Goal: Task Accomplishment & Management: Complete application form

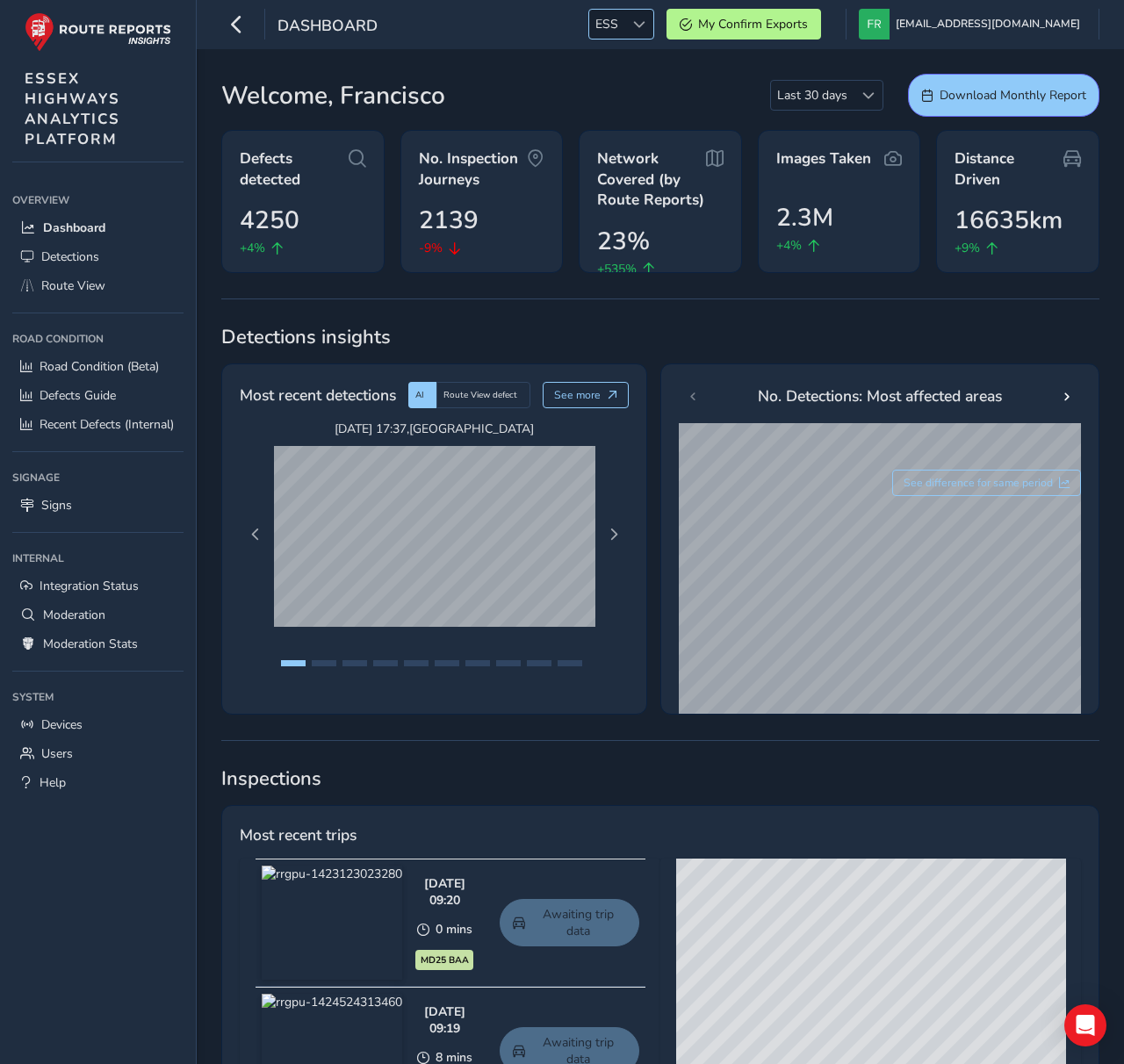
click at [653, 31] on div at bounding box center [639, 24] width 29 height 29
click at [683, 41] on div "Dashboard ESS ESS My Confirm Exports francisco@routereports.com Colour Scheme: …" at bounding box center [660, 24] width 928 height 49
click at [653, 30] on div at bounding box center [639, 24] width 29 height 29
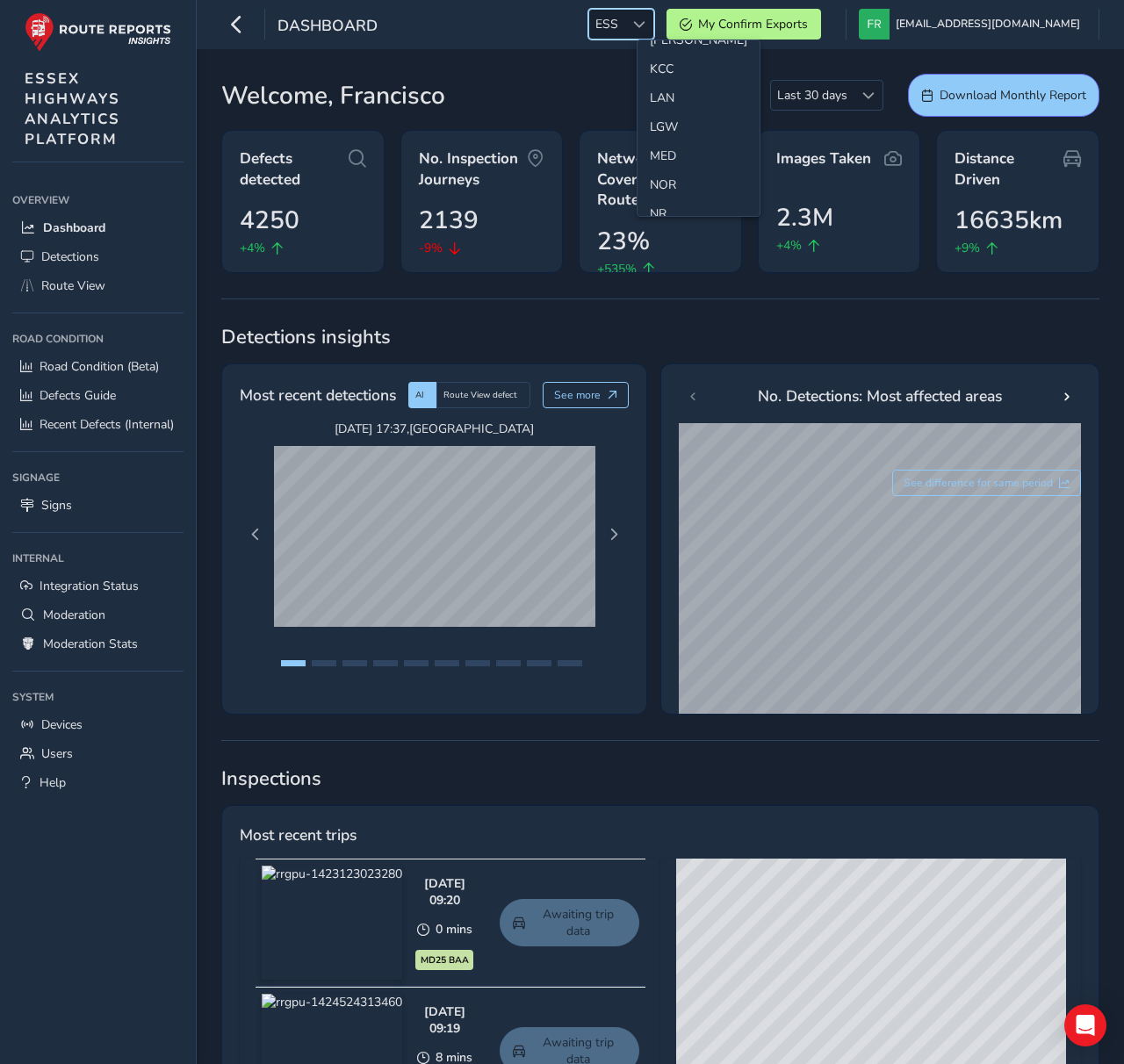
scroll to position [456, 0]
click at [672, 156] on li "MED" at bounding box center [698, 155] width 122 height 29
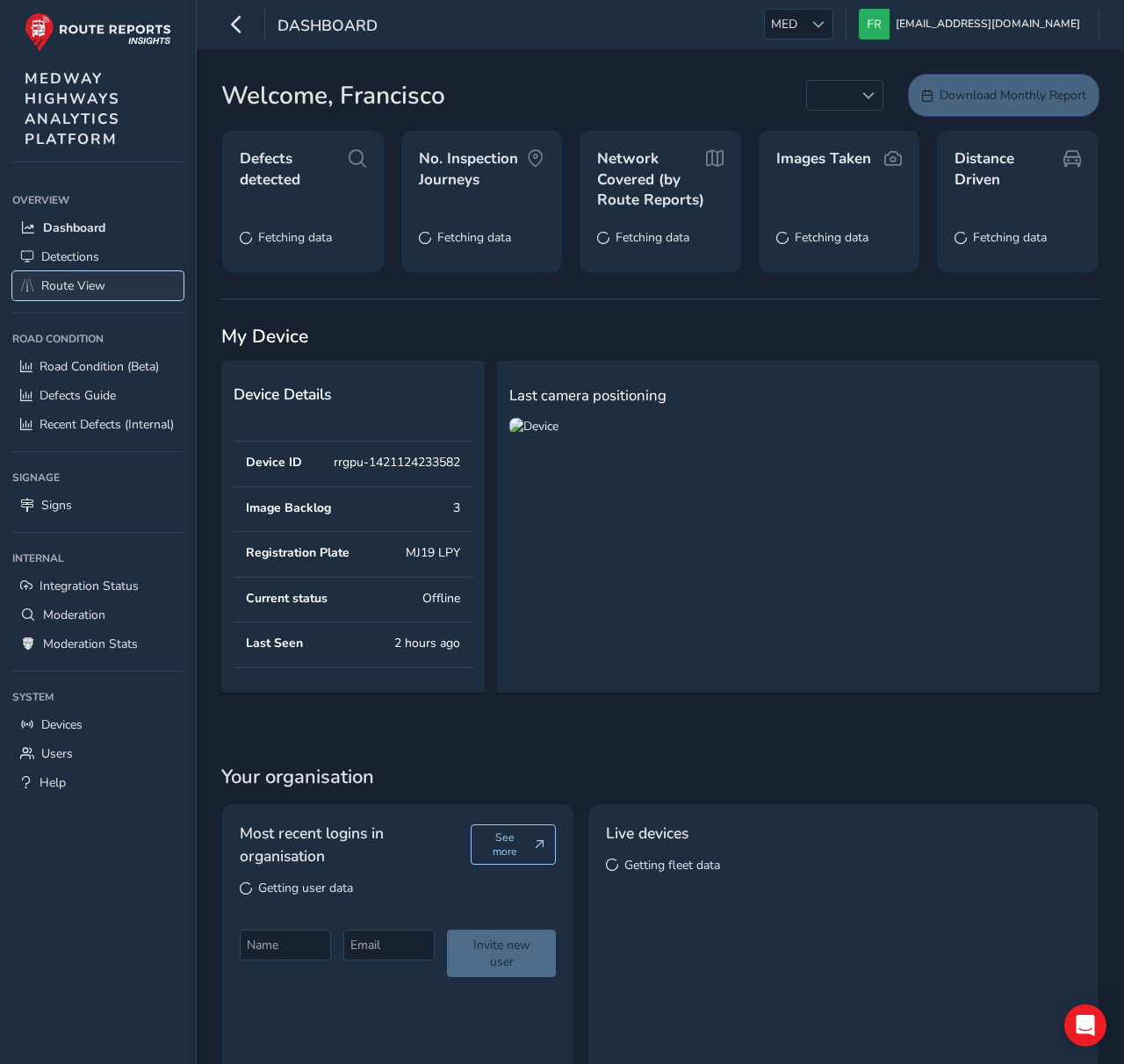
click at [85, 297] on link "Route View" at bounding box center [98, 286] width 171 height 29
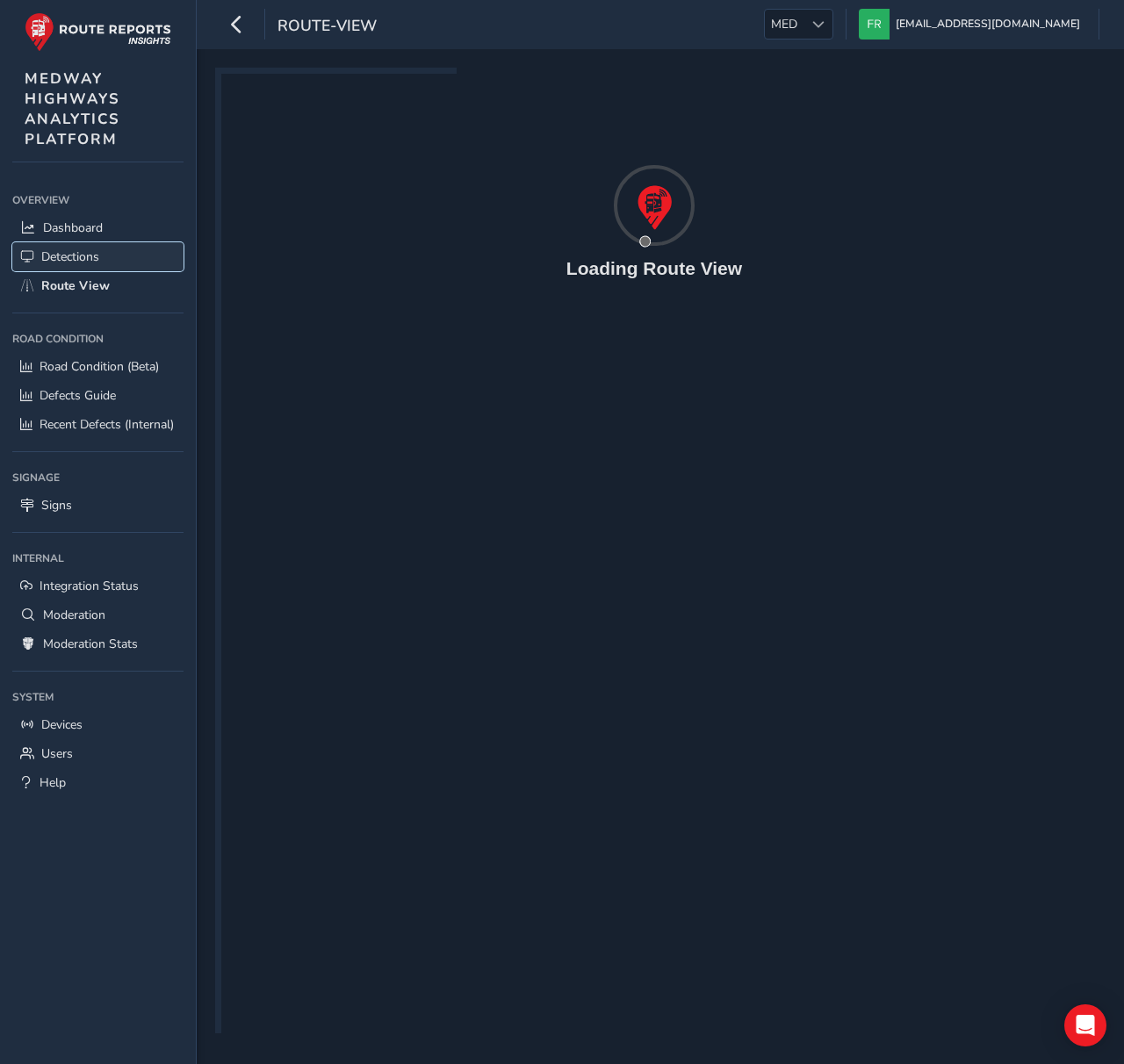
click at [96, 264] on span "Detections" at bounding box center [70, 256] width 58 height 17
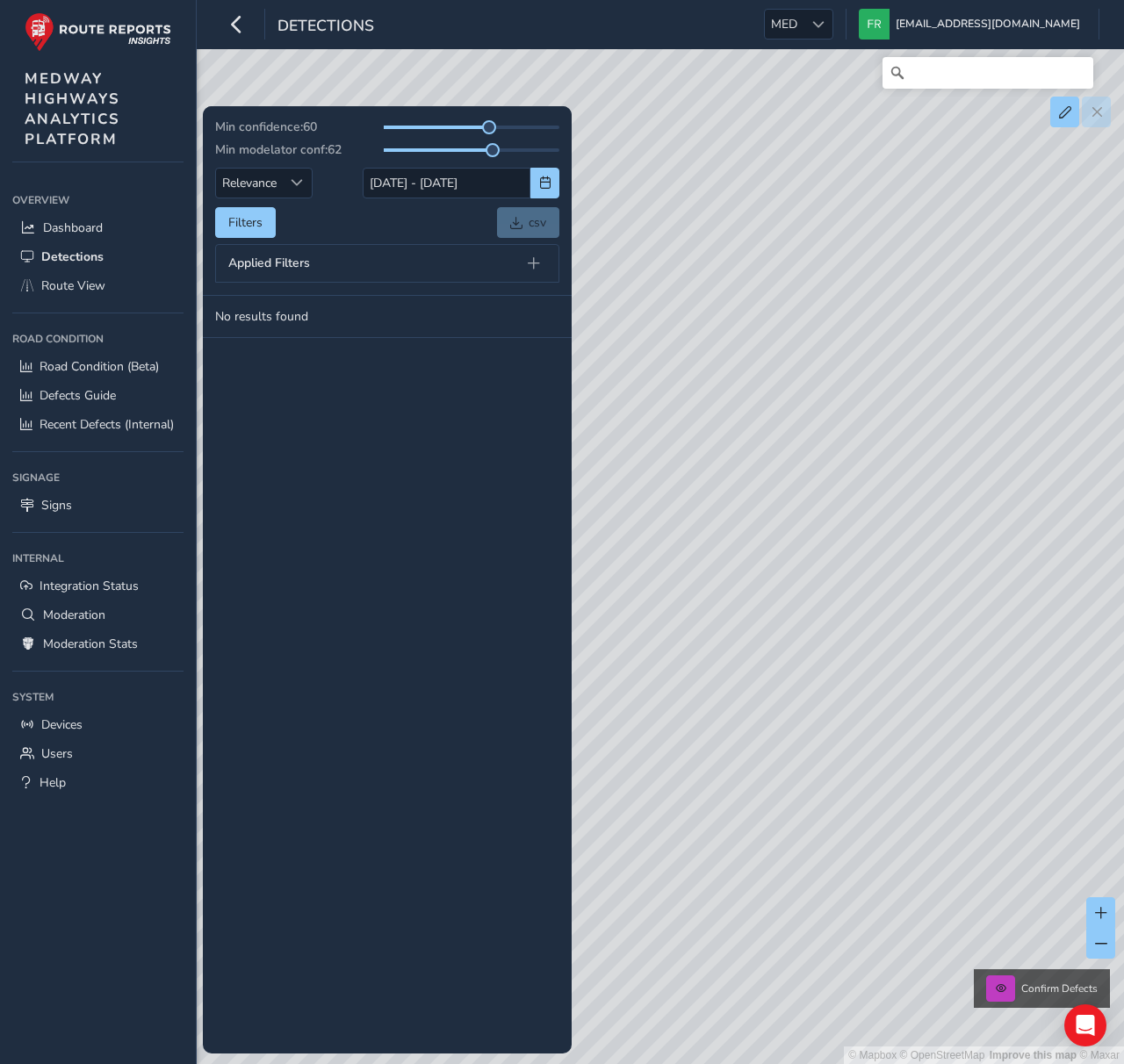
drag, startPoint x: 978, startPoint y: 790, endPoint x: 869, endPoint y: 691, distance: 147.2
click at [869, 691] on div "© Mapbox © OpenStreetMap Improve this map © Maxar Confirm Defects" at bounding box center [562, 532] width 1124 height 1064
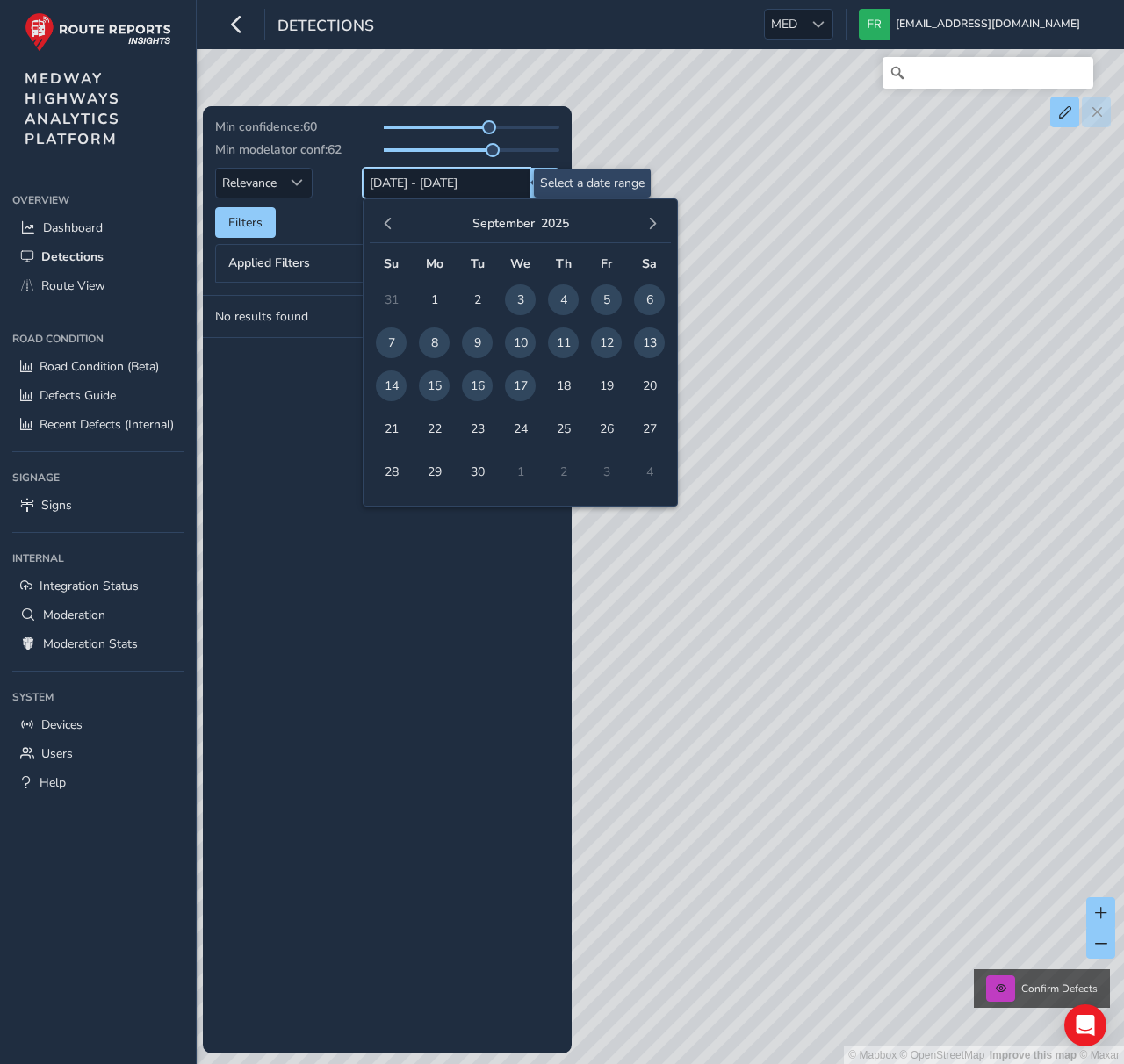
click at [476, 184] on input "[DATE] - [DATE]" at bounding box center [446, 183] width 168 height 30
click at [384, 218] on span "button" at bounding box center [388, 224] width 13 height 13
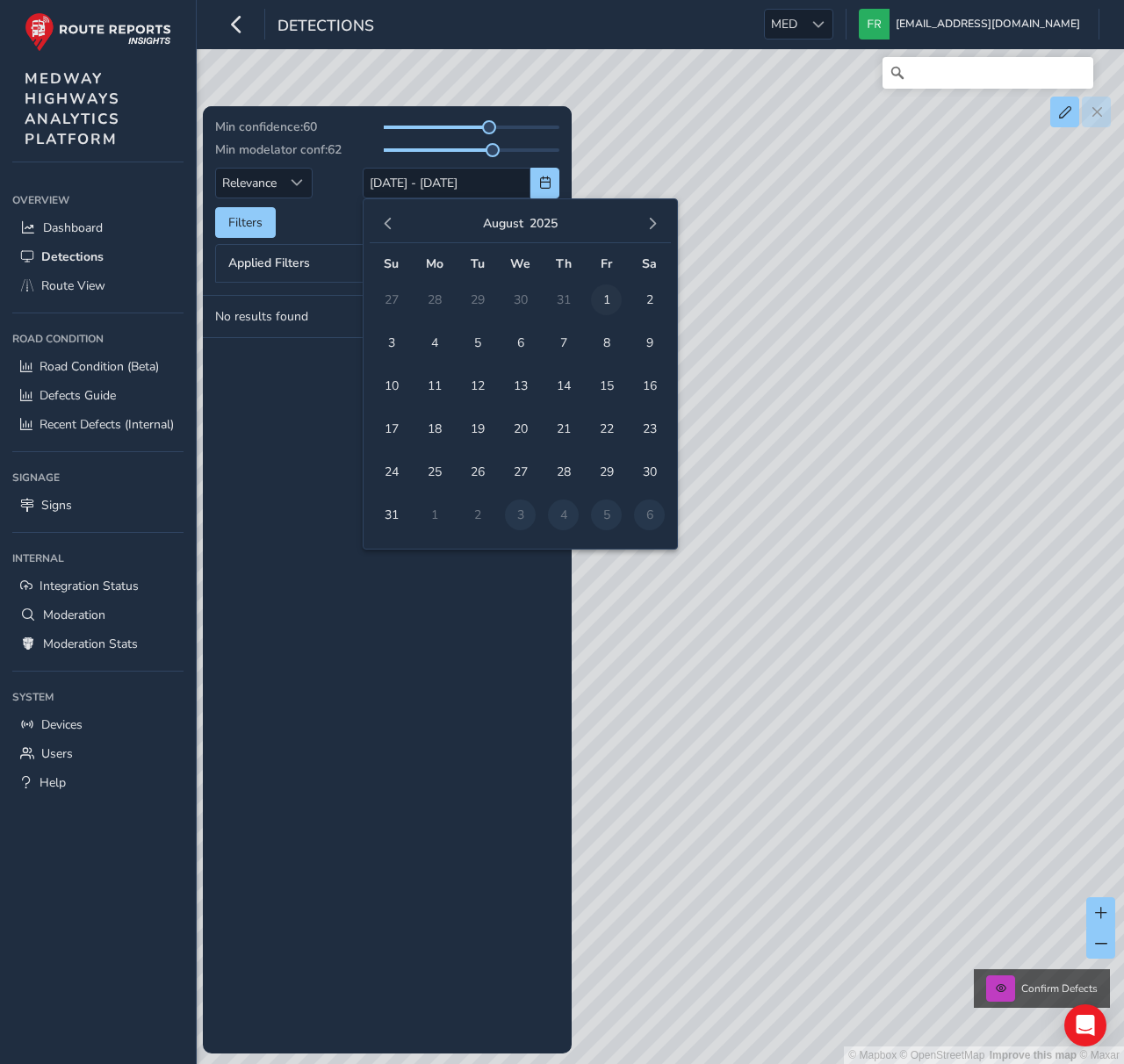
click at [607, 297] on span "1" at bounding box center [606, 299] width 30 height 30
type input "01/08/2025"
click at [401, 514] on span "31" at bounding box center [391, 515] width 30 height 30
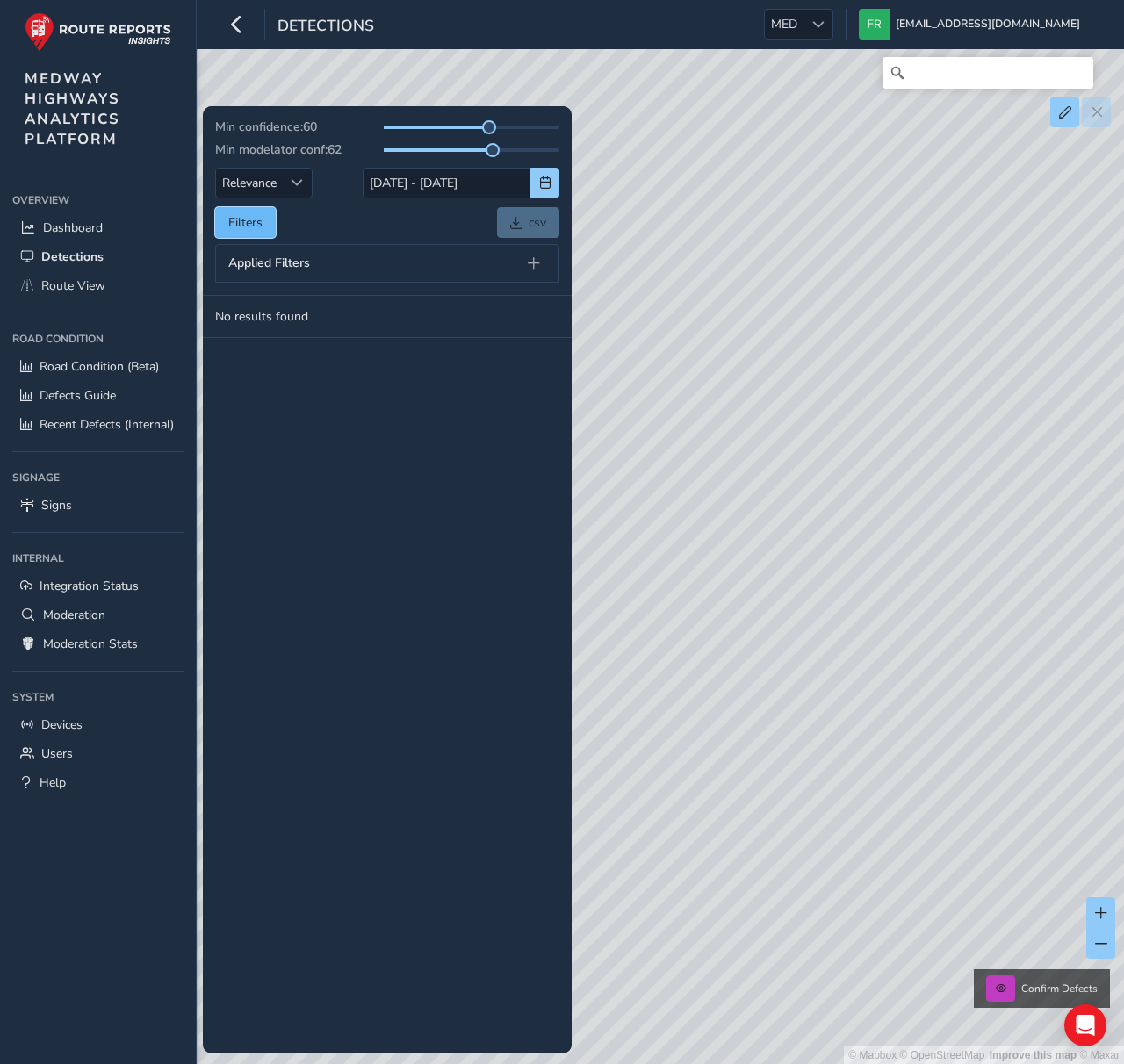
click at [232, 214] on button "Filters" at bounding box center [246, 222] width 61 height 30
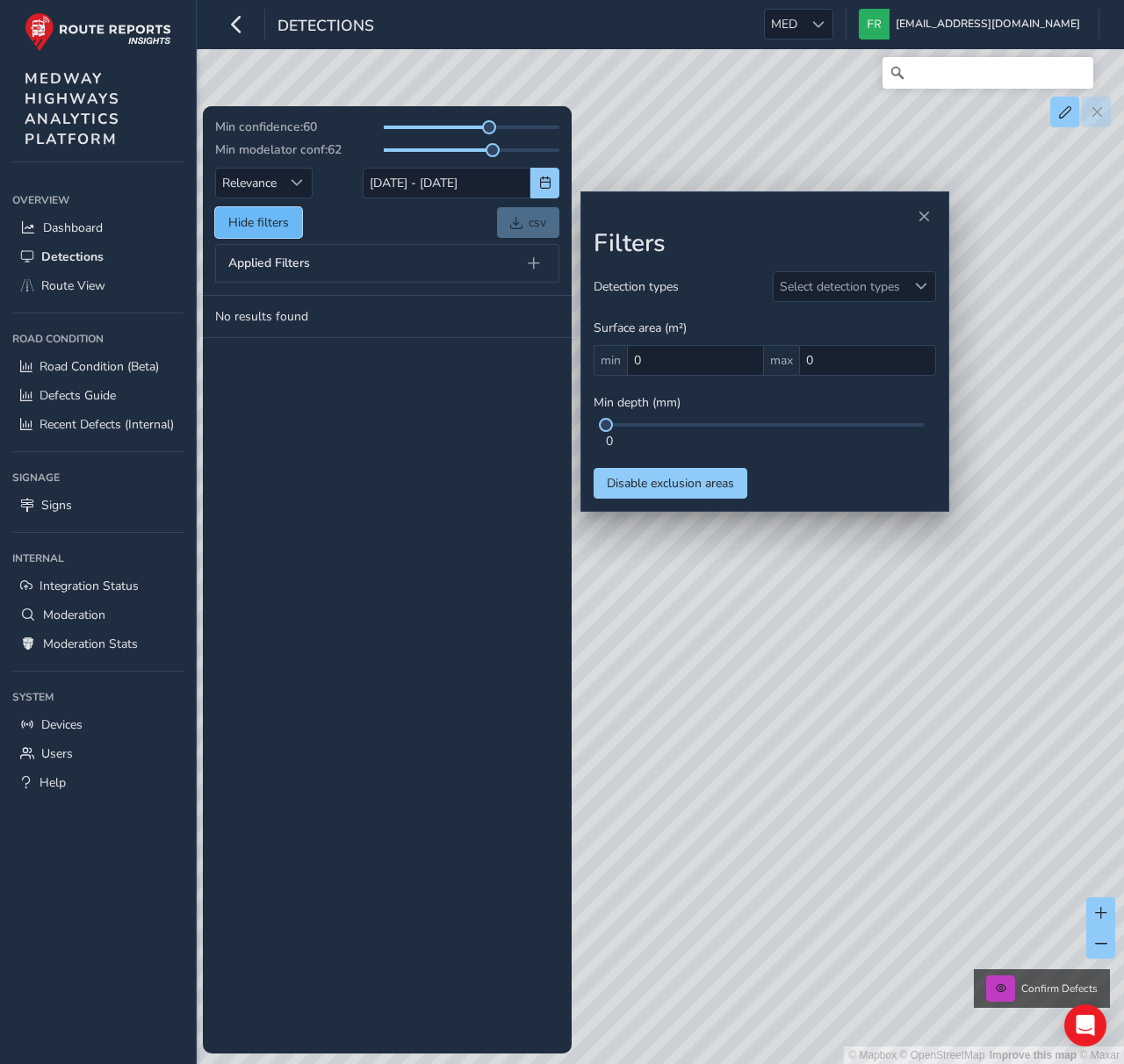
click at [234, 224] on button "Hide filters" at bounding box center [258, 222] width 87 height 30
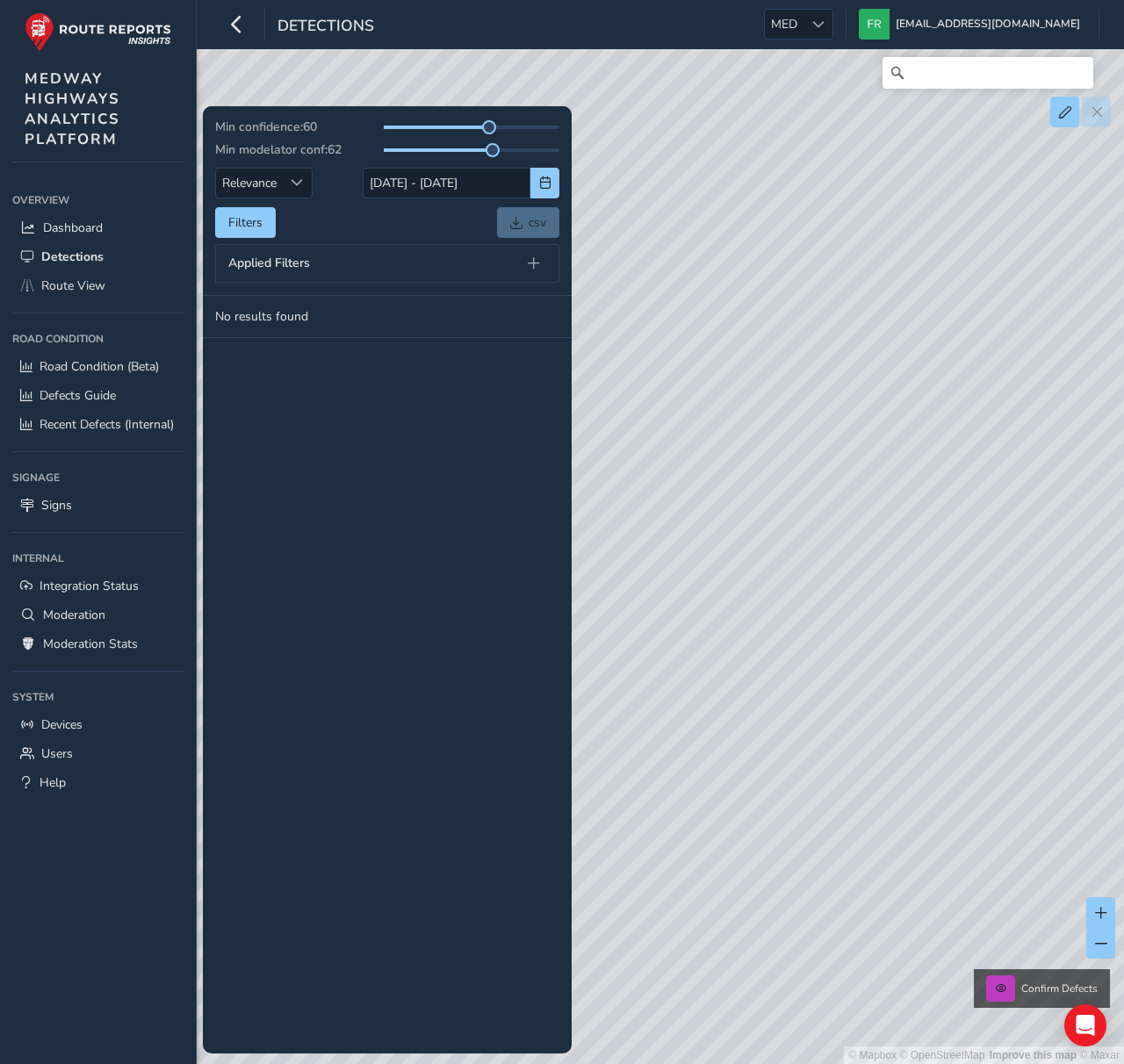
click at [335, 273] on div "Applied Filters" at bounding box center [387, 263] width 344 height 39
click at [535, 262] on span at bounding box center [534, 264] width 13 height 13
click at [343, 305] on span at bounding box center [346, 310] width 13 height 19
click at [344, 312] on span at bounding box center [349, 310] width 13 height 19
click at [359, 238] on div "Min confidence: 60 Min modelator conf: 62 Relevance Relevance 01/08/2025 - 31/0…" at bounding box center [387, 179] width 369 height 145
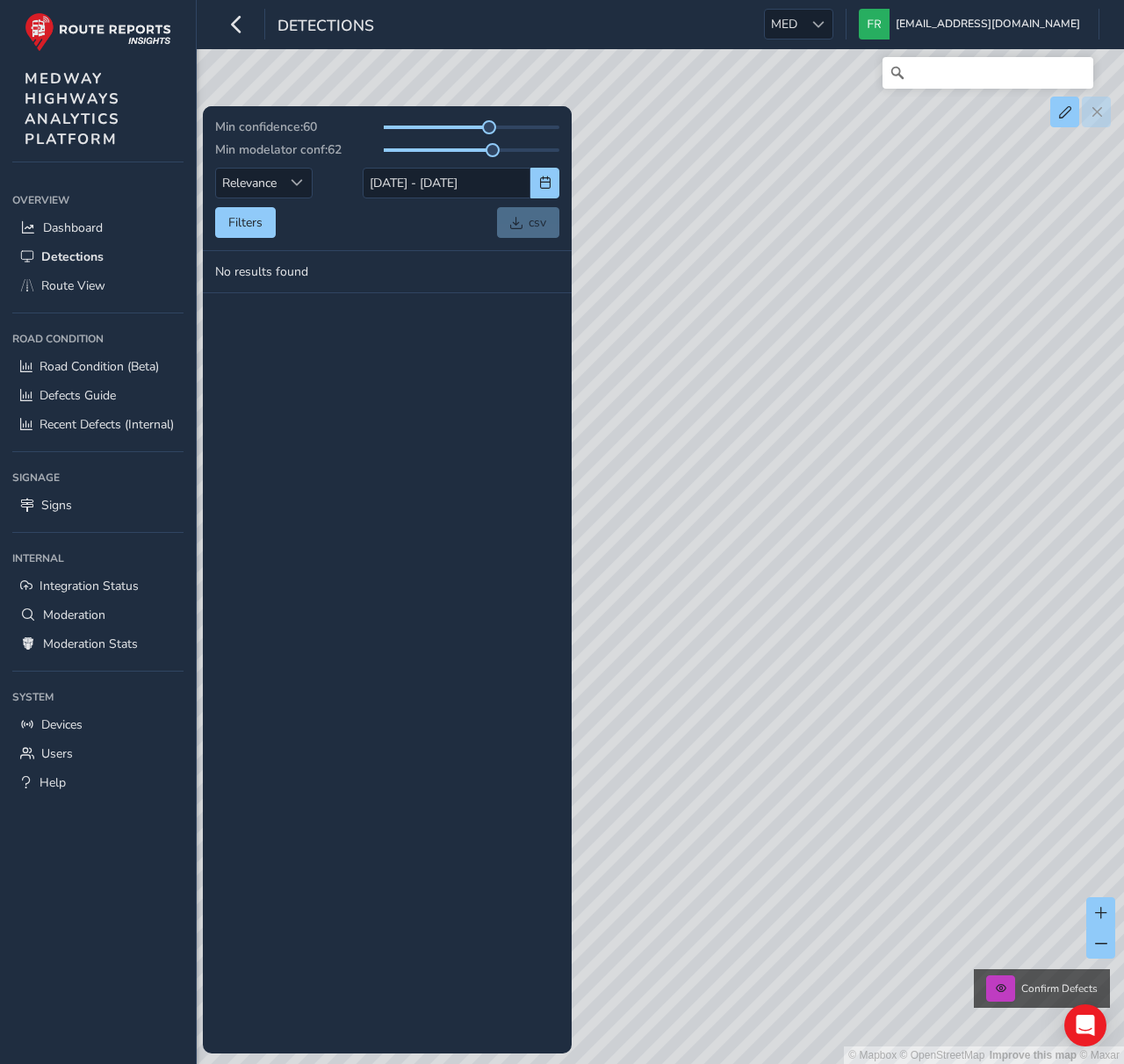
click at [369, 240] on div "Min confidence: 60 Min modelator conf: 62 Relevance Relevance 01/08/2025 - 31/0…" at bounding box center [387, 179] width 369 height 145
click at [58, 230] on span "Dashboard" at bounding box center [73, 228] width 60 height 17
drag, startPoint x: 485, startPoint y: 128, endPoint x: 357, endPoint y: 141, distance: 128.7
click at [357, 141] on div "Min confidence: 20 Min modelator conf: 62 Relevance Relevance [DATE] - [DATE] F…" at bounding box center [387, 200] width 344 height 164
drag, startPoint x: 489, startPoint y: 151, endPoint x: 207, endPoint y: 143, distance: 282.1
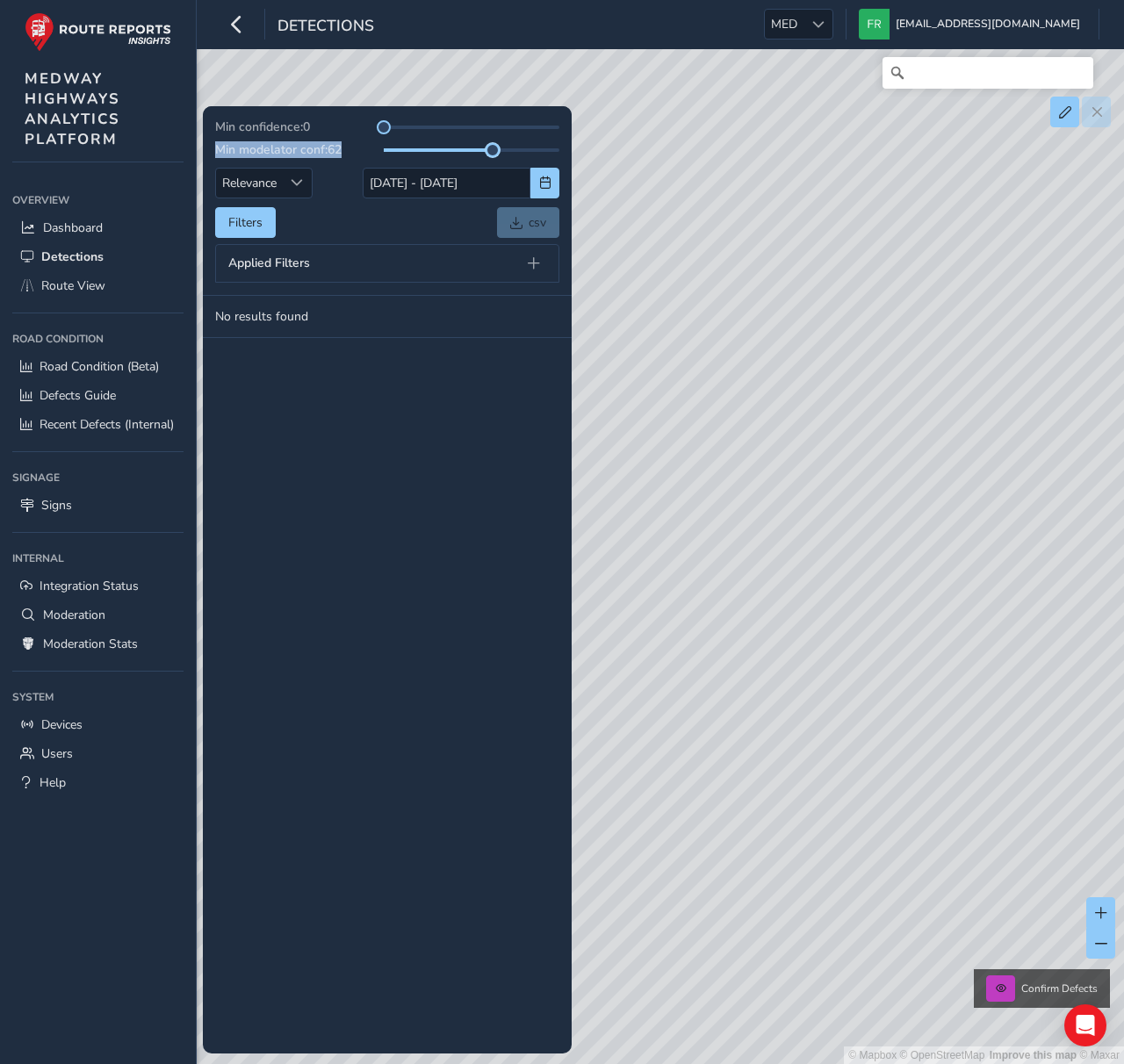
click at [207, 143] on div "Min confidence: 0 Min modelator conf: 62 Relevance Relevance 03/09/2025 - 17/09…" at bounding box center [387, 202] width 369 height 190
click at [340, 208] on div "Filters csv" at bounding box center [387, 222] width 344 height 30
drag, startPoint x: 484, startPoint y: 130, endPoint x: 256, endPoint y: 113, distance: 228.6
click at [256, 113] on div "Min confidence: 0 Min modelator conf: 62 Relevance Relevance 03/09/2025 - 17/09…" at bounding box center [387, 202] width 369 height 190
drag, startPoint x: 497, startPoint y: 151, endPoint x: 346, endPoint y: 145, distance: 151.1
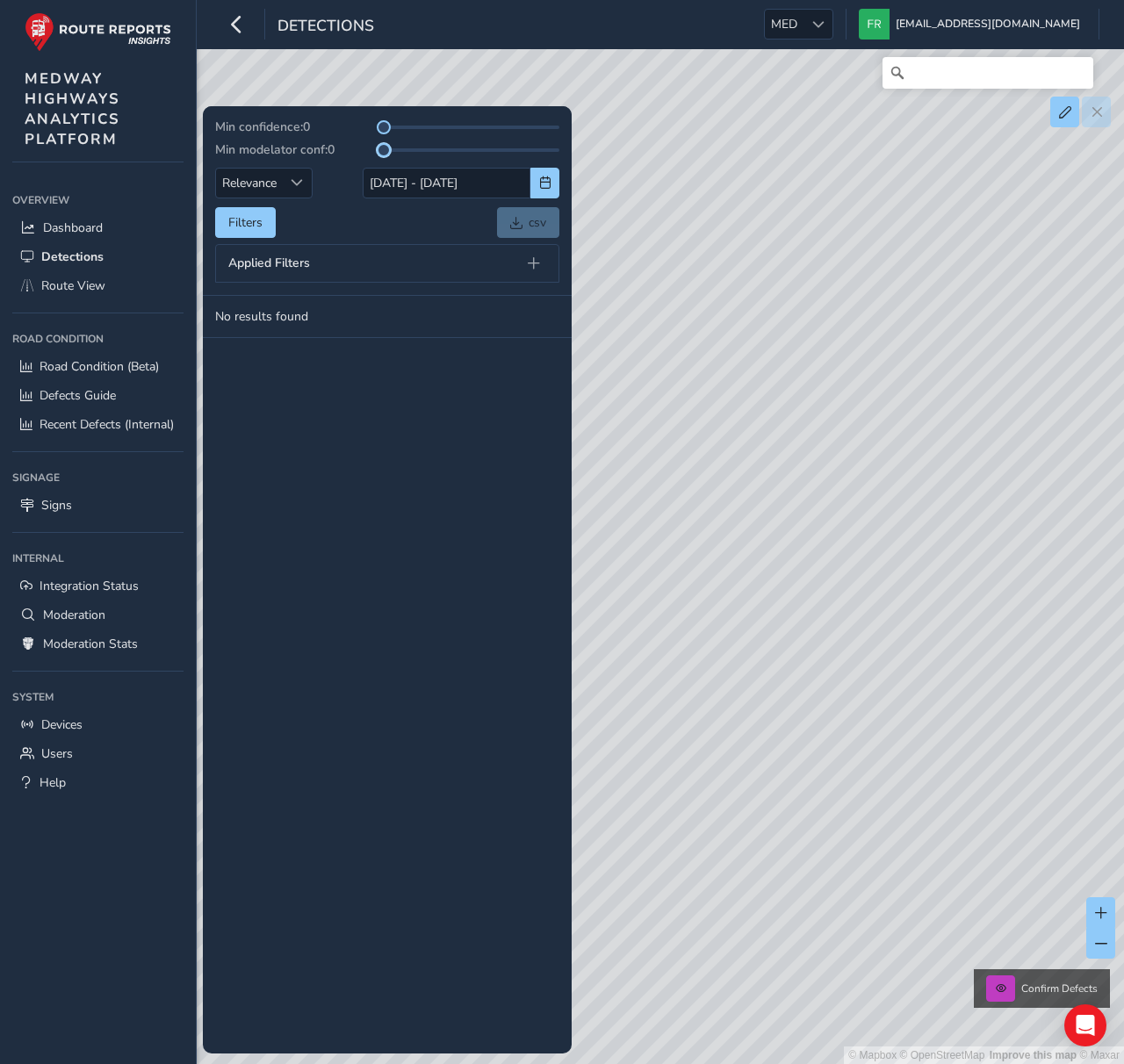
click at [340, 143] on div "Min modelator conf: 0" at bounding box center [387, 150] width 344 height 17
drag, startPoint x: 487, startPoint y: 126, endPoint x: 388, endPoint y: 128, distance: 99.0
click at [92, 284] on span "Route View" at bounding box center [73, 286] width 65 height 17
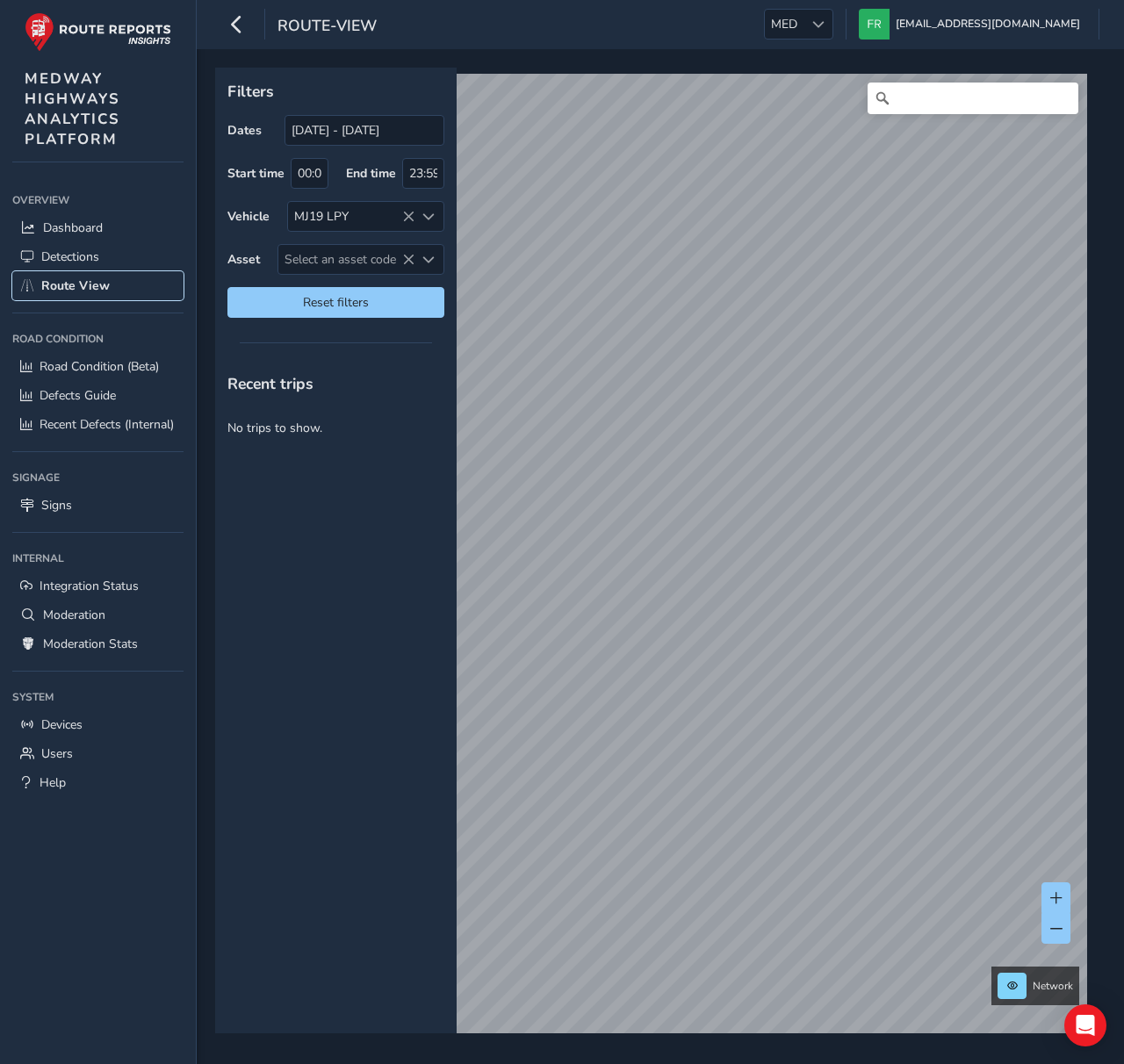
click at [411, 218] on icon at bounding box center [409, 217] width 13 height 13
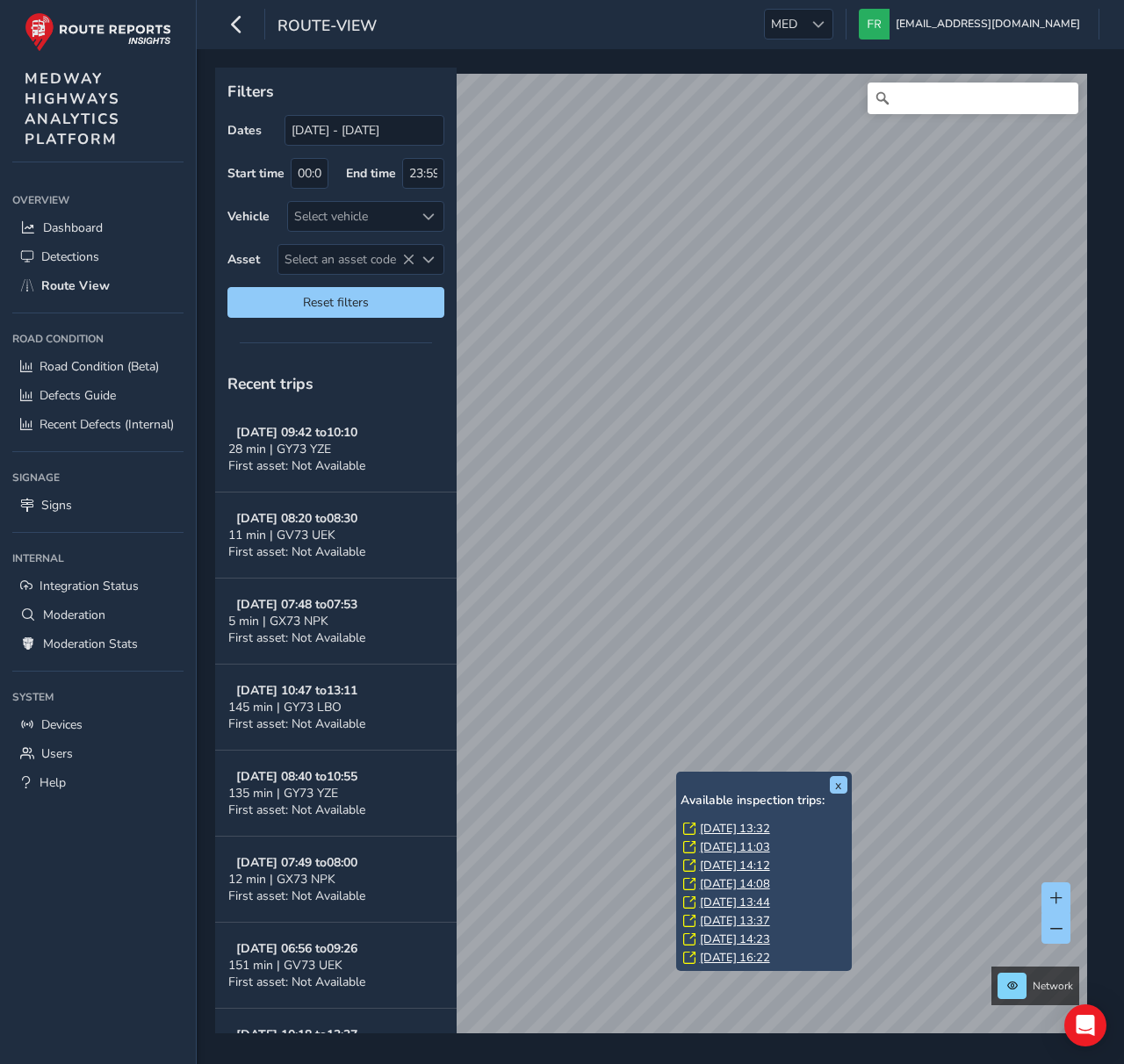
click at [751, 828] on link "Mon, 15 Sep, 13:32" at bounding box center [735, 829] width 70 height 16
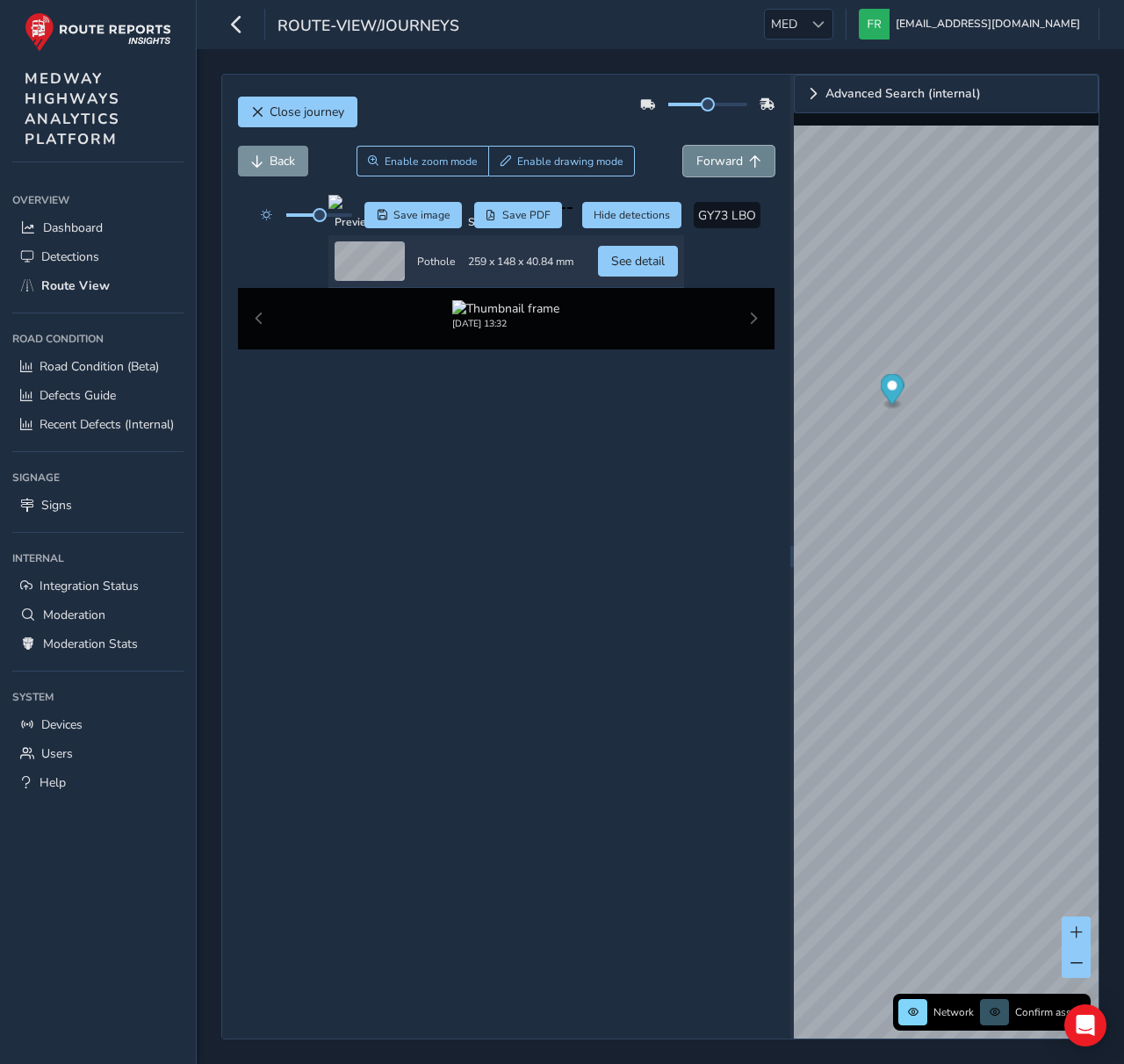
click at [724, 169] on button "Forward" at bounding box center [729, 161] width 91 height 30
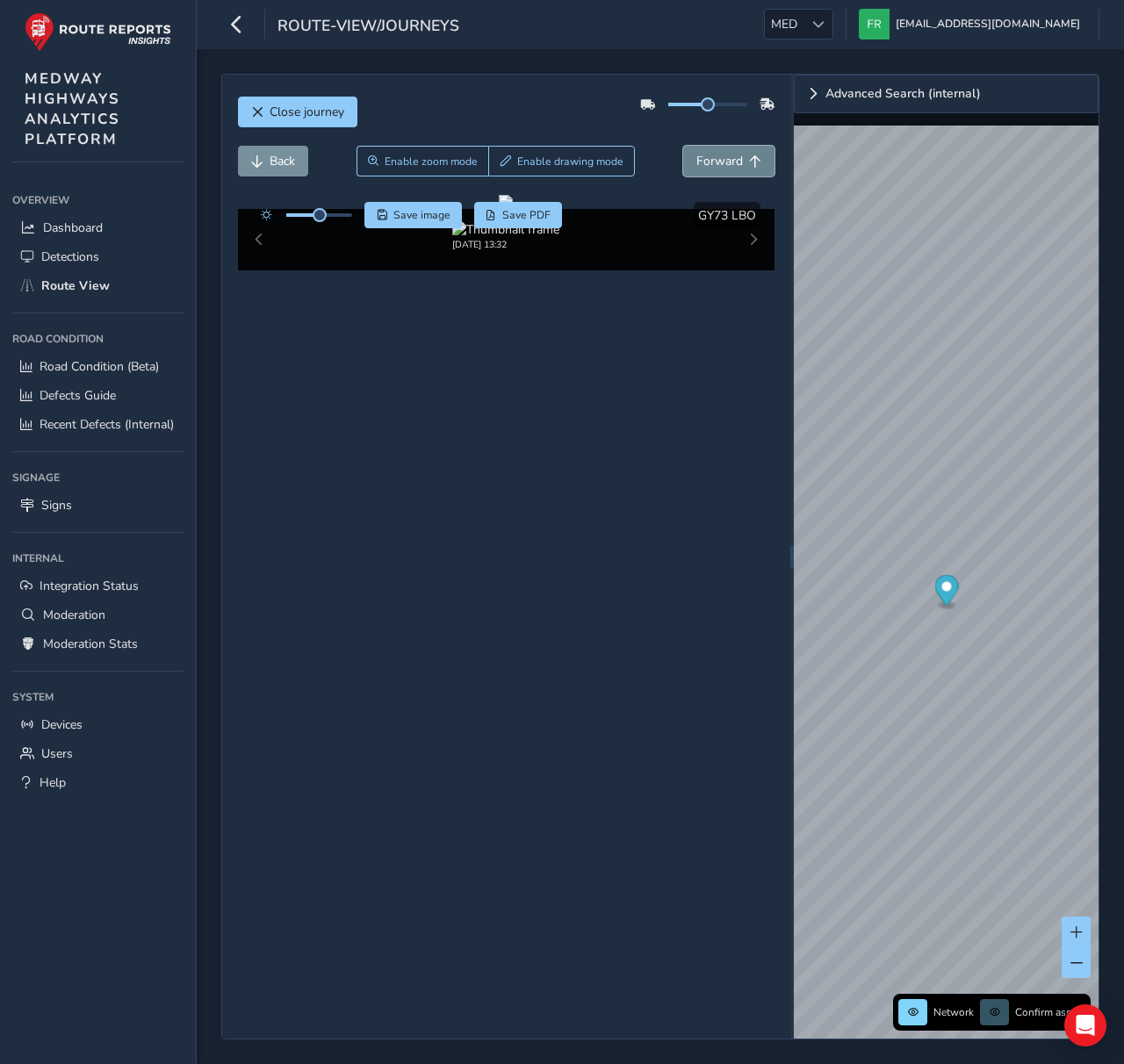
click at [724, 169] on button "Forward" at bounding box center [729, 161] width 91 height 30
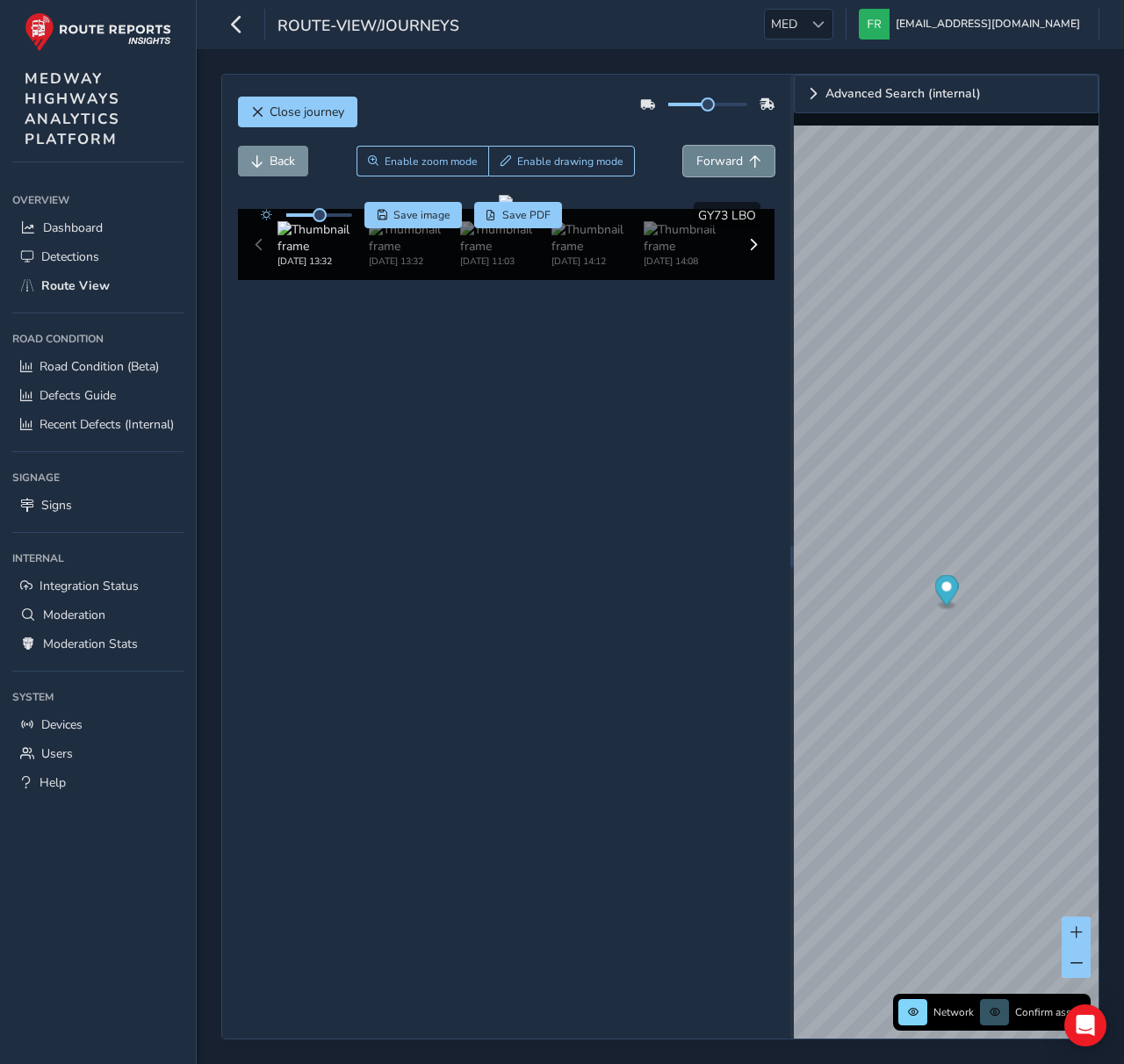
click at [724, 169] on button "Forward" at bounding box center [729, 161] width 91 height 30
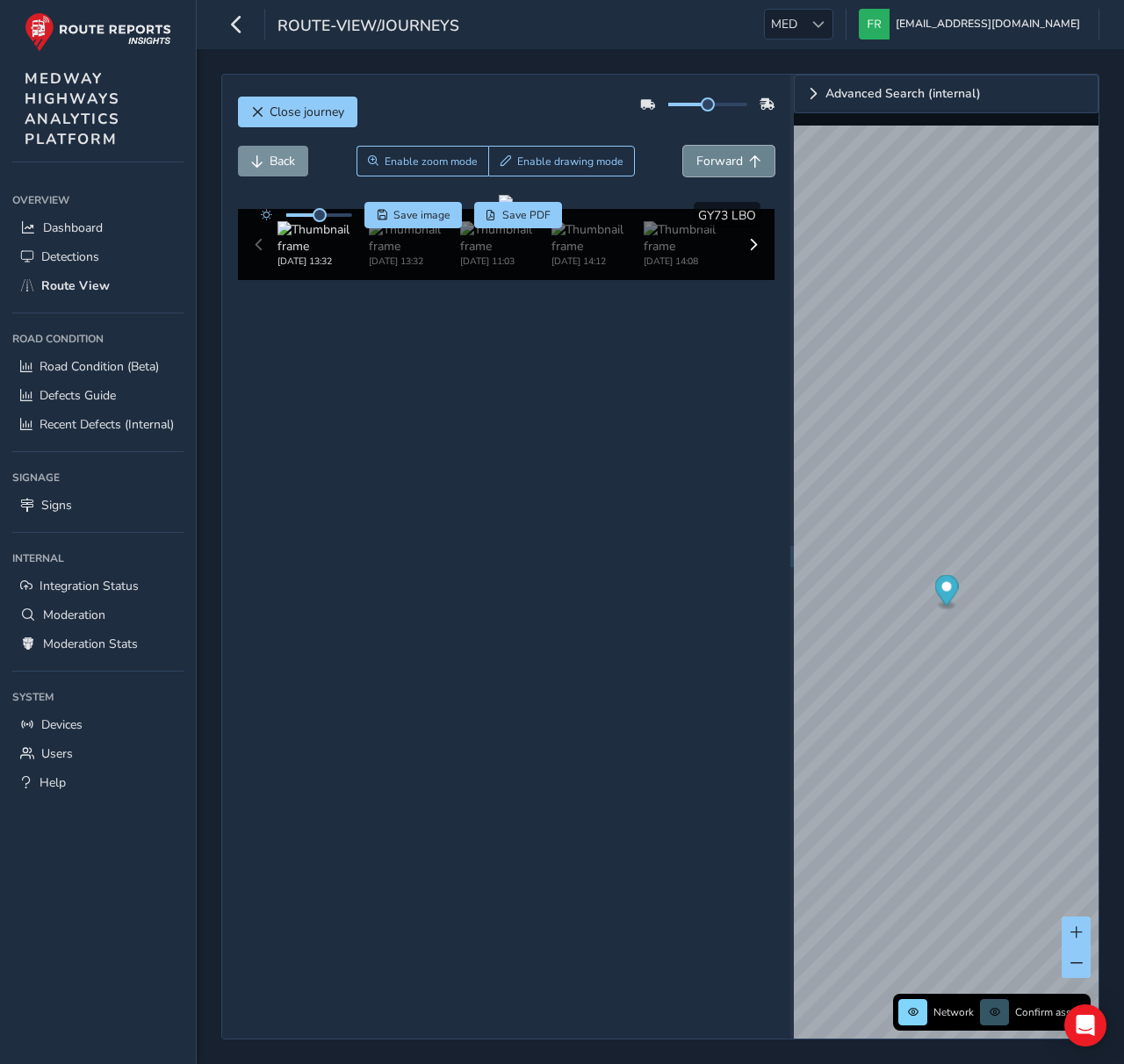
click at [724, 169] on button "Forward" at bounding box center [729, 161] width 91 height 30
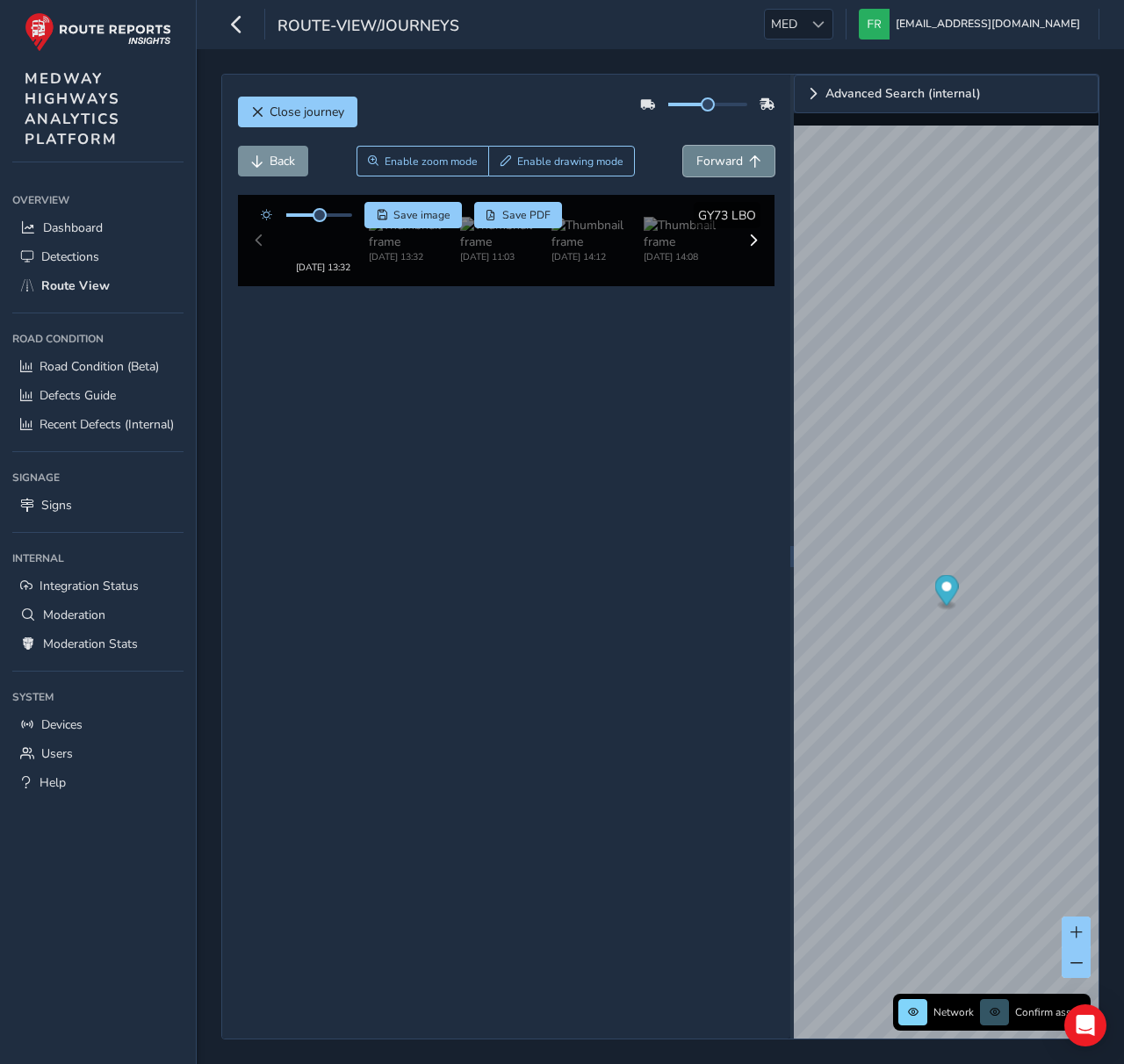
click at [724, 169] on button "Forward" at bounding box center [729, 161] width 91 height 30
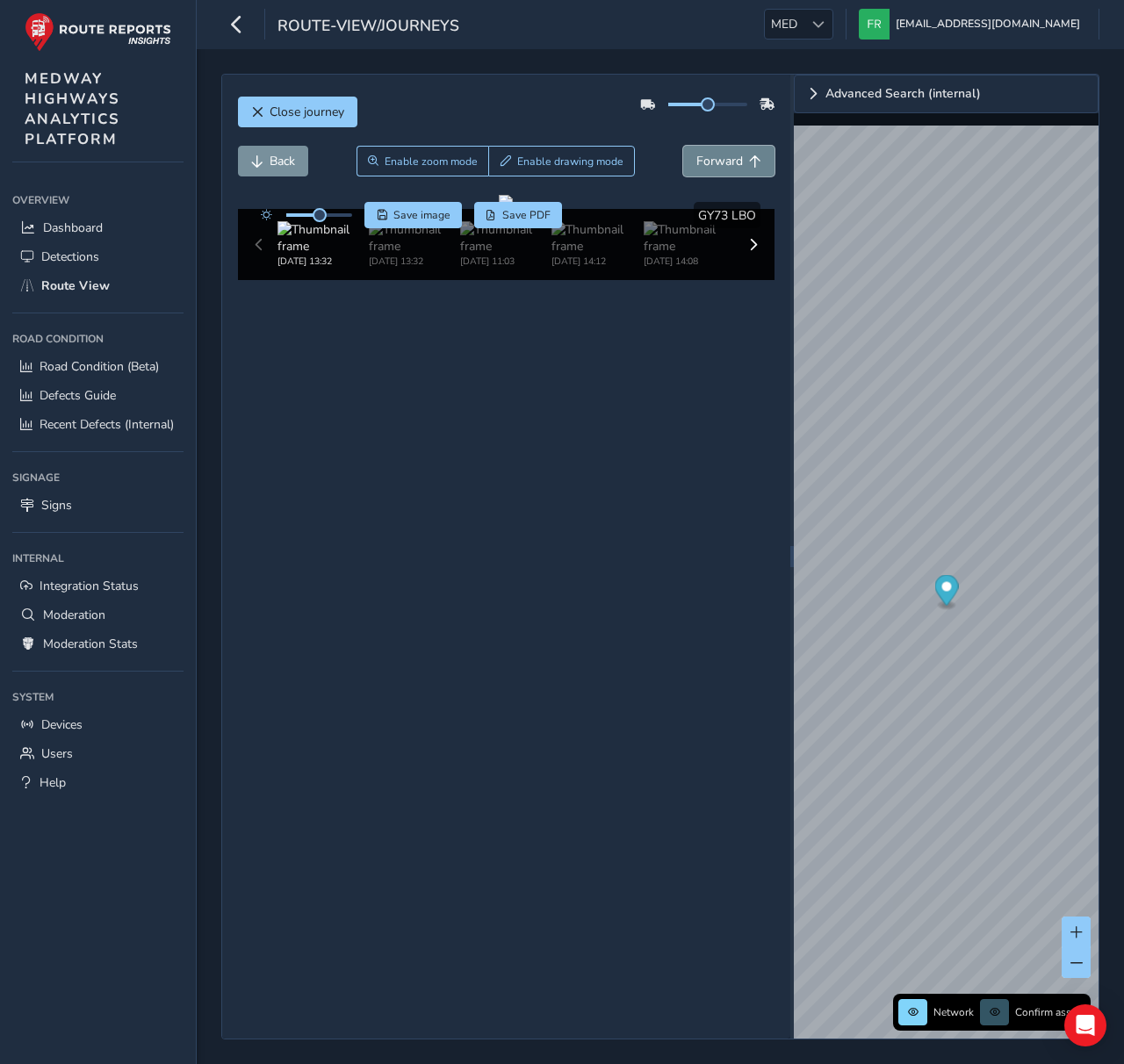
click at [724, 169] on button "Forward" at bounding box center [729, 161] width 91 height 30
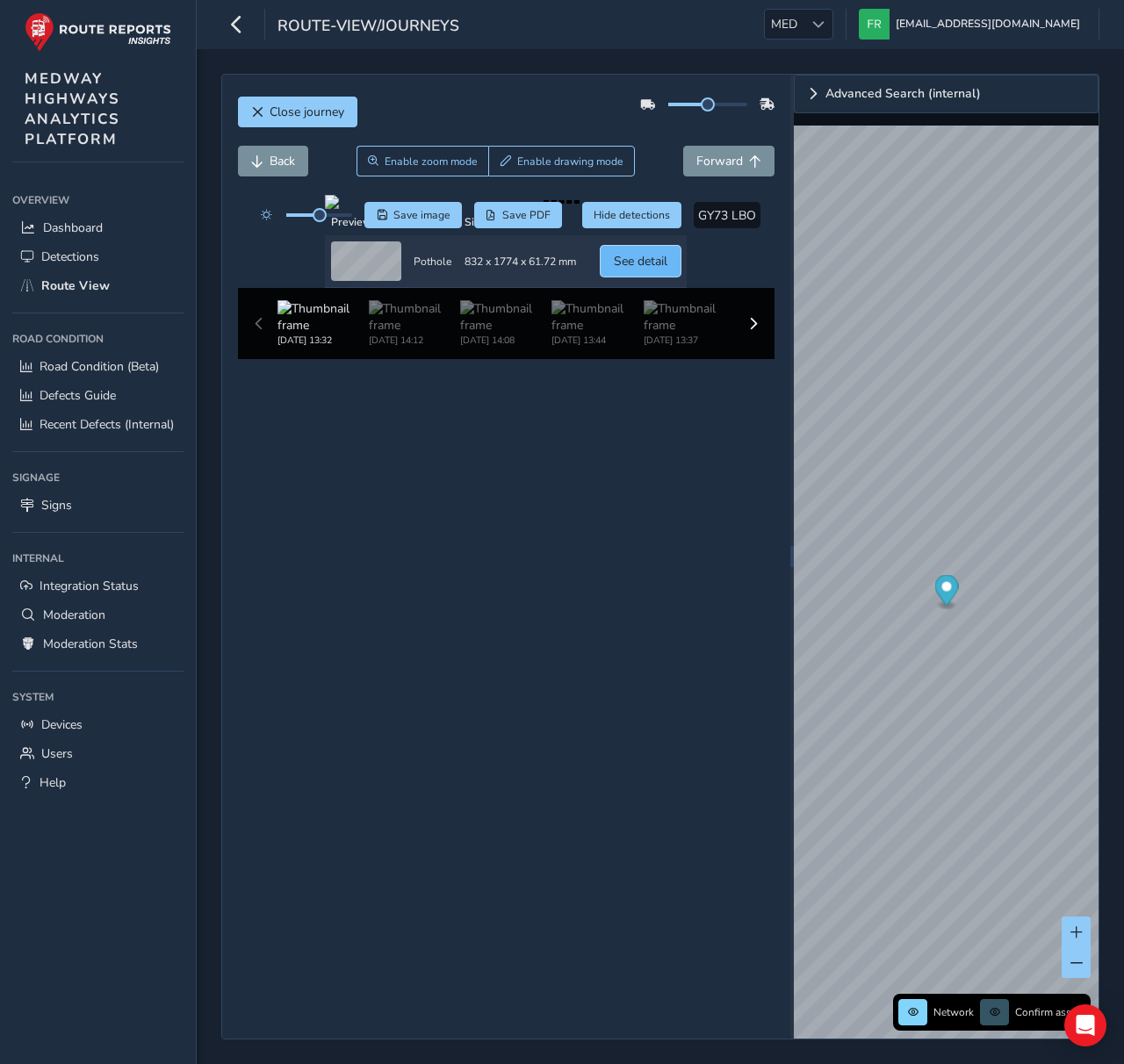
click at [668, 270] on span "See detail" at bounding box center [641, 261] width 54 height 17
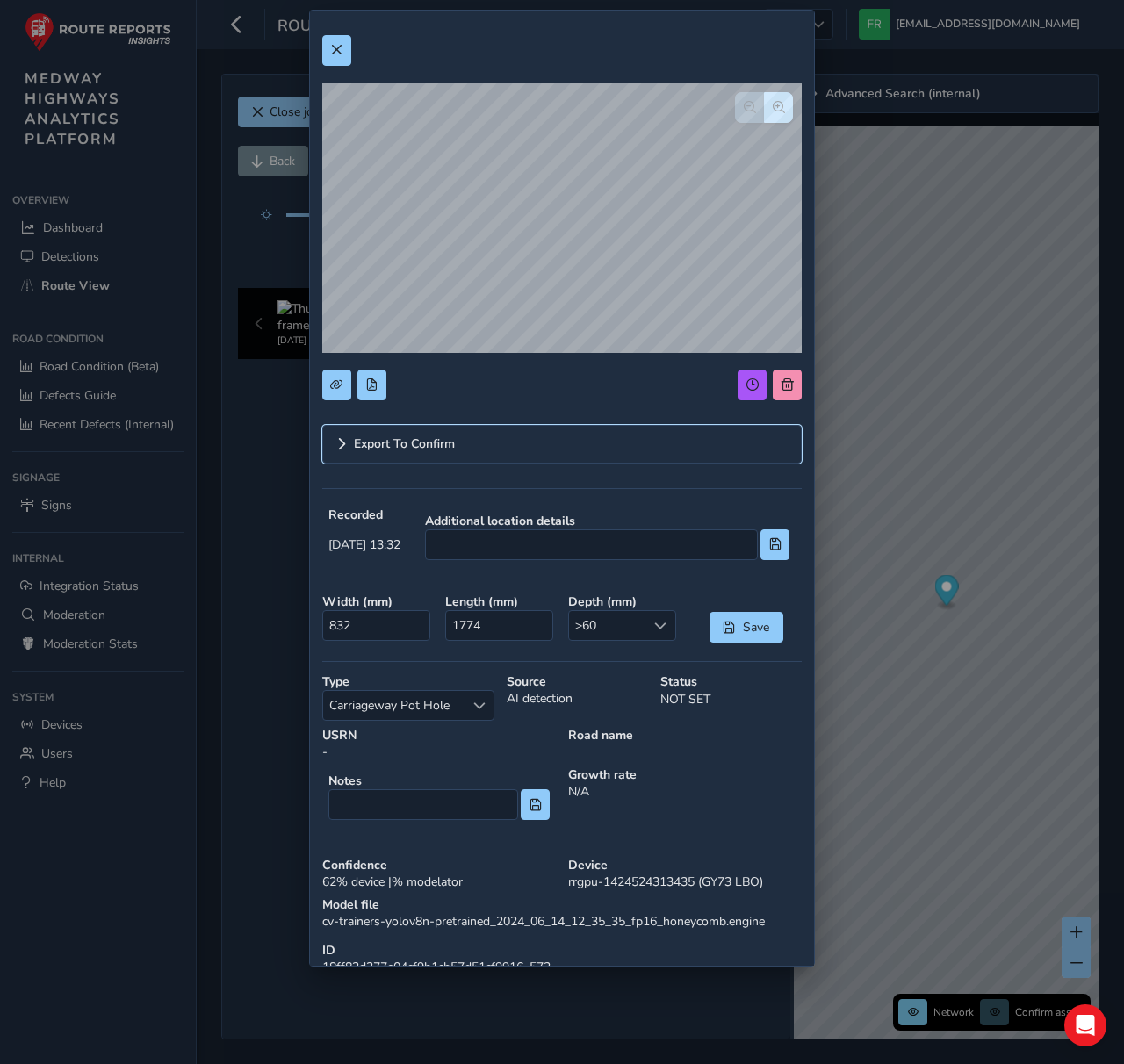
click at [346, 440] on span "Expand" at bounding box center [342, 445] width 13 height 13
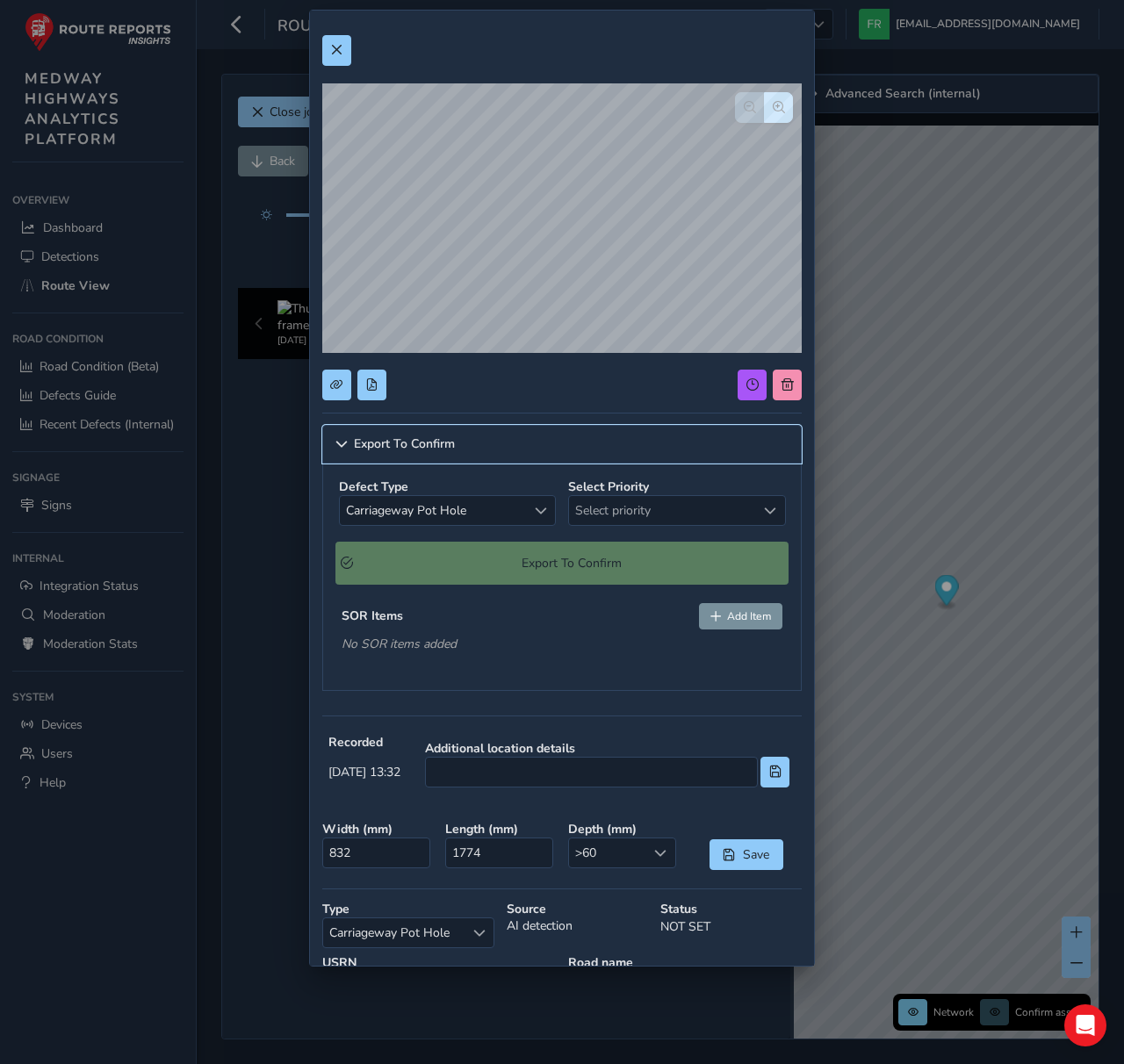
click at [345, 444] on span "Collapse" at bounding box center [342, 445] width 13 height 13
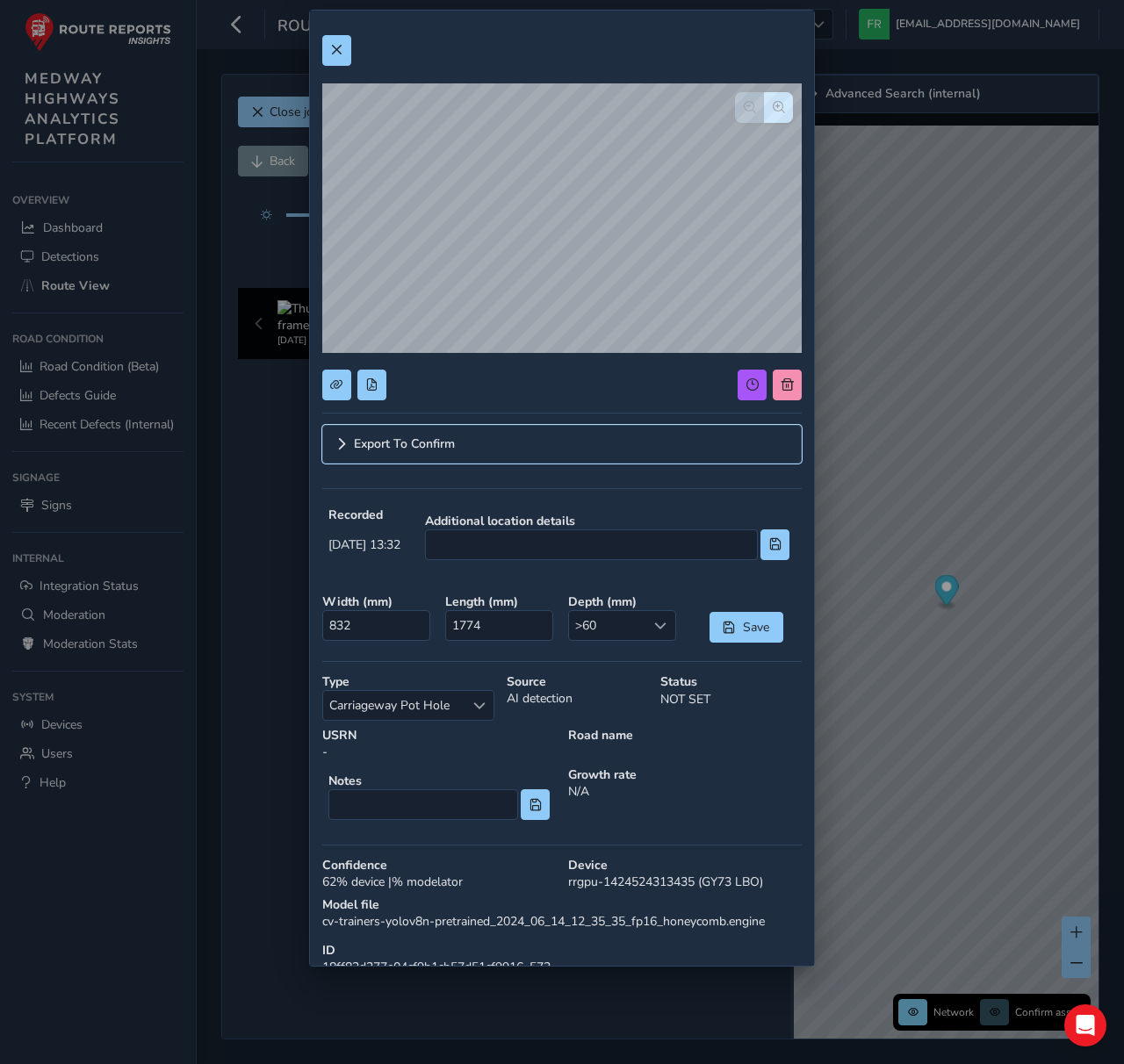
click at [345, 444] on span "Expand" at bounding box center [342, 445] width 13 height 13
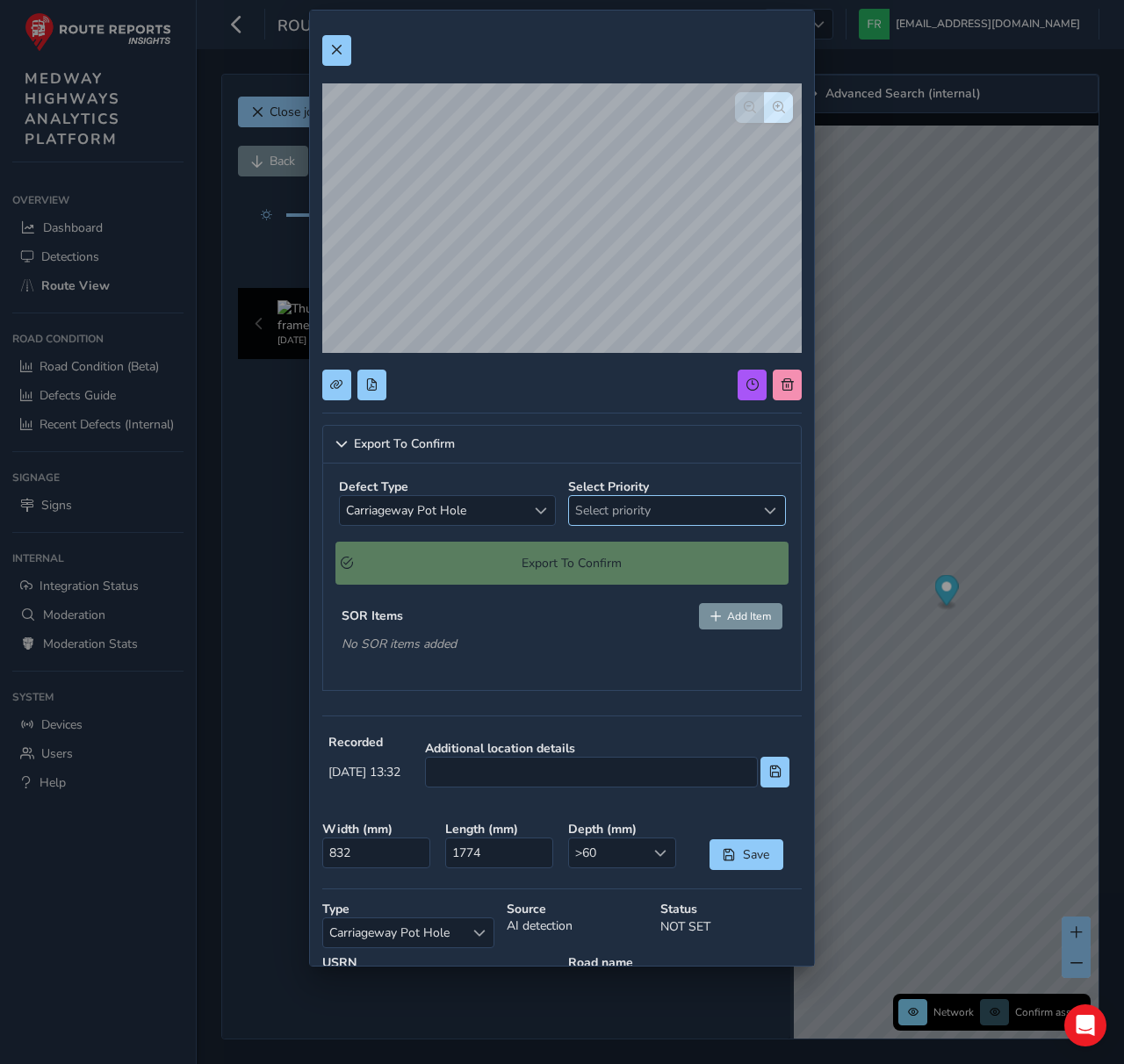
click at [635, 499] on span "Select priority" at bounding box center [662, 511] width 187 height 29
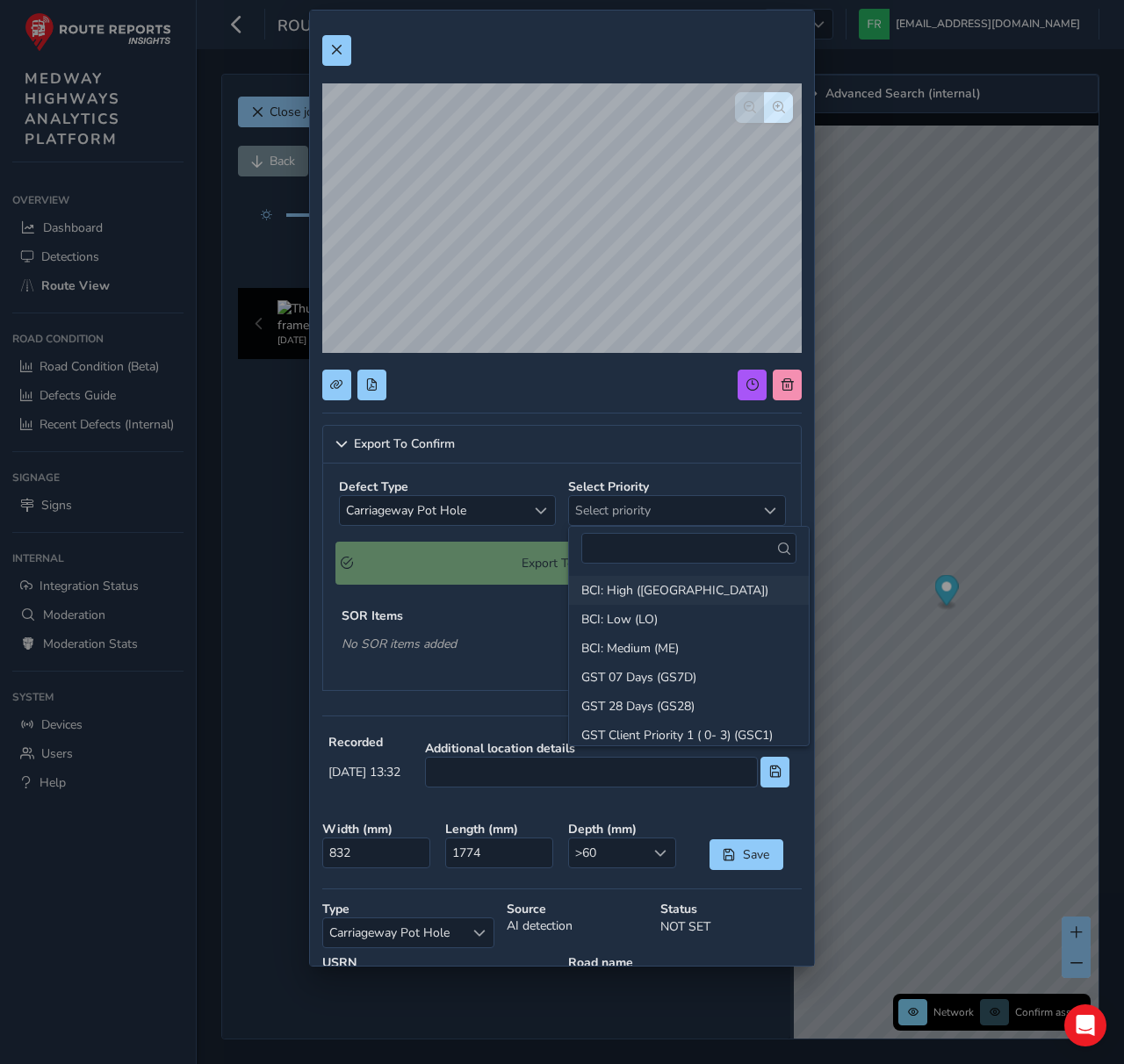
click at [615, 588] on li "BCI: High ([GEOGRAPHIC_DATA])" at bounding box center [688, 591] width 239 height 29
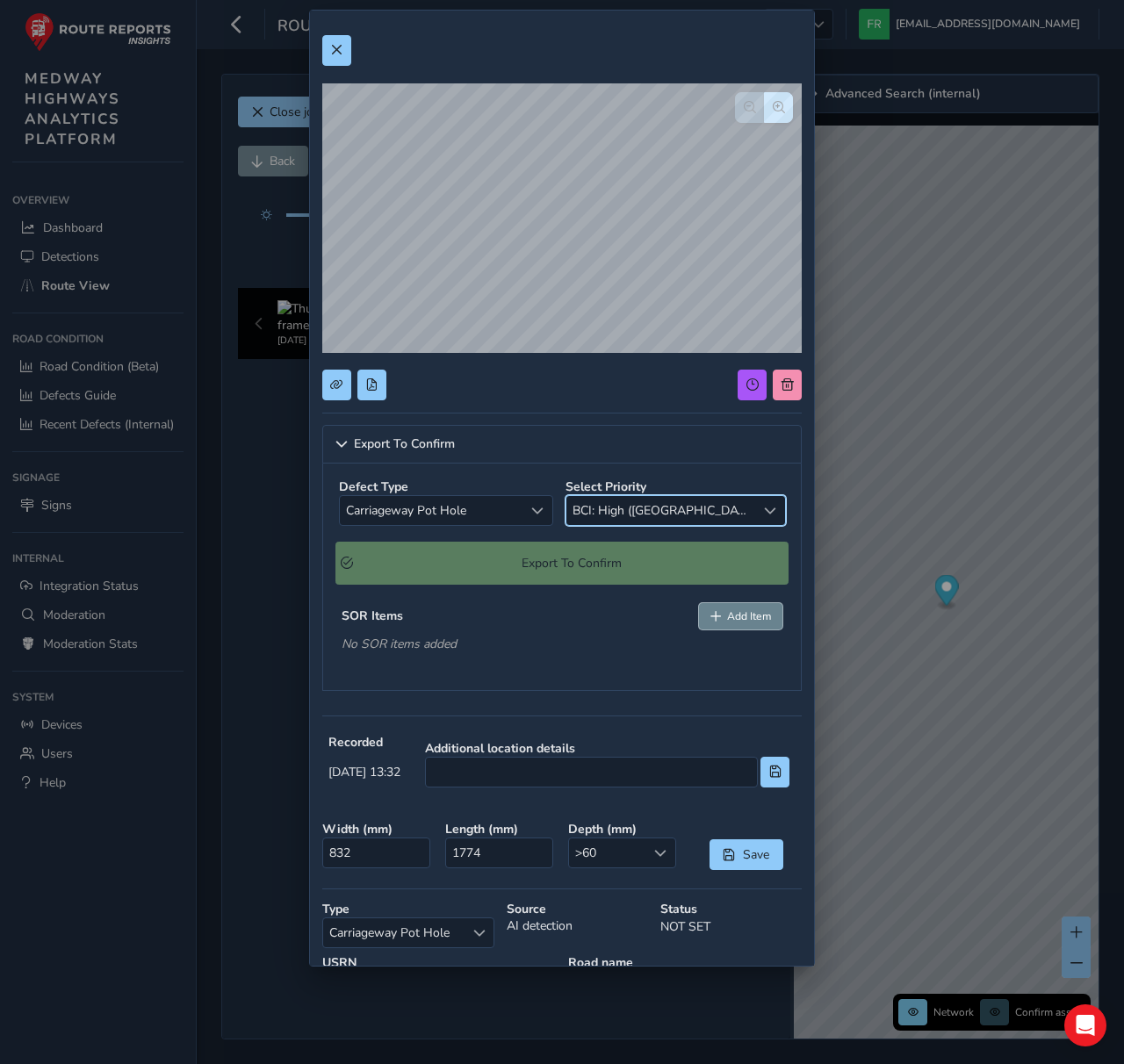
click at [743, 619] on span "Add Item" at bounding box center [748, 617] width 44 height 14
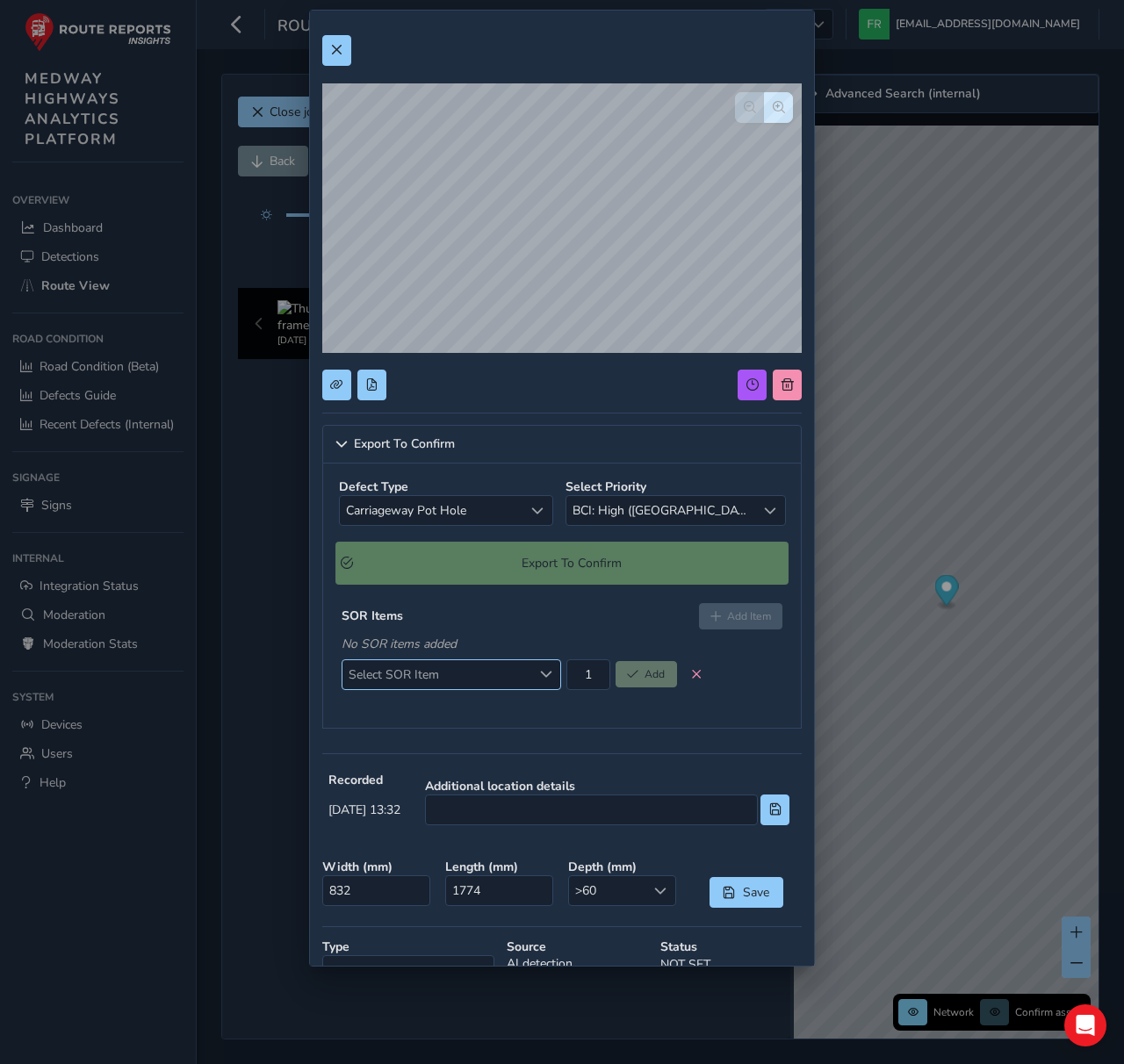
click at [479, 681] on span "Select SOR Item" at bounding box center [437, 675] width 189 height 29
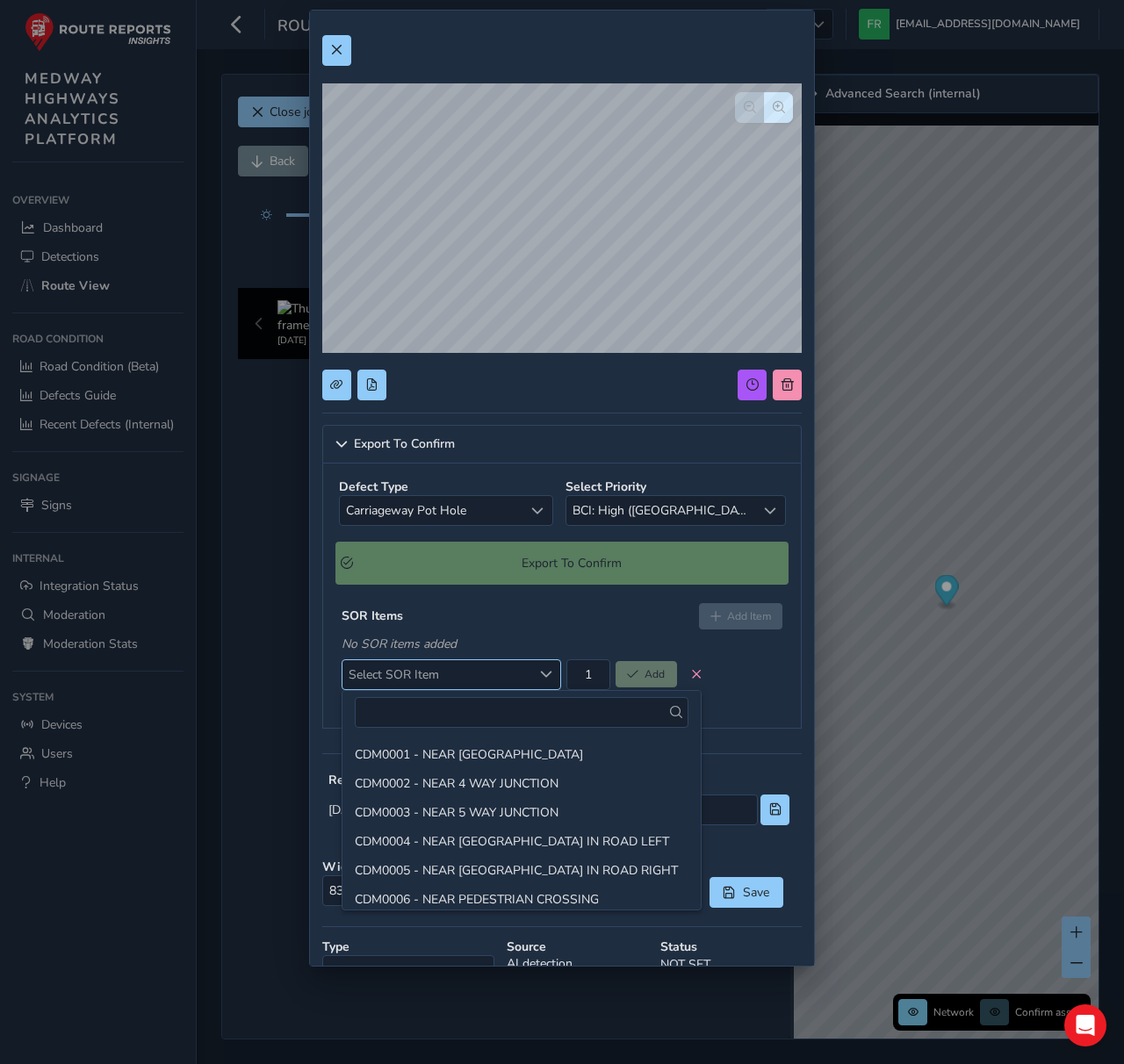
click at [479, 681] on span "Select SOR Item" at bounding box center [437, 675] width 189 height 29
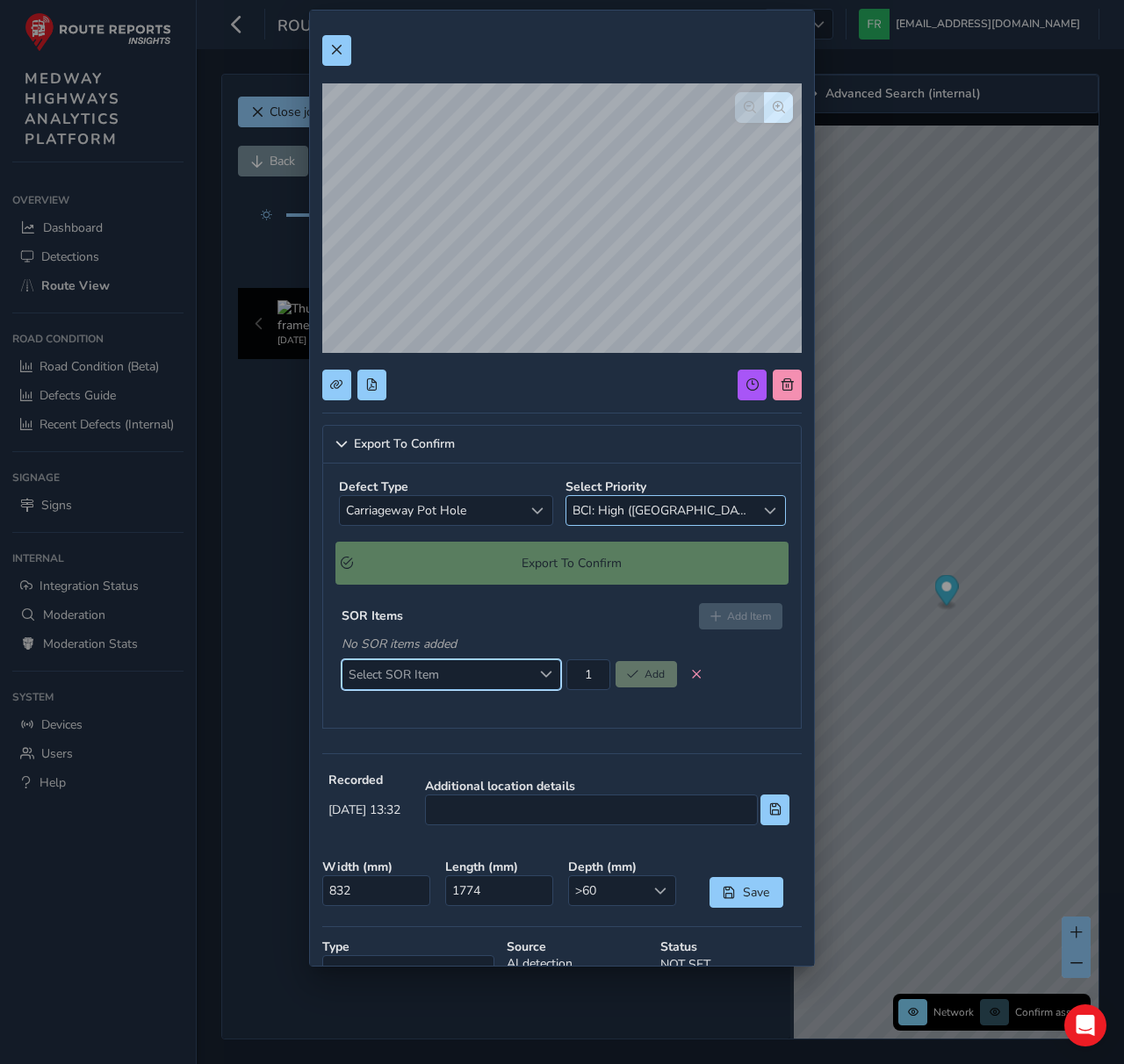
click at [644, 506] on span "BCI: High ([GEOGRAPHIC_DATA])" at bounding box center [661, 511] width 190 height 29
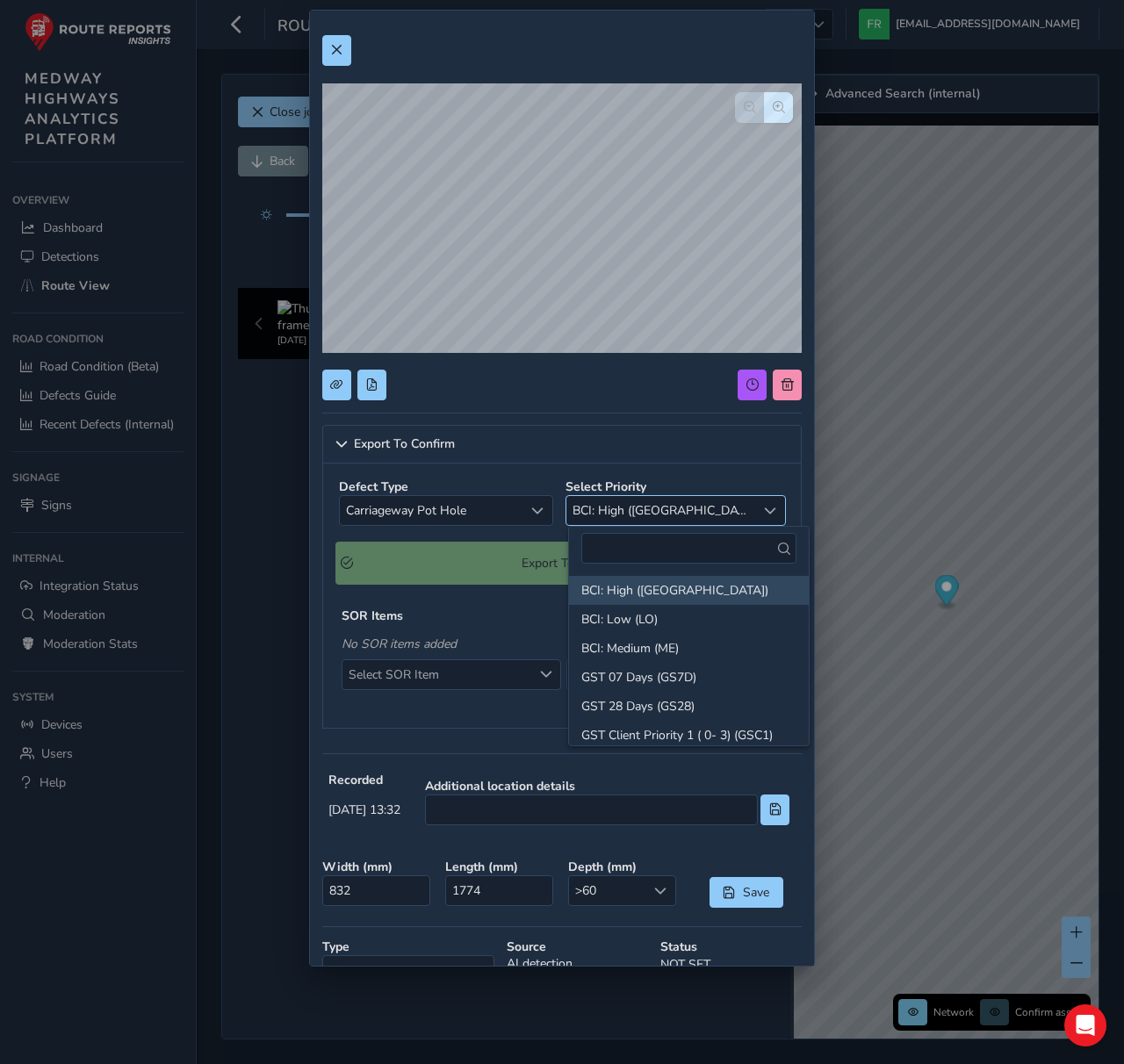
click at [644, 506] on span "BCI: High ([GEOGRAPHIC_DATA])" at bounding box center [661, 511] width 190 height 29
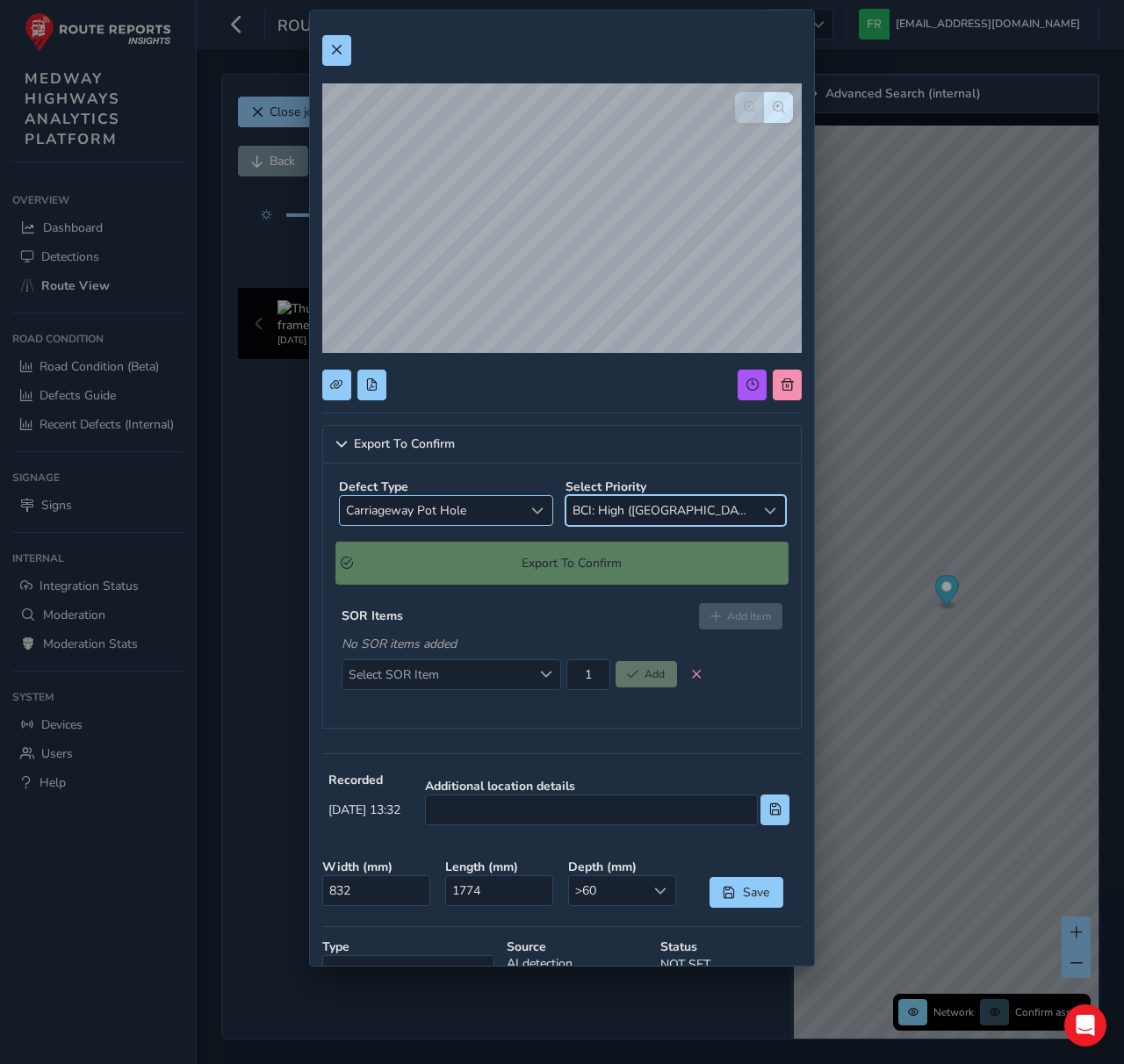
click at [537, 510] on span "Select a type" at bounding box center [538, 511] width 13 height 13
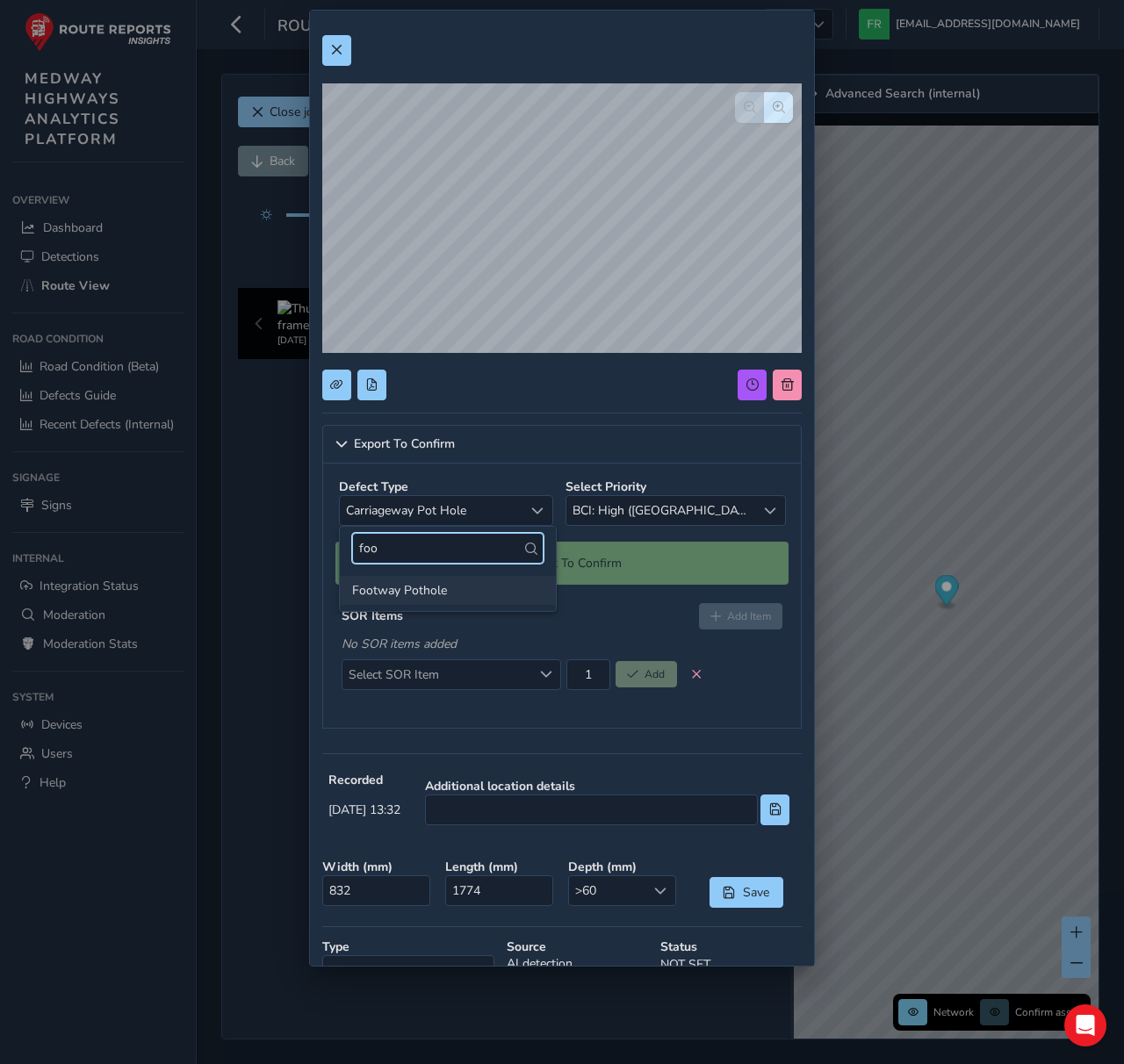
type input "foo"
click at [493, 584] on li "Footway Pothole" at bounding box center [447, 591] width 216 height 29
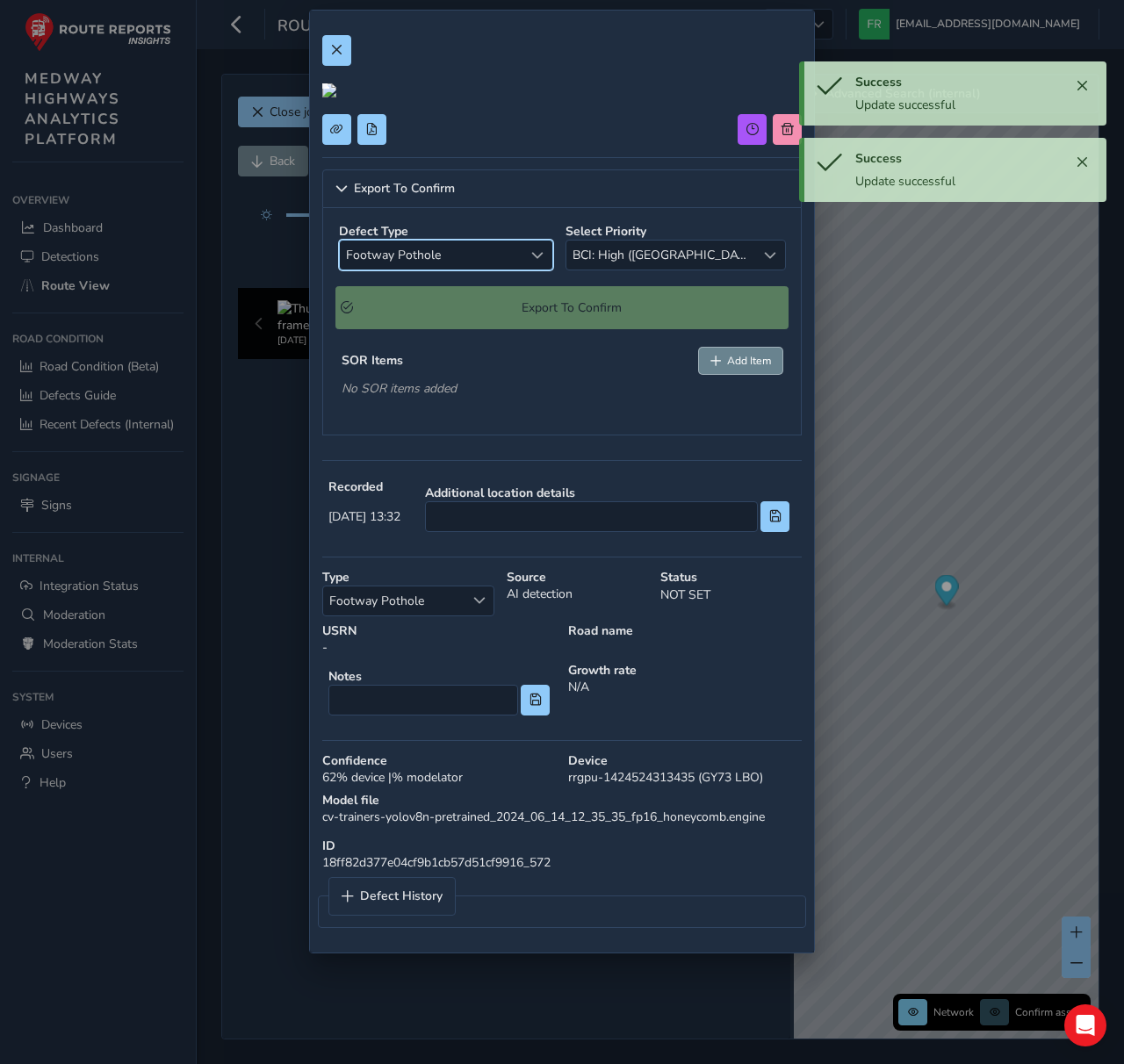
click at [731, 368] on span "Add Item" at bounding box center [748, 361] width 44 height 14
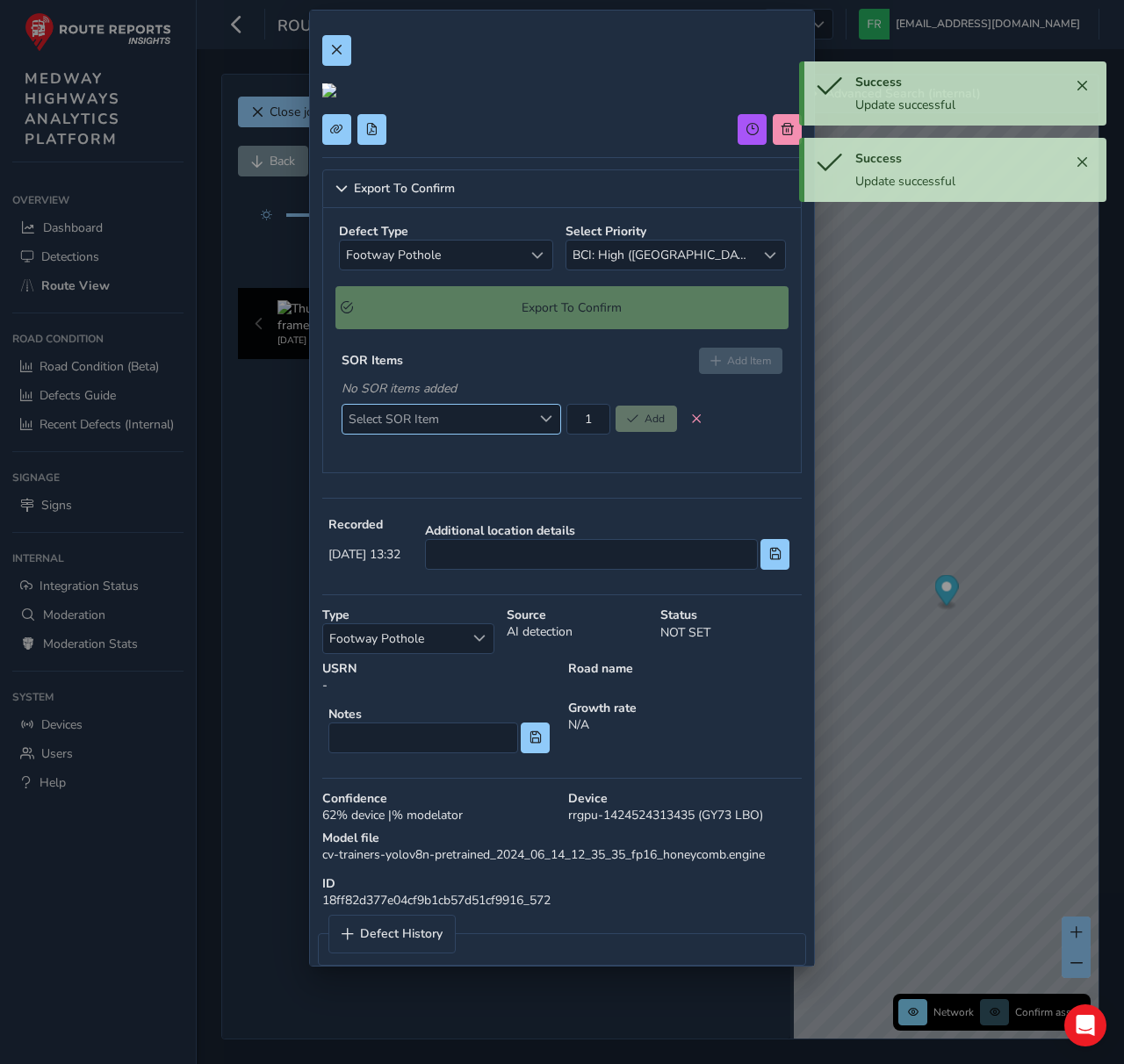
click at [512, 434] on span "Select SOR Item" at bounding box center [437, 420] width 189 height 29
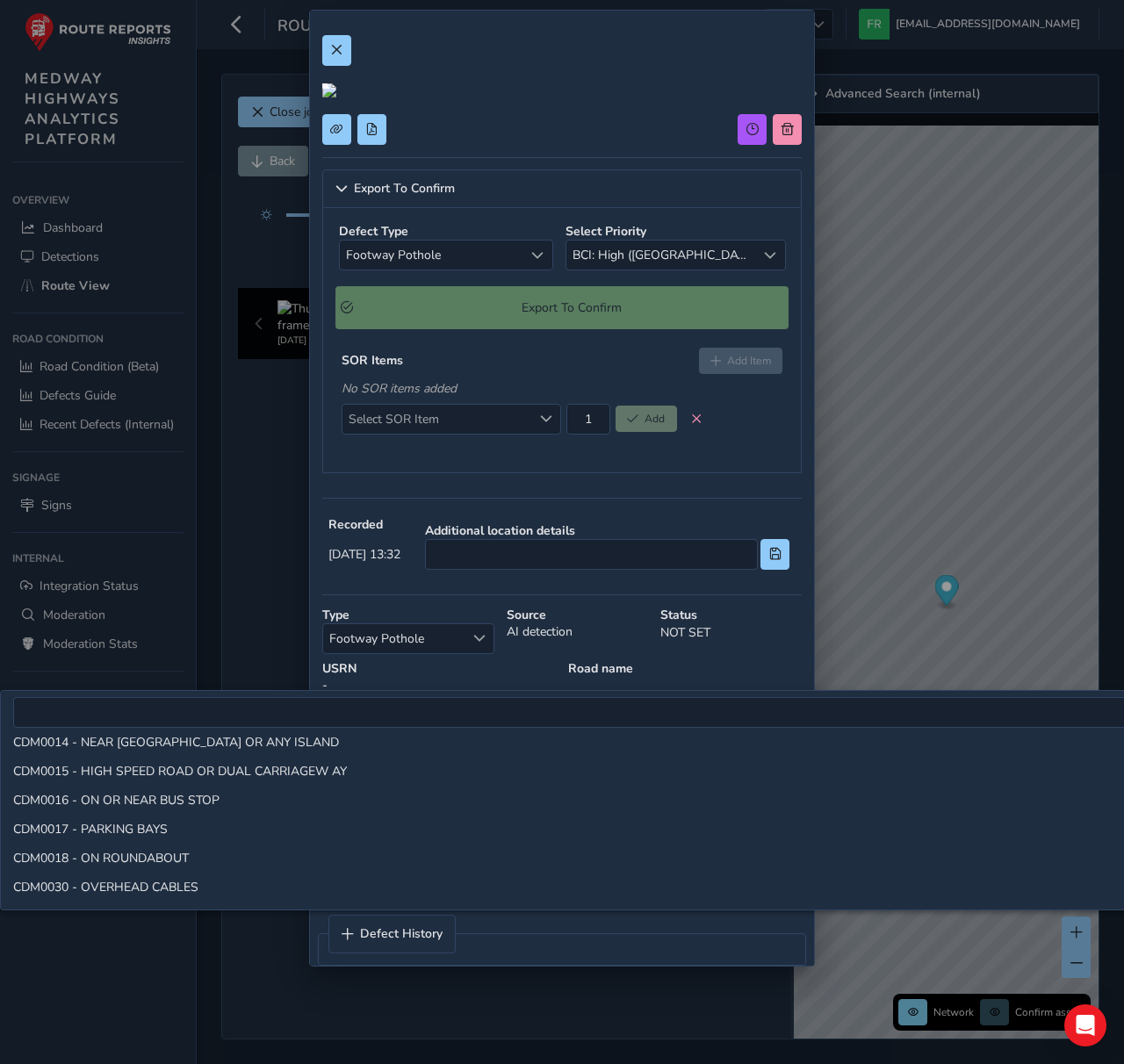
scroll to position [2098, 0]
click at [286, 799] on li "CDM0015 - HIGH SPEED ROAD OR DUAL CARRIAGEW AY" at bounding box center [999, 801] width 1996 height 29
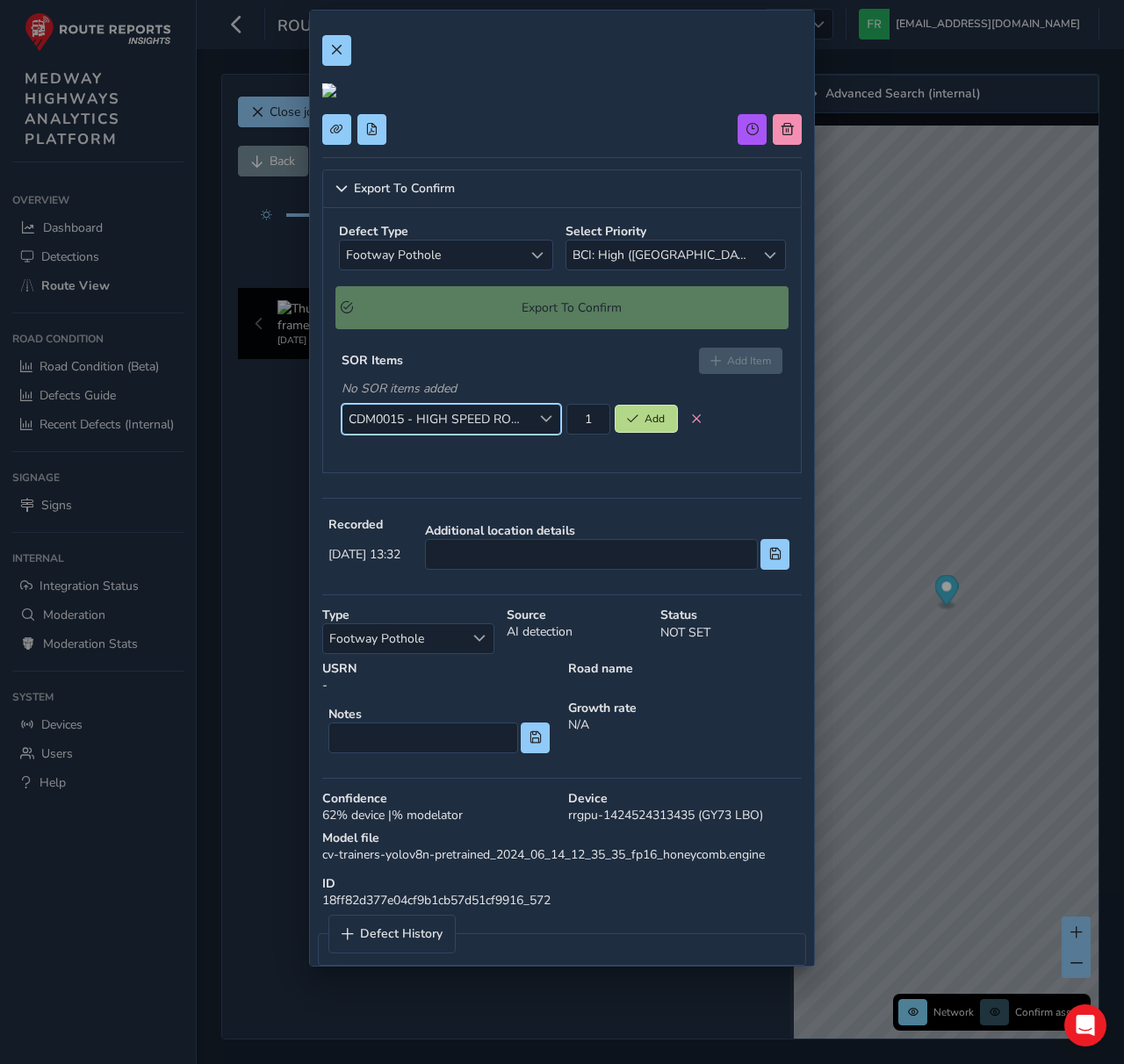
click at [659, 426] on span "Add" at bounding box center [654, 420] width 21 height 14
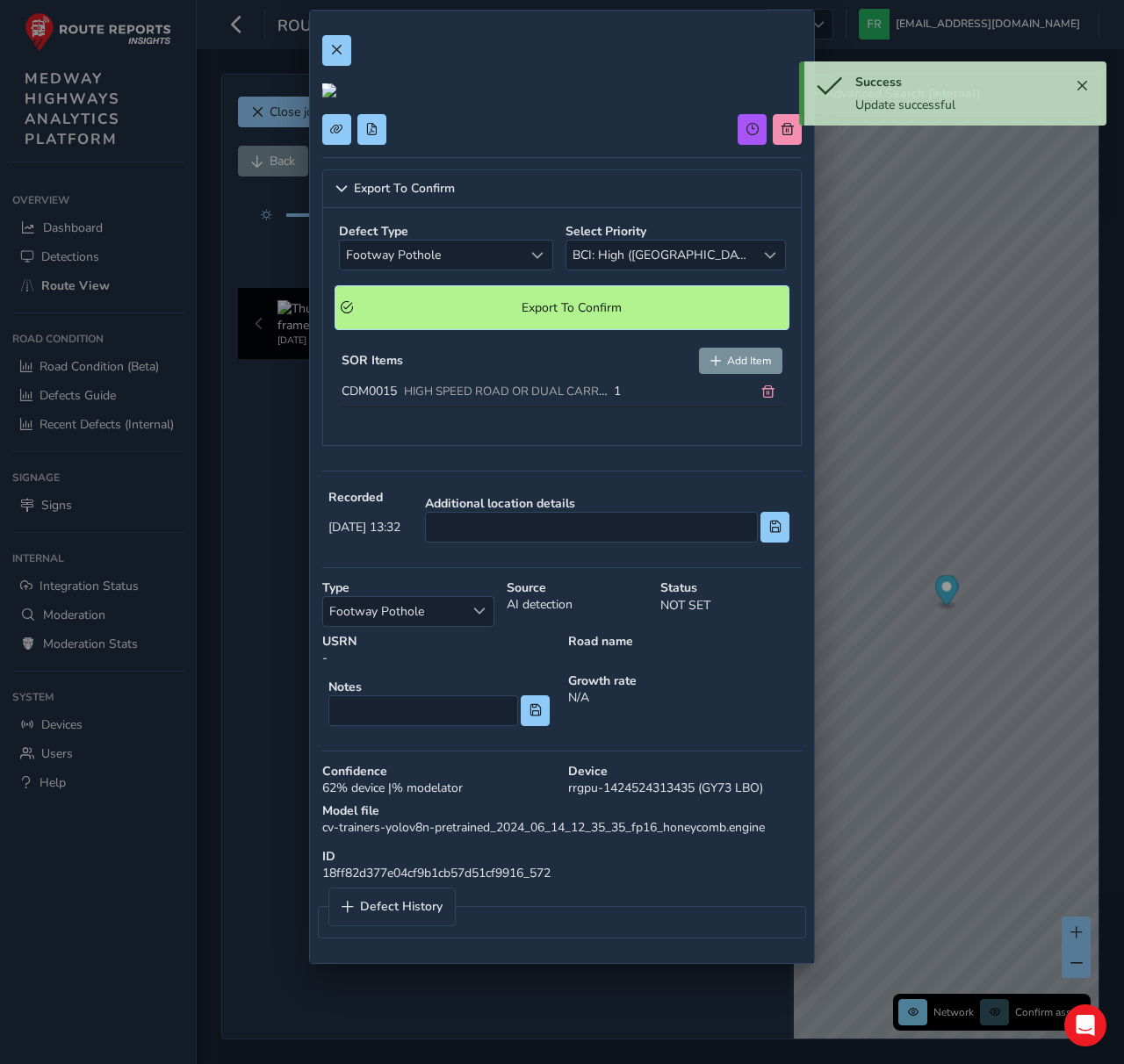
click at [623, 316] on span "Export To Confirm" at bounding box center [571, 307] width 424 height 17
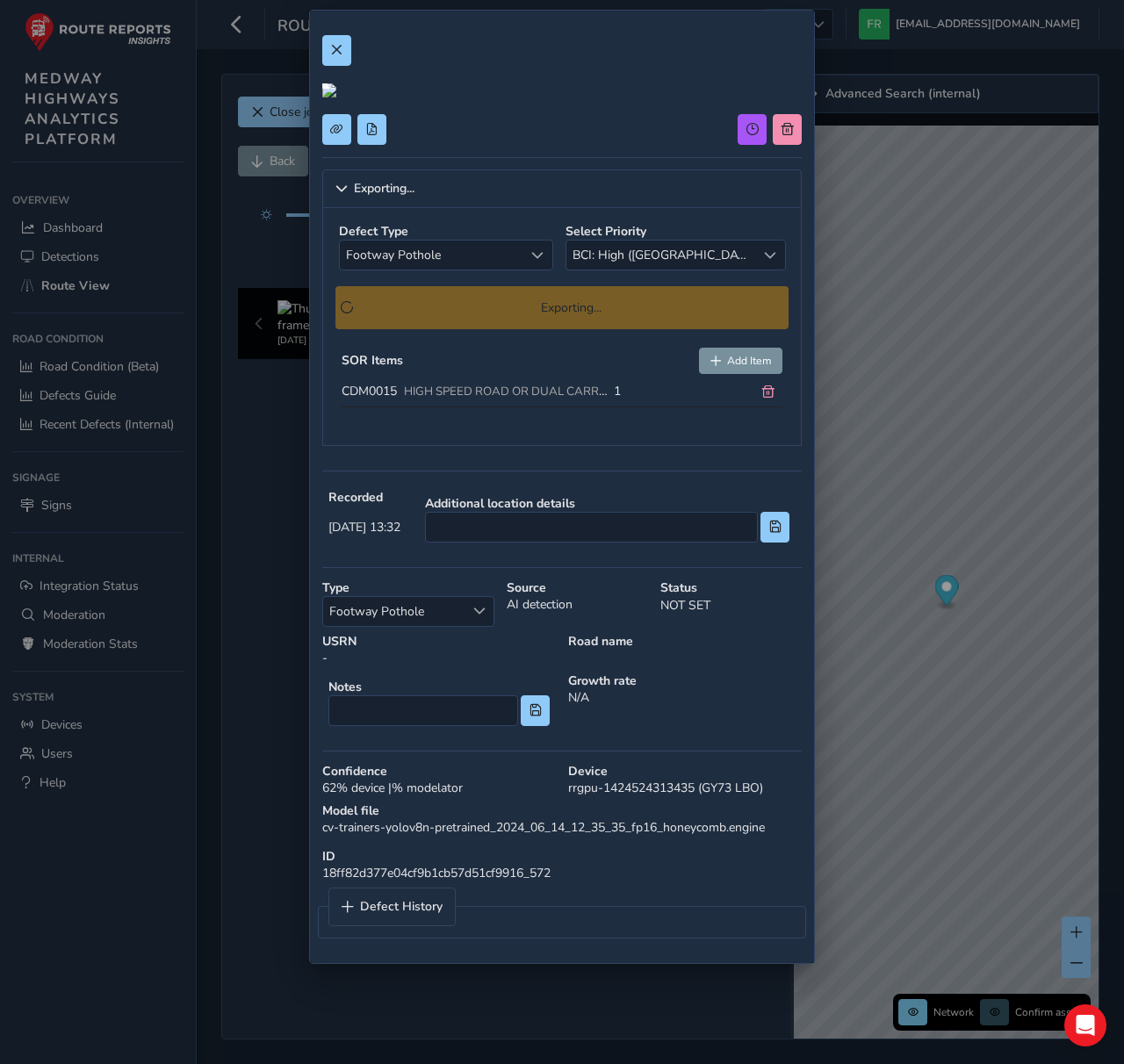
scroll to position [0, 0]
click at [337, 46] on span at bounding box center [336, 50] width 13 height 13
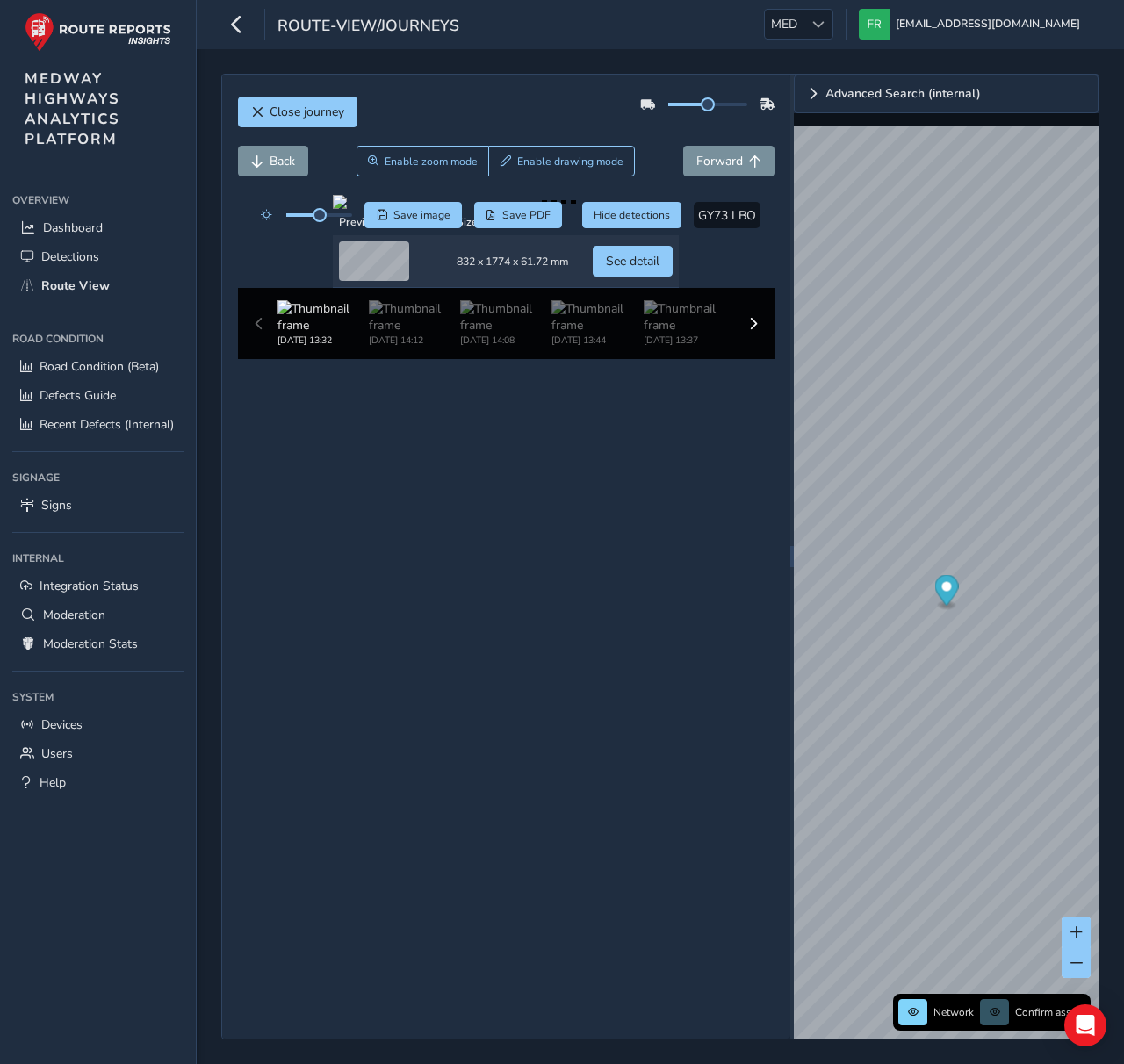
click at [610, 940] on div "Close journey Back Enable zoom mode Enable drawing mode Forward Click and Drag …" at bounding box center [506, 557] width 568 height 965
click at [644, 288] on td "See detail" at bounding box center [632, 262] width 92 height 53
click at [660, 270] on span "See detail" at bounding box center [633, 261] width 54 height 17
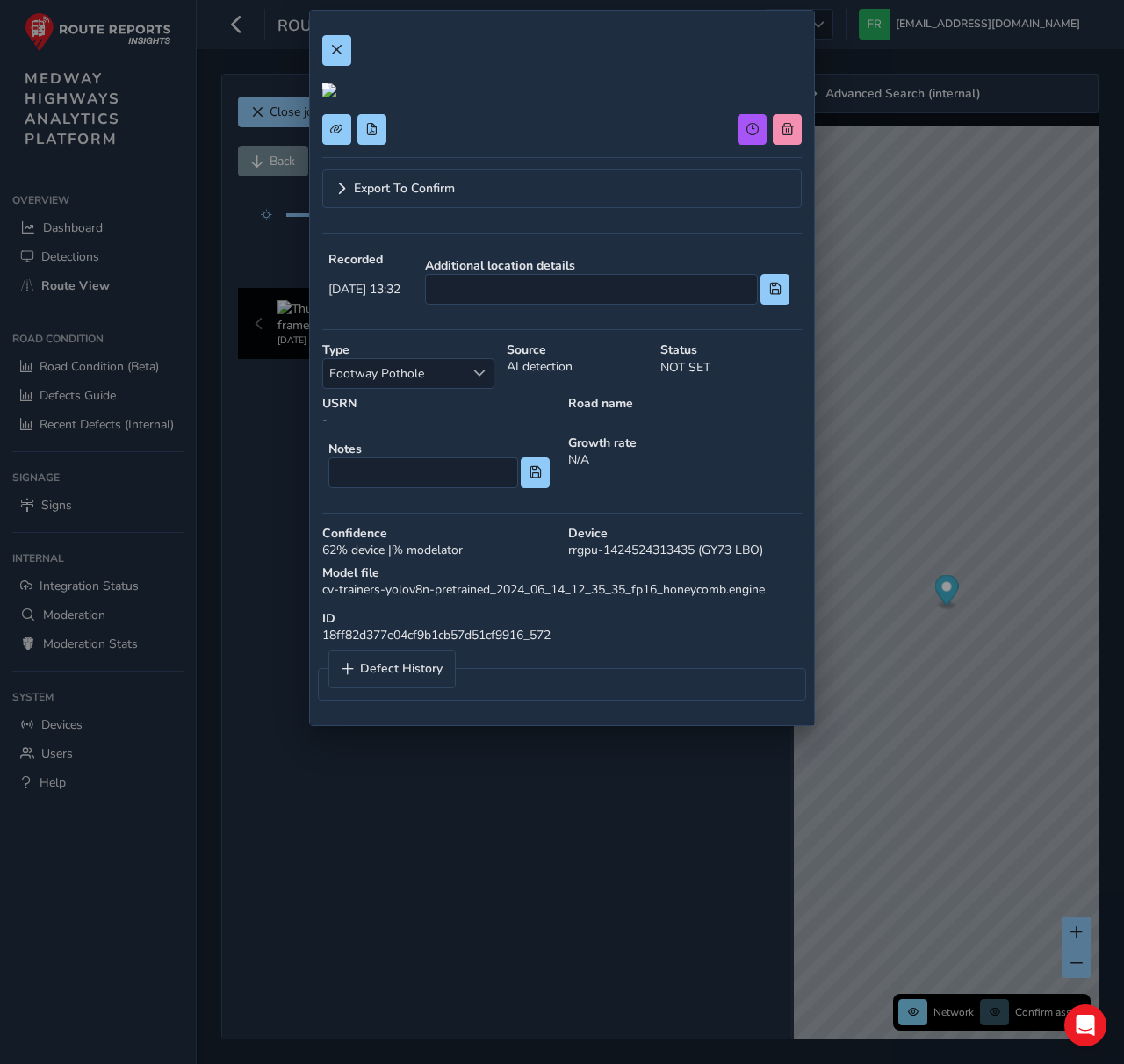
scroll to position [15, 0]
click at [402, 650] on div "ID 18ff82d377e04cf9b1cb57d51cf9916_572" at bounding box center [562, 627] width 492 height 46
copy div "18ff82d377e04cf9b1cb57d51cf9916_572"
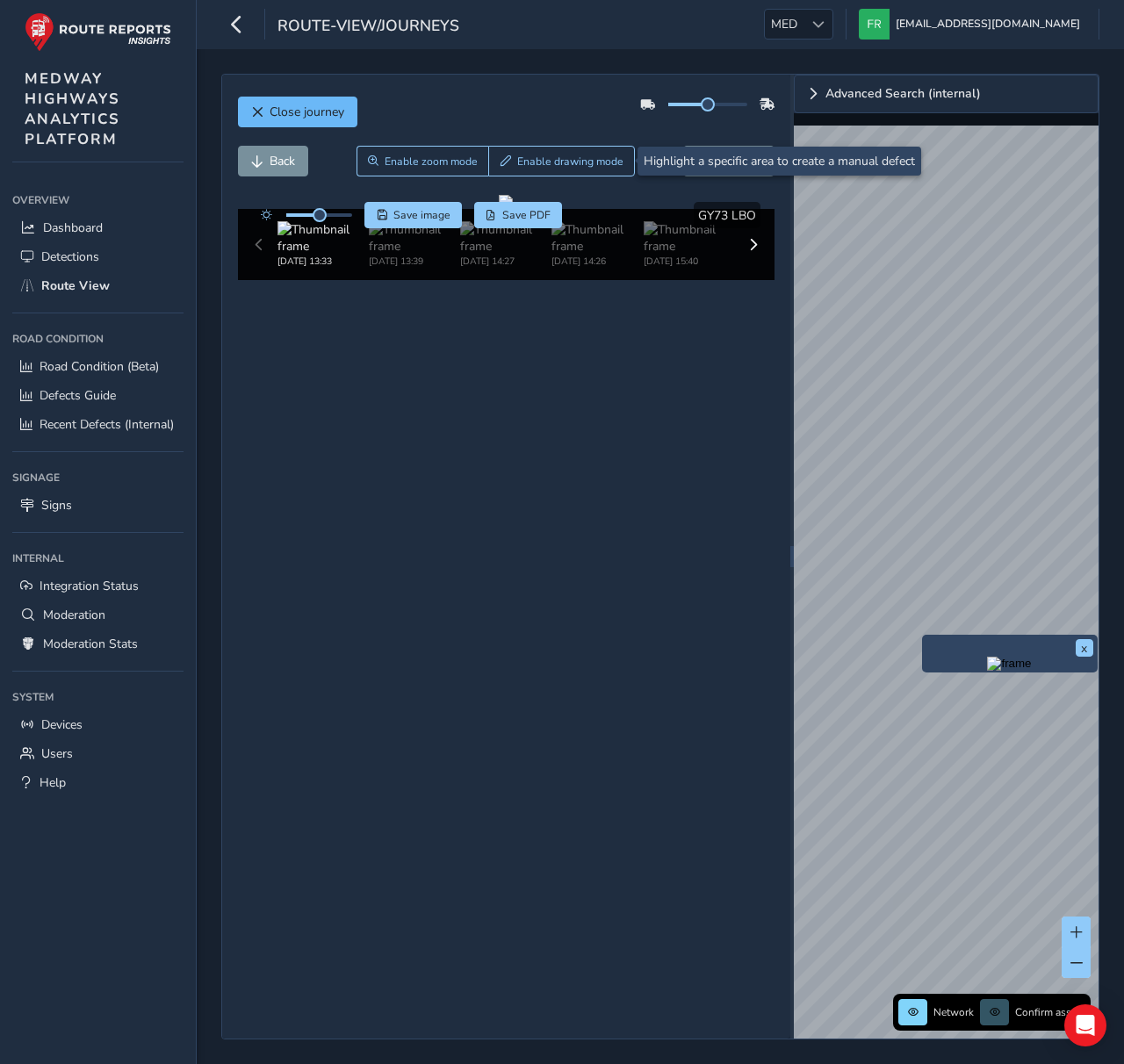
click at [338, 104] on span "Close journey" at bounding box center [307, 112] width 74 height 17
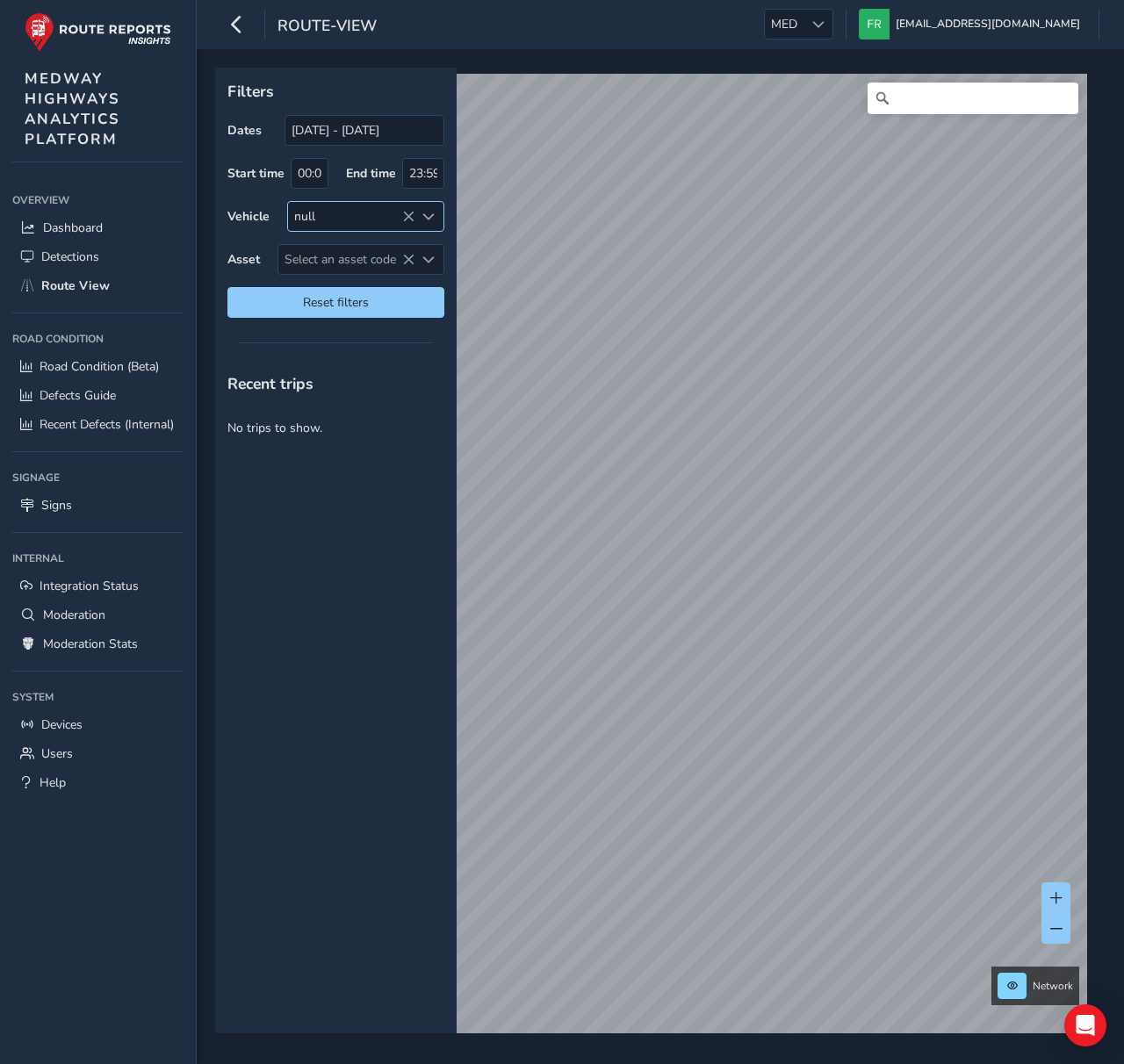
click at [412, 216] on icon at bounding box center [409, 217] width 13 height 13
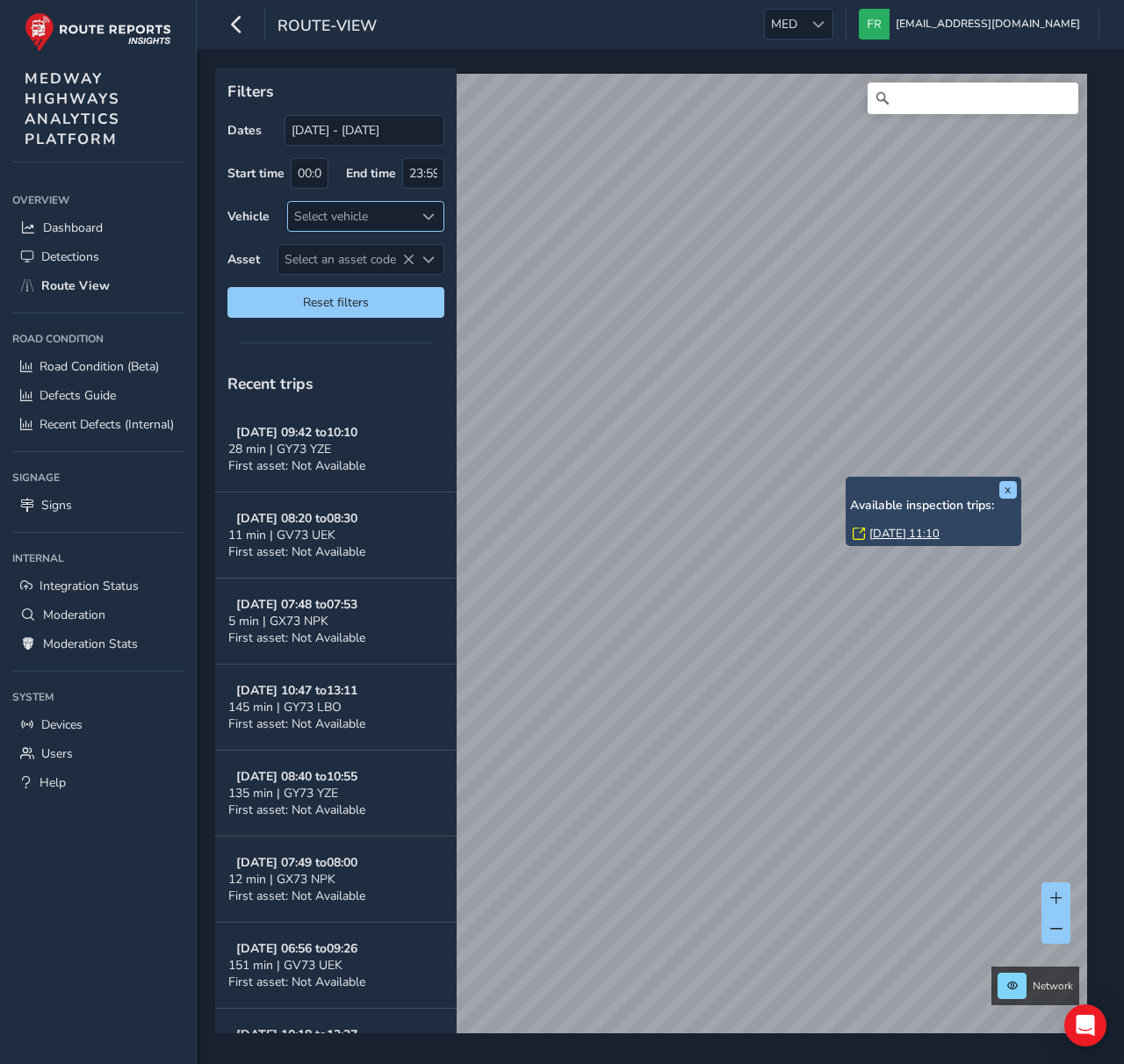
click at [887, 533] on link "[DATE] 11:10" at bounding box center [904, 534] width 70 height 16
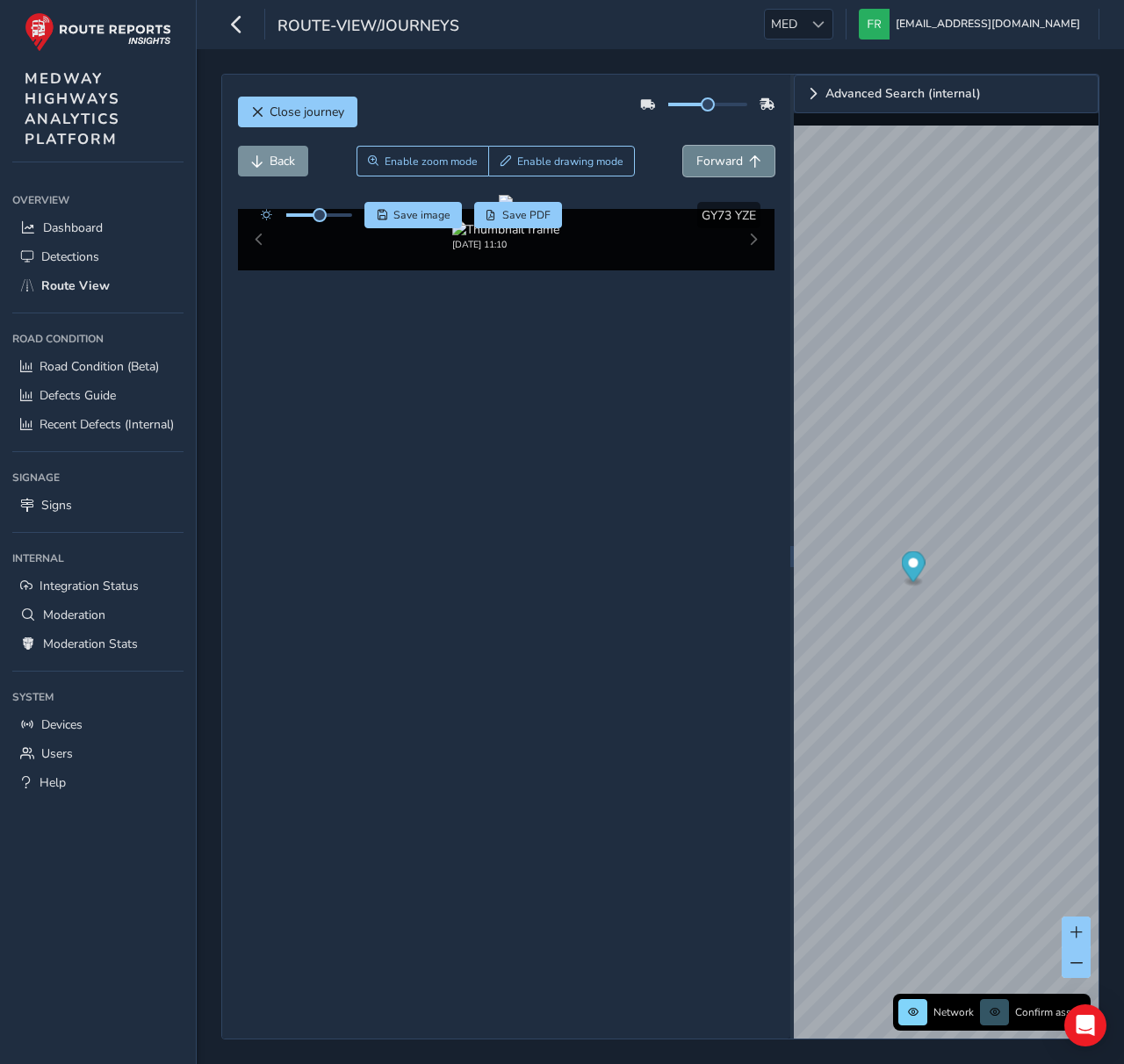
click at [724, 173] on button "Forward" at bounding box center [729, 161] width 91 height 30
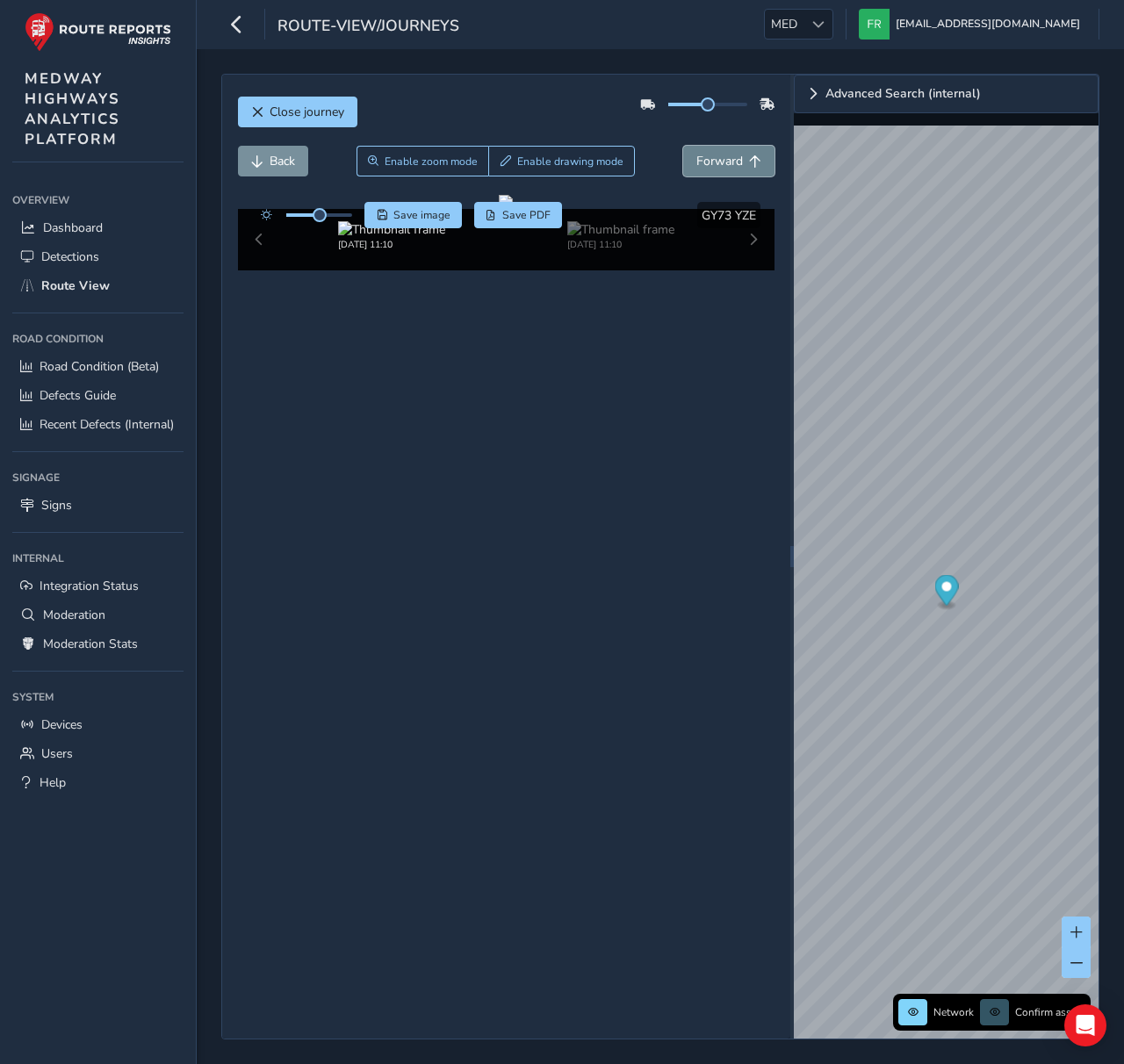
click at [724, 173] on button "Forward" at bounding box center [729, 161] width 91 height 30
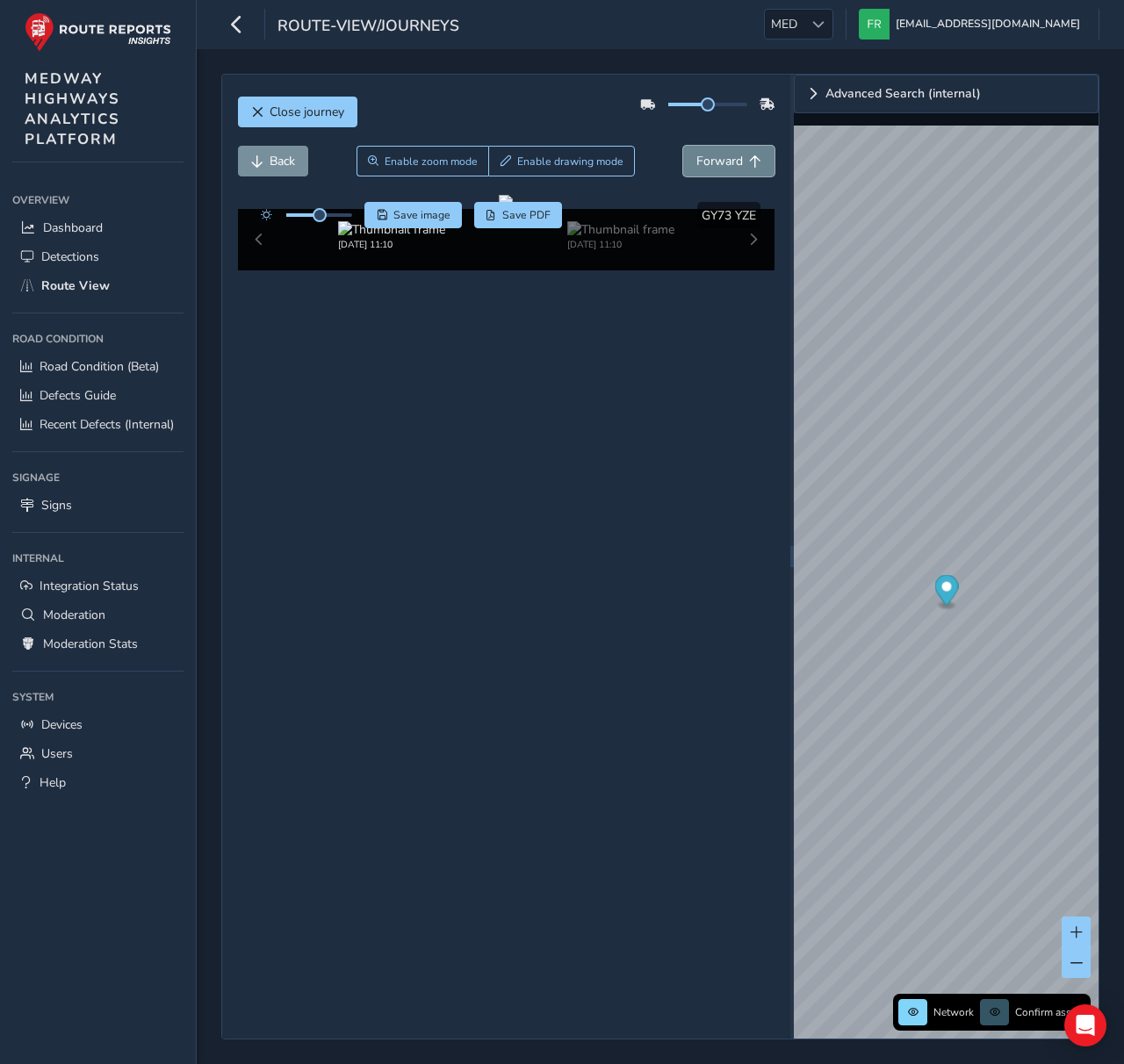
click at [724, 173] on button "Forward" at bounding box center [729, 161] width 91 height 30
click at [725, 172] on button "Forward" at bounding box center [729, 161] width 91 height 30
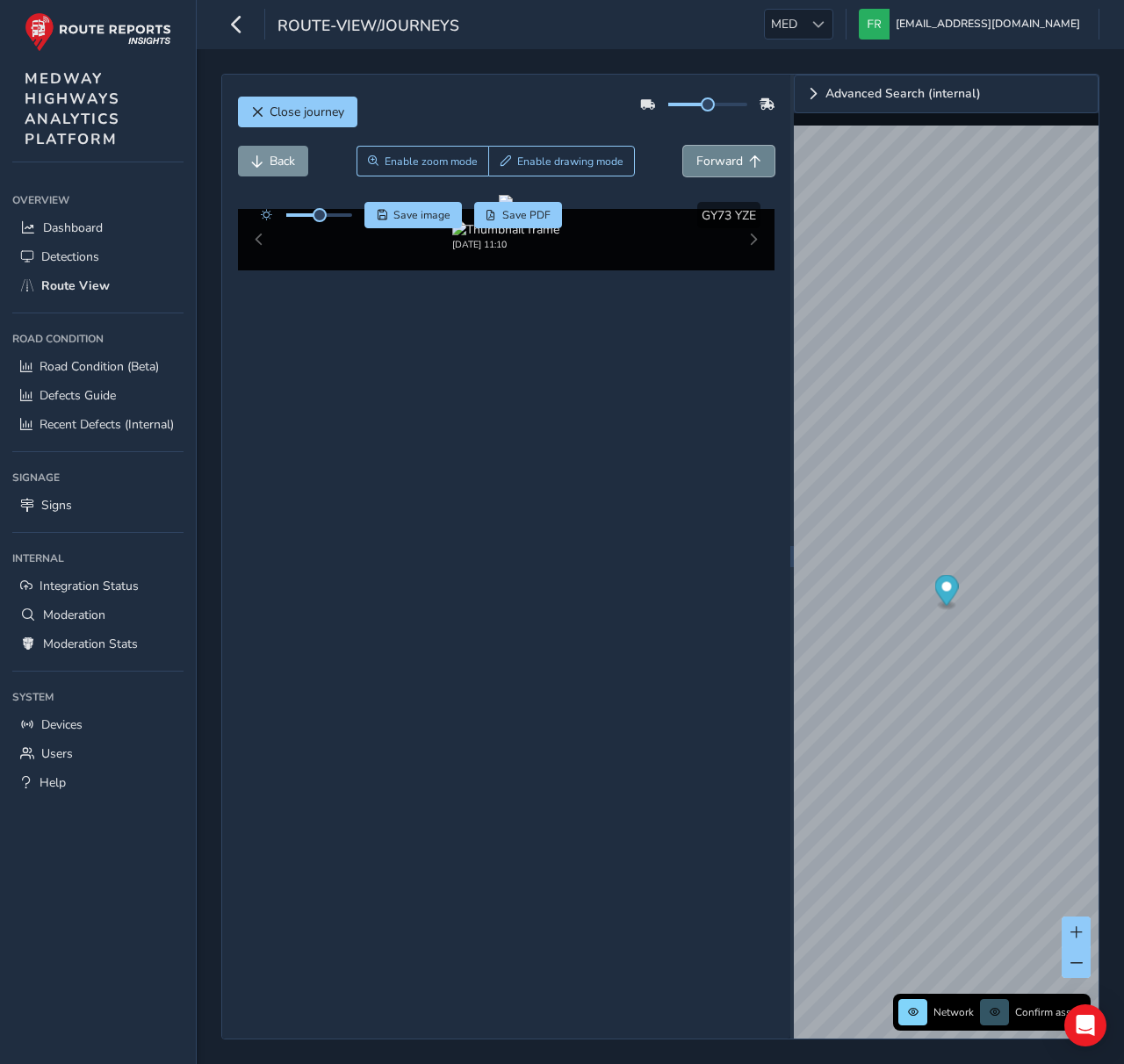
click at [725, 172] on button "Forward" at bounding box center [729, 161] width 91 height 30
click at [292, 162] on span "Back" at bounding box center [282, 160] width 25 height 17
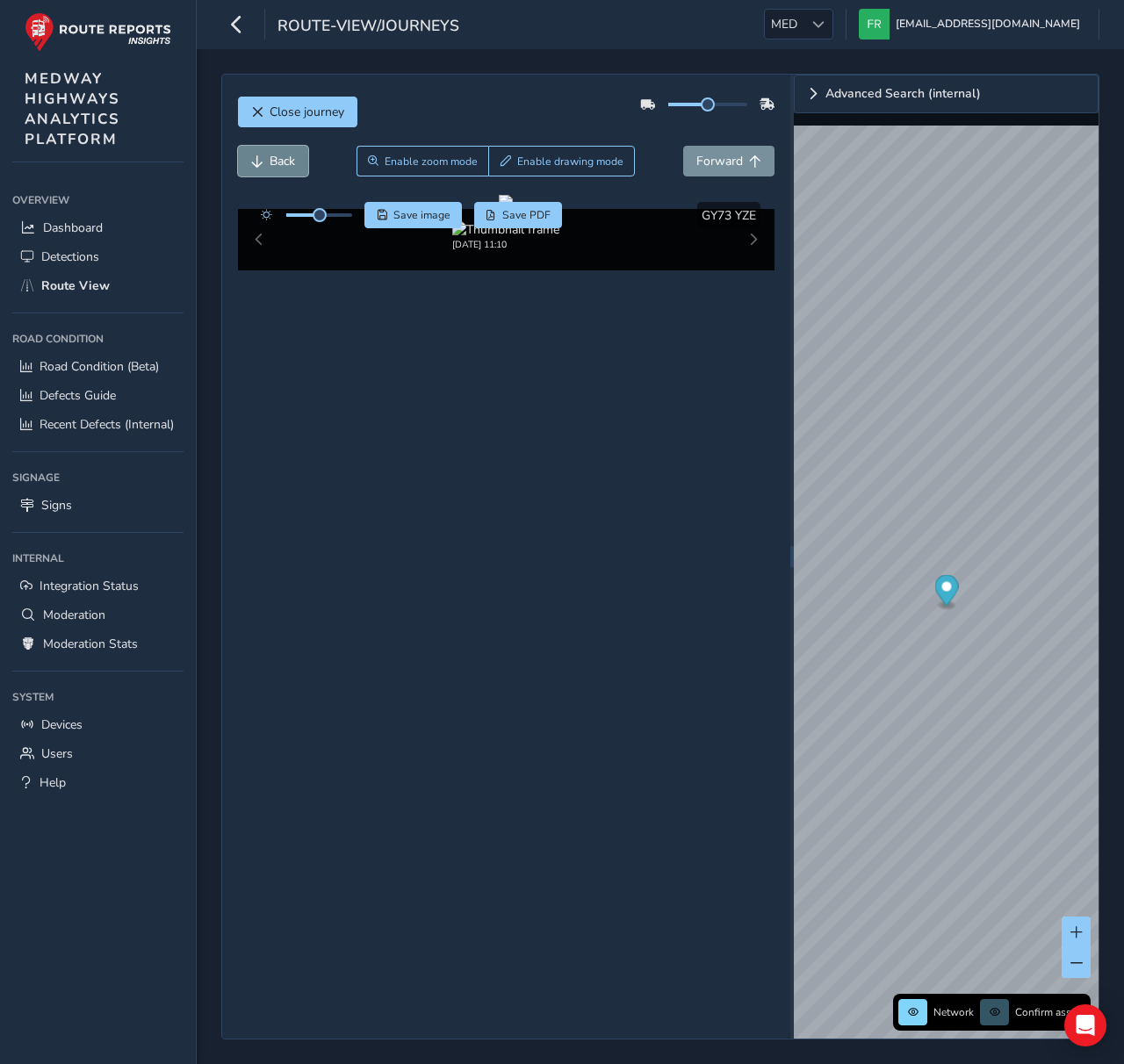
click at [292, 162] on span "Back" at bounding box center [282, 160] width 25 height 17
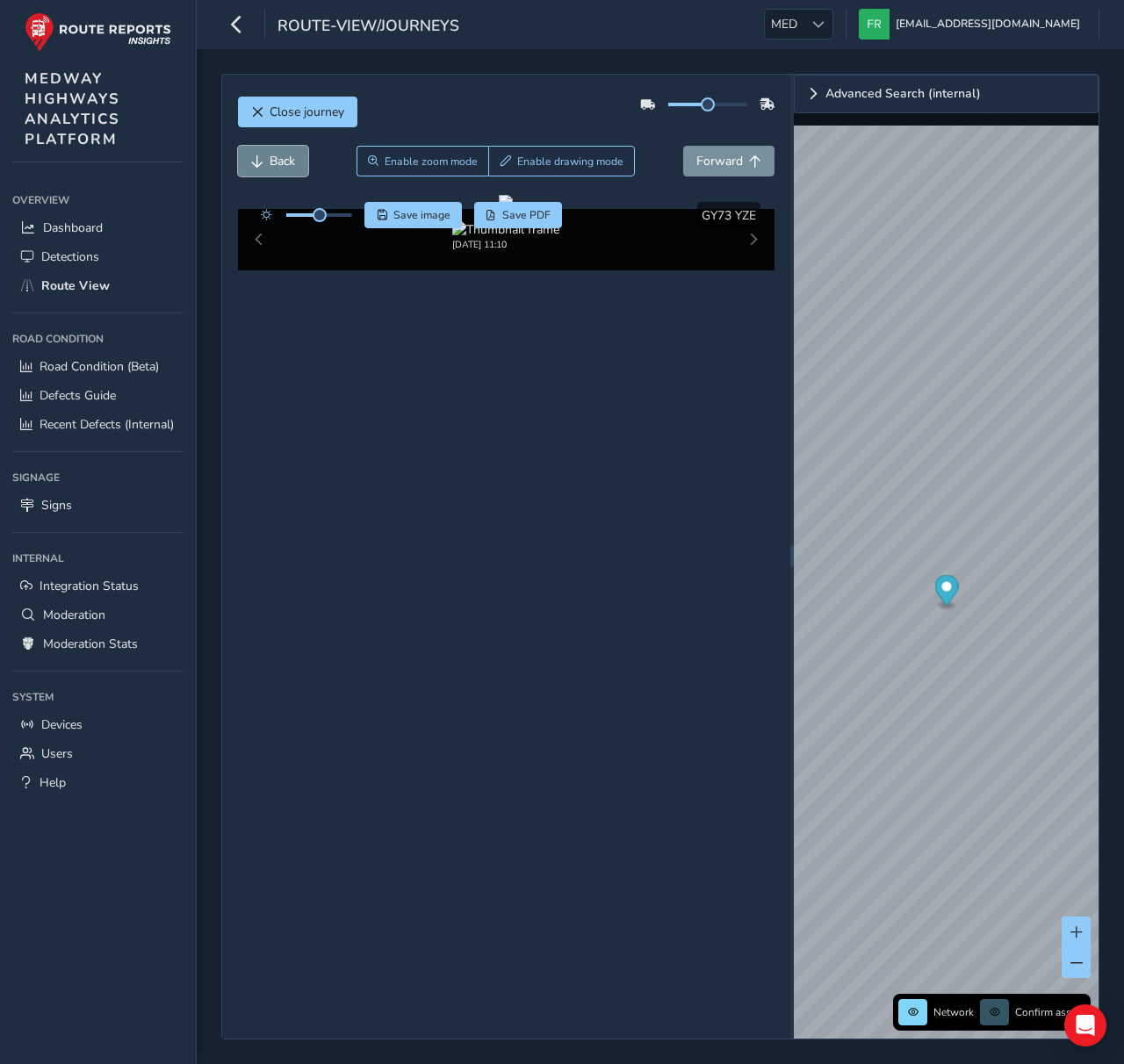
click at [292, 162] on span "Back" at bounding box center [282, 160] width 25 height 17
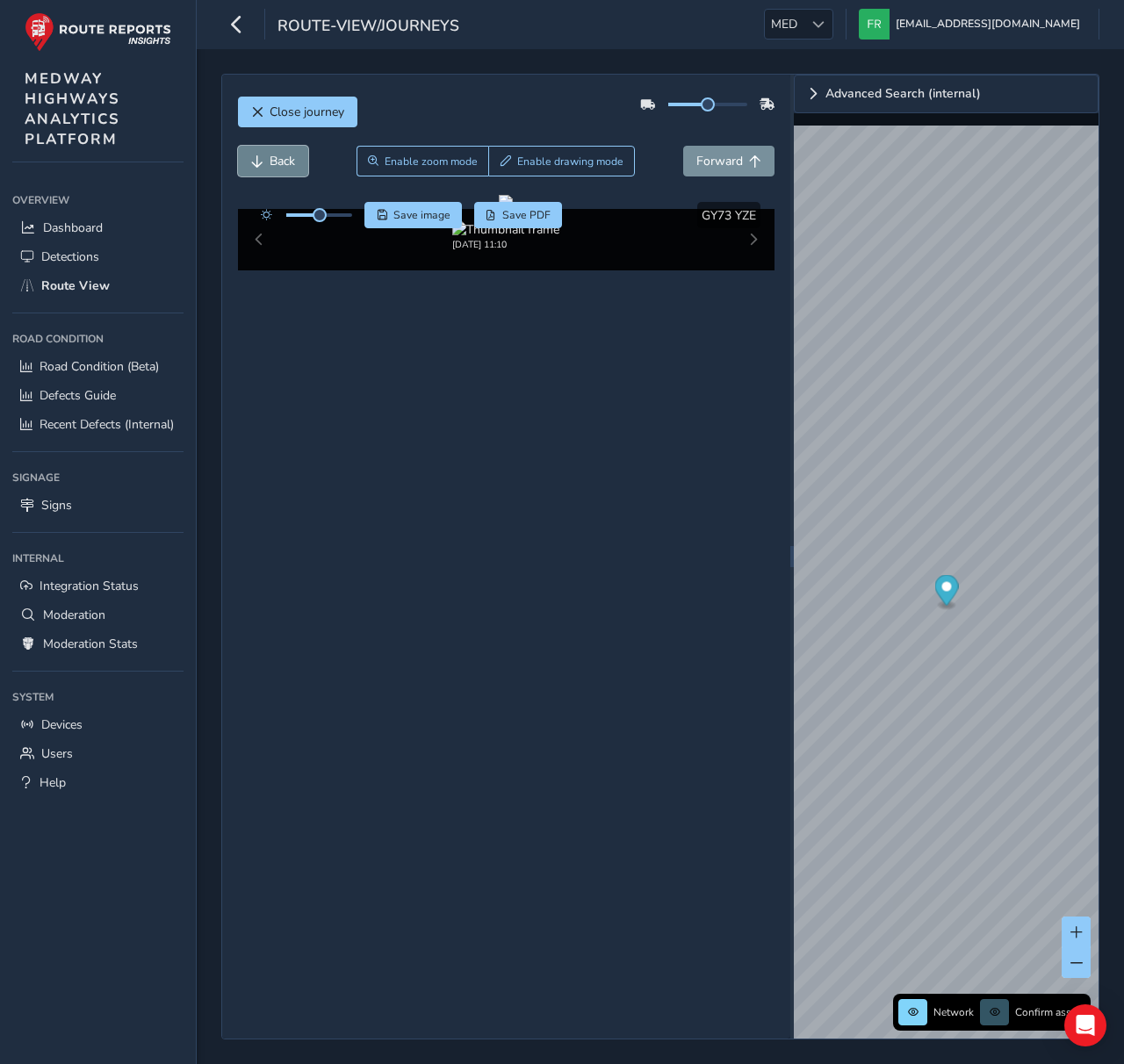
click at [292, 162] on span "Back" at bounding box center [282, 160] width 25 height 17
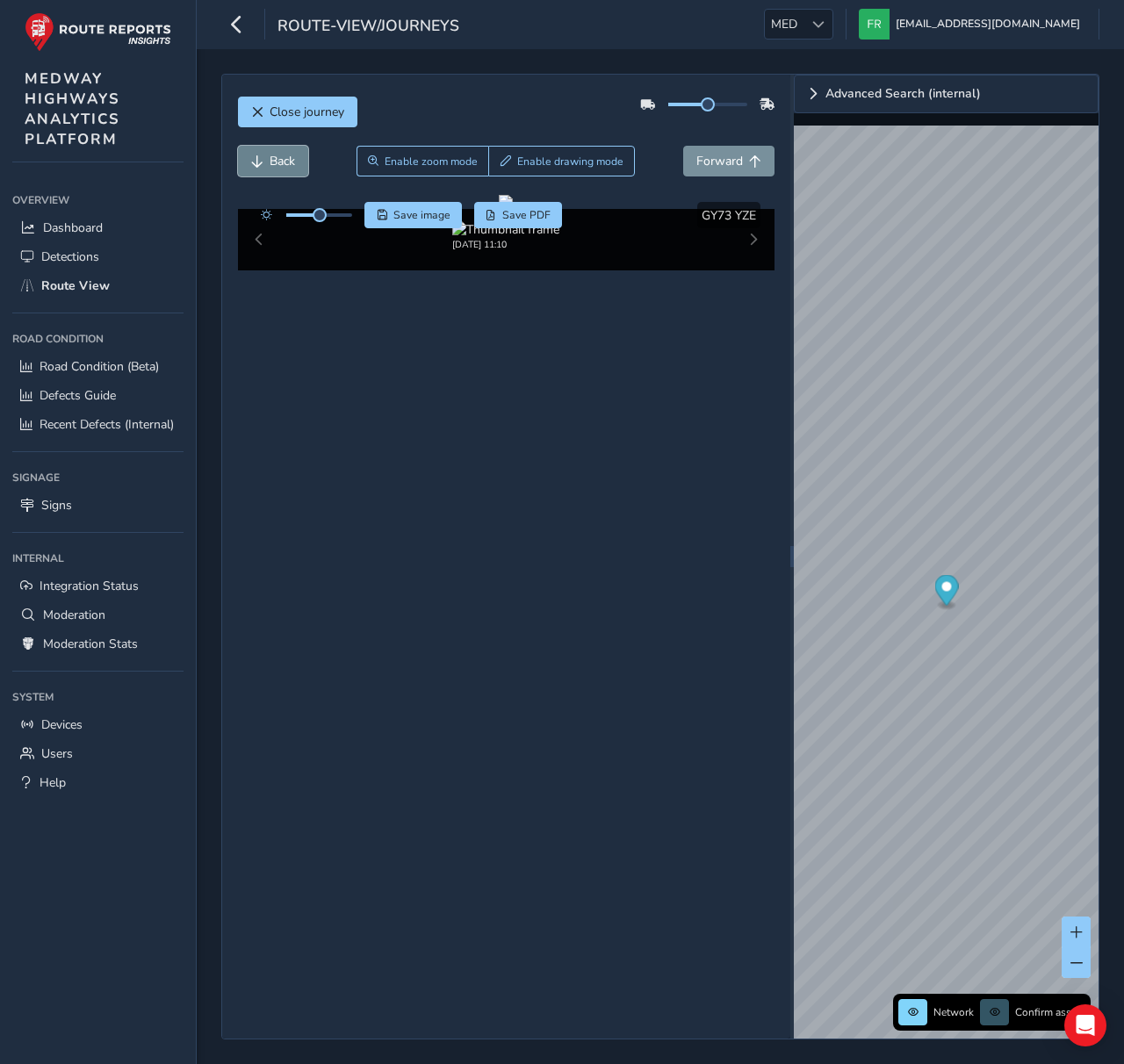
click at [292, 162] on span "Back" at bounding box center [282, 160] width 25 height 17
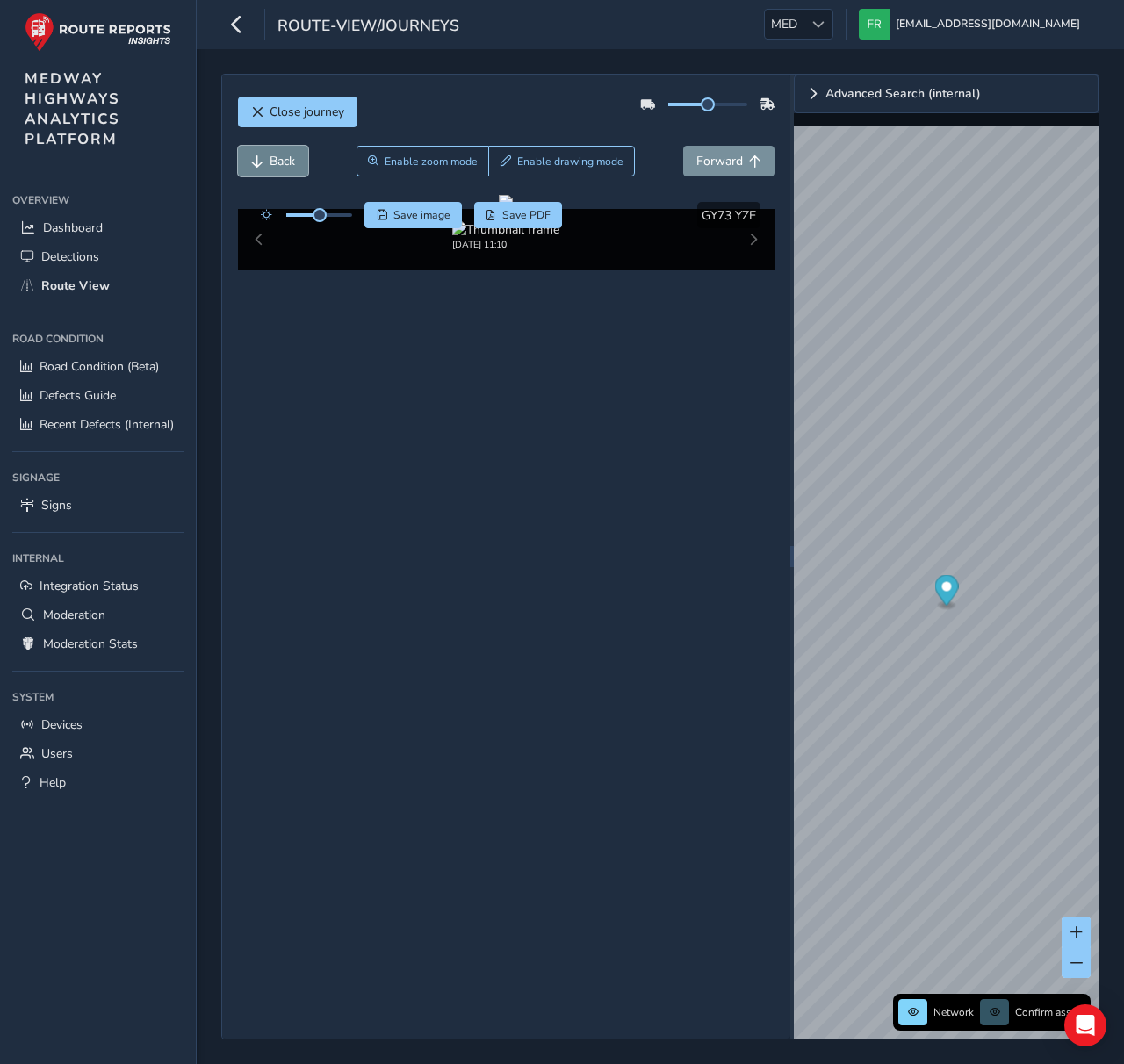
click at [292, 162] on span "Back" at bounding box center [282, 160] width 25 height 17
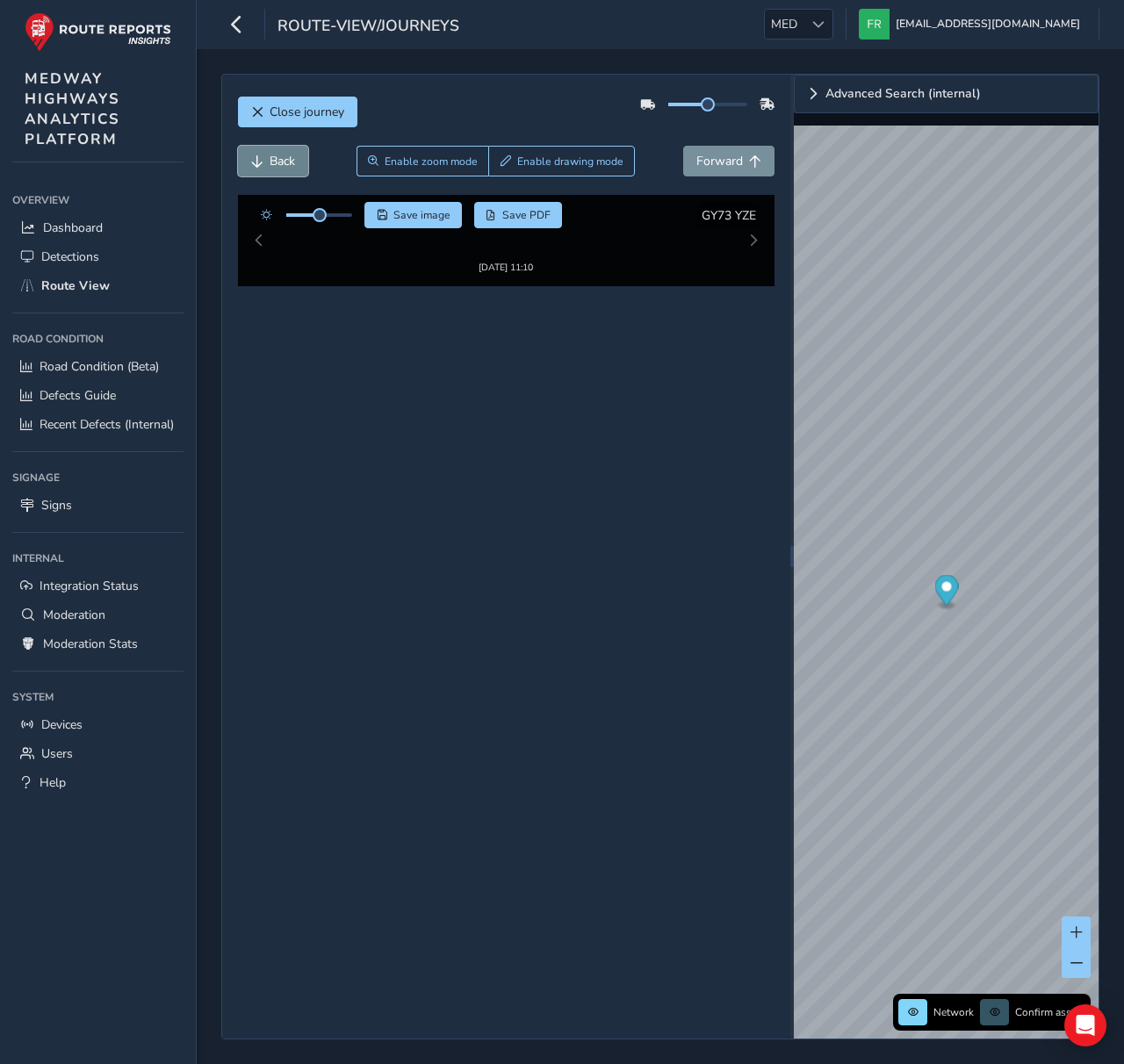
click at [292, 162] on span "Back" at bounding box center [282, 160] width 25 height 17
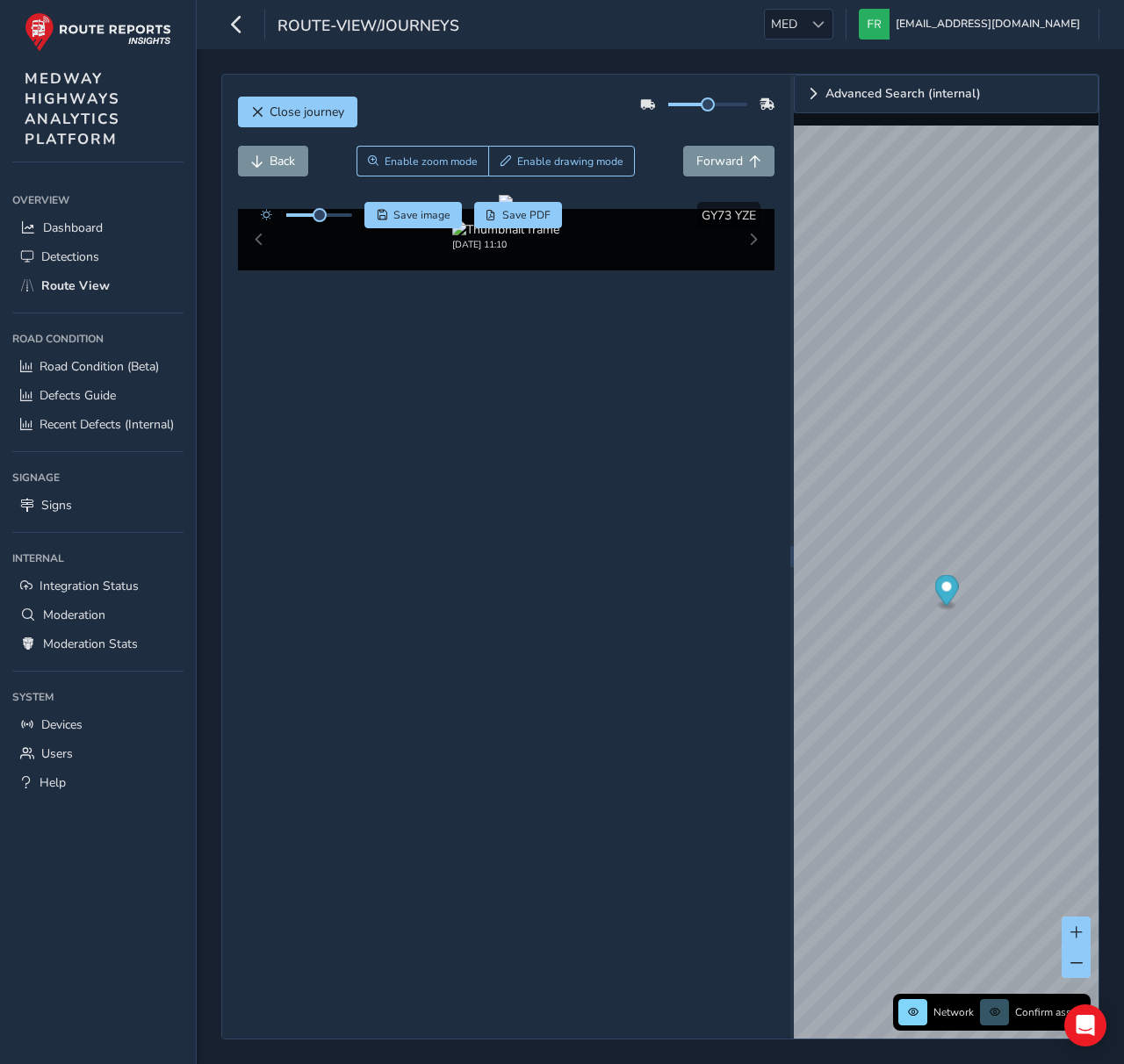
drag, startPoint x: 509, startPoint y: 820, endPoint x: 487, endPoint y: 792, distance: 35.6
click at [509, 820] on div "Close journey Back Enable zoom mode Enable drawing mode Forward Click and Drag …" at bounding box center [506, 557] width 568 height 965
click at [279, 106] on span "Close journey" at bounding box center [307, 112] width 74 height 17
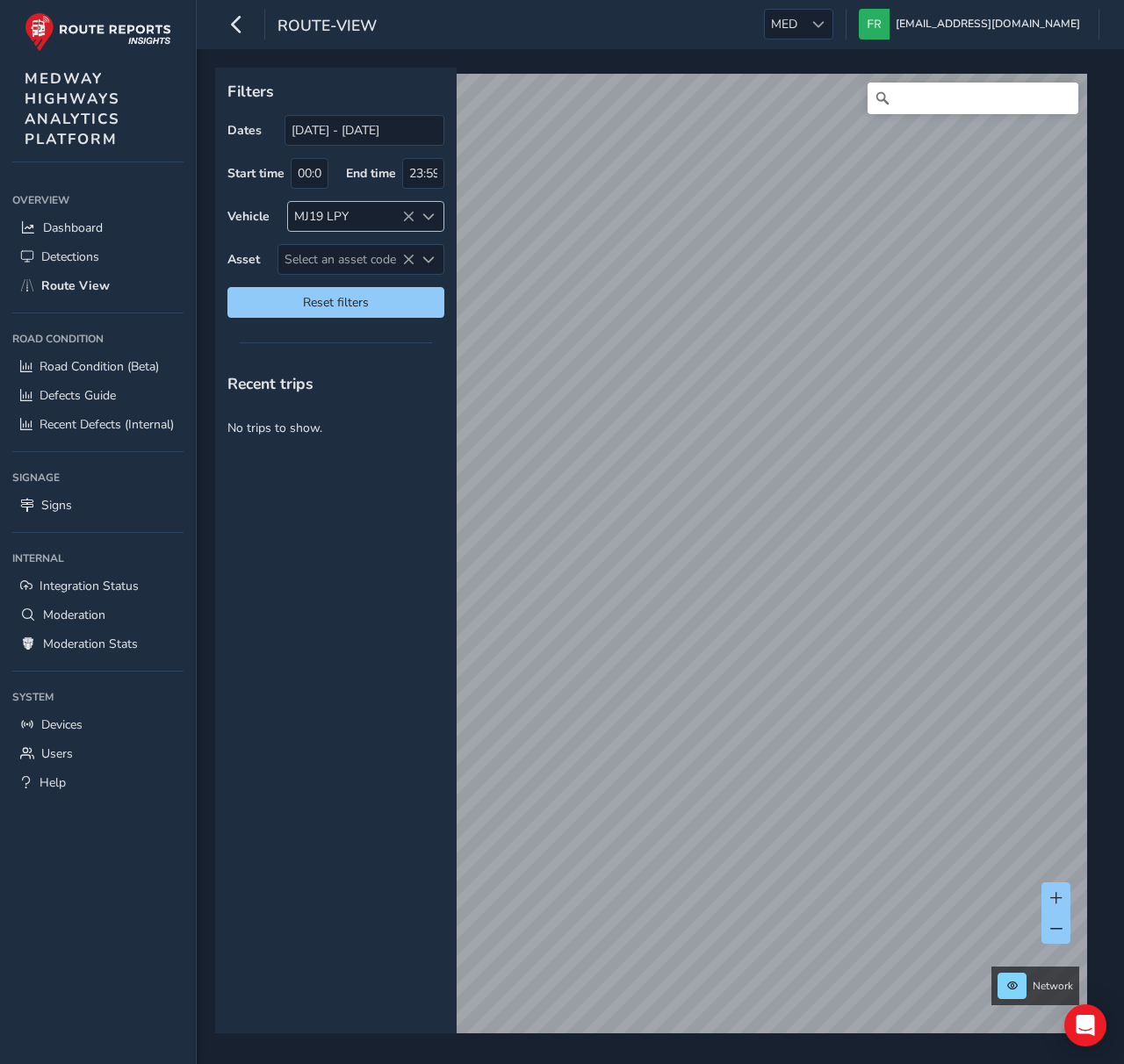
click at [407, 215] on icon at bounding box center [409, 217] width 13 height 13
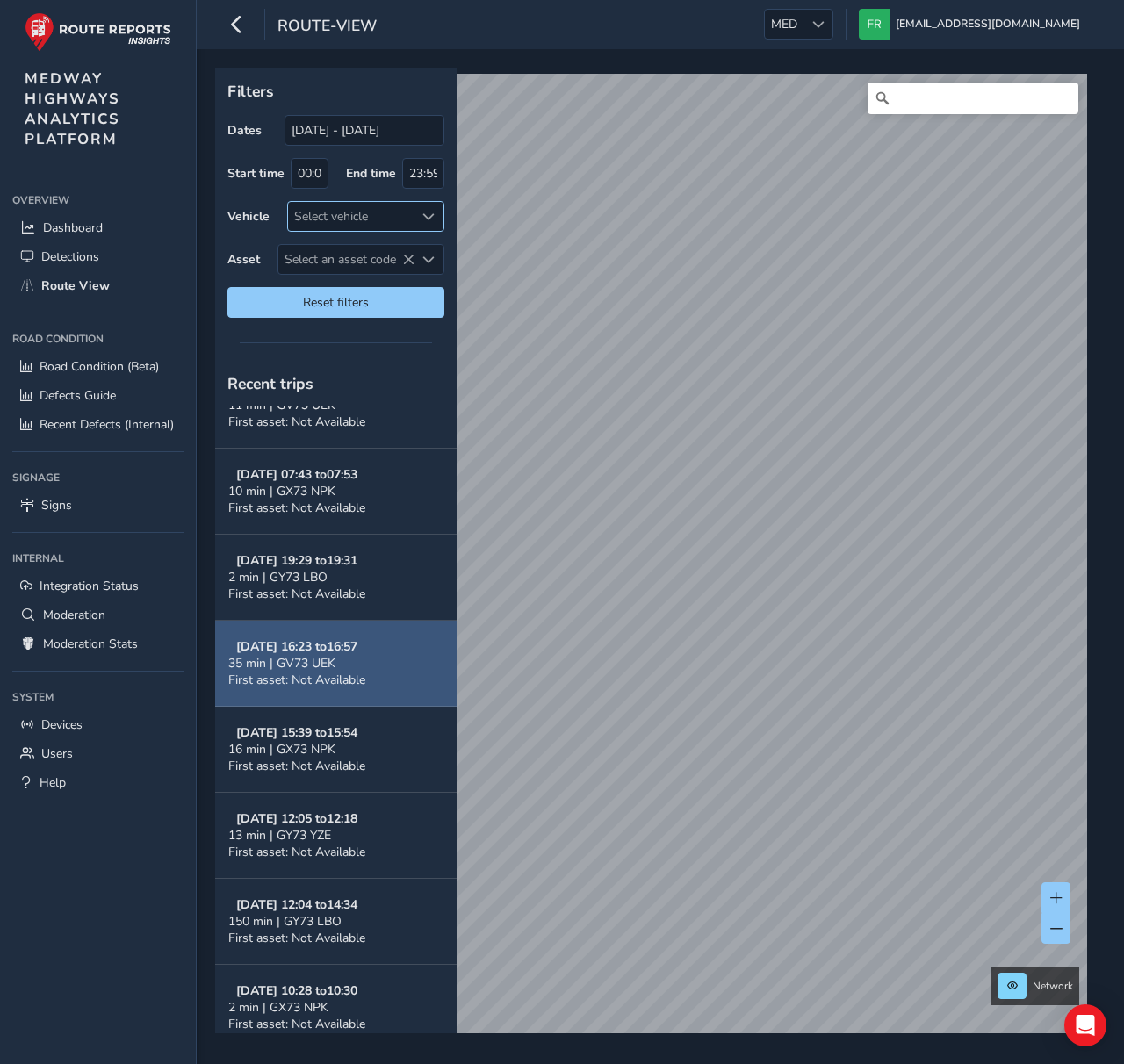
scroll to position [1146, 0]
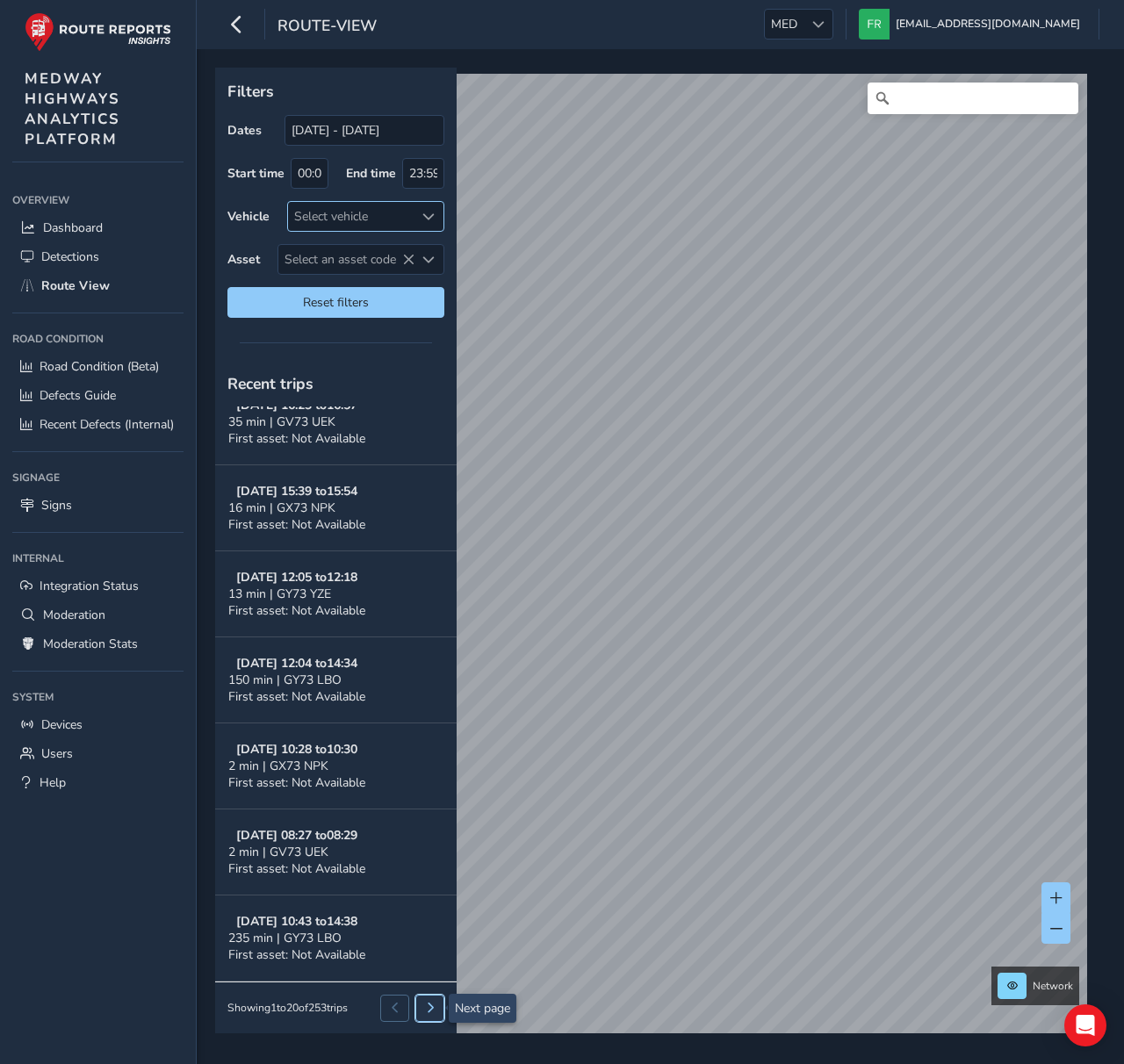
click at [429, 1008] on span at bounding box center [430, 1008] width 11 height 11
click at [434, 1013] on span at bounding box center [430, 1008] width 11 height 11
click at [434, 1016] on button at bounding box center [429, 1008] width 29 height 26
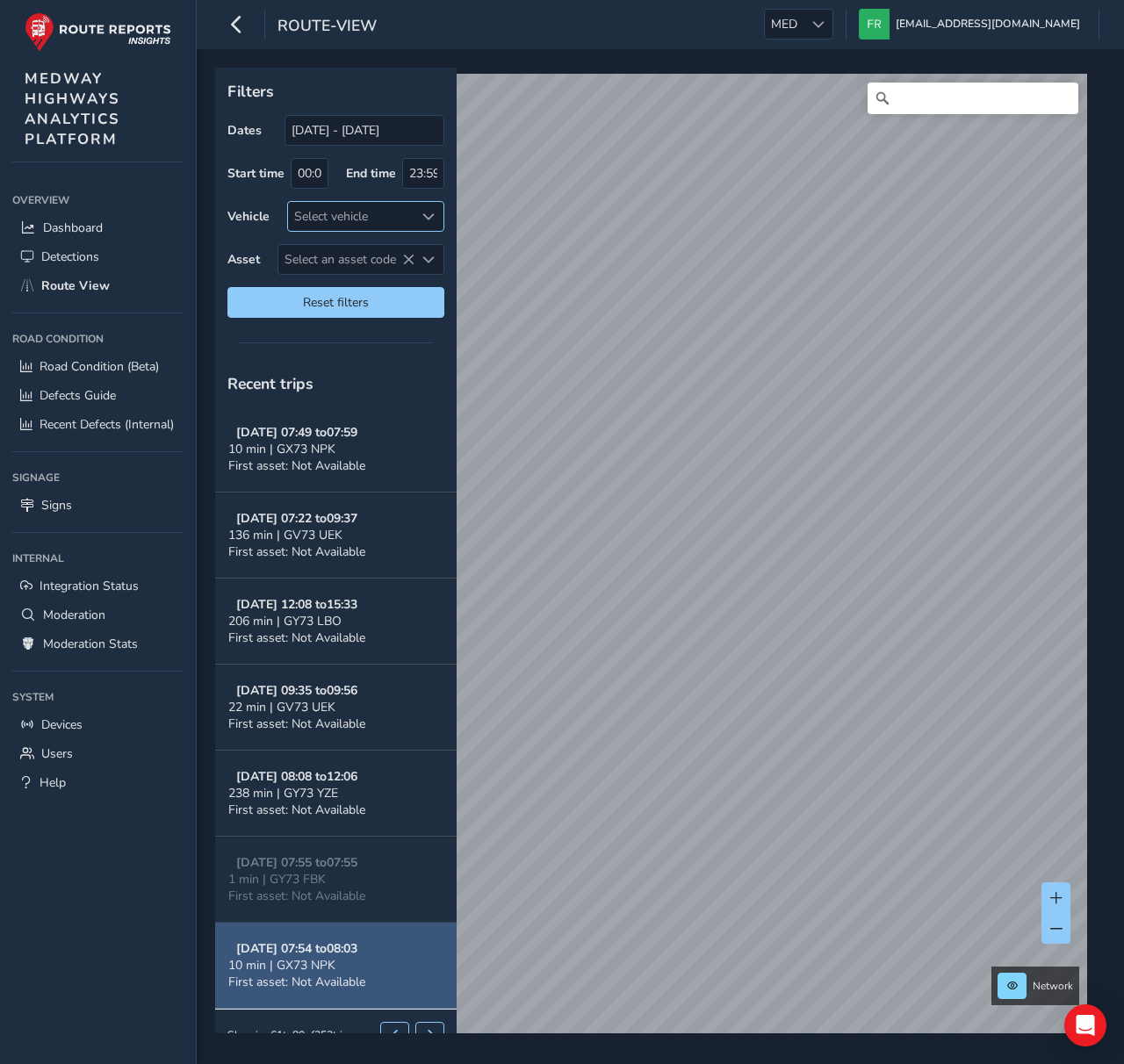
scroll to position [27, 0]
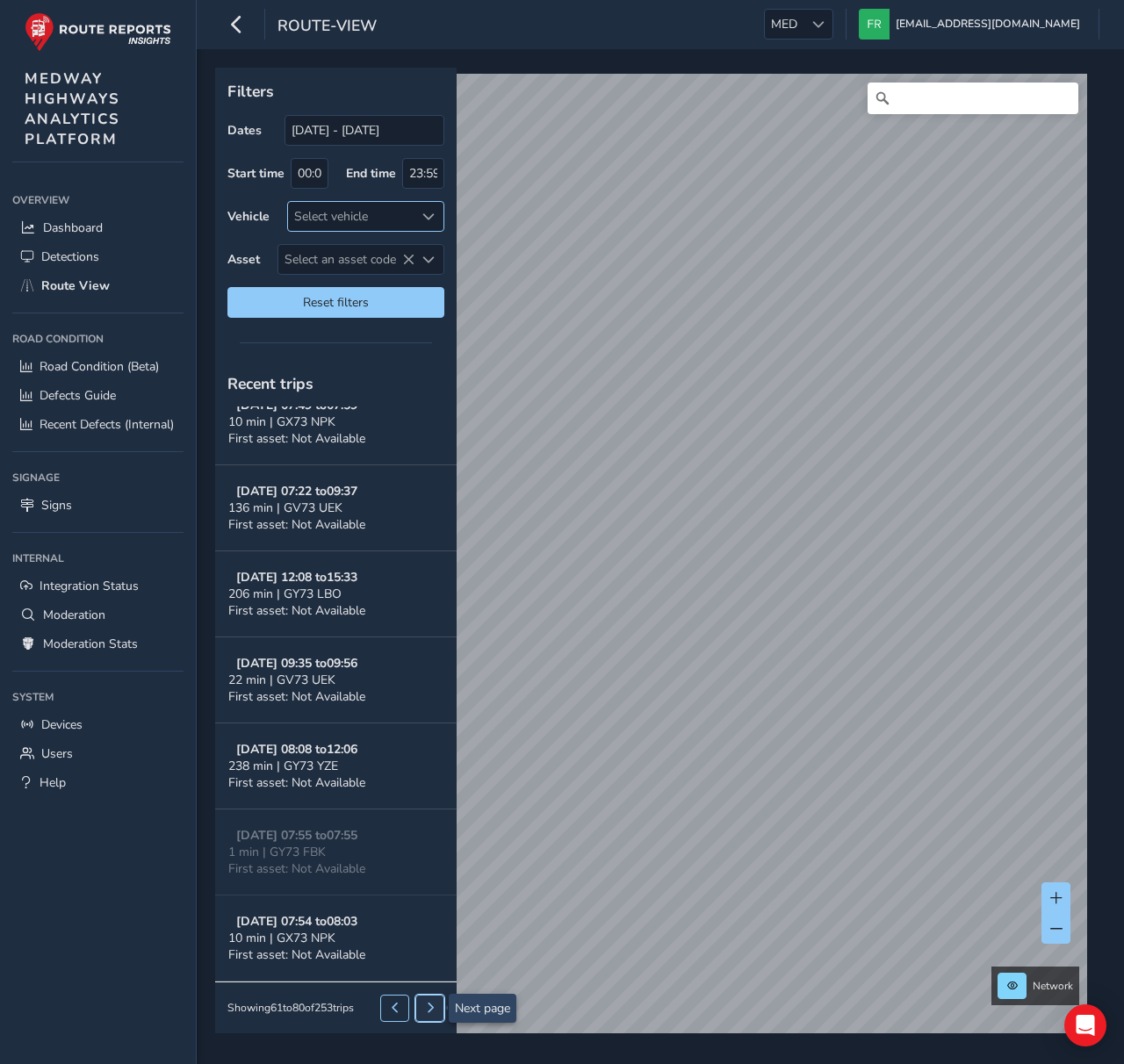
click at [428, 1016] on button at bounding box center [429, 1008] width 29 height 26
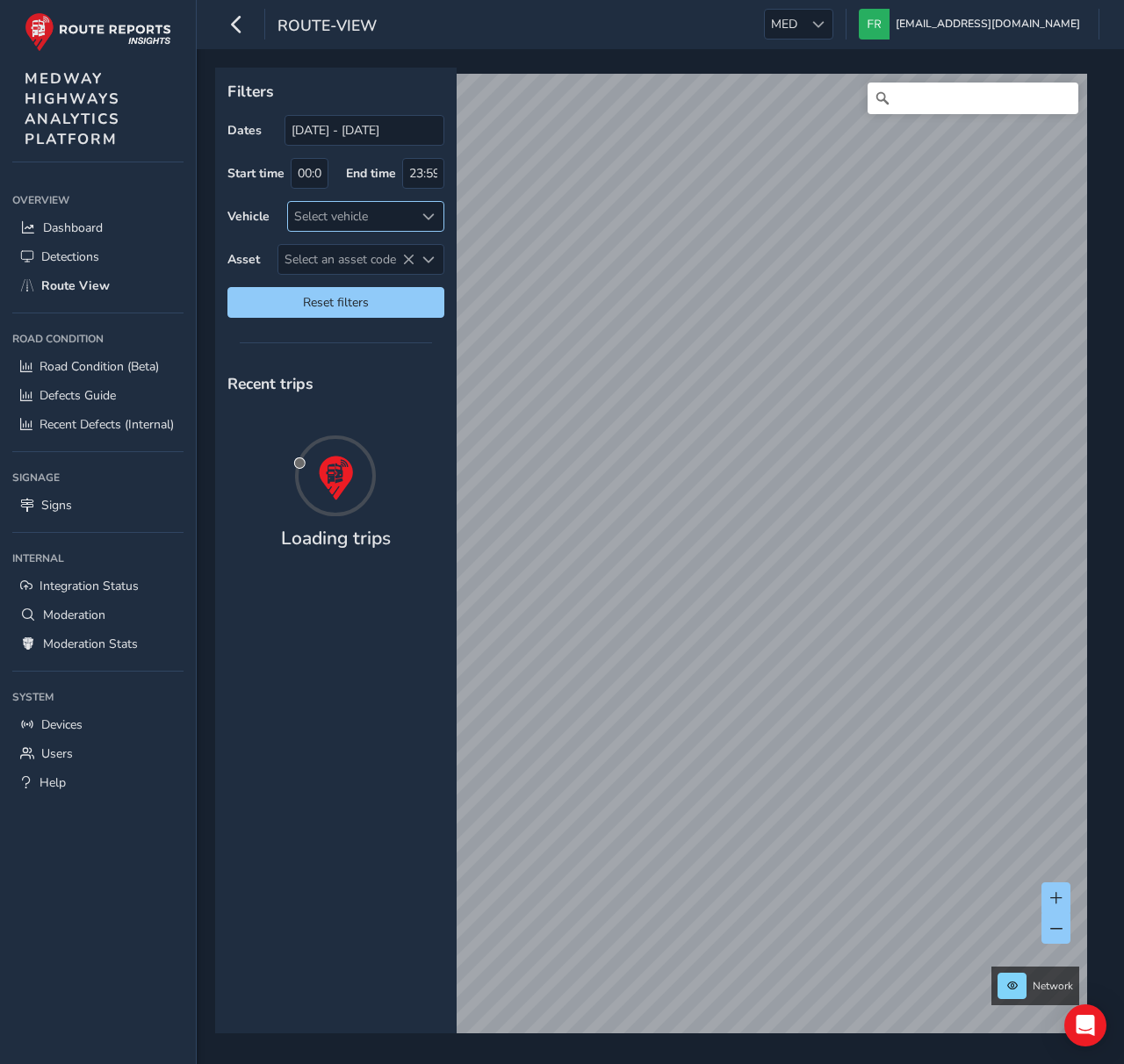
scroll to position [0, 0]
click at [391, 495] on button at bounding box center [394, 488] width 29 height 26
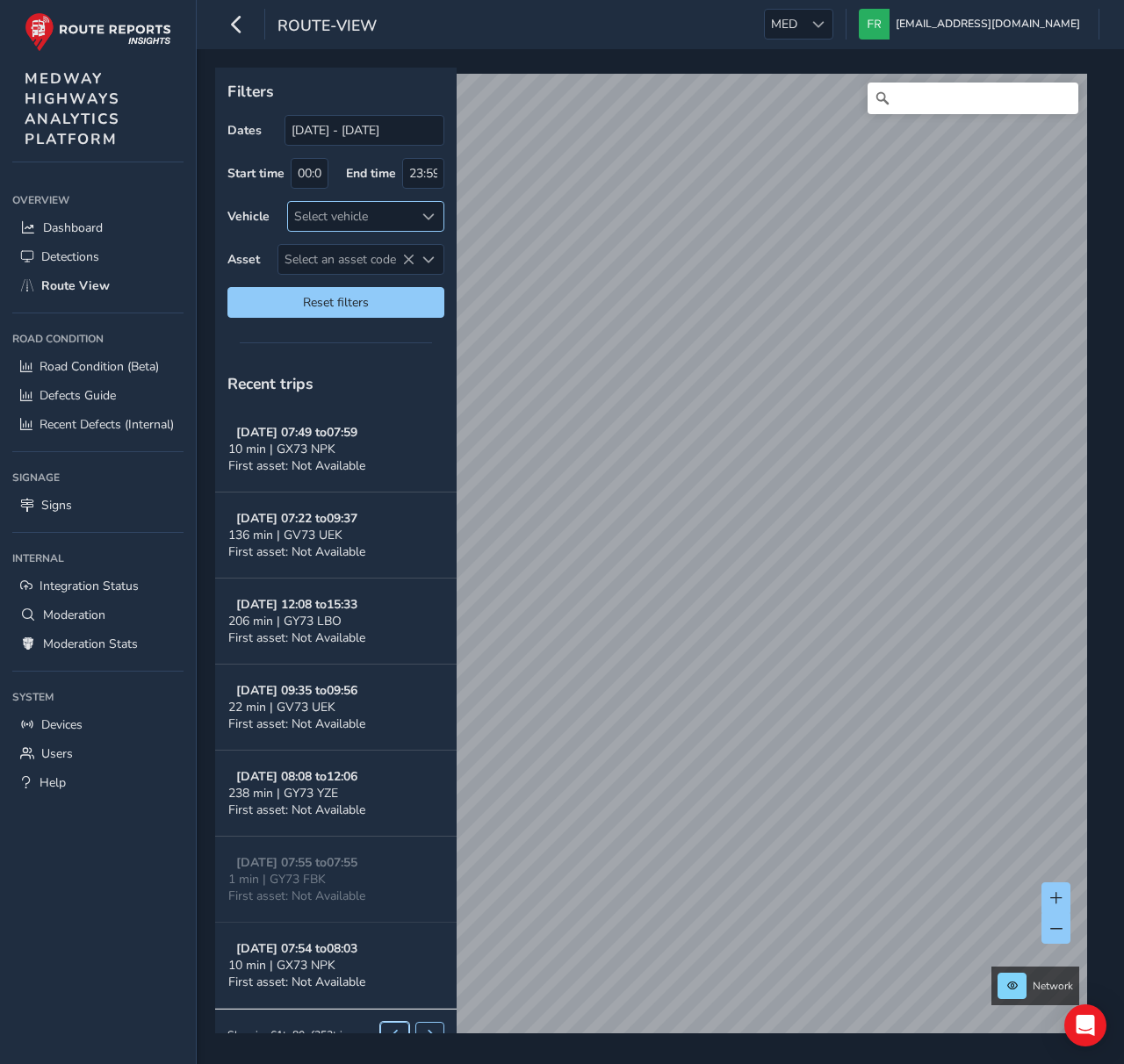
scroll to position [27, 0]
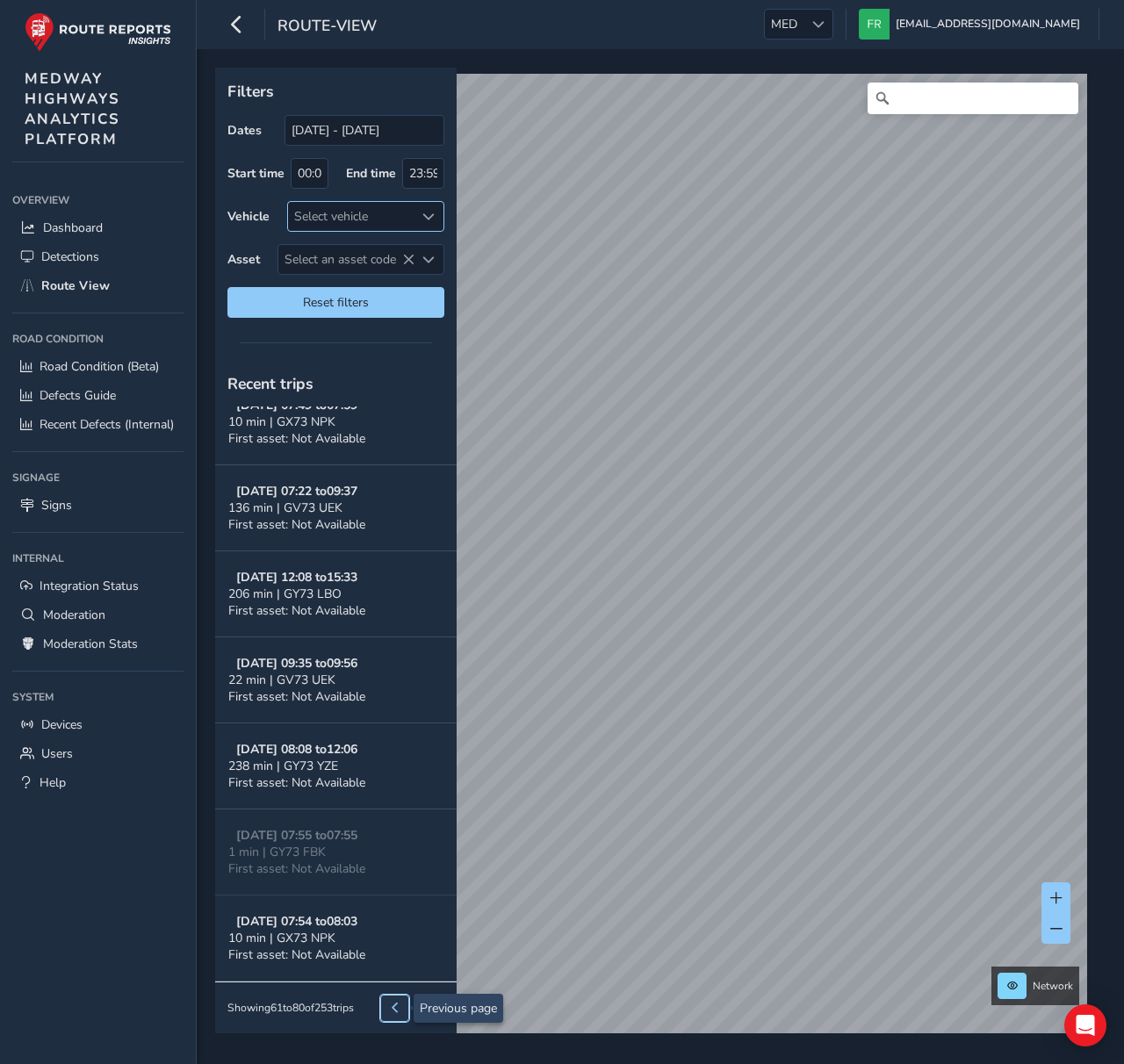
click at [393, 1013] on span at bounding box center [395, 1008] width 11 height 11
click at [394, 1012] on span at bounding box center [395, 1008] width 11 height 11
click at [394, 1012] on div at bounding box center [412, 1008] width 65 height 26
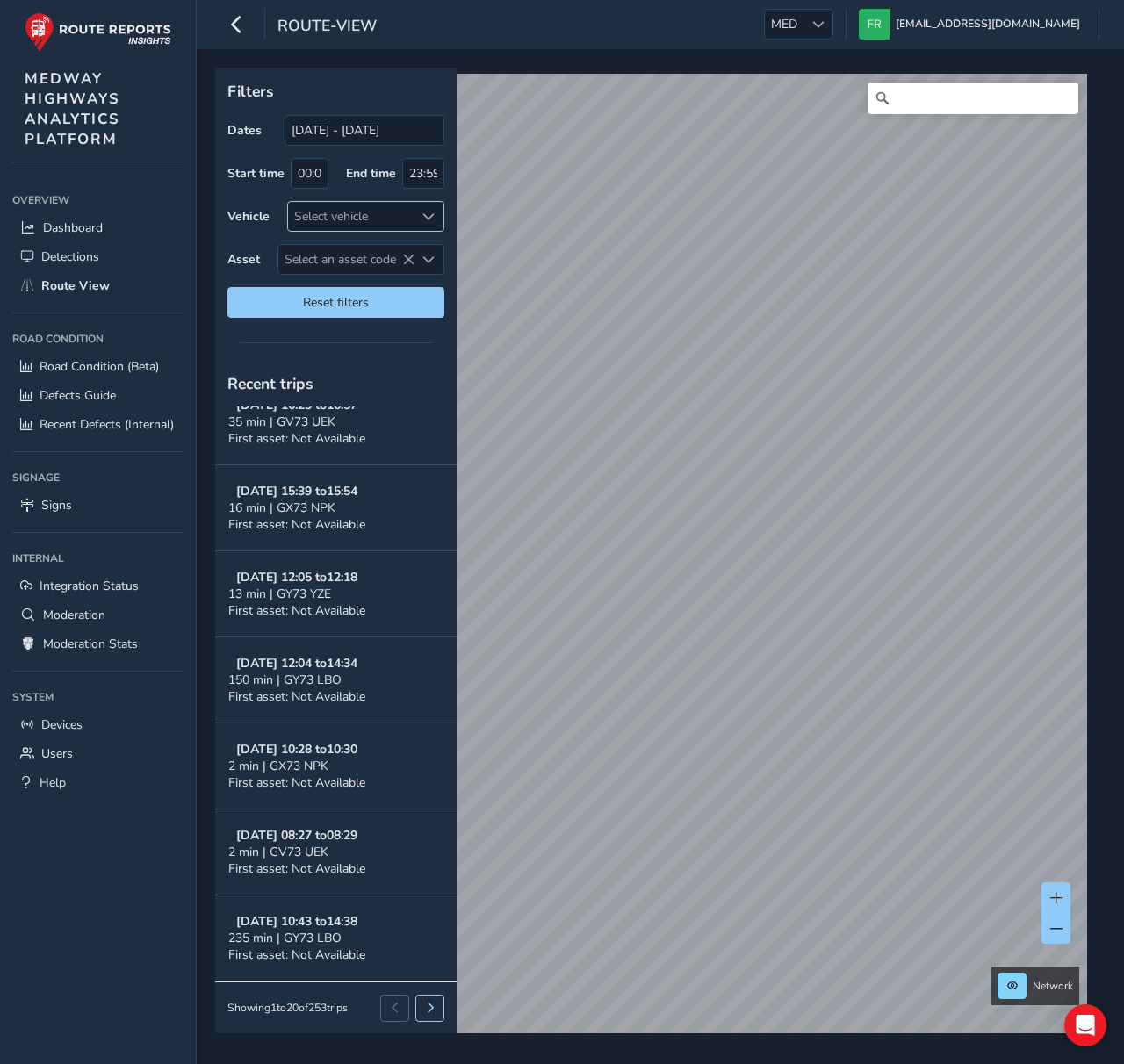
click at [394, 1012] on div at bounding box center [412, 1008] width 65 height 26
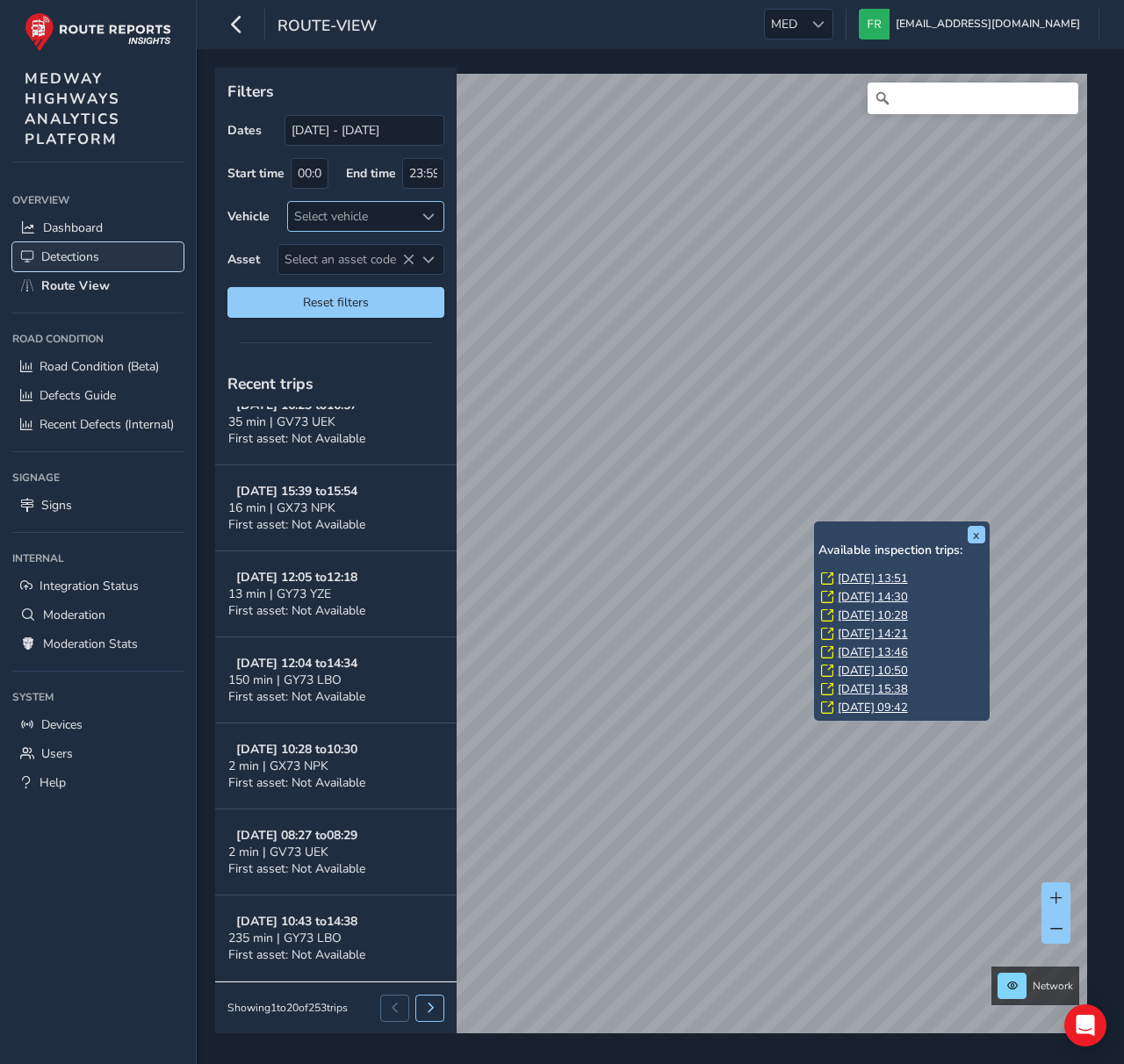
click at [82, 257] on span "Detections" at bounding box center [70, 256] width 58 height 17
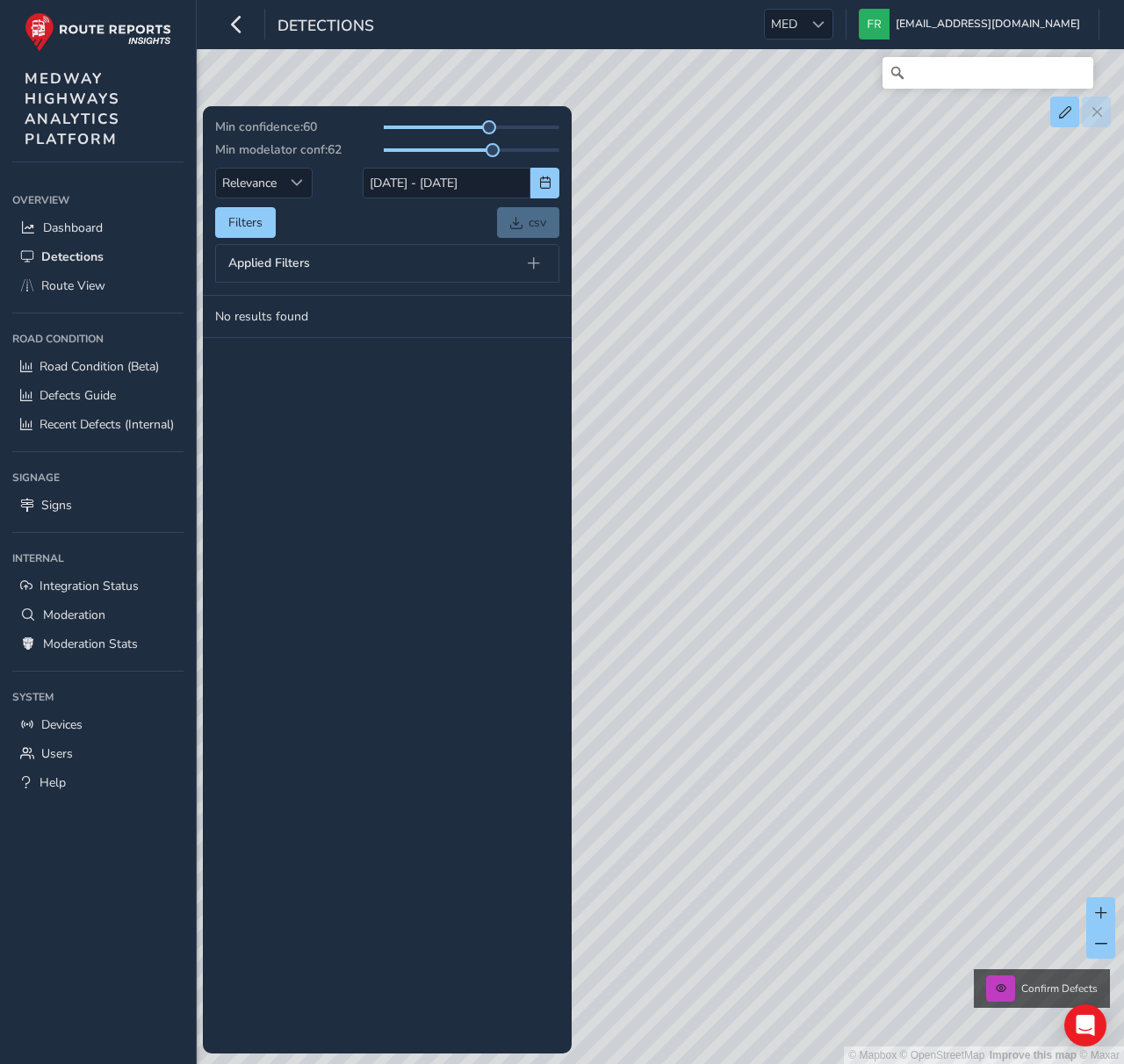
drag, startPoint x: 982, startPoint y: 601, endPoint x: 783, endPoint y: 489, distance: 228.4
click at [783, 489] on div "© Mapbox © OpenStreetMap Improve this map © Maxar Confirm Defects" at bounding box center [562, 532] width 1124 height 1064
click at [540, 177] on span "button" at bounding box center [546, 183] width 13 height 13
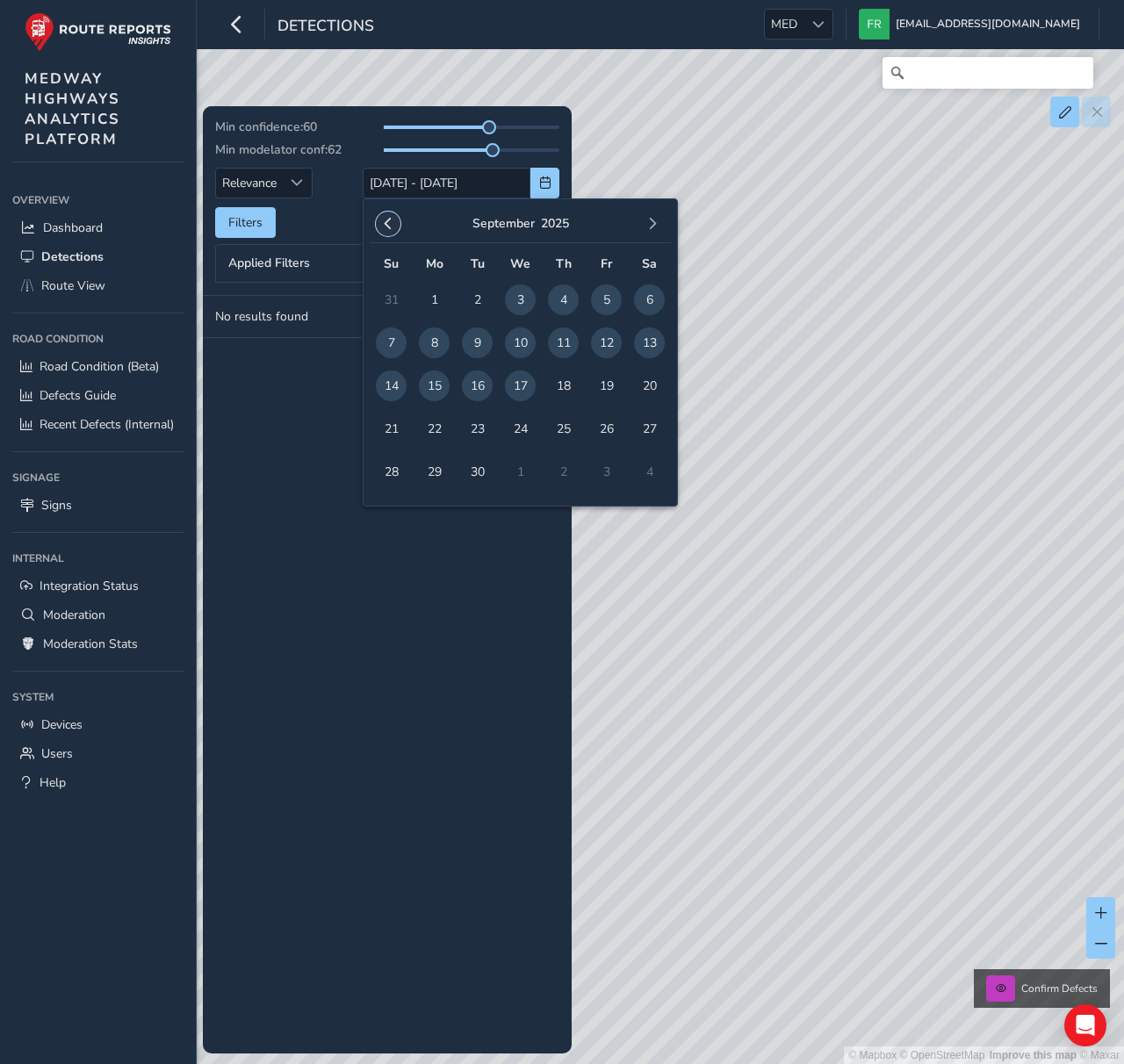
click at [392, 212] on button "button" at bounding box center [387, 223] width 24 height 24
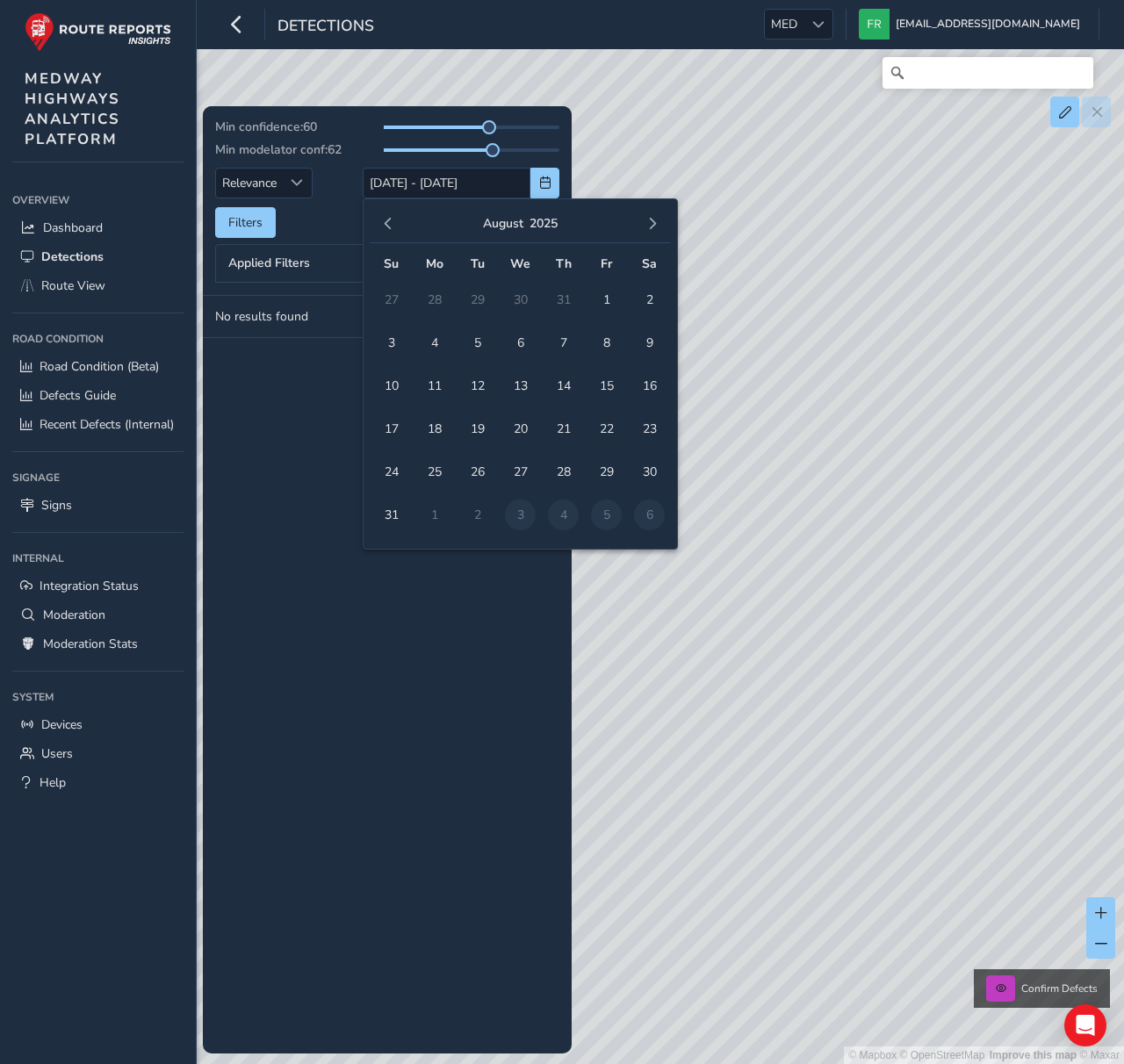
click at [392, 212] on button "button" at bounding box center [387, 223] width 24 height 24
drag, startPoint x: 395, startPoint y: 298, endPoint x: 411, endPoint y: 326, distance: 32.2
click at [395, 298] on span "1" at bounding box center [391, 299] width 30 height 30
type input "01/06/2025"
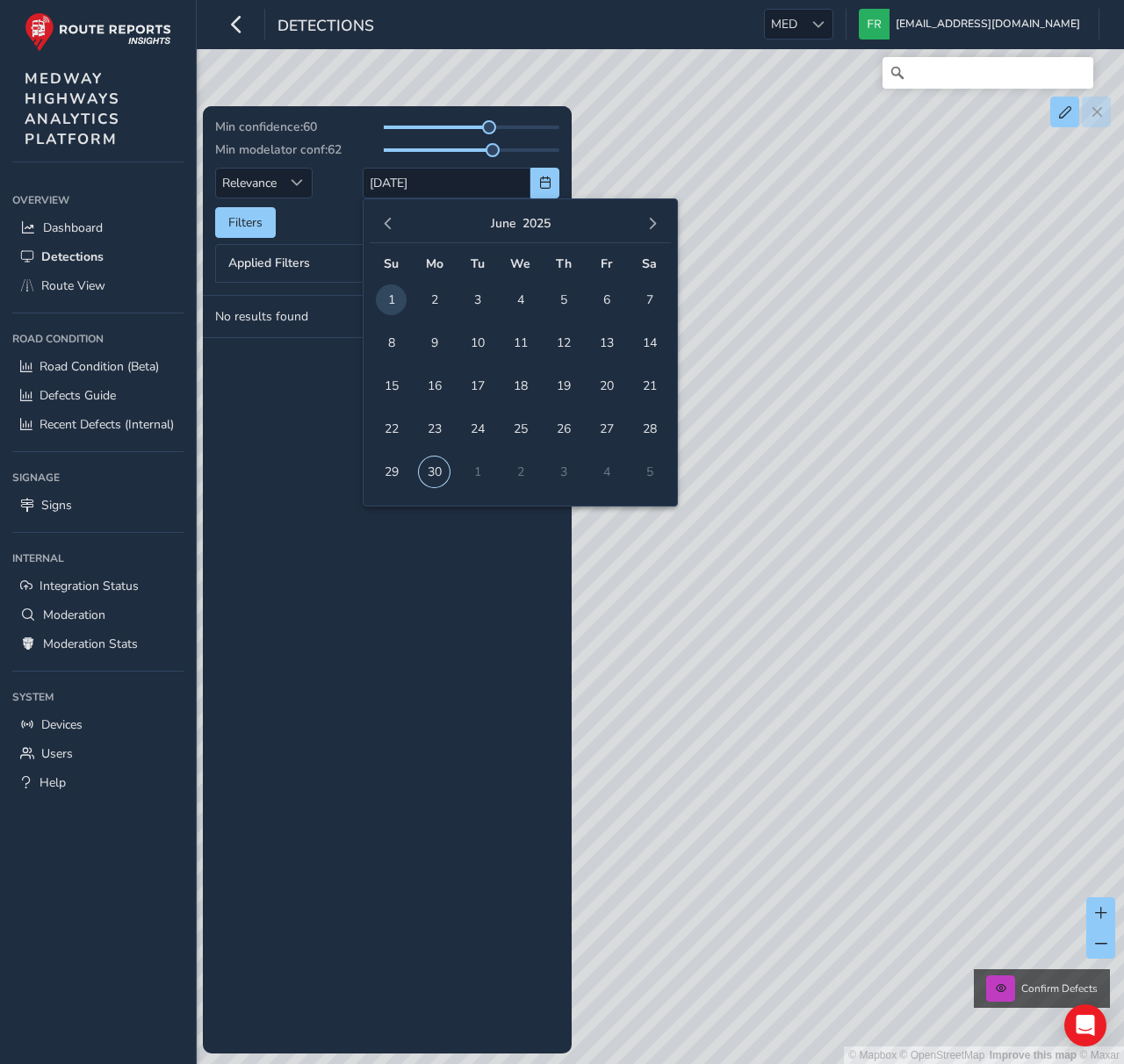
drag, startPoint x: 431, startPoint y: 474, endPoint x: 499, endPoint y: 558, distance: 108.1
click at [431, 474] on span "30" at bounding box center [434, 471] width 30 height 30
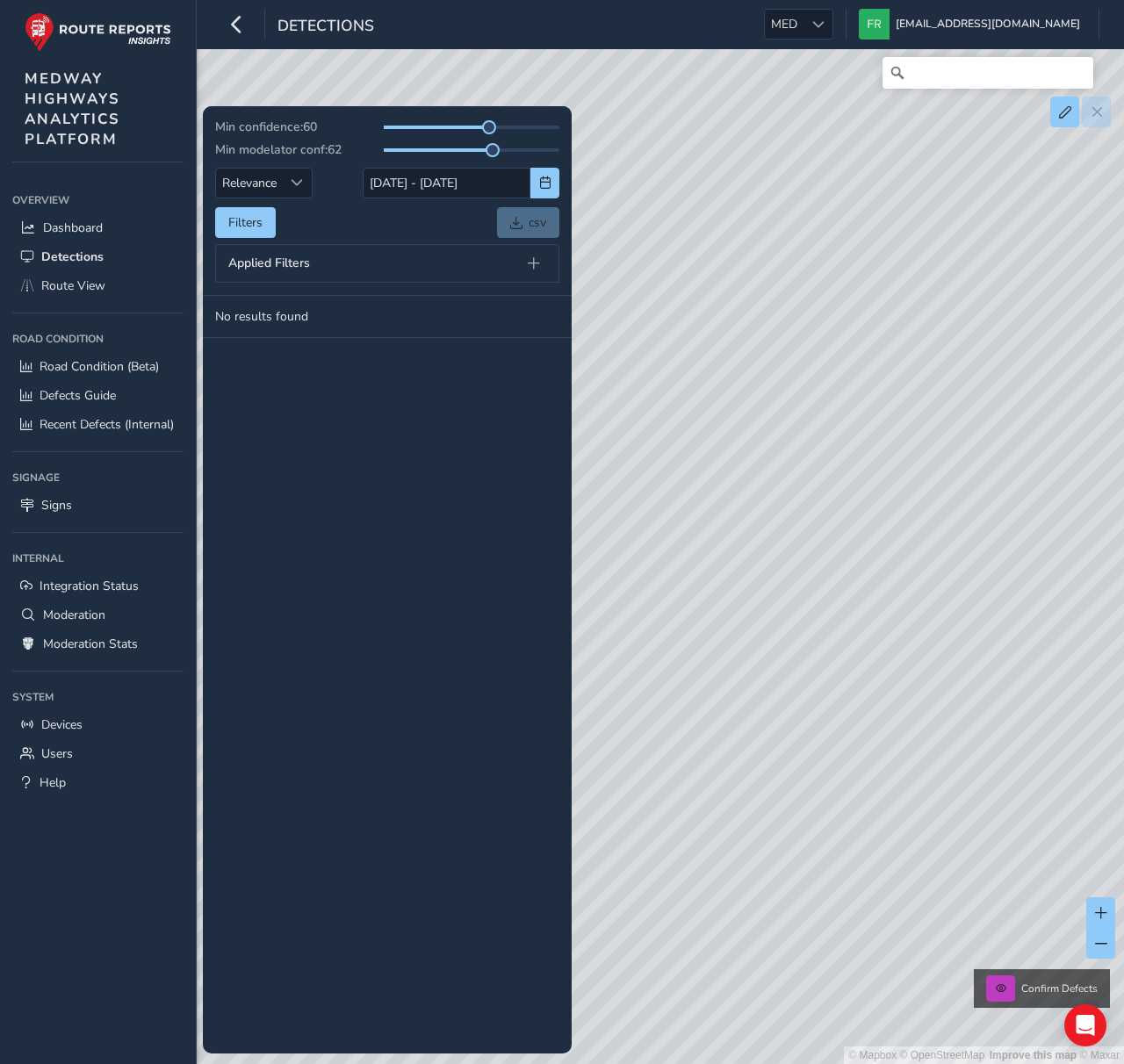
drag, startPoint x: 882, startPoint y: 714, endPoint x: 781, endPoint y: 606, distance: 147.9
click at [747, 673] on div "© Mapbox © OpenStreetMap Improve this map © Maxar Confirm Defects" at bounding box center [562, 532] width 1124 height 1064
click at [88, 297] on link "Route View" at bounding box center [98, 286] width 171 height 29
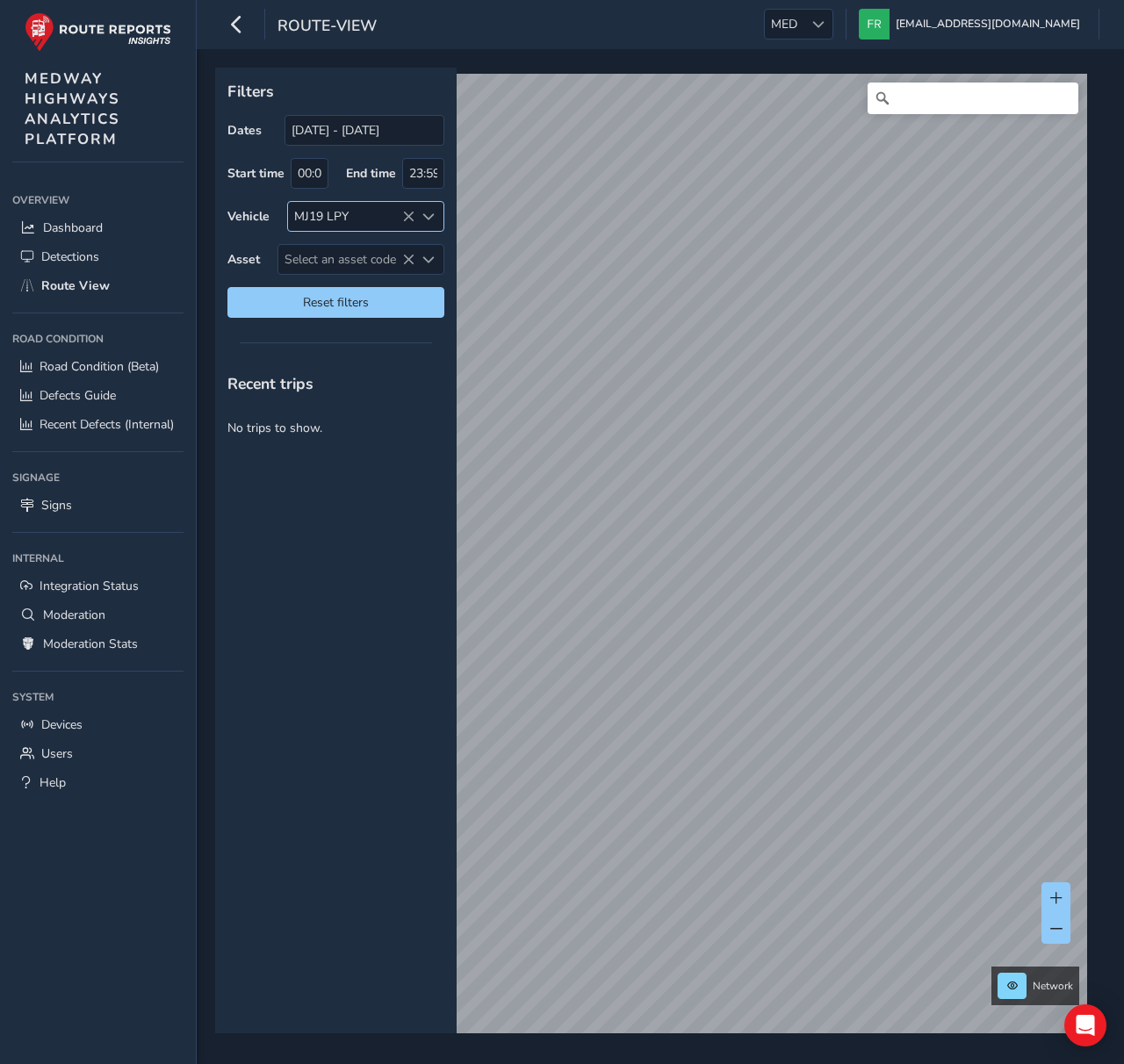
click at [405, 219] on icon at bounding box center [409, 217] width 13 height 13
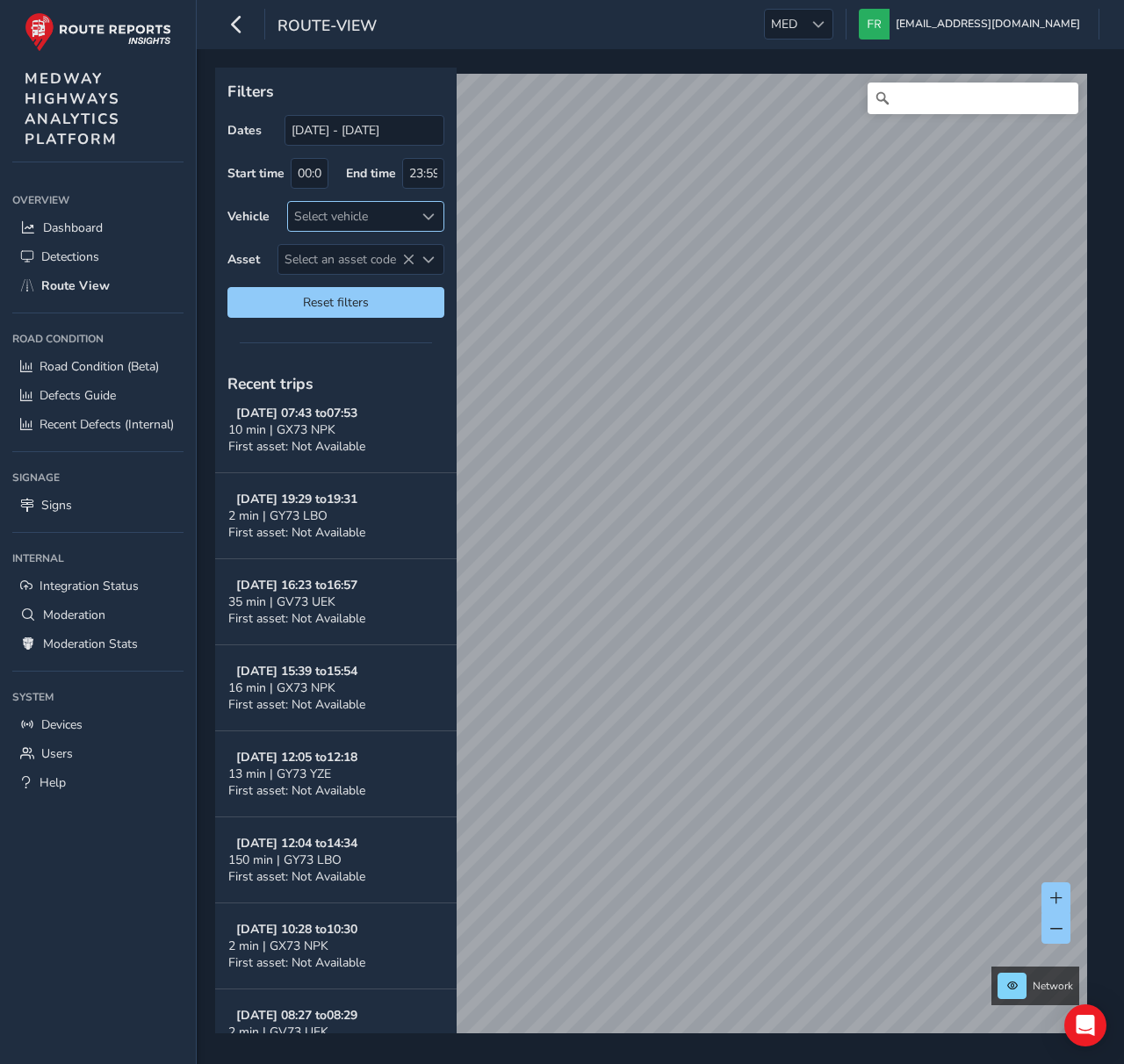
scroll to position [1146, 0]
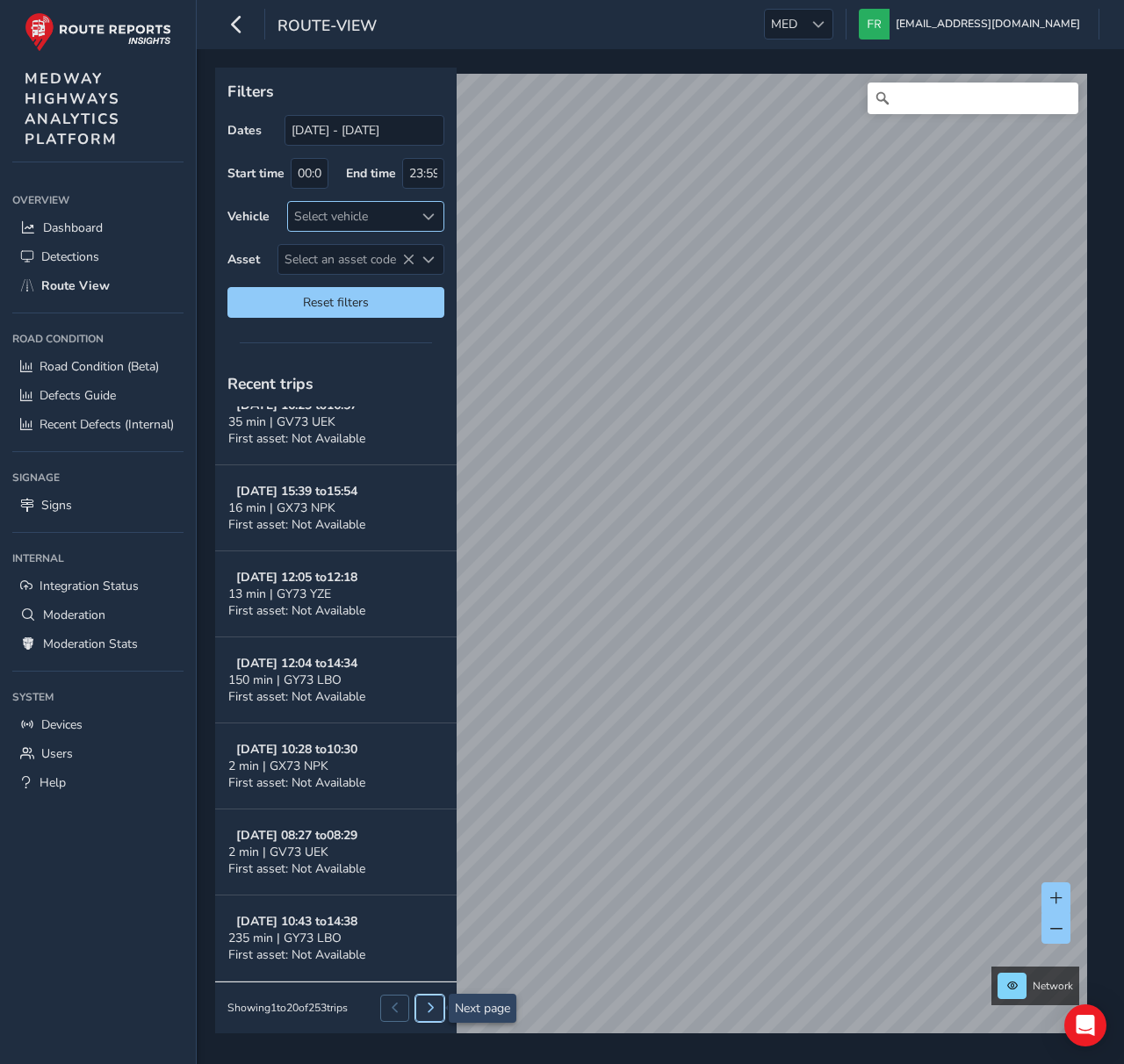
click at [432, 1010] on span at bounding box center [430, 1008] width 11 height 11
click at [433, 1009] on span at bounding box center [430, 1008] width 11 height 11
click at [424, 1016] on button at bounding box center [429, 1008] width 29 height 26
click at [344, 118] on input "18/08/2025 - 17/09/2025" at bounding box center [364, 130] width 160 height 30
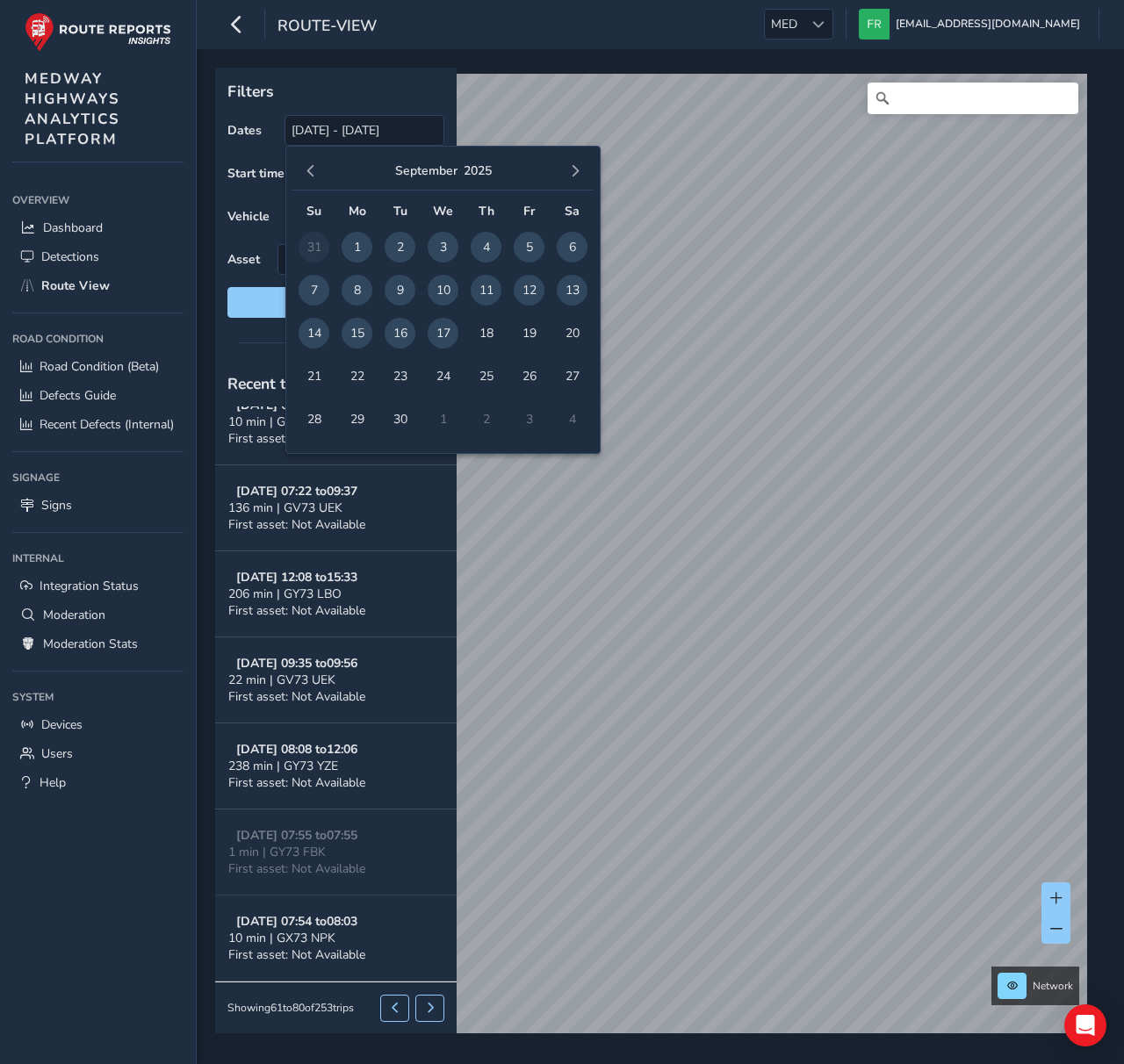
click at [311, 186] on div "September 2025" at bounding box center [443, 171] width 301 height 38
click at [313, 175] on span "button" at bounding box center [311, 171] width 13 height 13
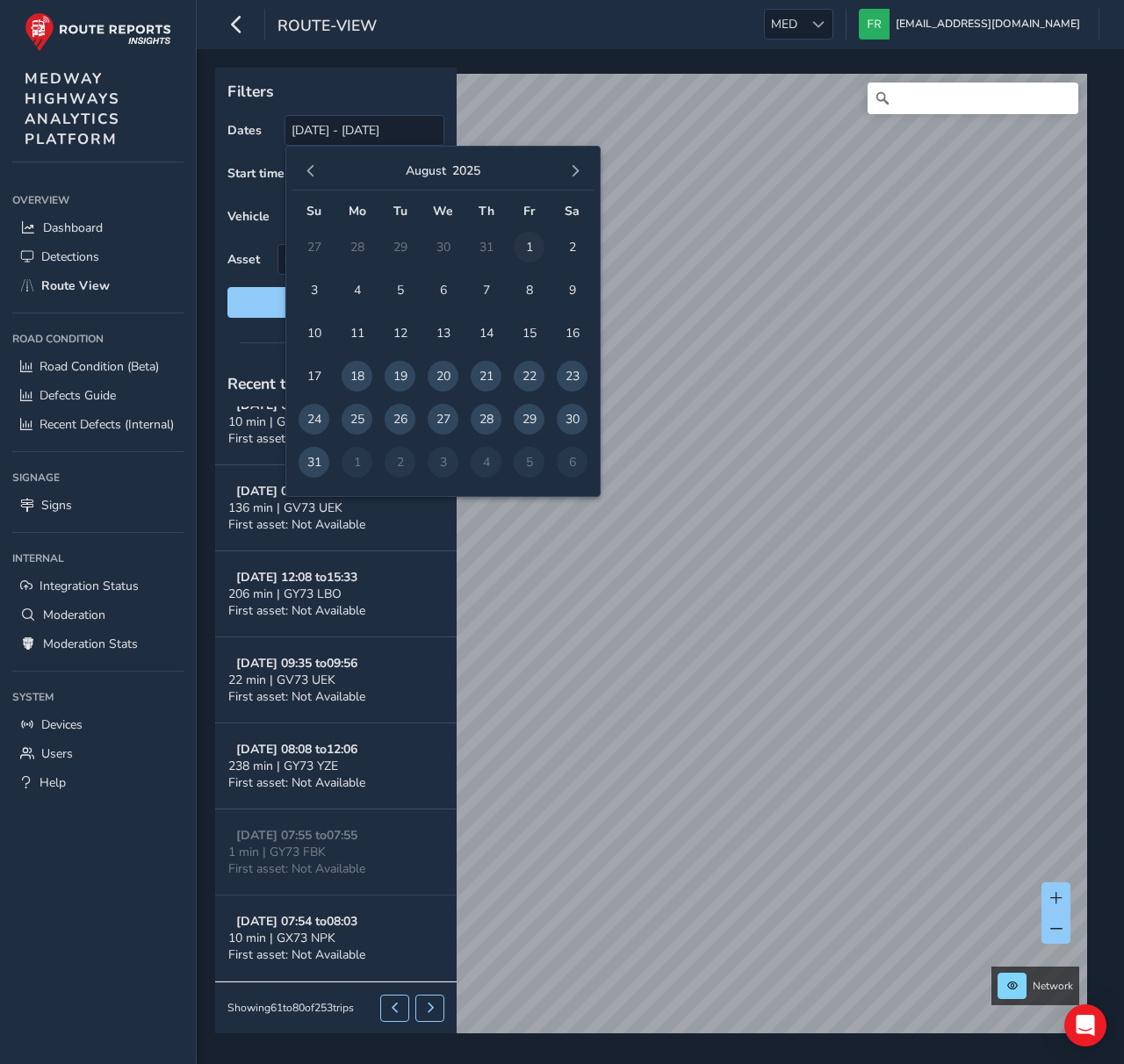
click at [525, 240] on span "1" at bounding box center [529, 247] width 30 height 30
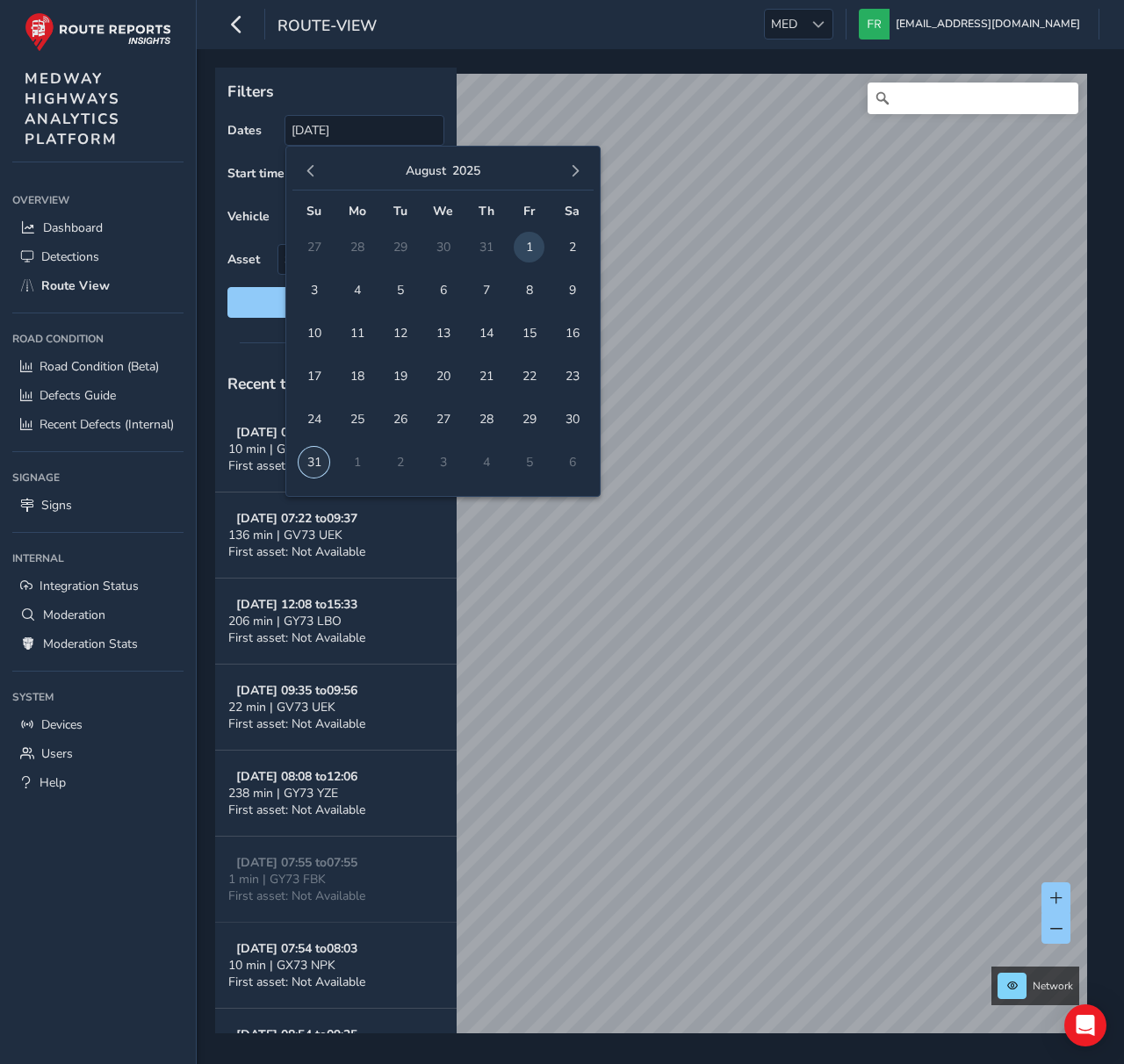
click at [316, 468] on span "31" at bounding box center [314, 463] width 30 height 30
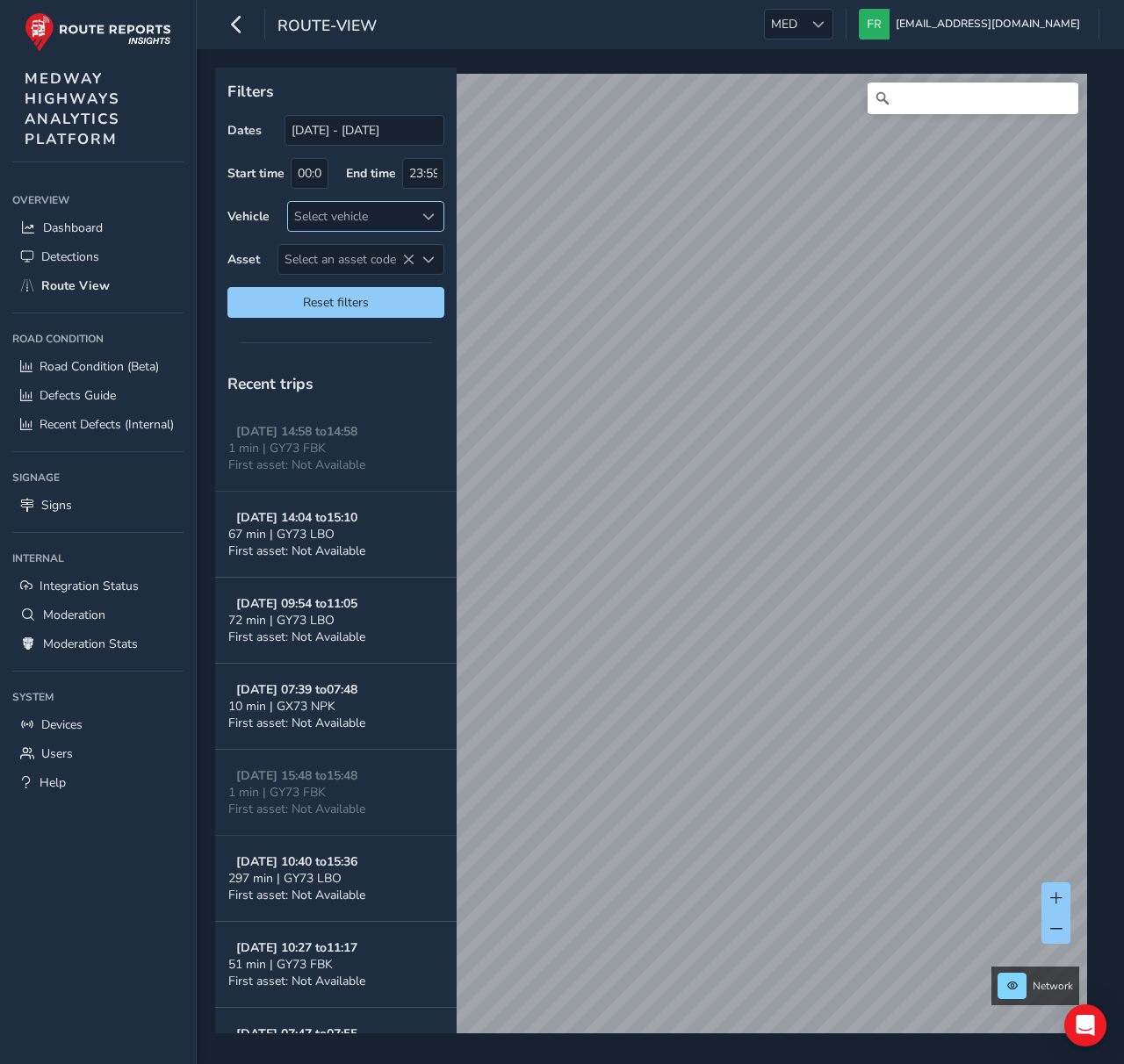
scroll to position [1146, 0]
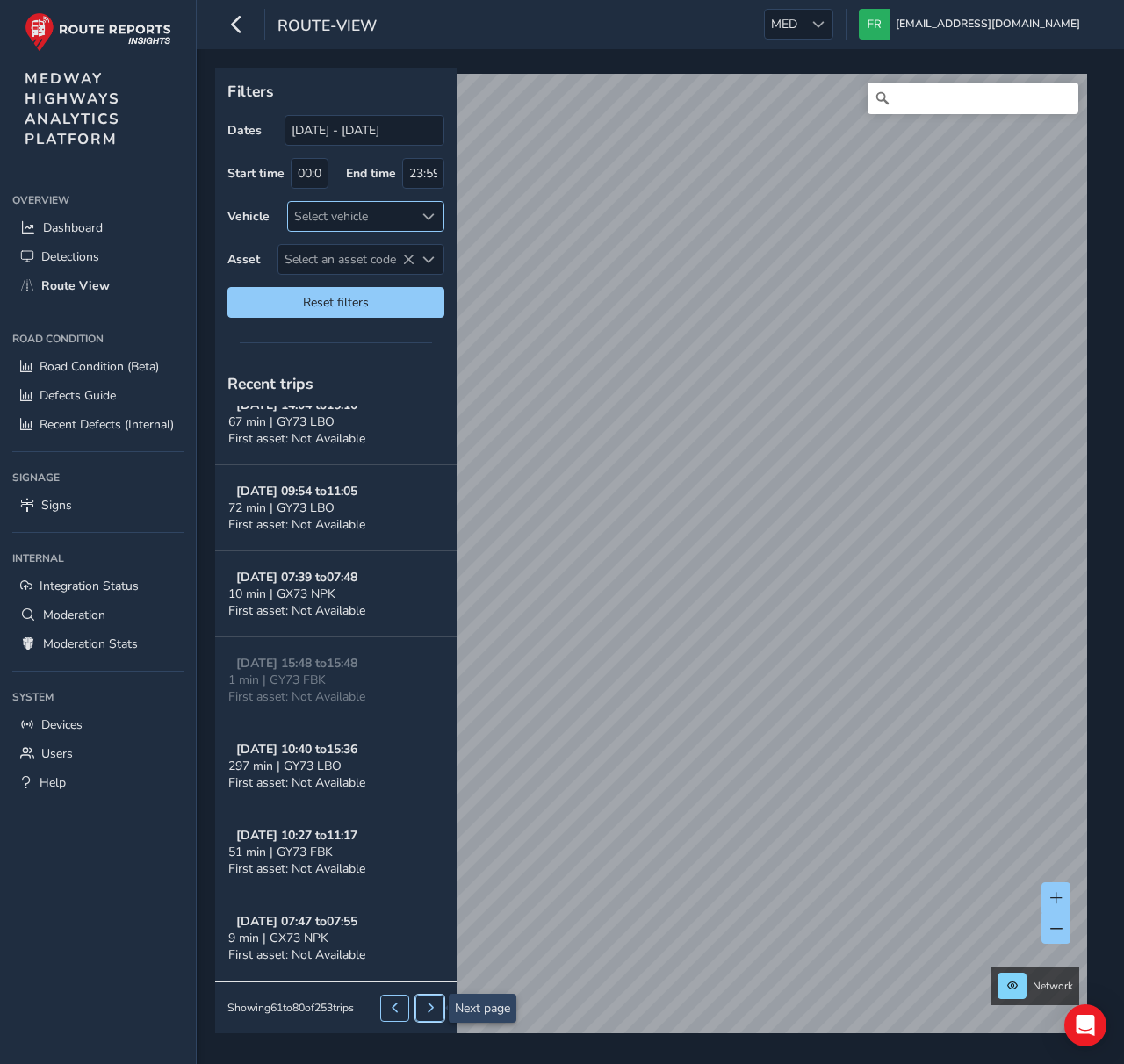
drag, startPoint x: 428, startPoint y: 1003, endPoint x: 426, endPoint y: 1015, distance: 12.2
click at [428, 1003] on span at bounding box center [430, 1008] width 11 height 11
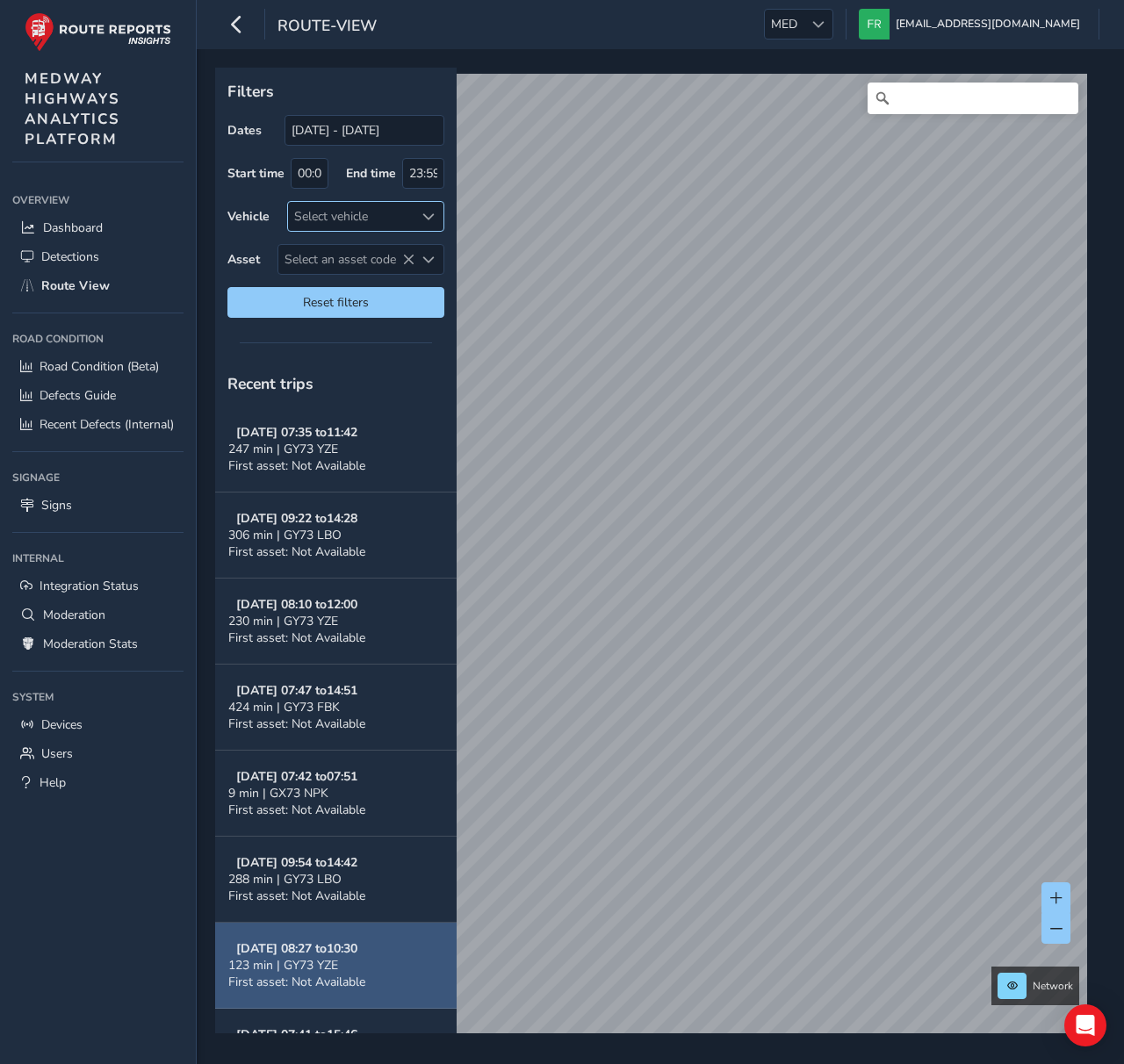
scroll to position [716, 0]
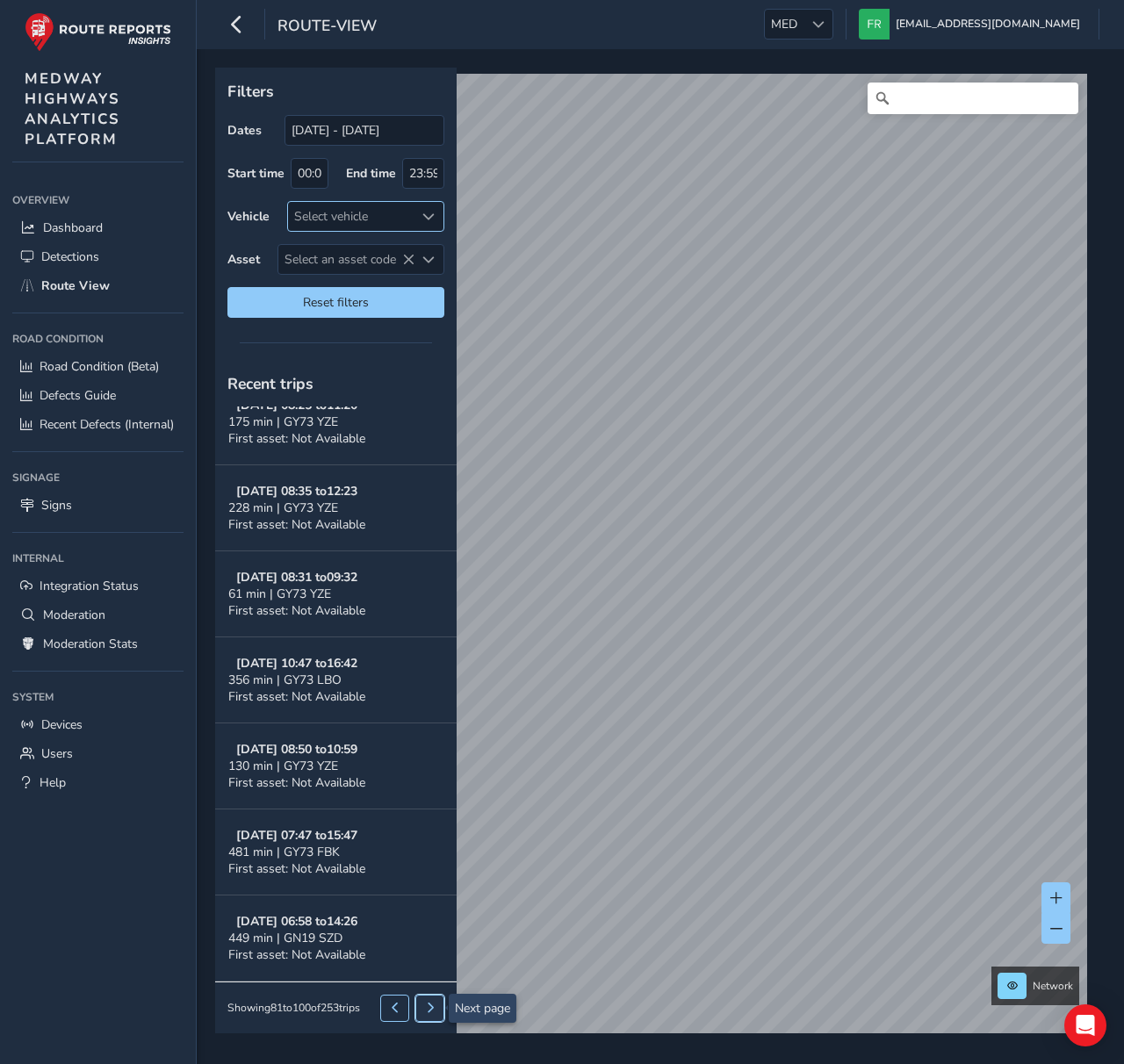
click at [437, 1008] on button at bounding box center [429, 1008] width 29 height 26
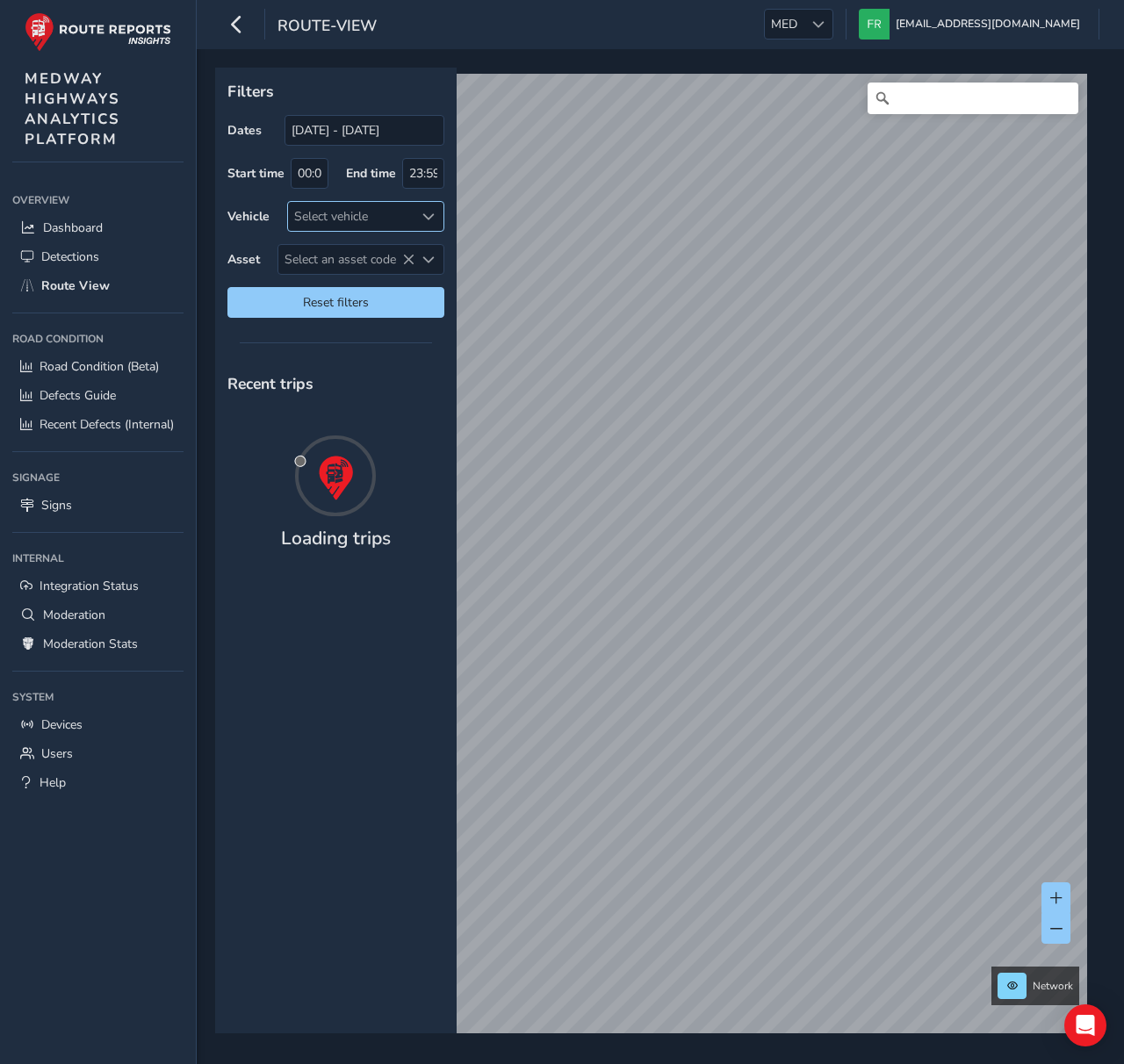
scroll to position [0, 0]
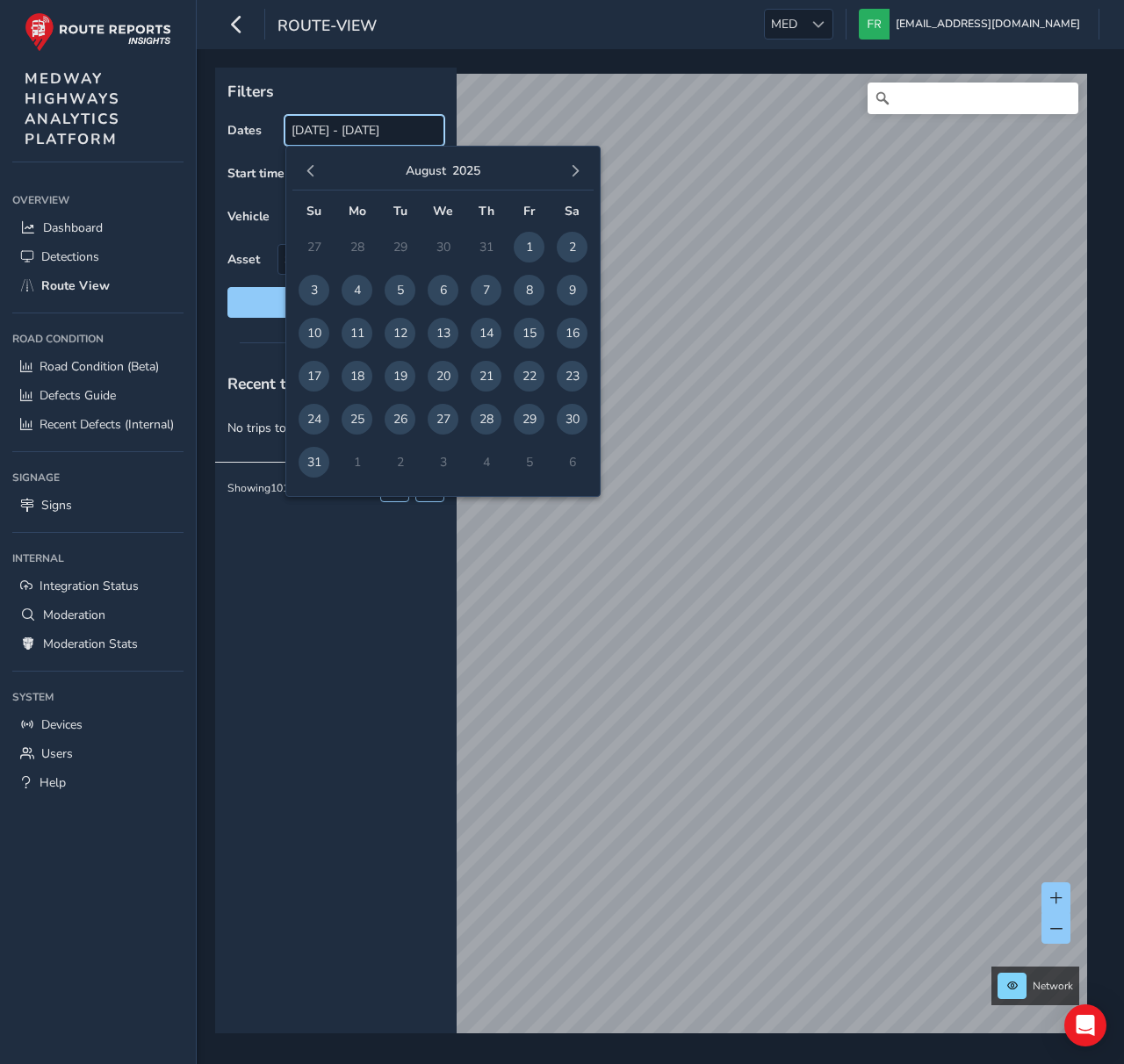
click at [361, 143] on input "01/08/2025 - 31/08/2025" at bounding box center [364, 130] width 160 height 30
click at [320, 161] on div "August 2025" at bounding box center [443, 171] width 301 height 38
click at [316, 170] on span "button" at bounding box center [311, 171] width 13 height 13
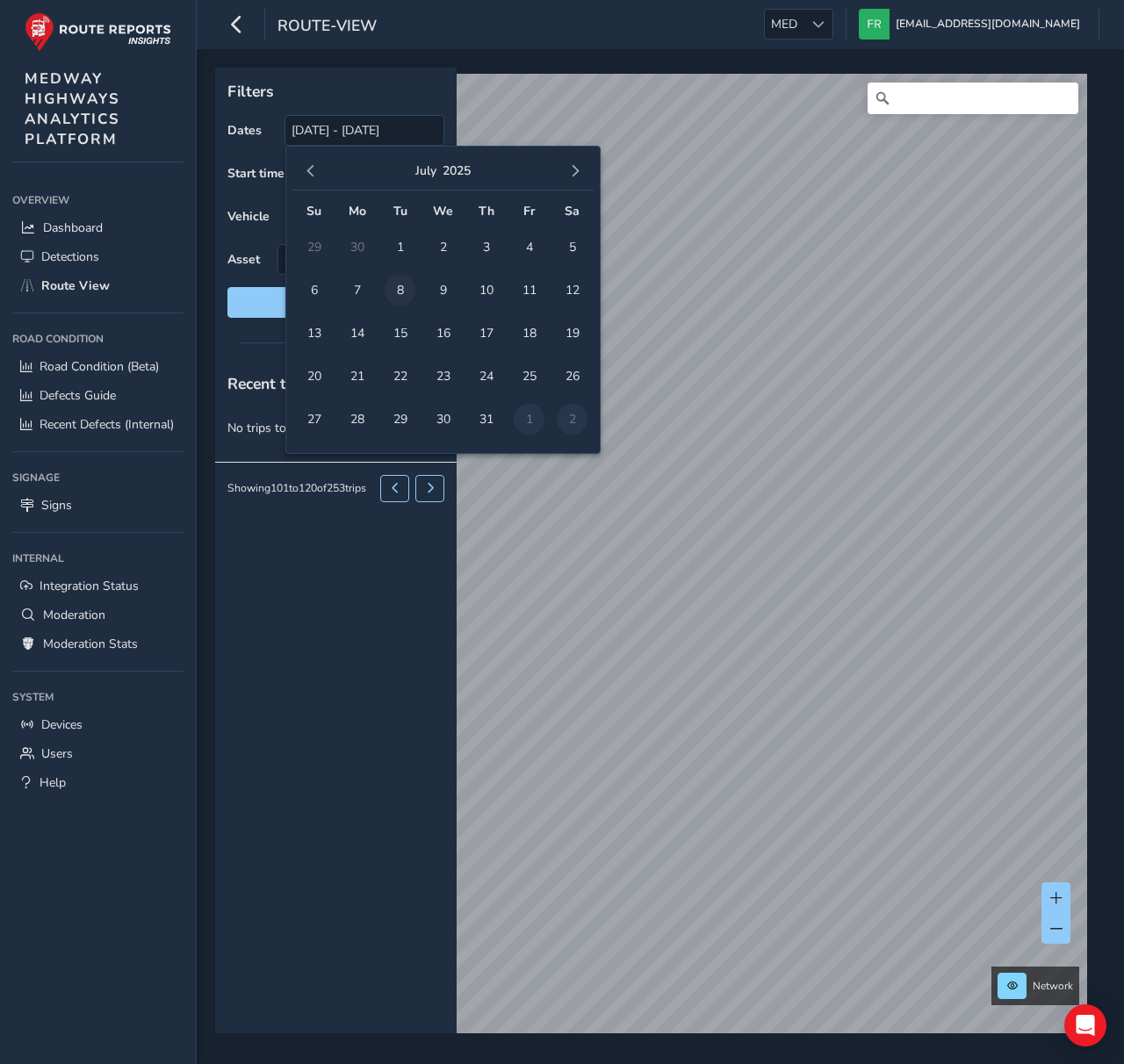
drag, startPoint x: 392, startPoint y: 248, endPoint x: 411, endPoint y: 282, distance: 38.9
click at [392, 248] on span "1" at bounding box center [400, 247] width 30 height 30
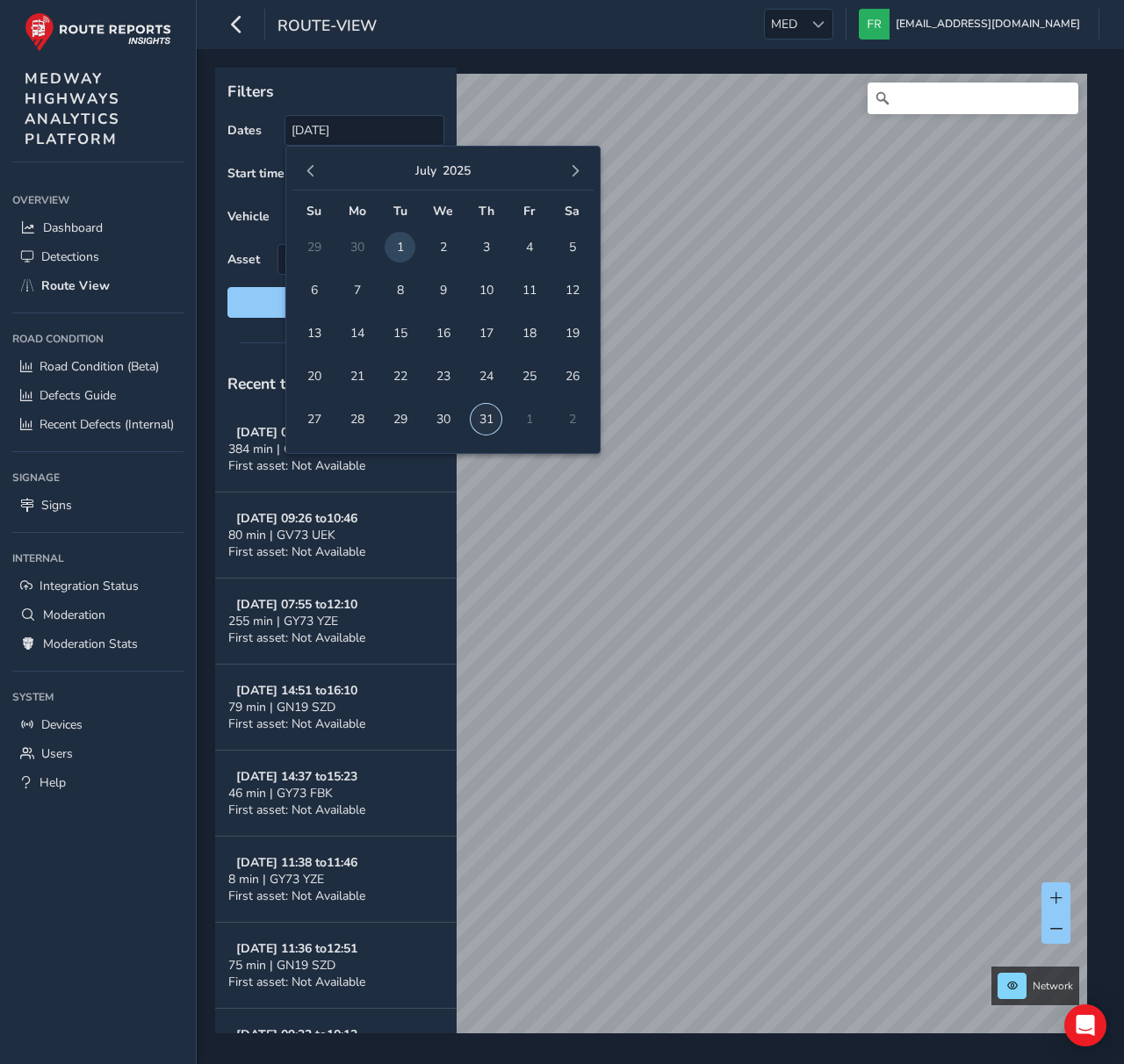
click at [493, 416] on span "31" at bounding box center [486, 420] width 30 height 30
type input "01/07/2025 - 31/07/2025"
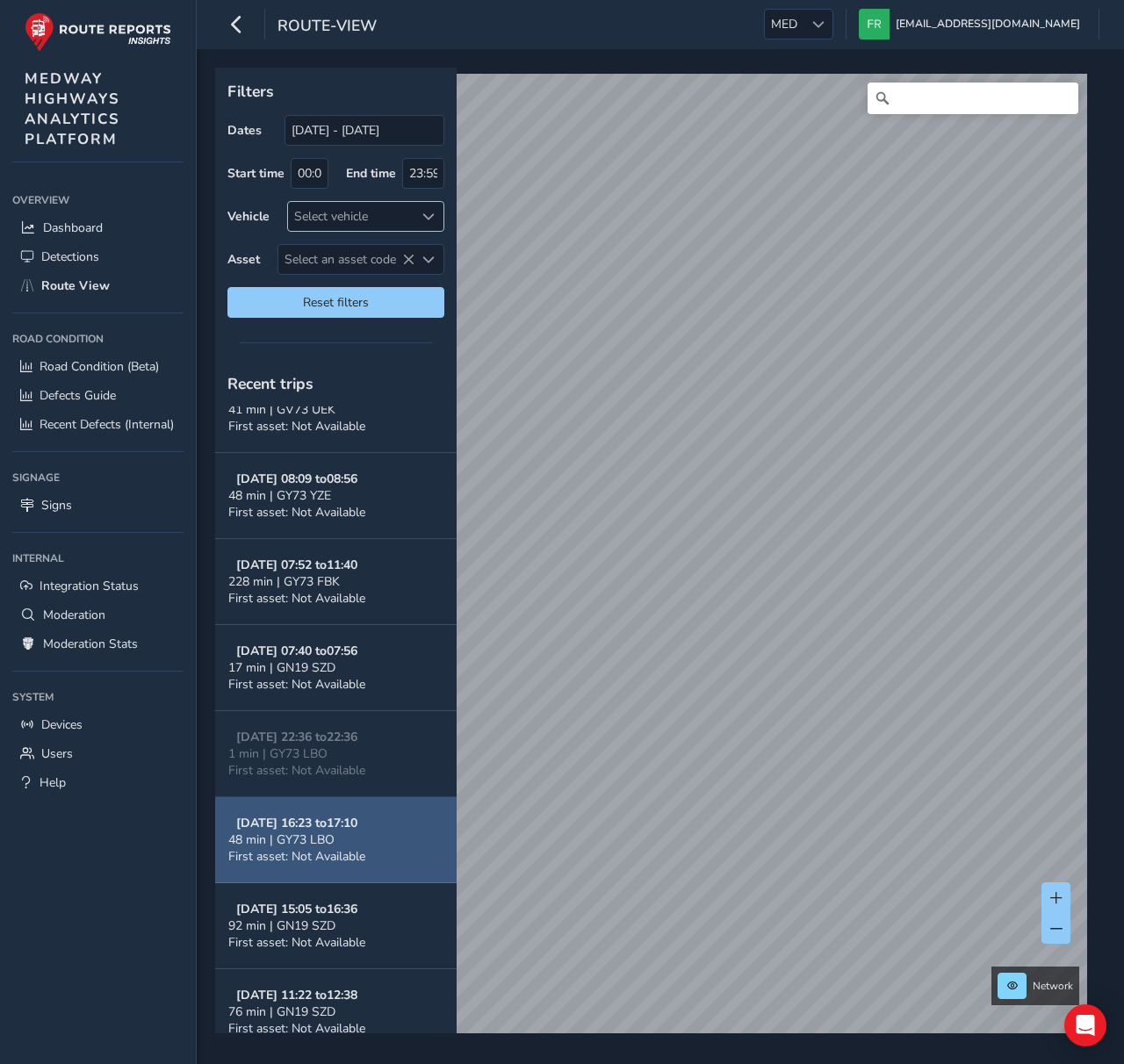
scroll to position [1148, 0]
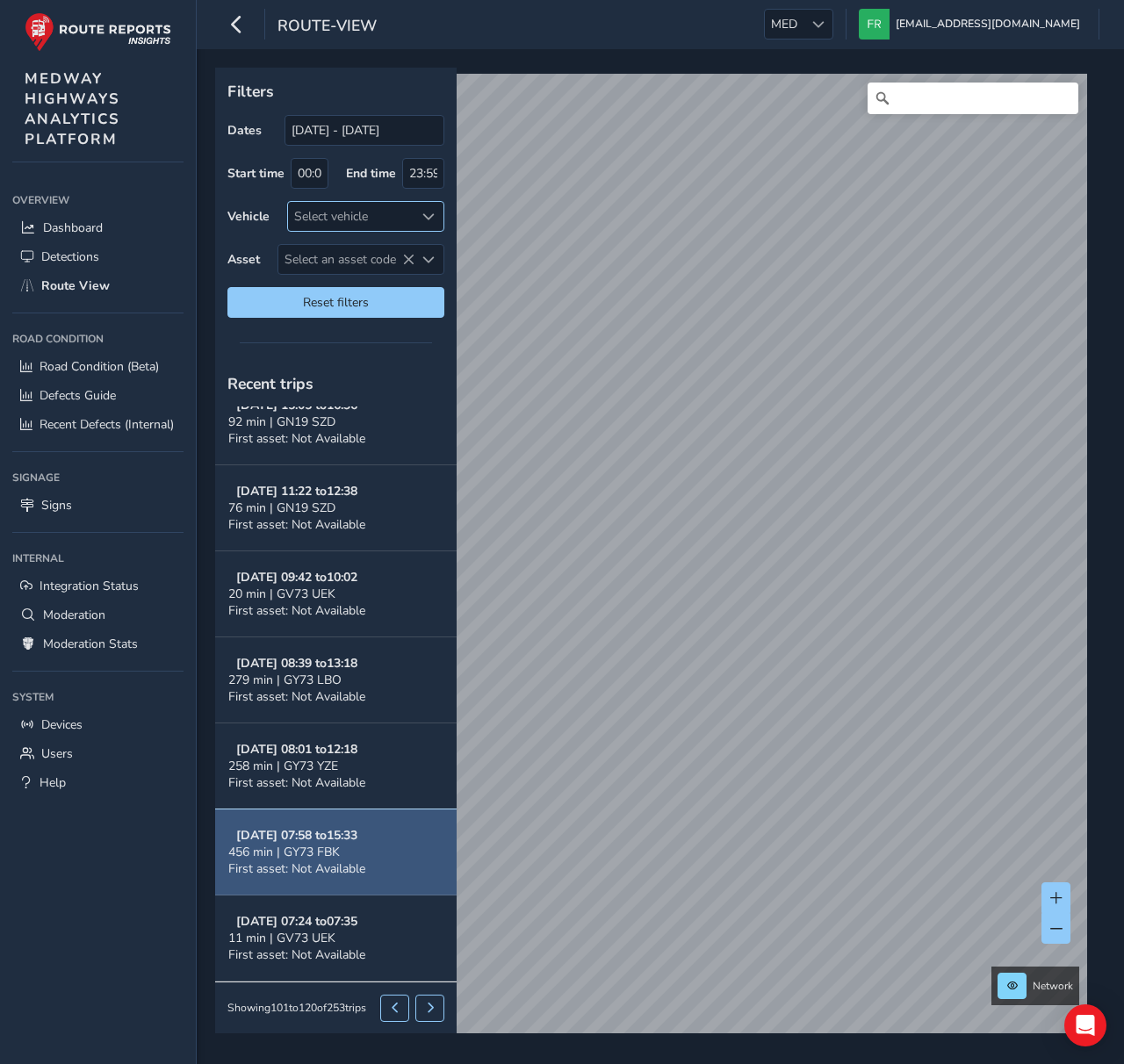
click at [348, 847] on div "456 min | GY73 FBK" at bounding box center [297, 852] width 137 height 17
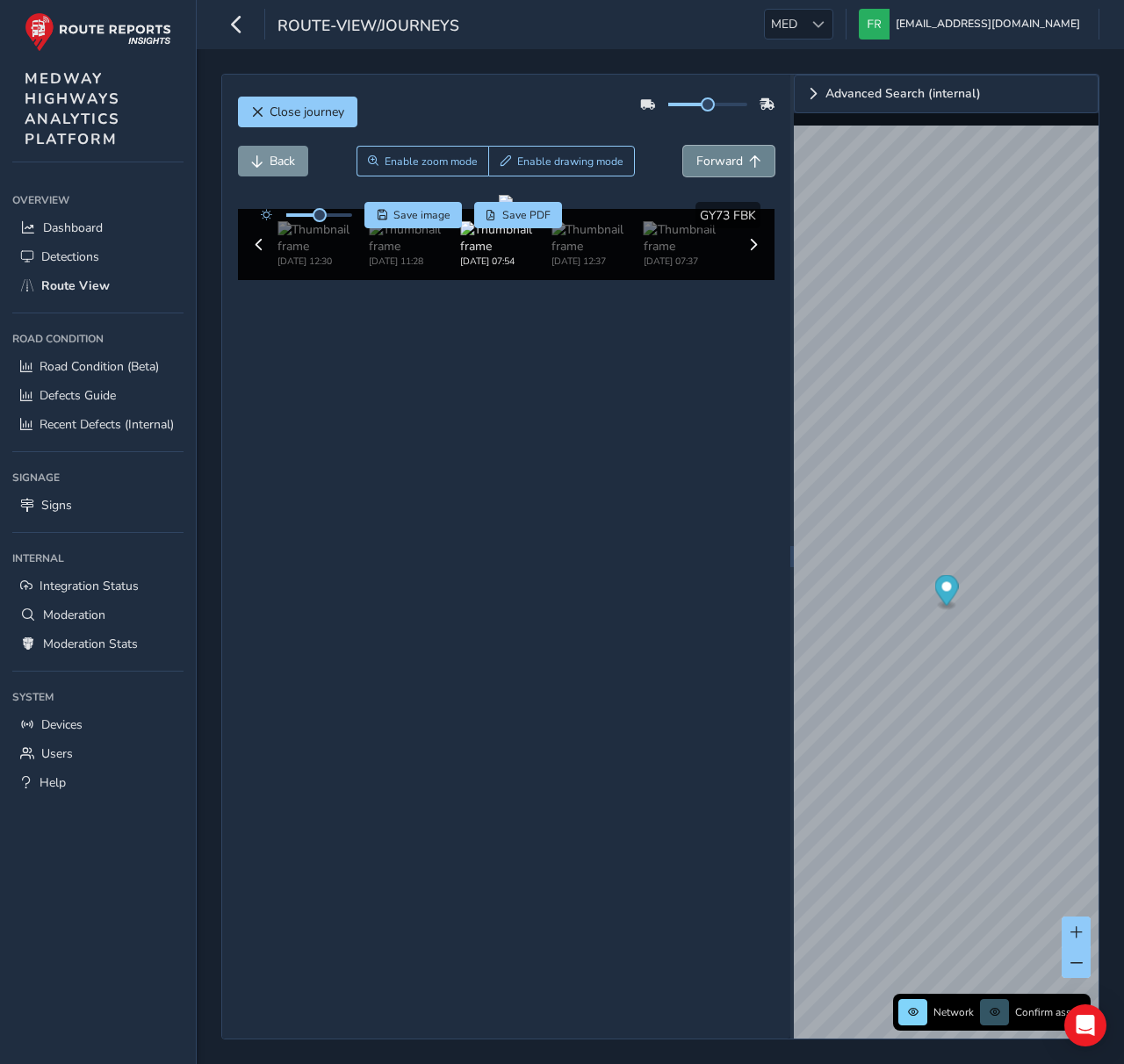
click at [731, 162] on span "Forward" at bounding box center [720, 160] width 47 height 17
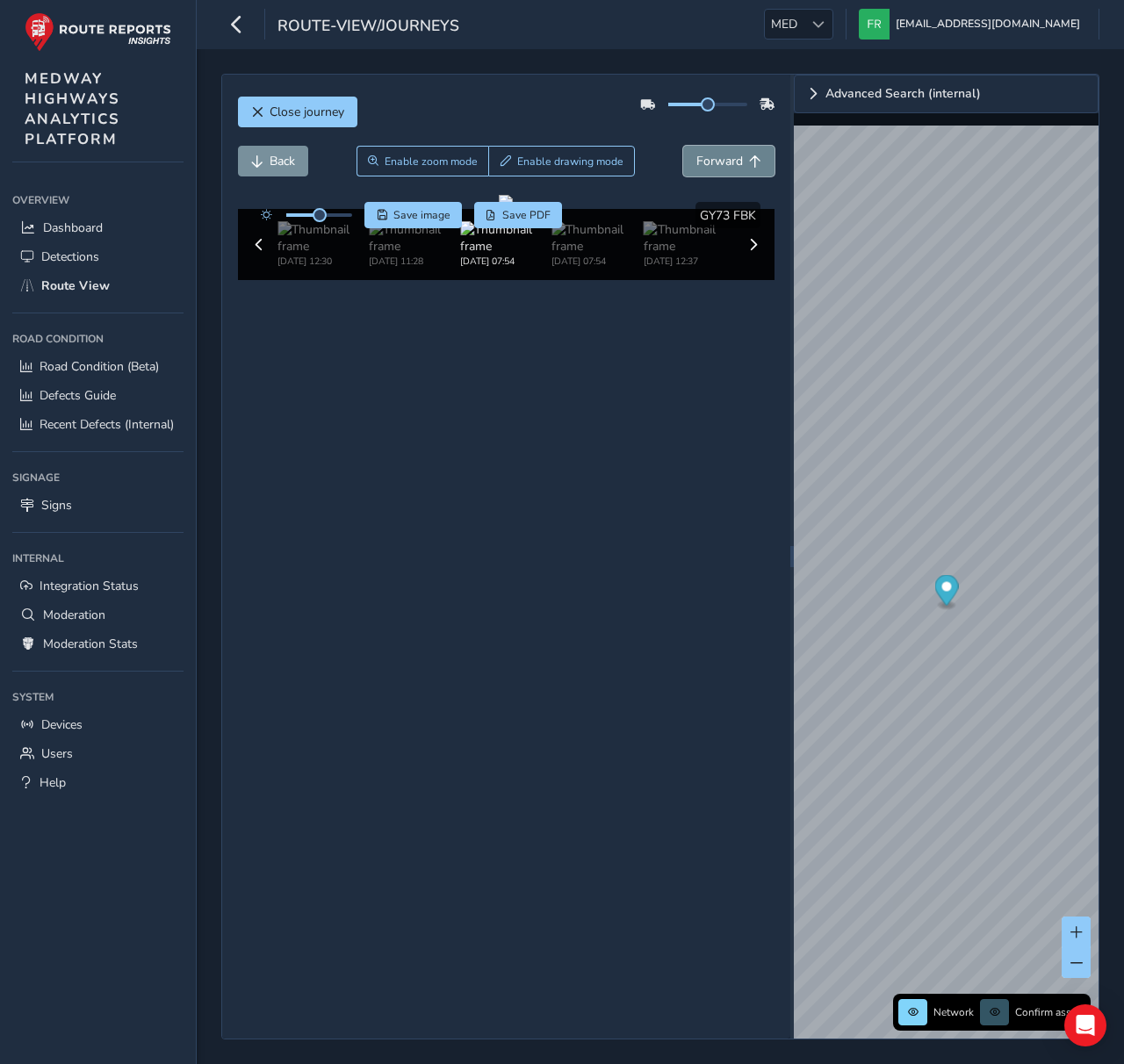
click at [731, 162] on span "Forward" at bounding box center [720, 160] width 47 height 17
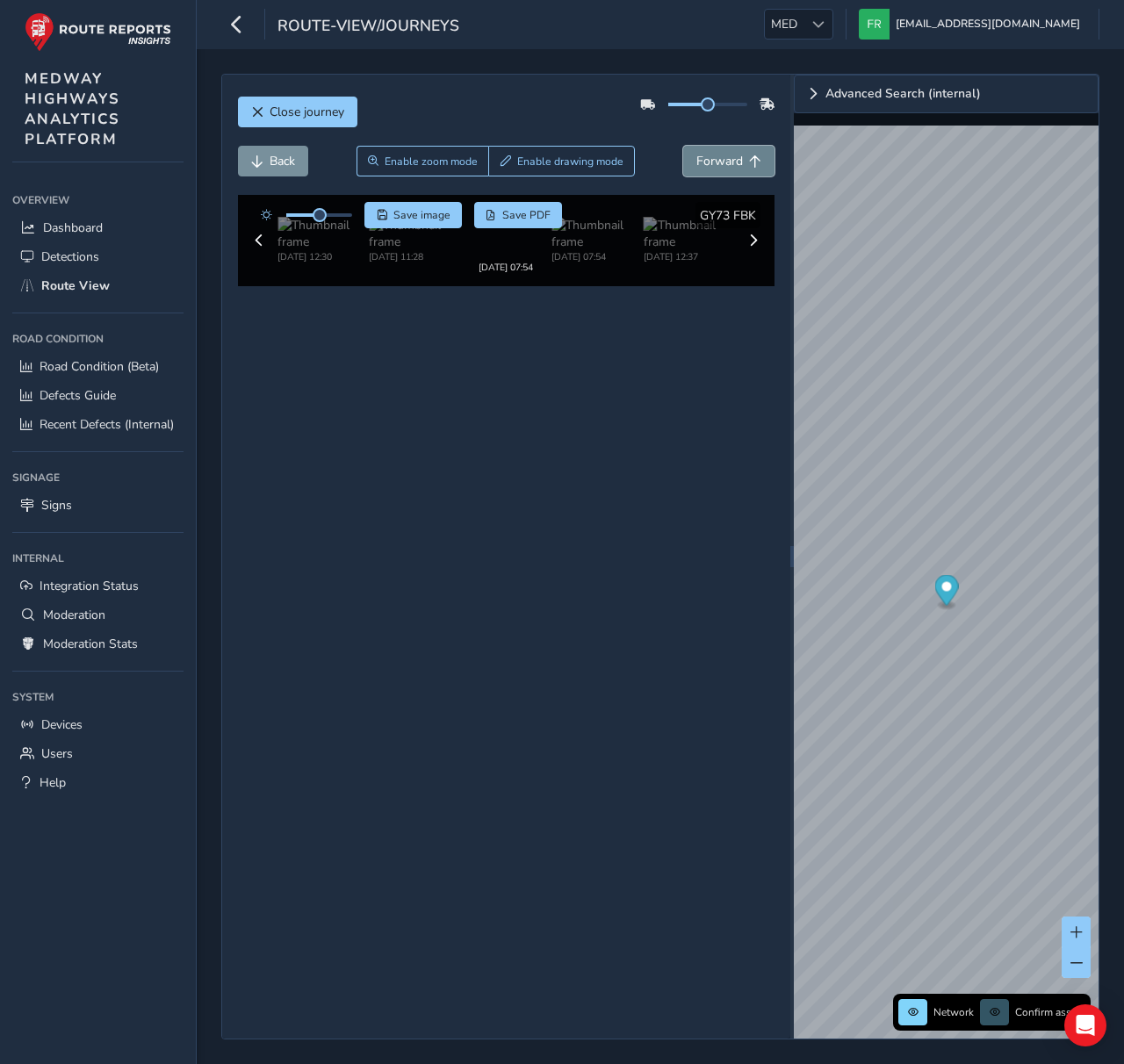
click at [731, 162] on span "Forward" at bounding box center [720, 160] width 47 height 17
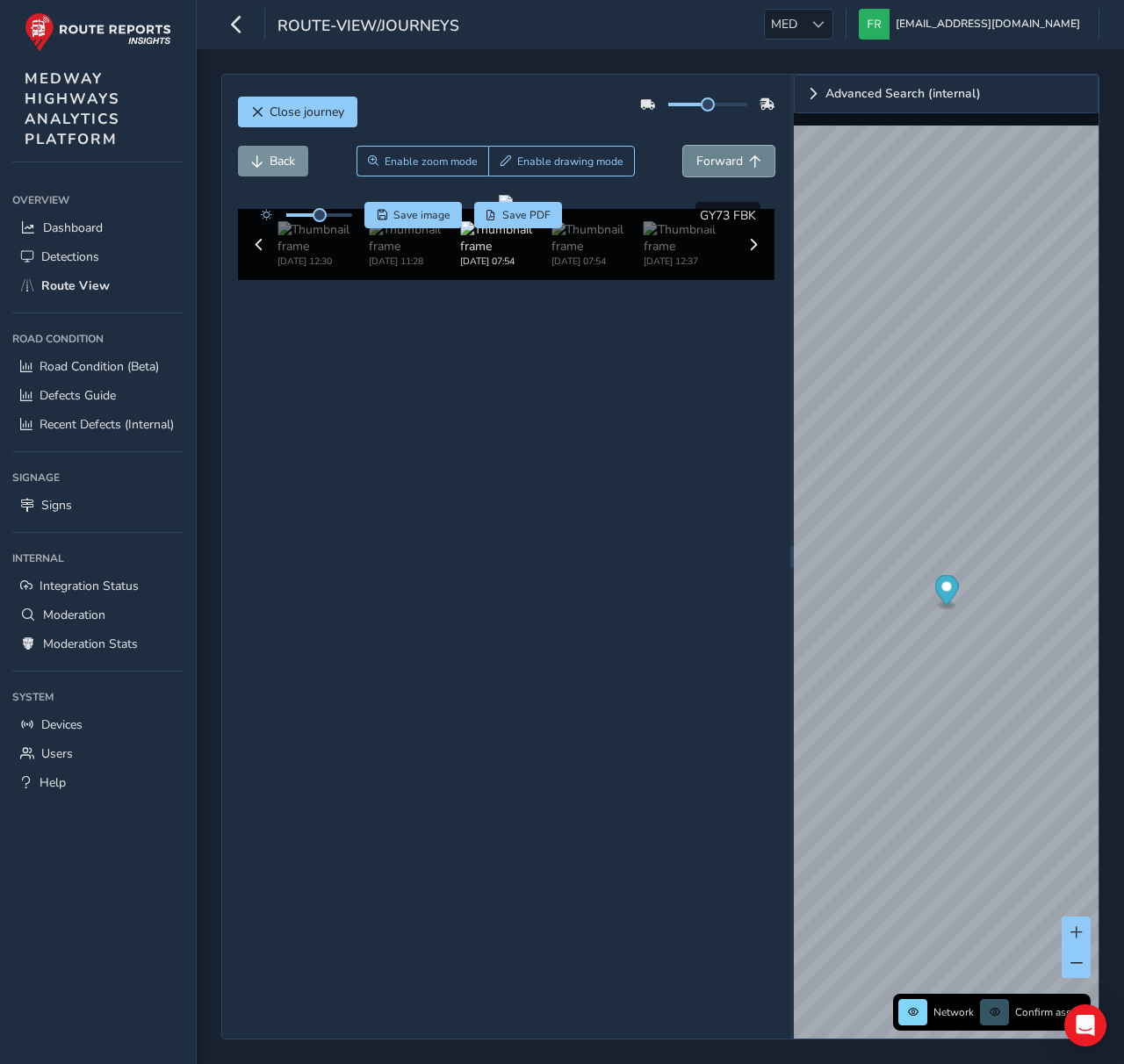
click at [731, 162] on span "Forward" at bounding box center [720, 160] width 47 height 17
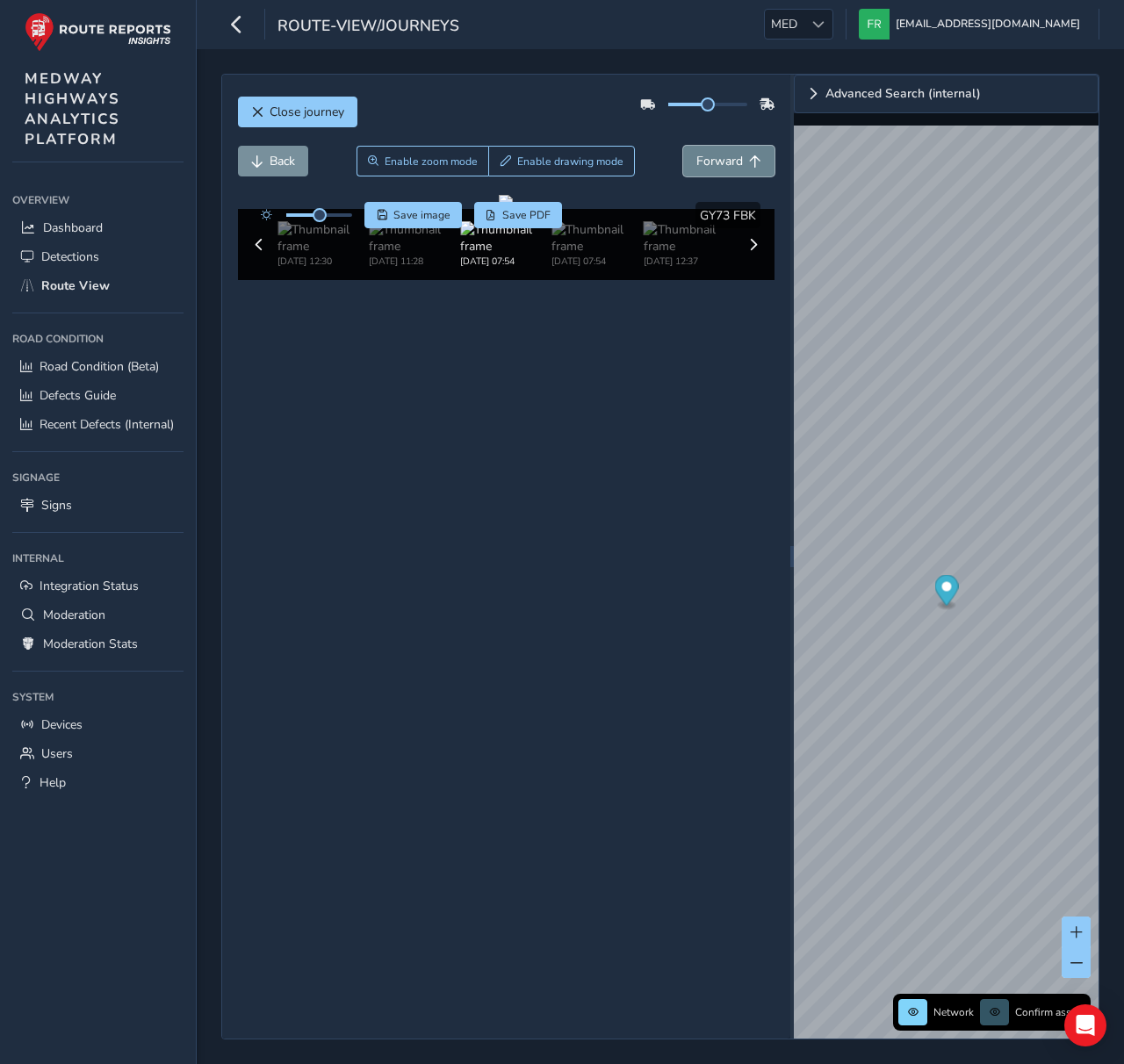
click at [731, 162] on span "Forward" at bounding box center [720, 160] width 47 height 17
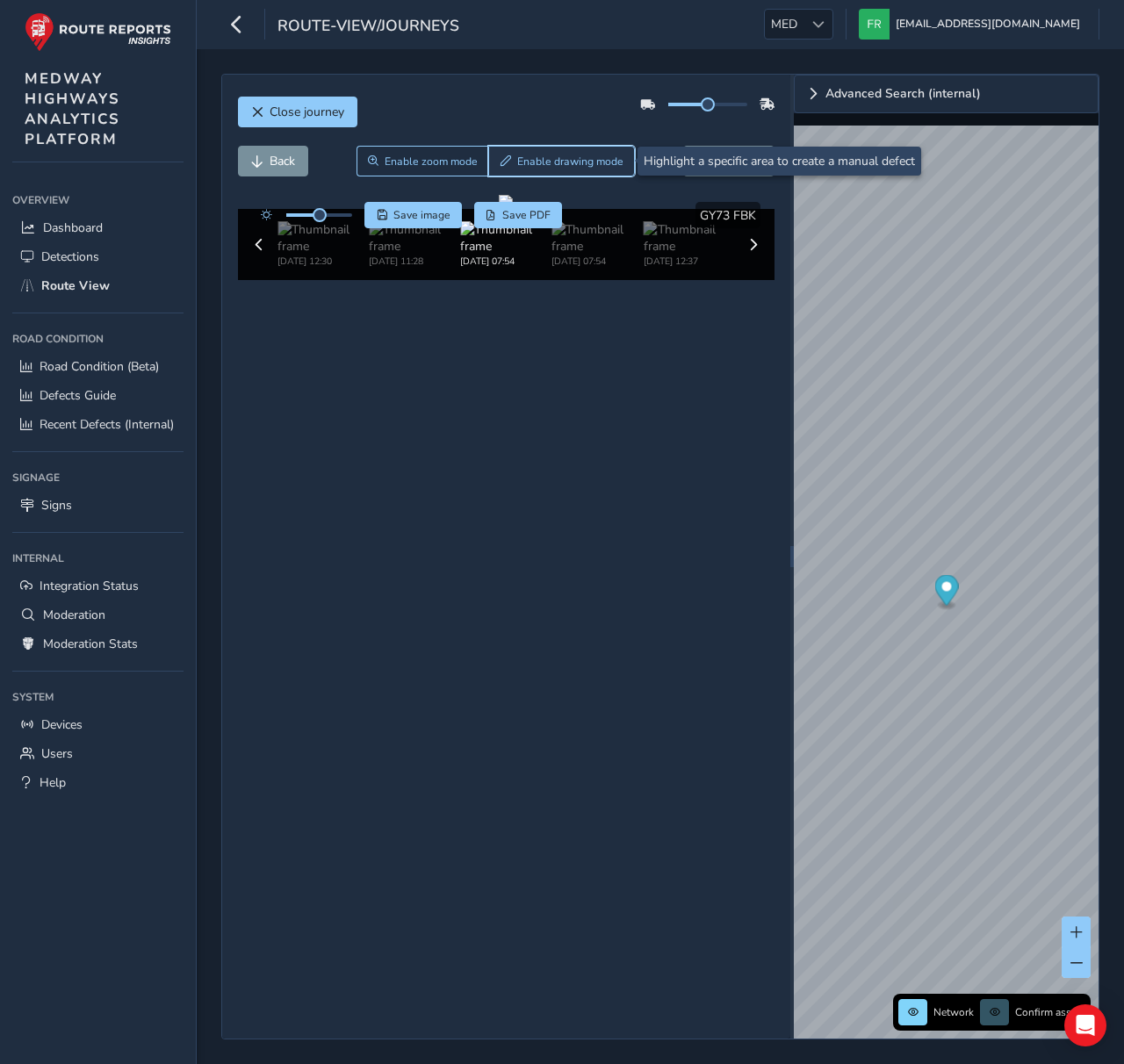
click at [557, 169] on button "Enable drawing mode" at bounding box center [562, 161] width 147 height 30
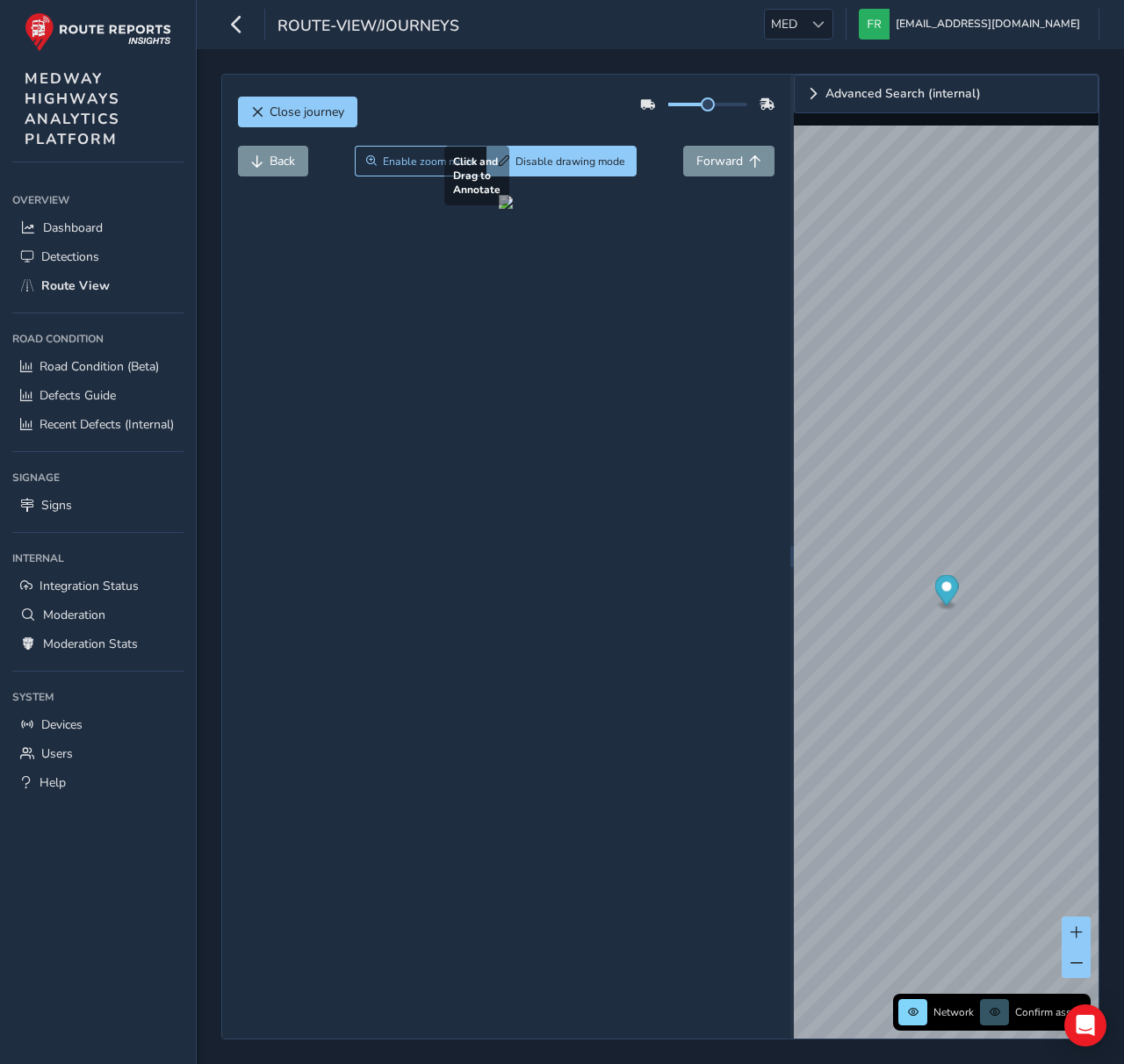
click at [513, 209] on div at bounding box center [506, 203] width 14 height 14
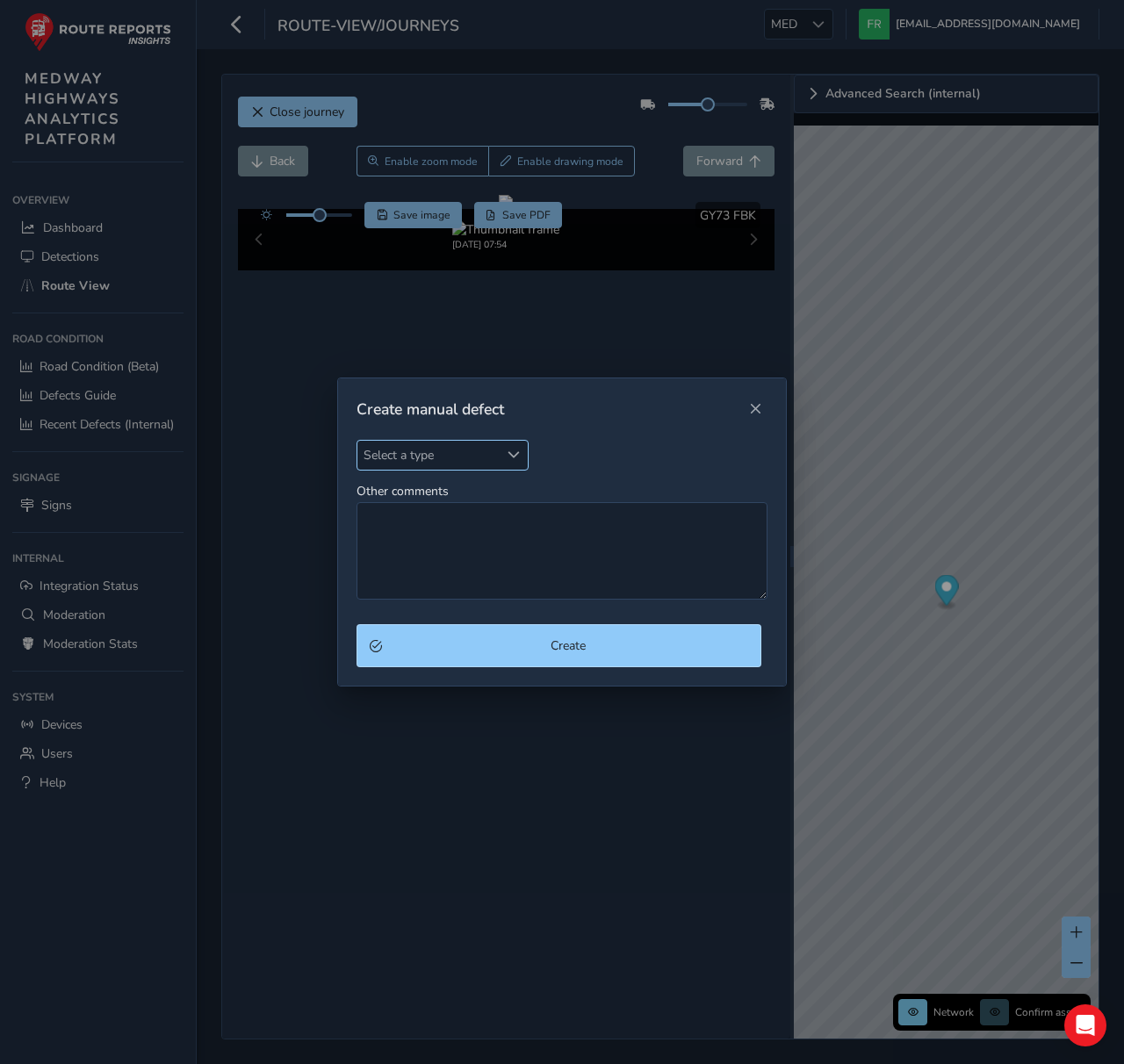
click at [489, 466] on span "Select a type" at bounding box center [428, 455] width 142 height 29
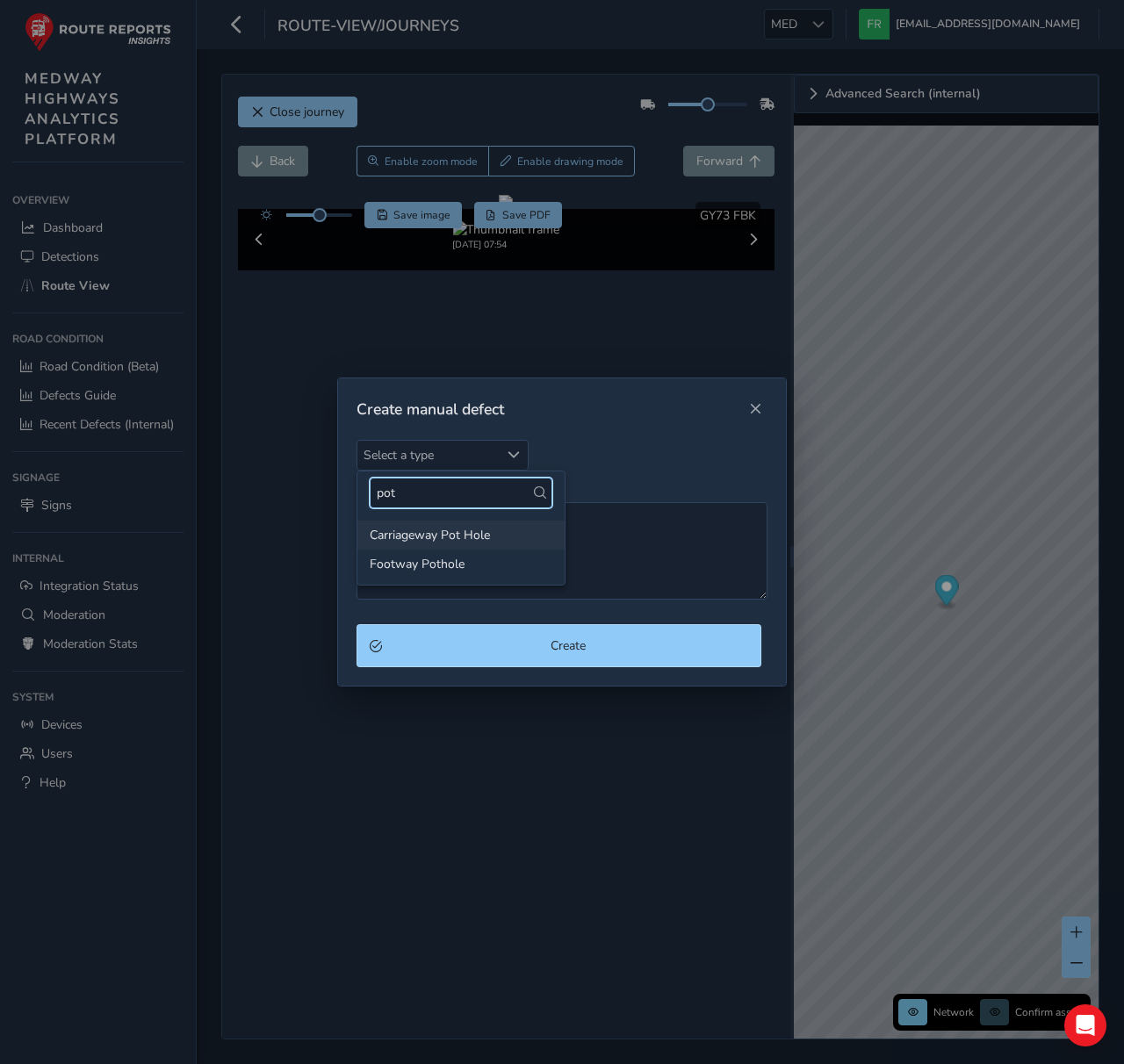
type input "pot"
click at [471, 534] on li "Carriageway Pot Hole" at bounding box center [461, 535] width 207 height 29
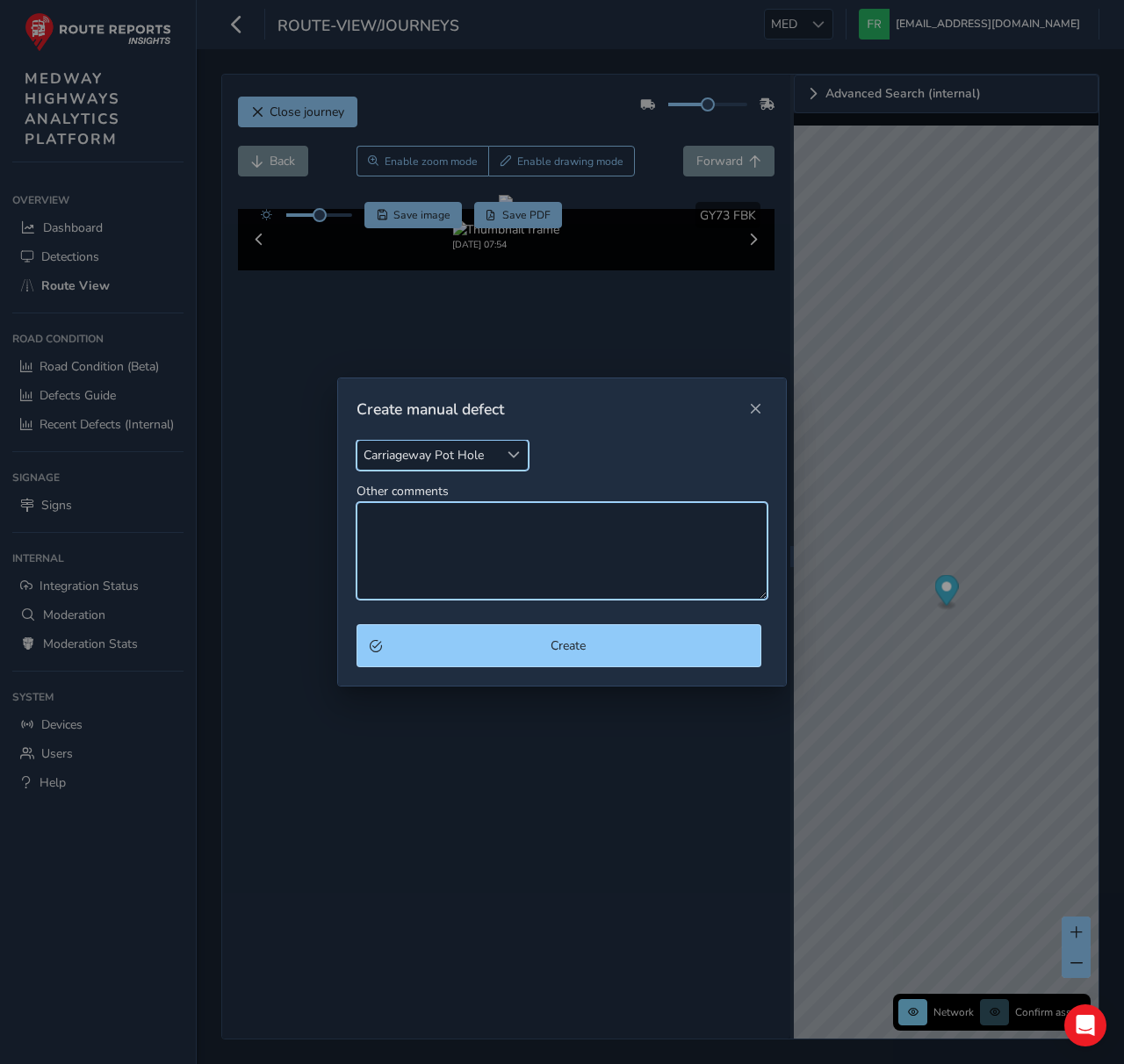
click at [484, 558] on textarea "Other comments" at bounding box center [562, 550] width 411 height 98
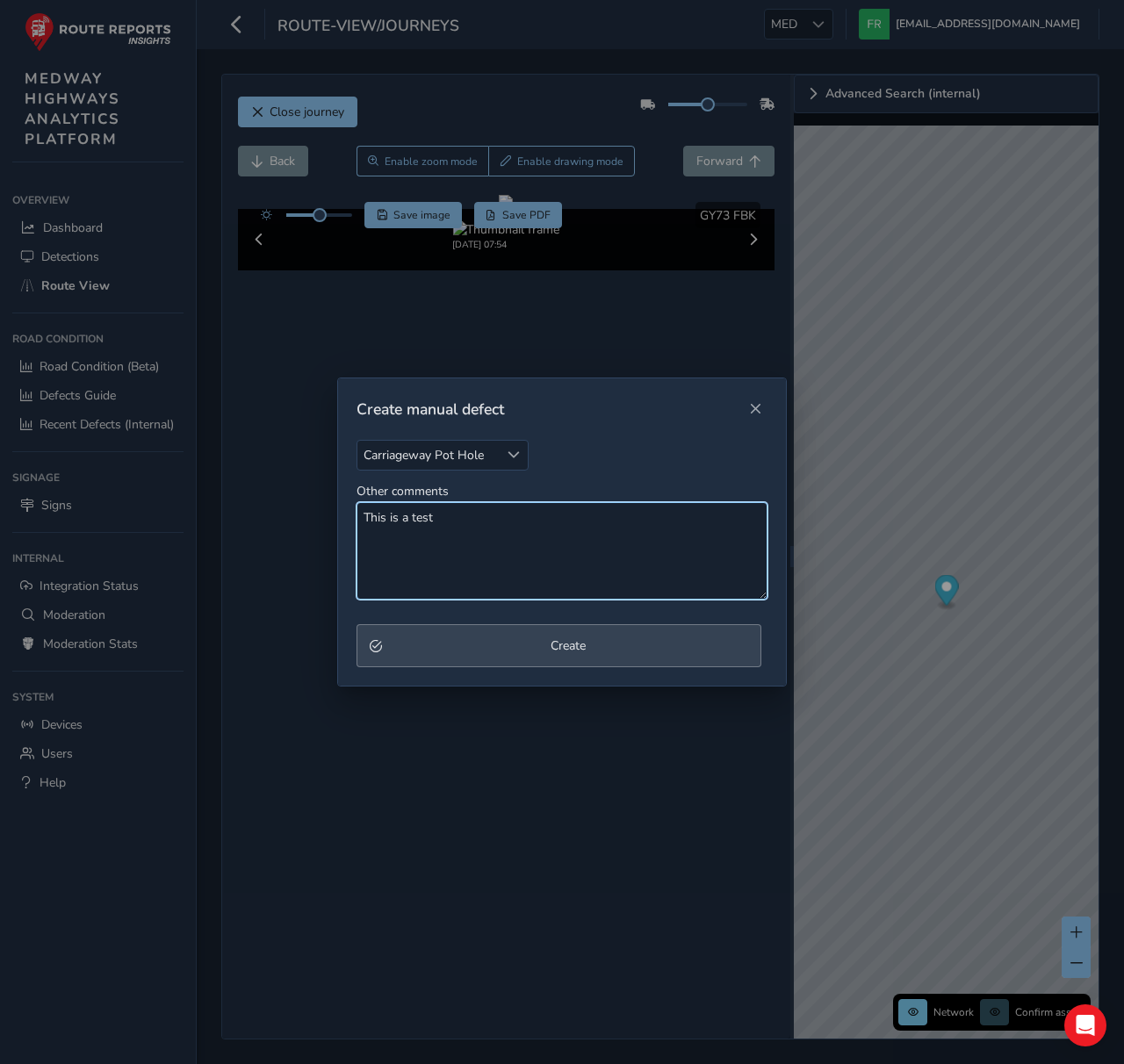
type textarea "This is a test"
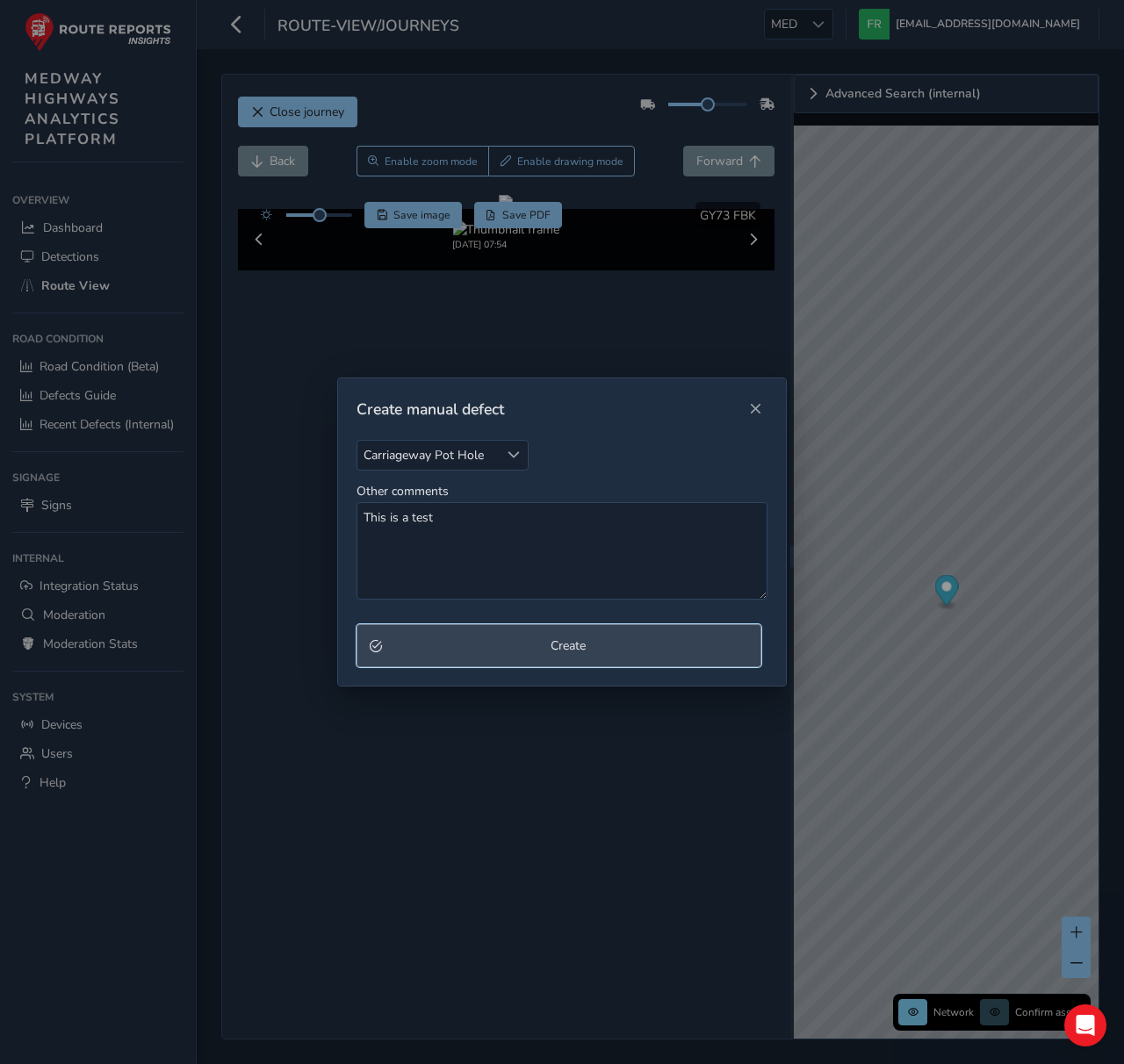
click at [582, 649] on span "Create" at bounding box center [568, 645] width 360 height 17
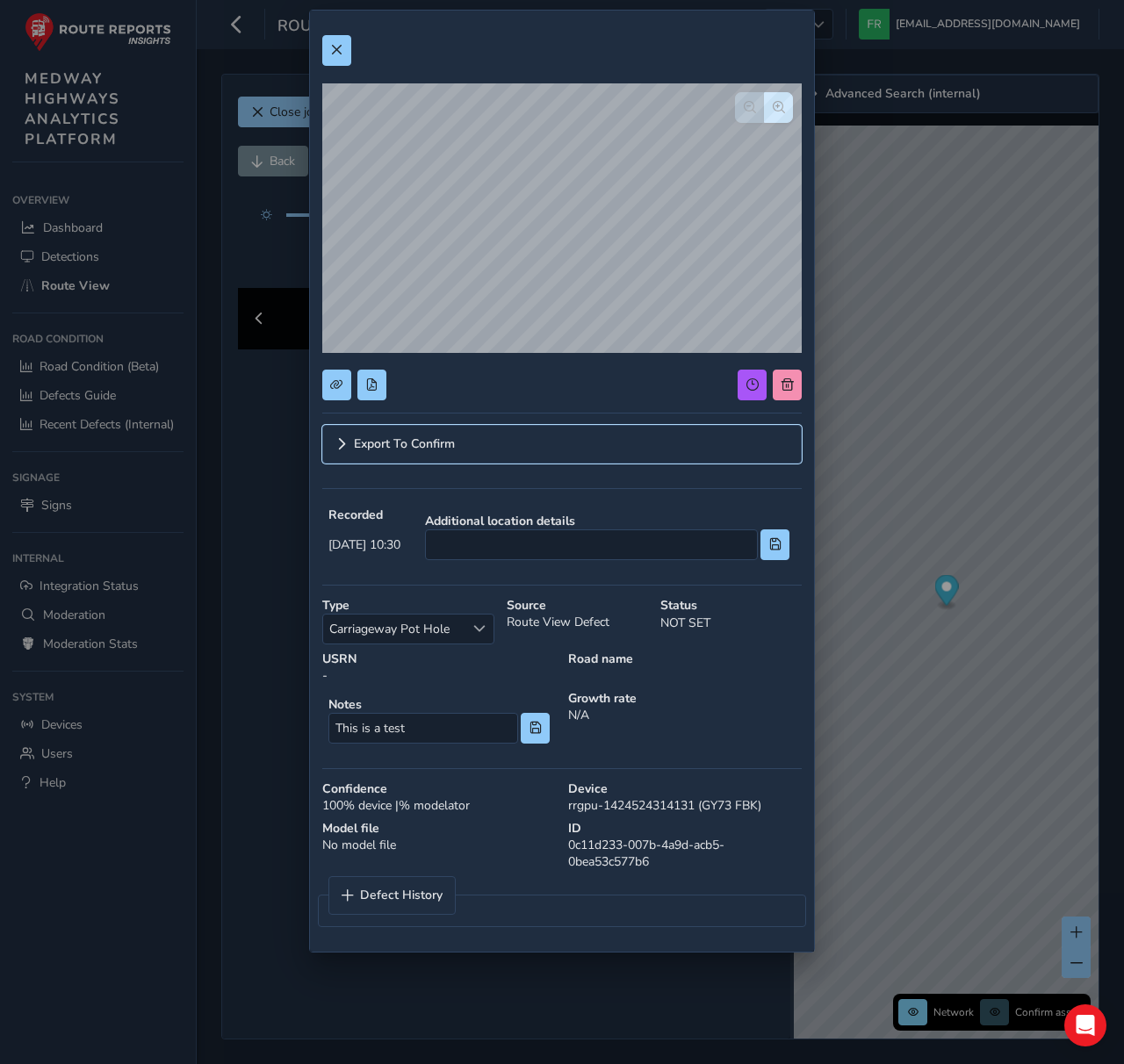
click at [543, 435] on link "Export To Confirm" at bounding box center [562, 444] width 480 height 39
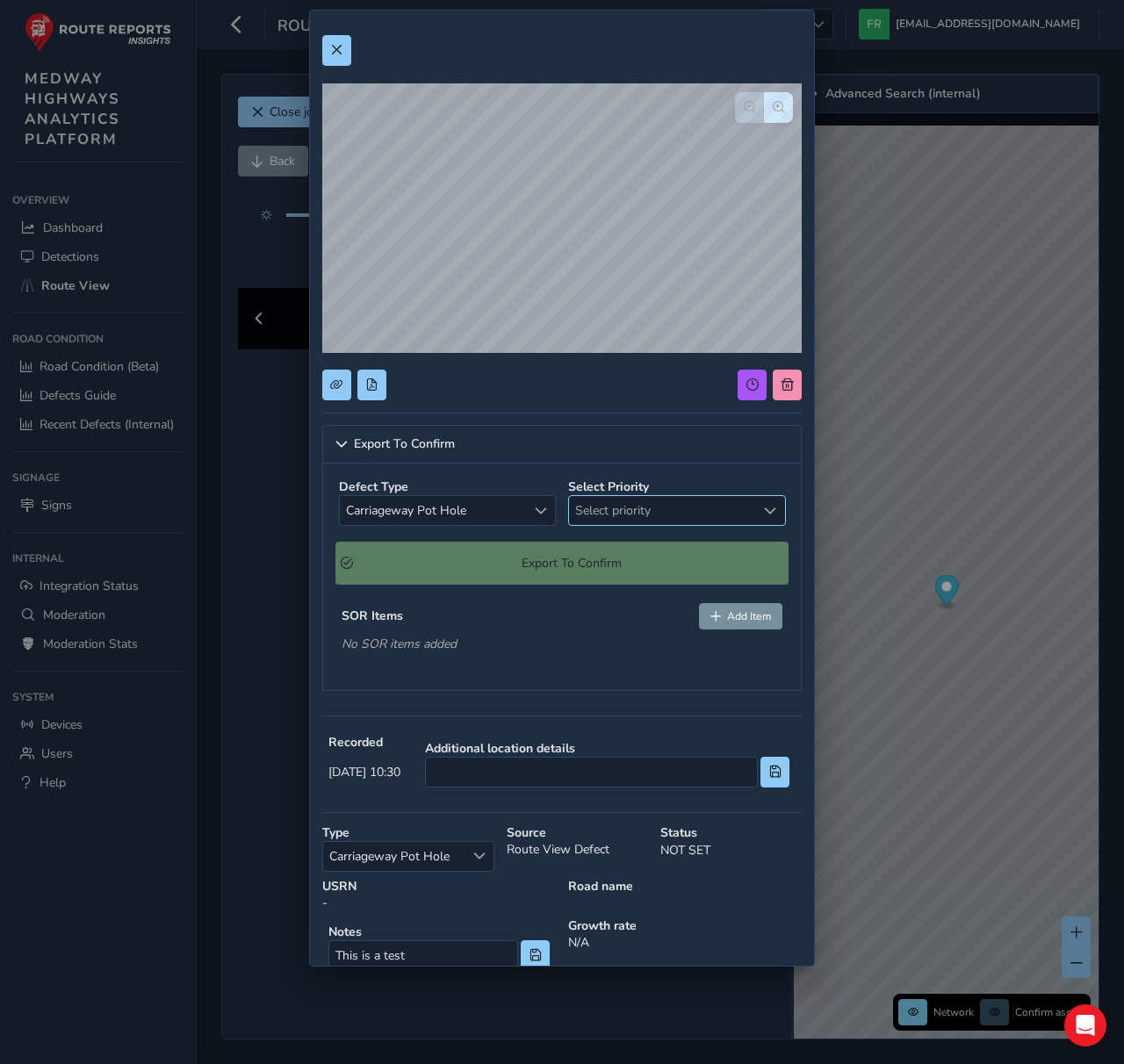
click at [655, 515] on span "Select priority" at bounding box center [662, 511] width 187 height 29
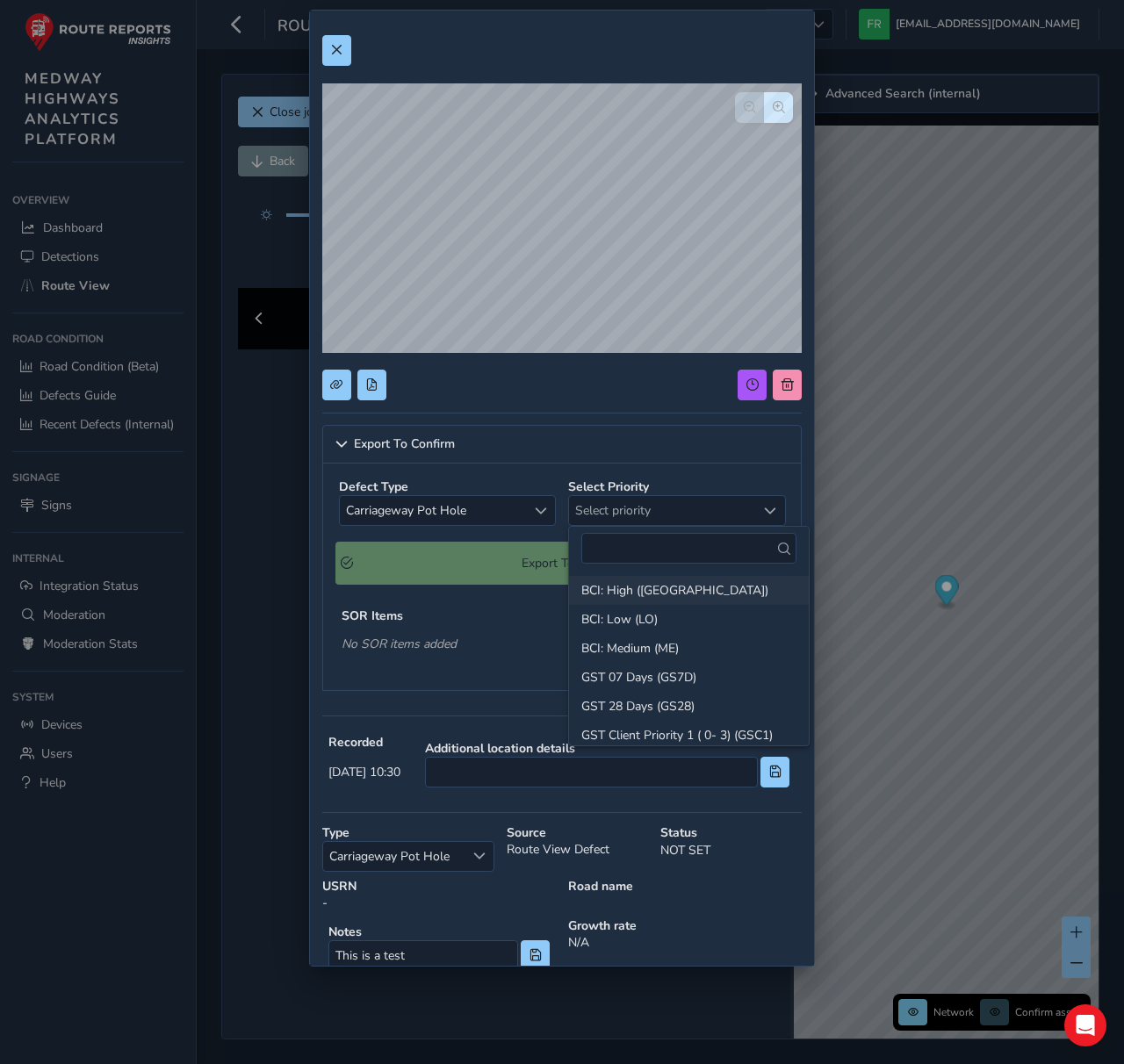
click at [615, 599] on li "BCI: High ([GEOGRAPHIC_DATA])" at bounding box center [688, 591] width 239 height 29
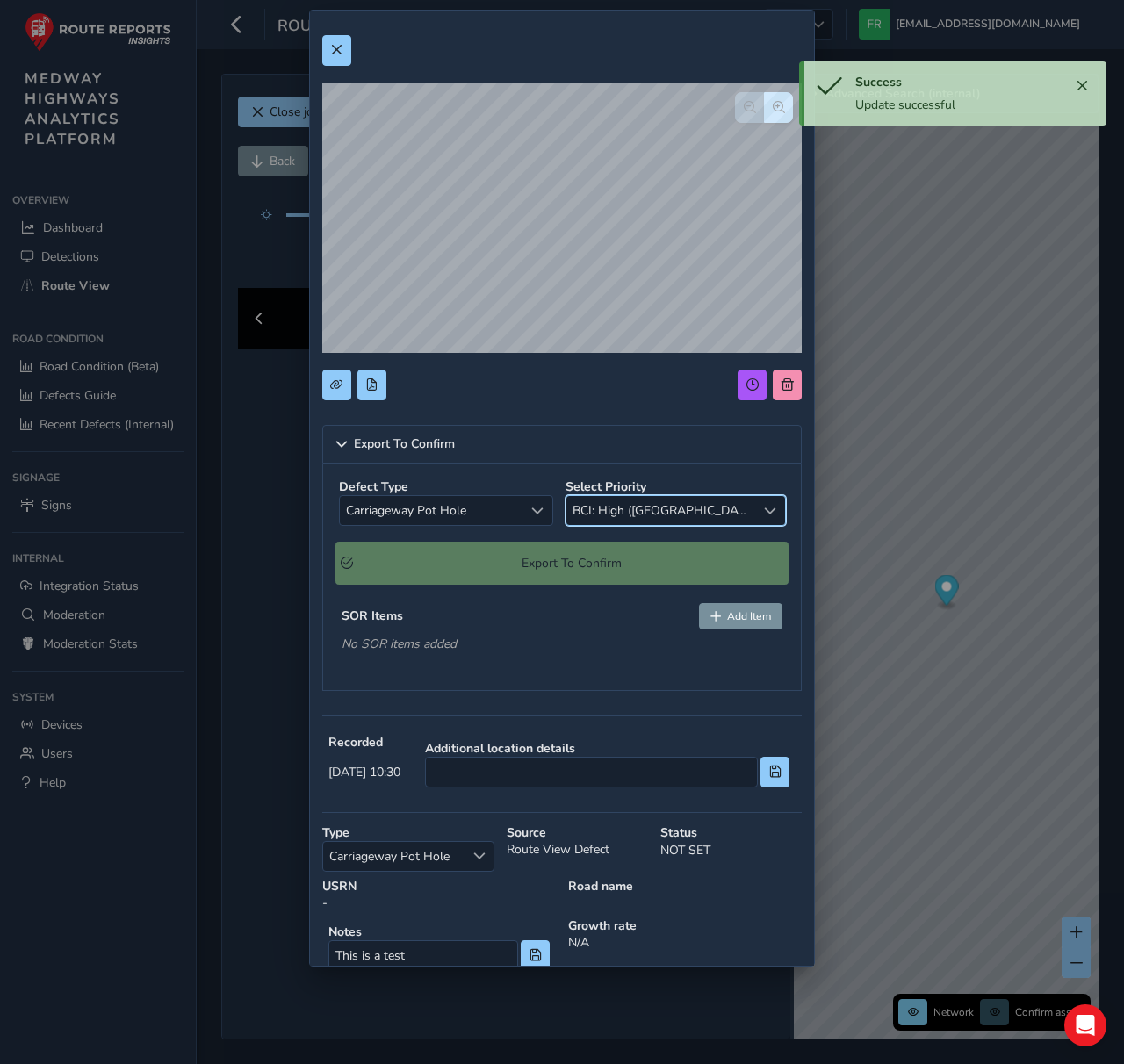
click at [644, 603] on div "SOR Items Add Item" at bounding box center [562, 616] width 441 height 26
click at [737, 610] on span "Add Item" at bounding box center [748, 617] width 44 height 14
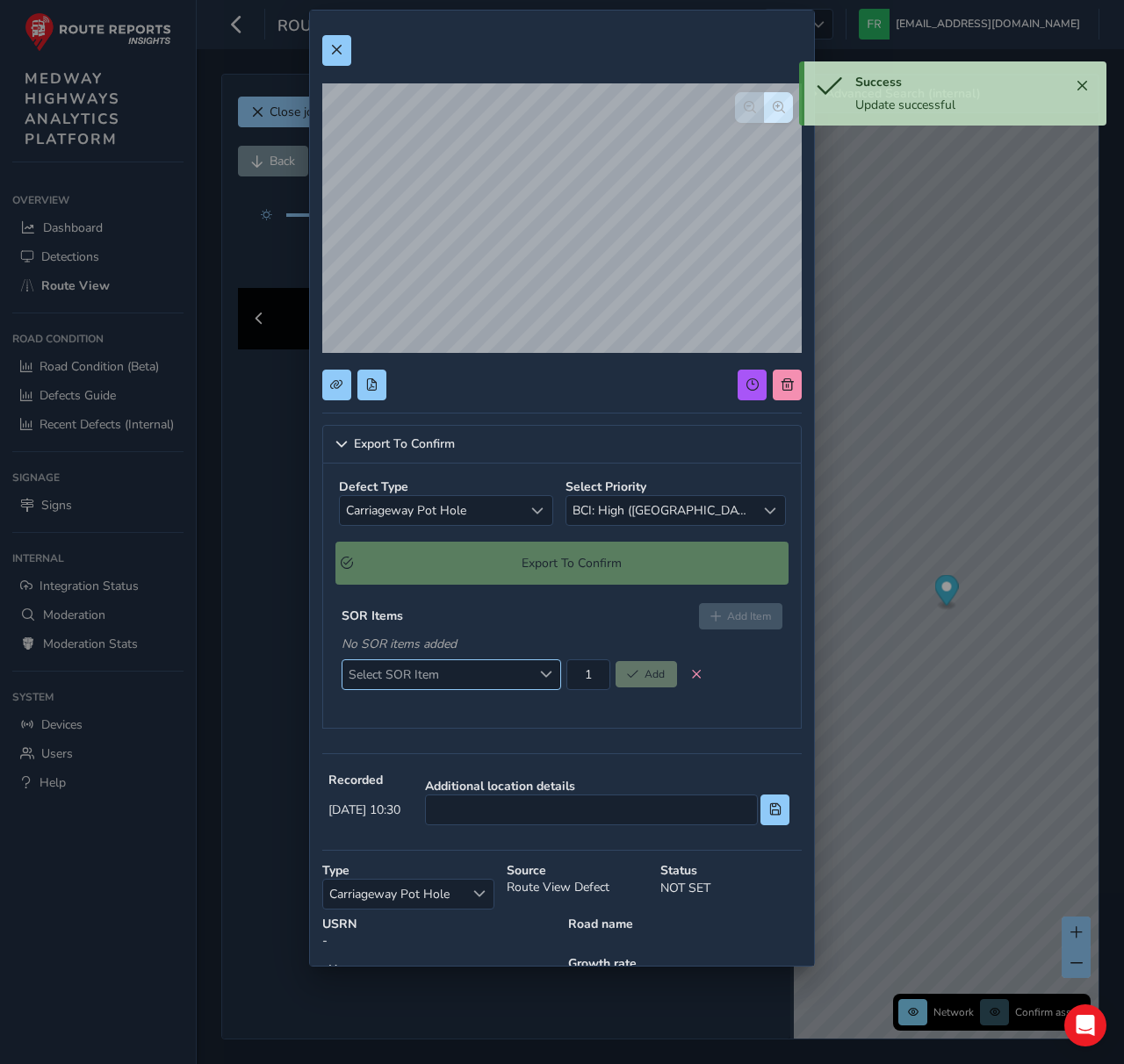
click at [529, 672] on span "Select SOR Item" at bounding box center [437, 675] width 189 height 29
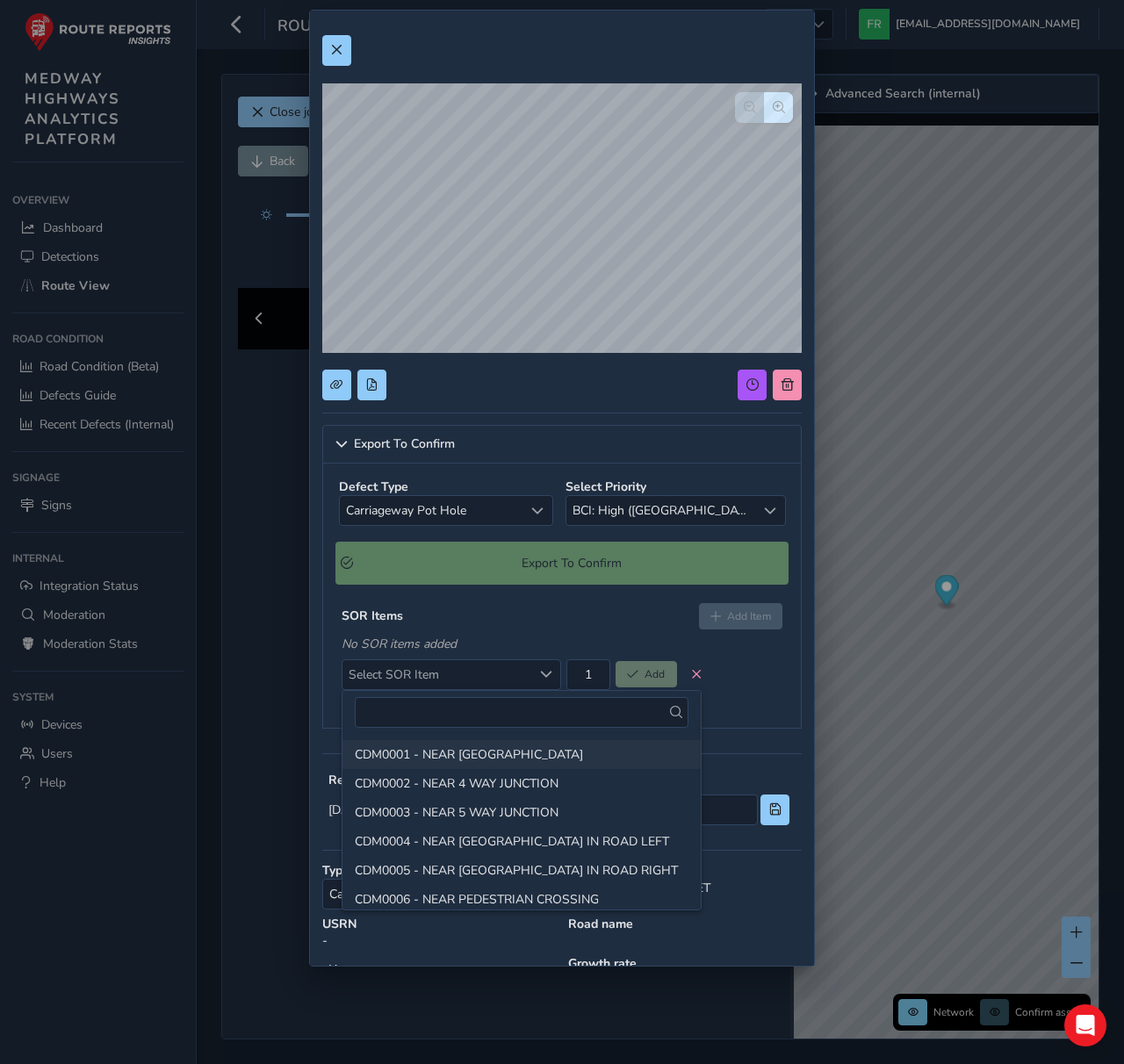
click at [500, 760] on li "CDM0001 - NEAR [GEOGRAPHIC_DATA]" at bounding box center [522, 755] width 359 height 29
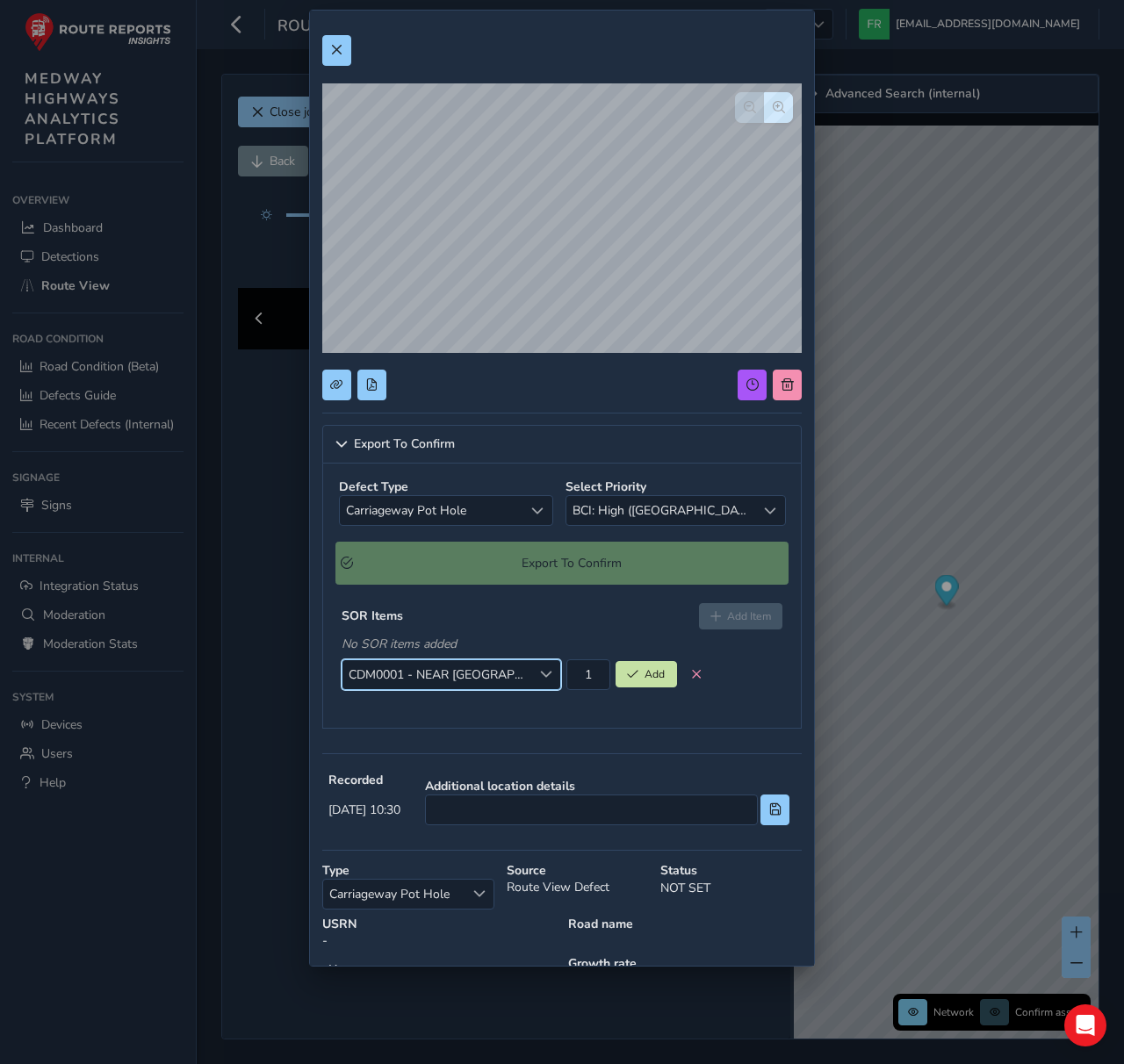
click at [569, 736] on div "Export To Confirm Defect Type Carriageway Pot Hole Carriageway Pot Hole Select …" at bounding box center [562, 583] width 480 height 316
click at [635, 678] on span "Add" at bounding box center [633, 675] width 12 height 11
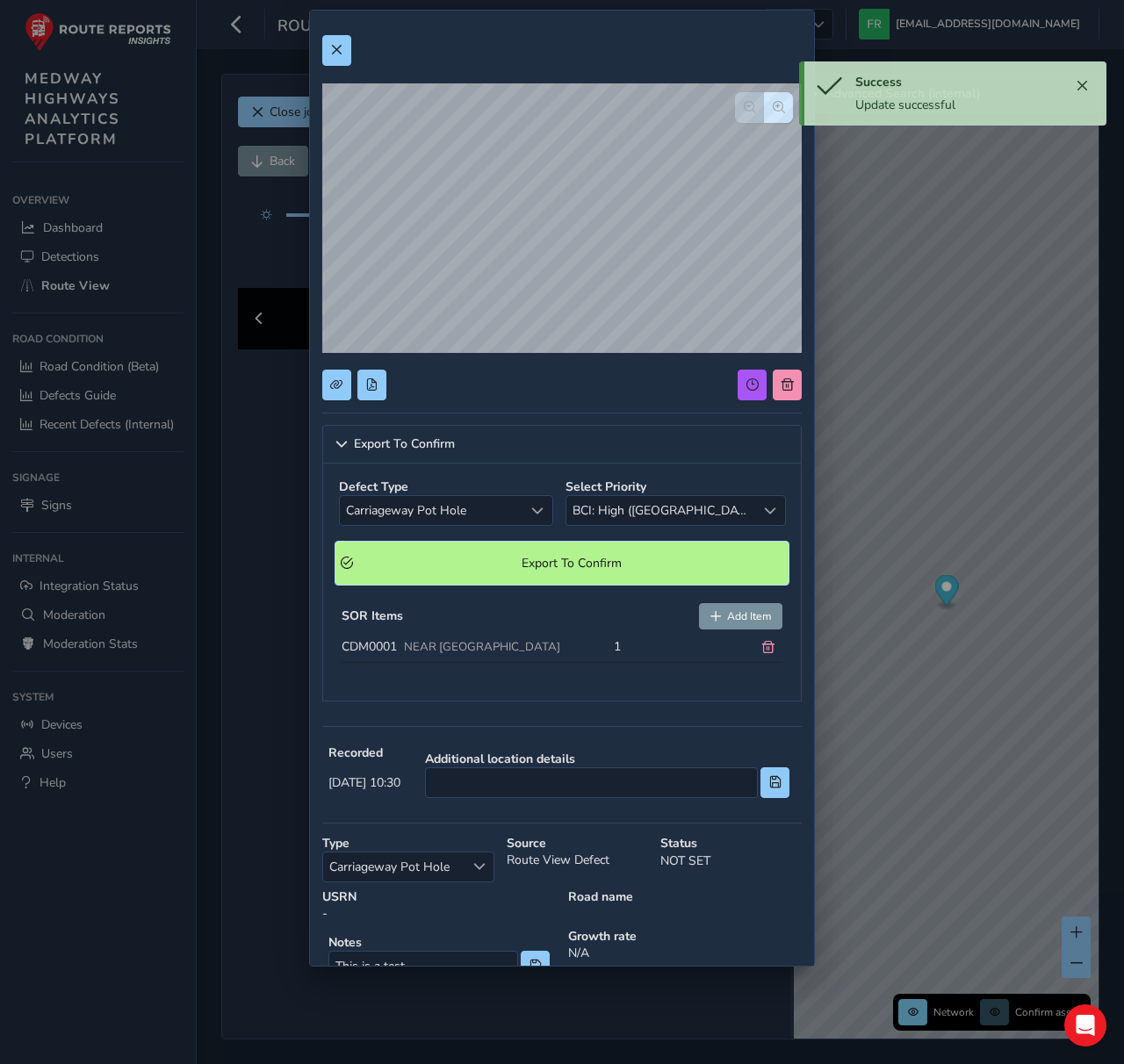
click at [597, 558] on span "Export To Confirm" at bounding box center [571, 563] width 424 height 17
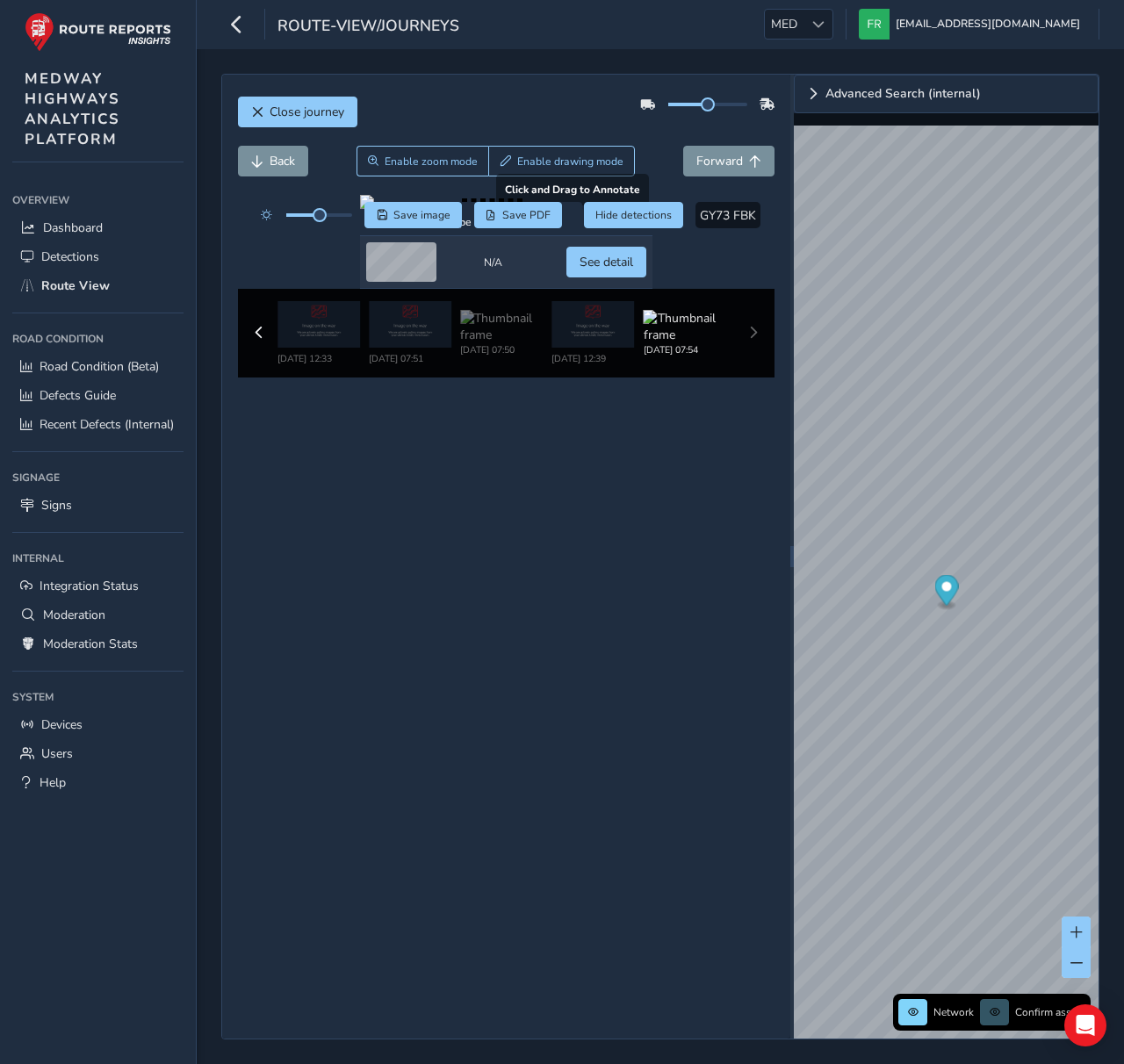
click at [484, 209] on div at bounding box center [506, 203] width 292 height 14
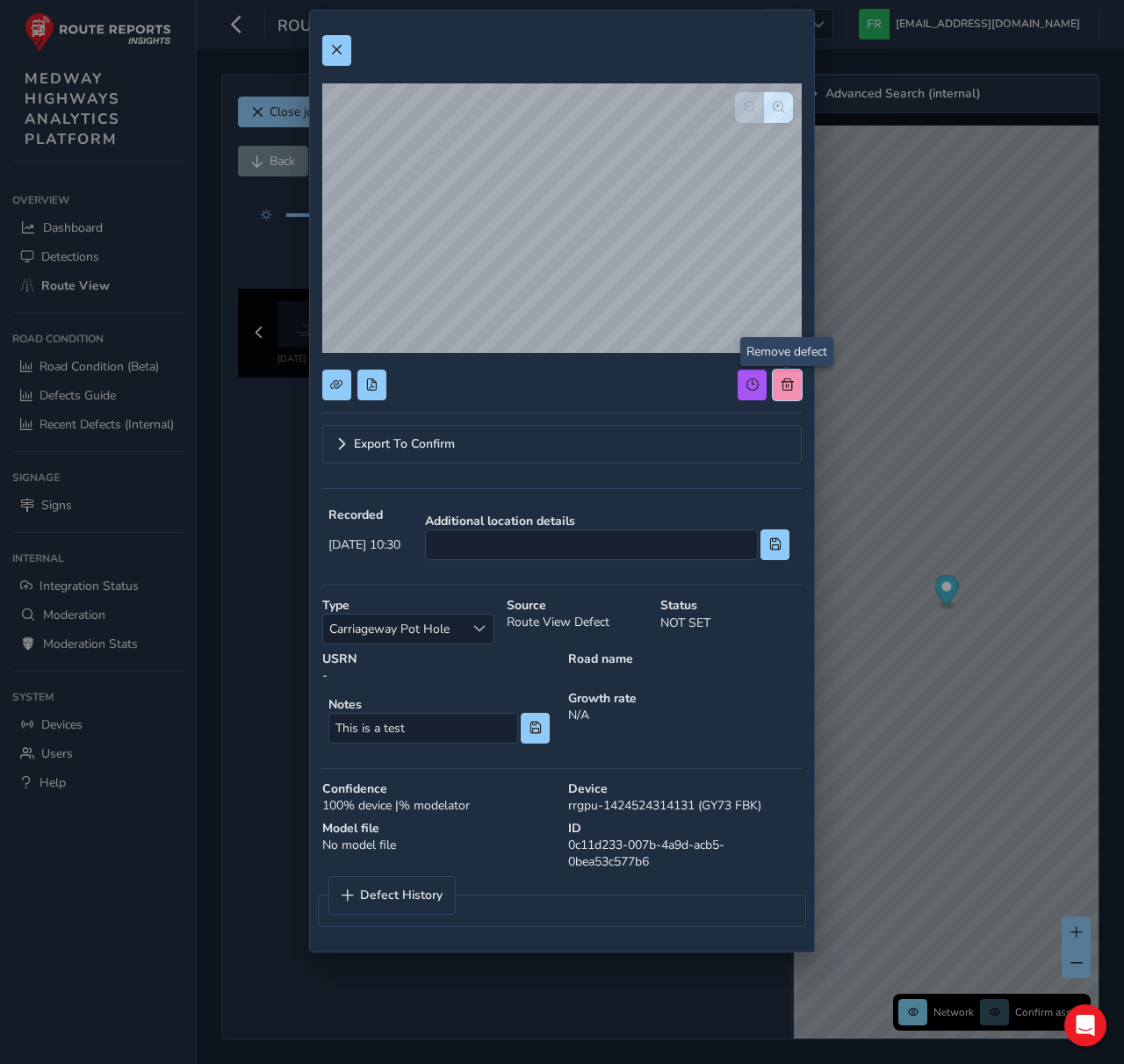
click at [782, 395] on button at bounding box center [787, 385] width 29 height 30
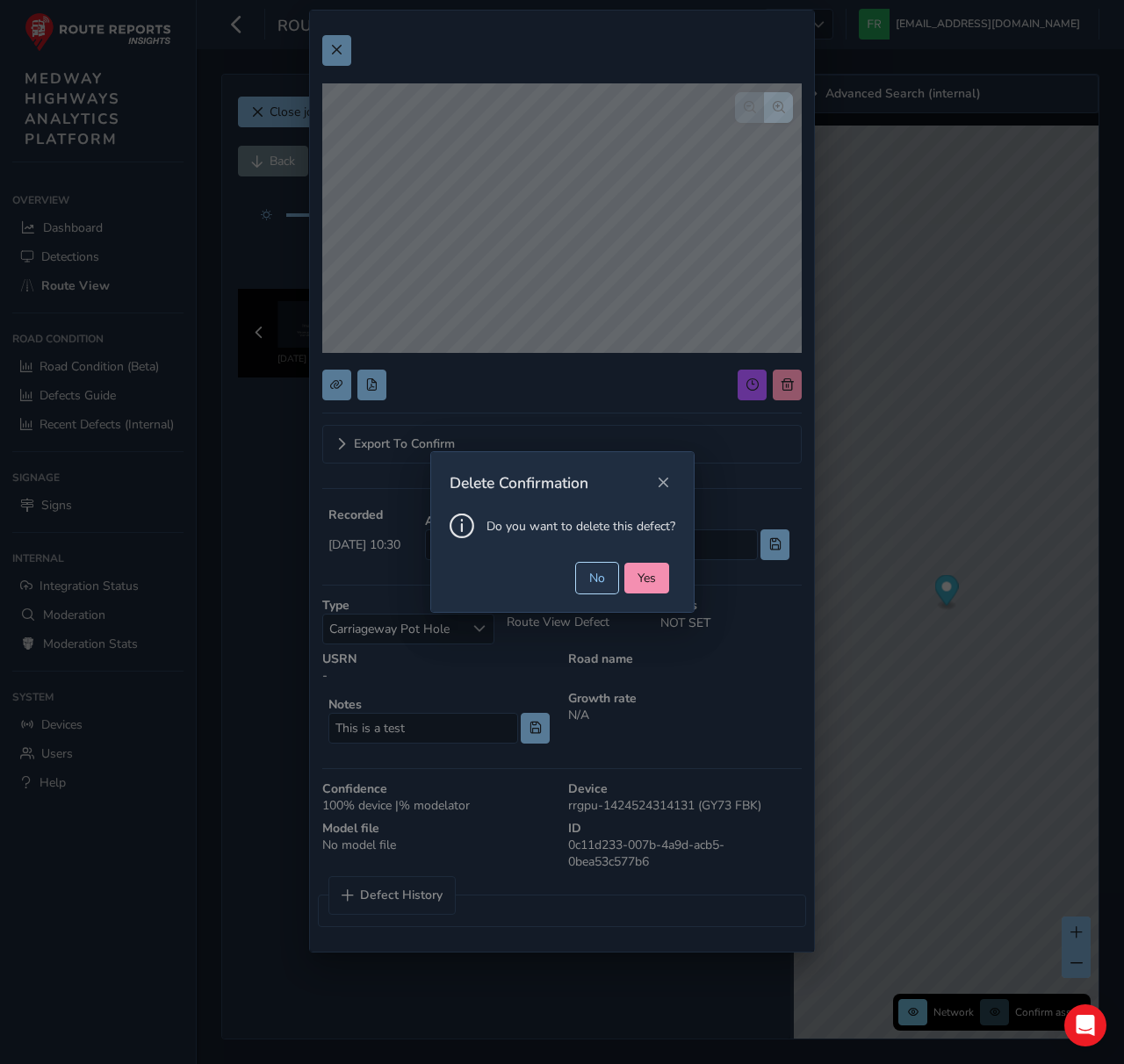
click at [596, 579] on span "No" at bounding box center [597, 578] width 16 height 17
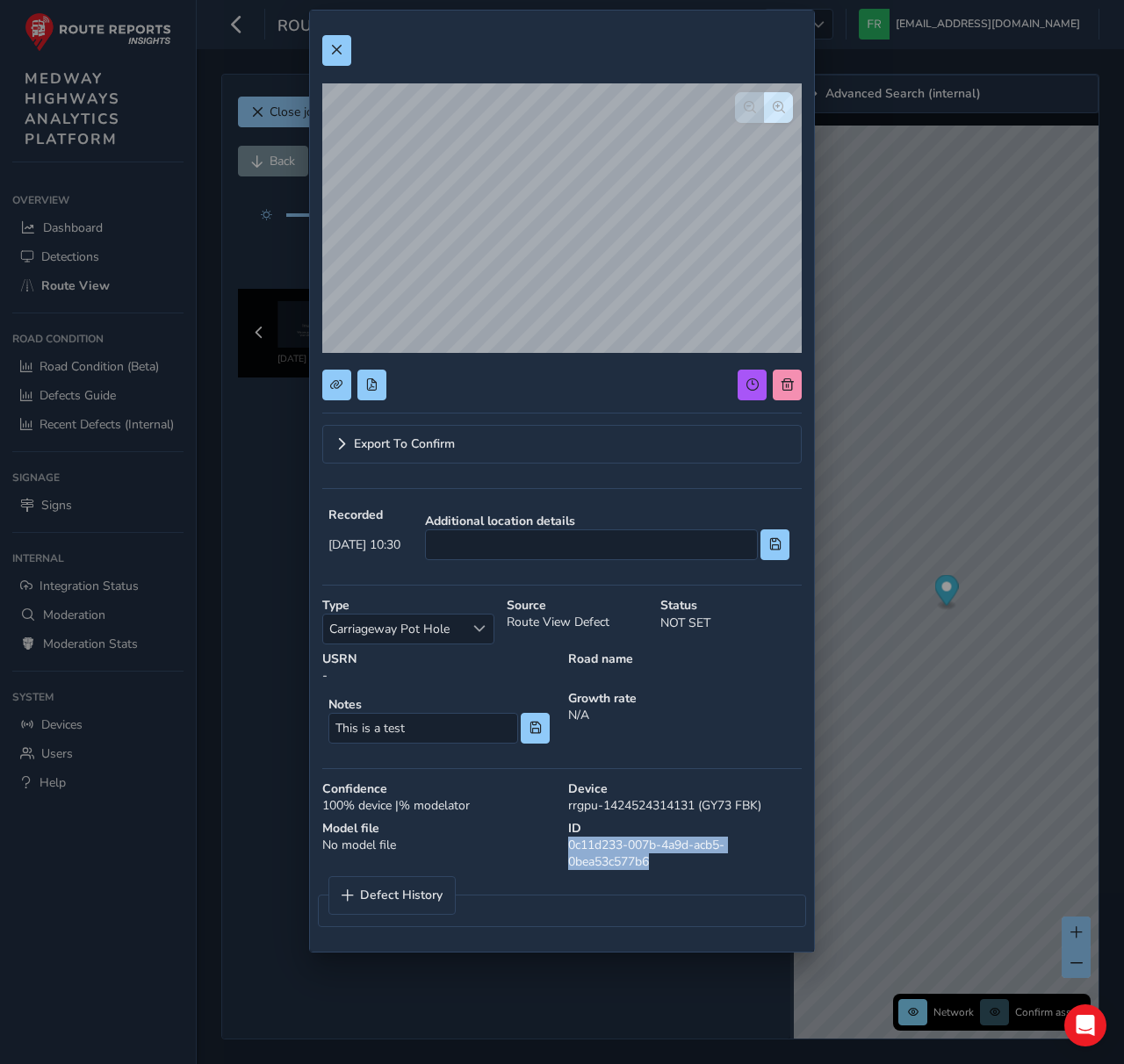
drag, startPoint x: 567, startPoint y: 848, endPoint x: 679, endPoint y: 870, distance: 114.1
click at [682, 871] on div "ID 0c11d233-007b-4a9d-acb5-0bea53c577b6" at bounding box center [685, 845] width 246 height 63
copy div "0c11d233-007b-4a9d-acb5-0bea53c577b6"
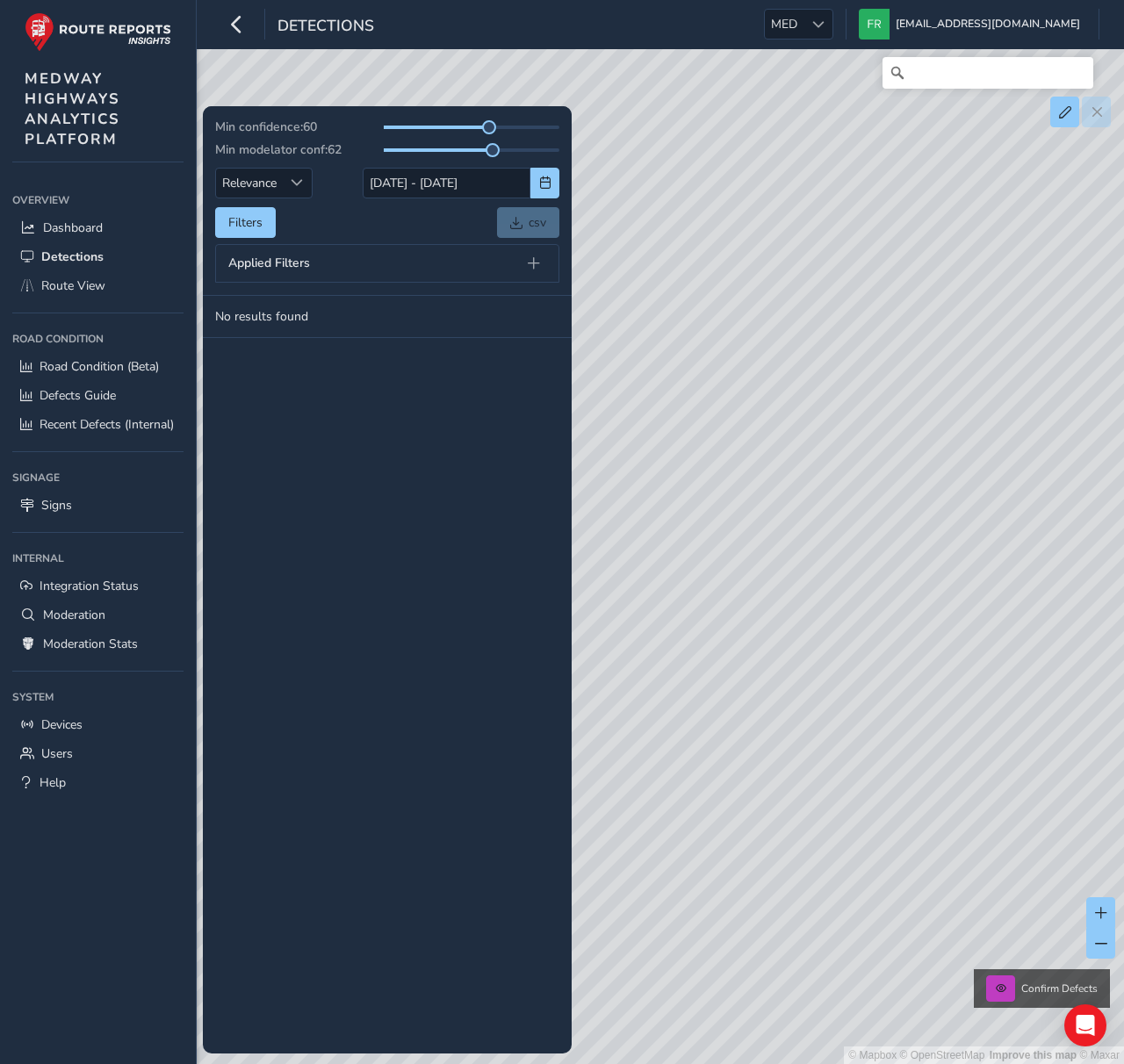
click at [586, 14] on div "Detections MED MED [EMAIL_ADDRESS][DOMAIN_NAME] Colour Scheme: Dark Dim Light L…" at bounding box center [660, 24] width 928 height 49
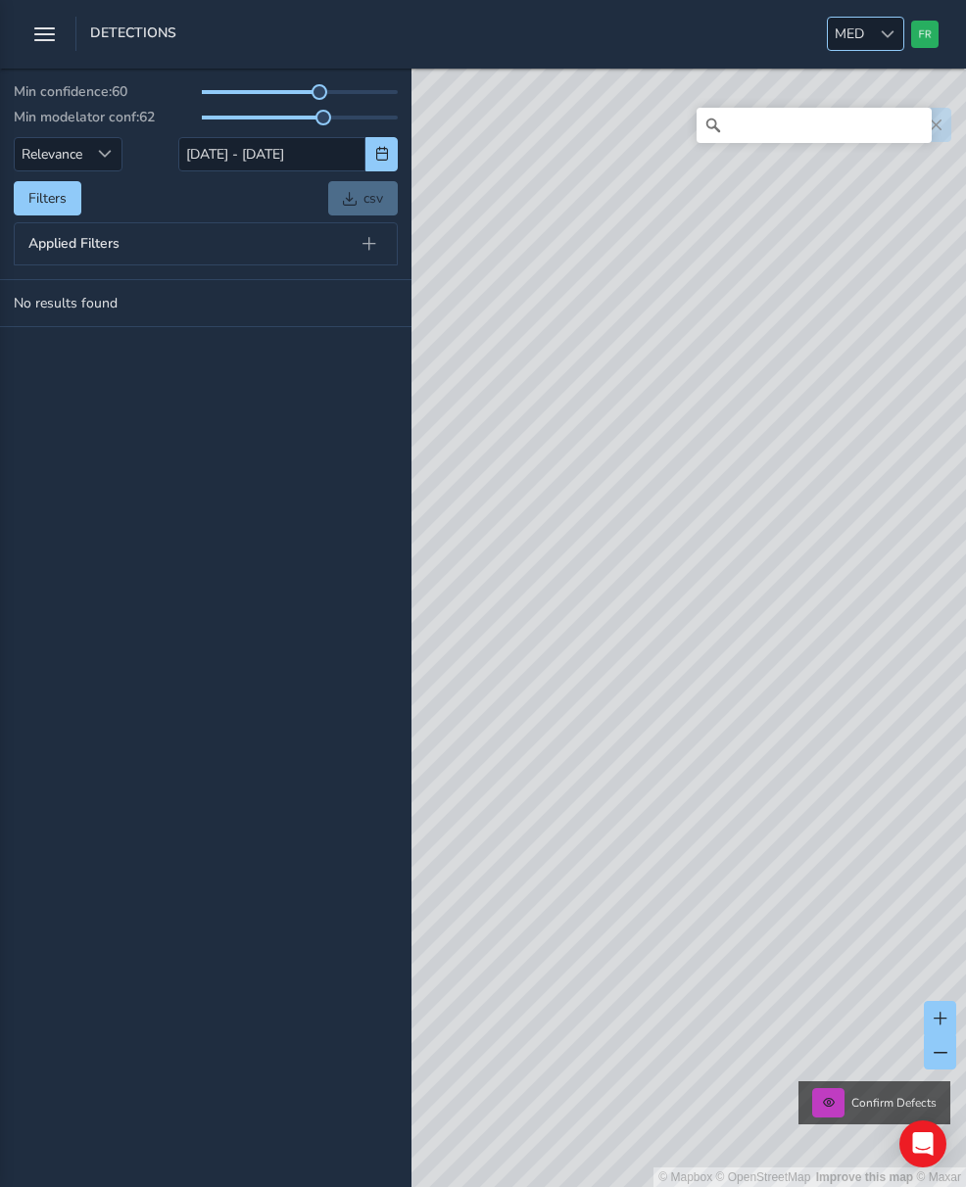
click at [897, 39] on div at bounding box center [887, 34] width 32 height 32
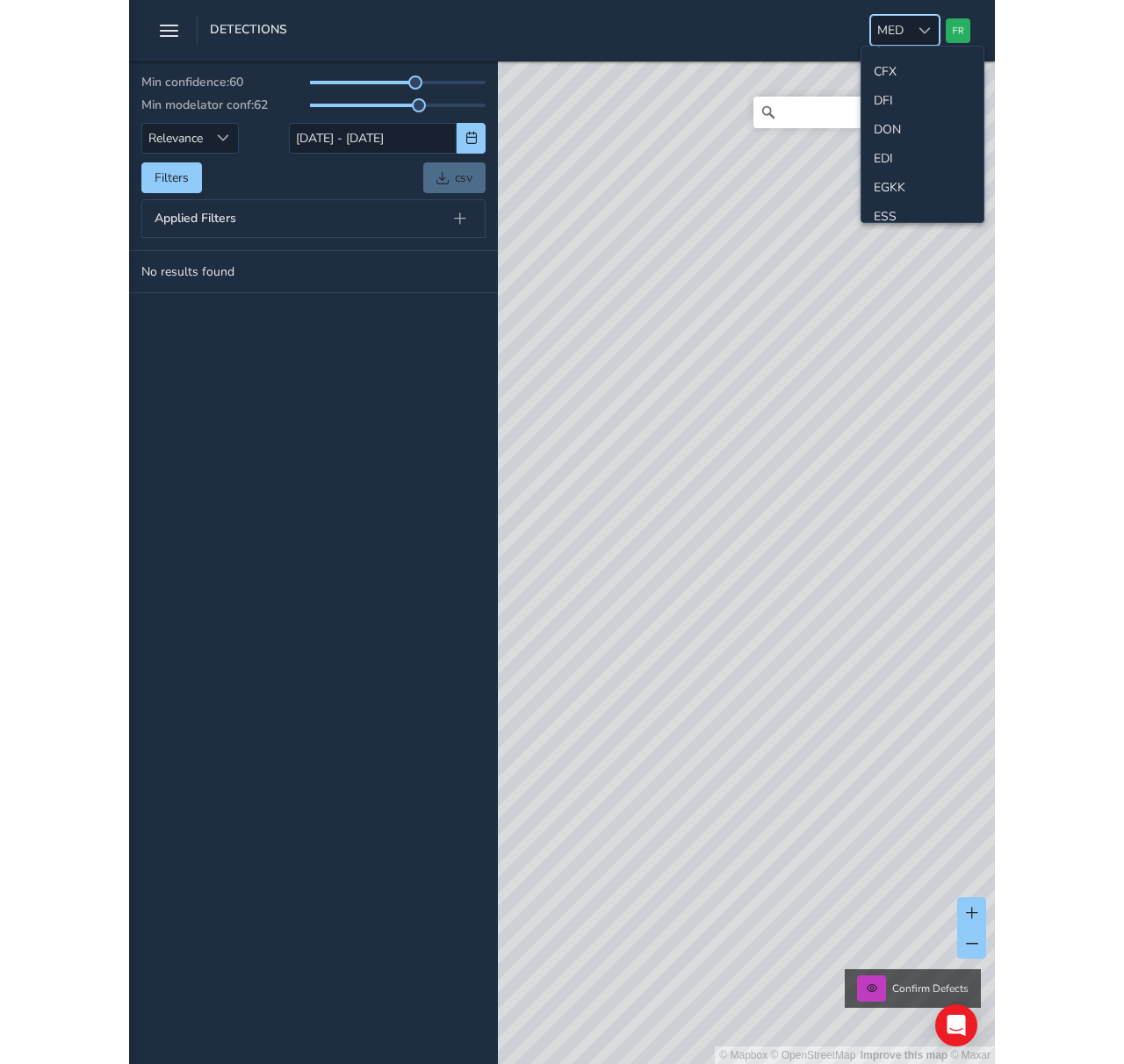
scroll to position [145, 0]
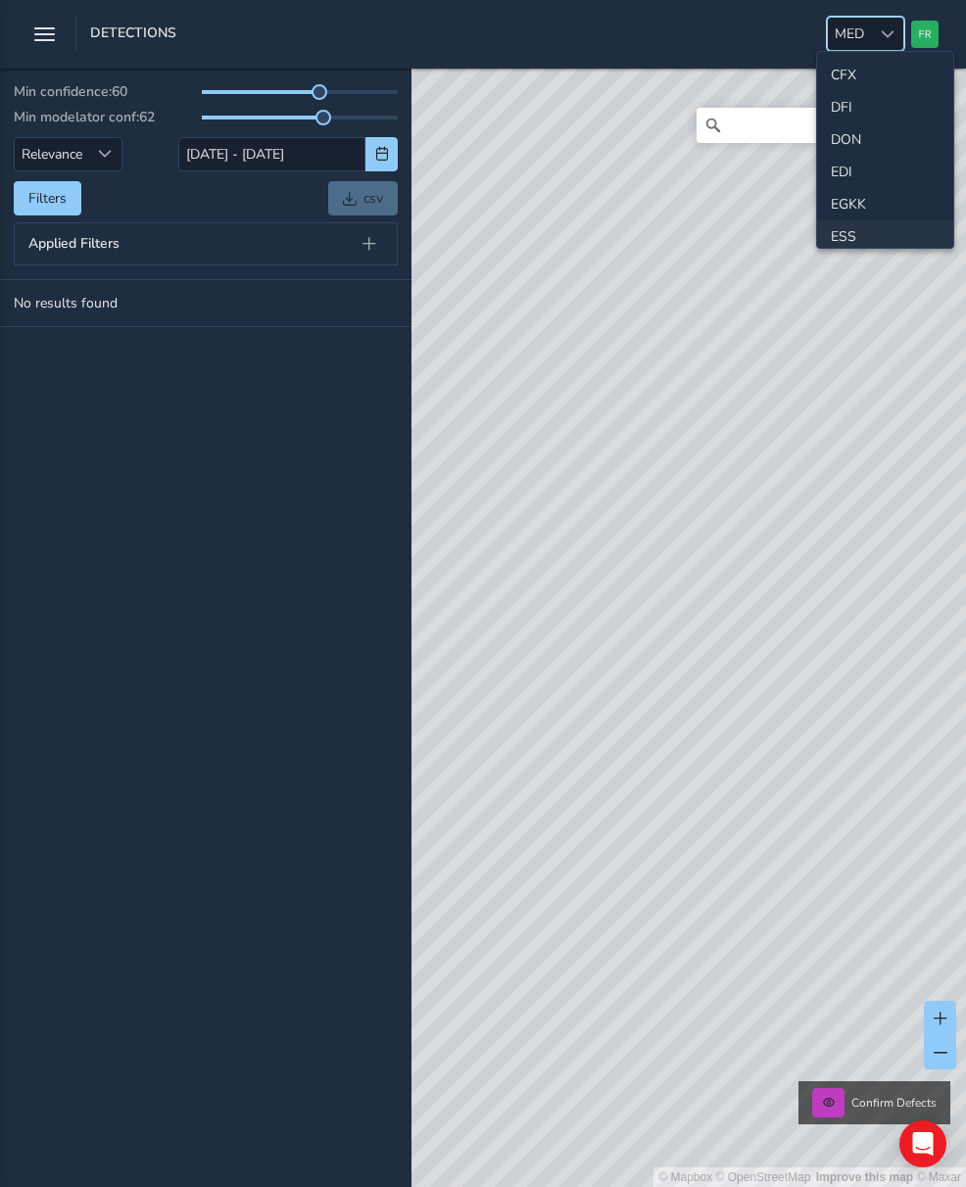
click at [858, 237] on li "ESS" at bounding box center [885, 236] width 136 height 32
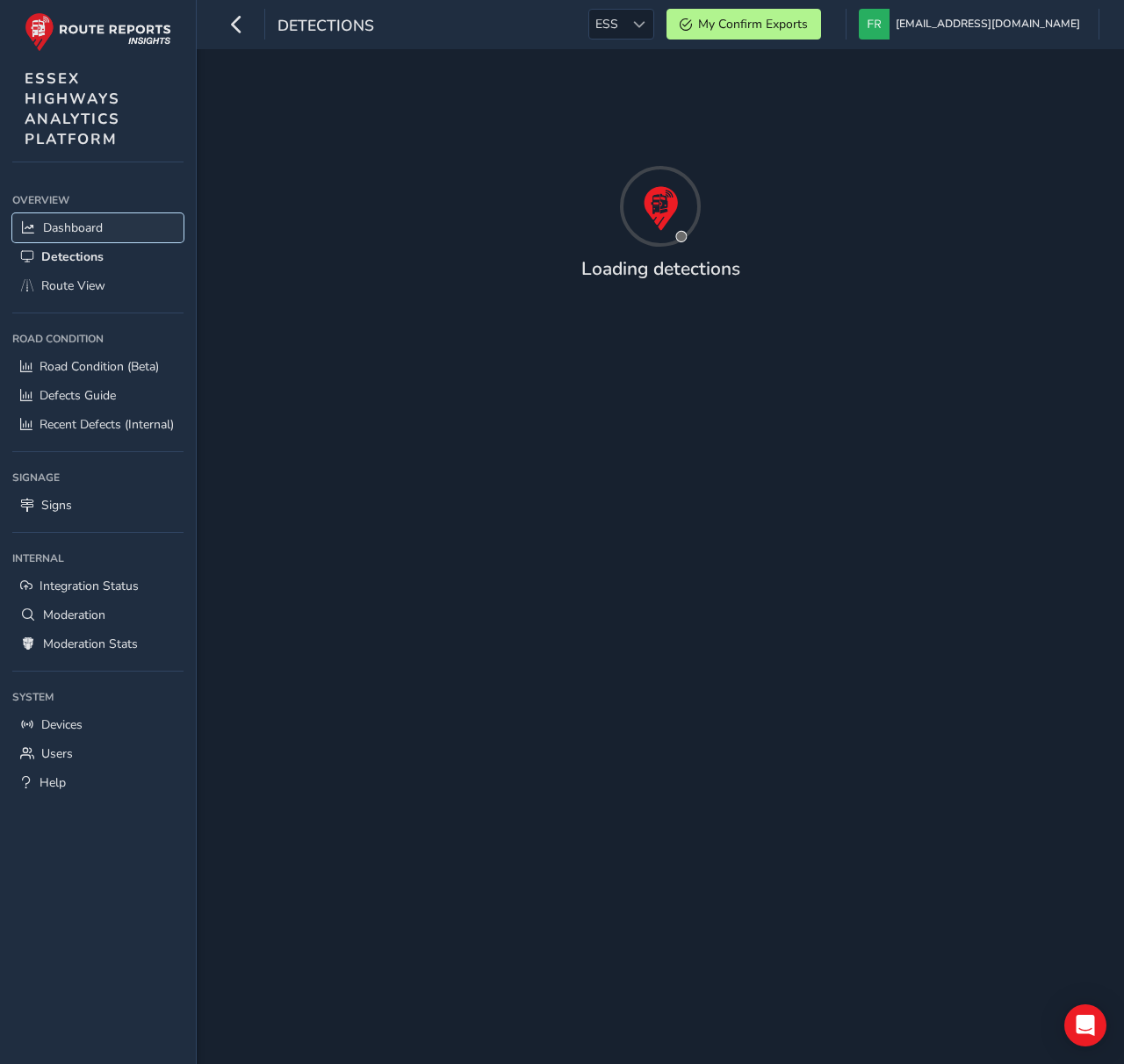
click at [70, 234] on span "Dashboard" at bounding box center [73, 228] width 60 height 17
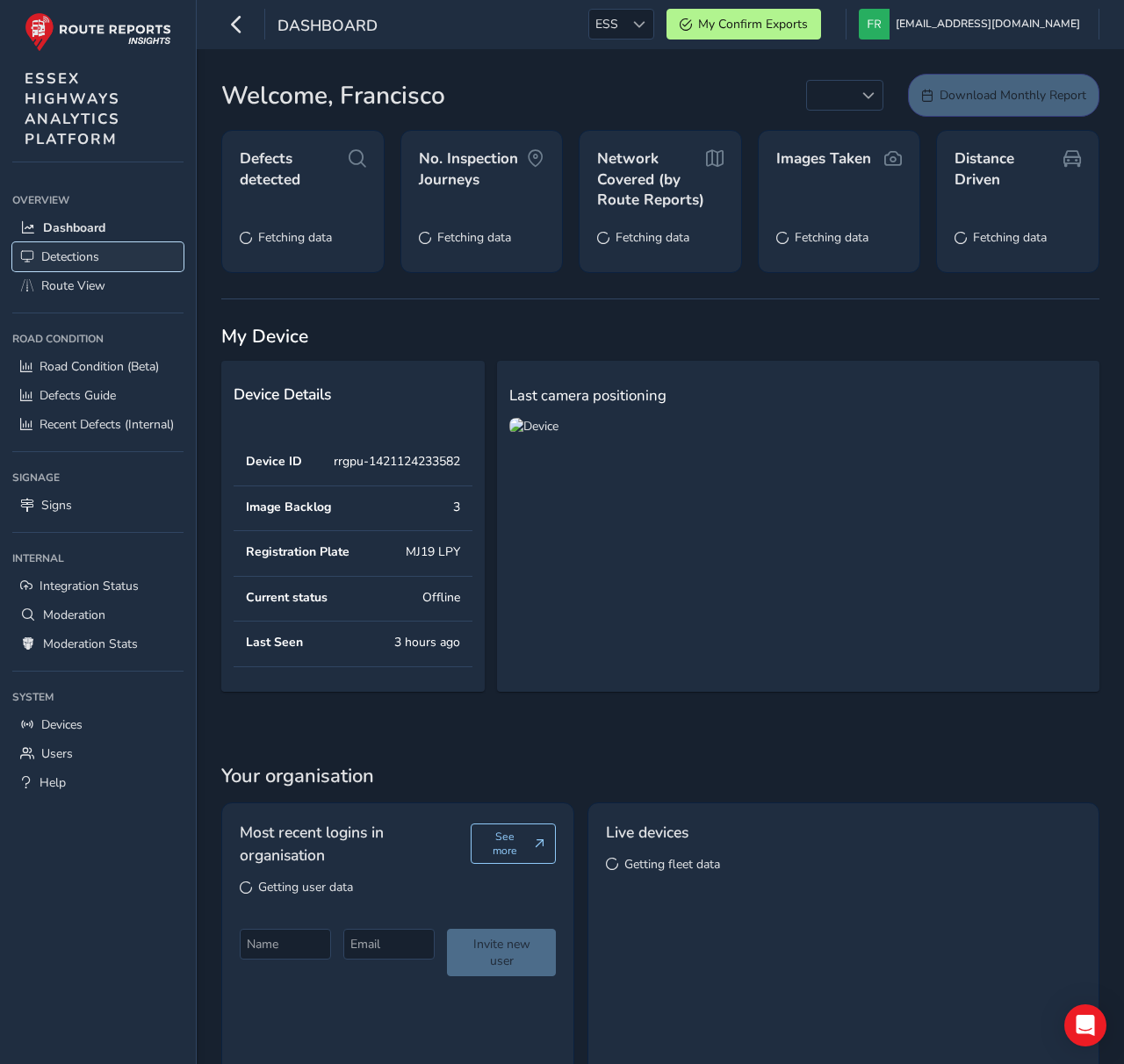
click at [65, 249] on span "Detections" at bounding box center [70, 256] width 58 height 17
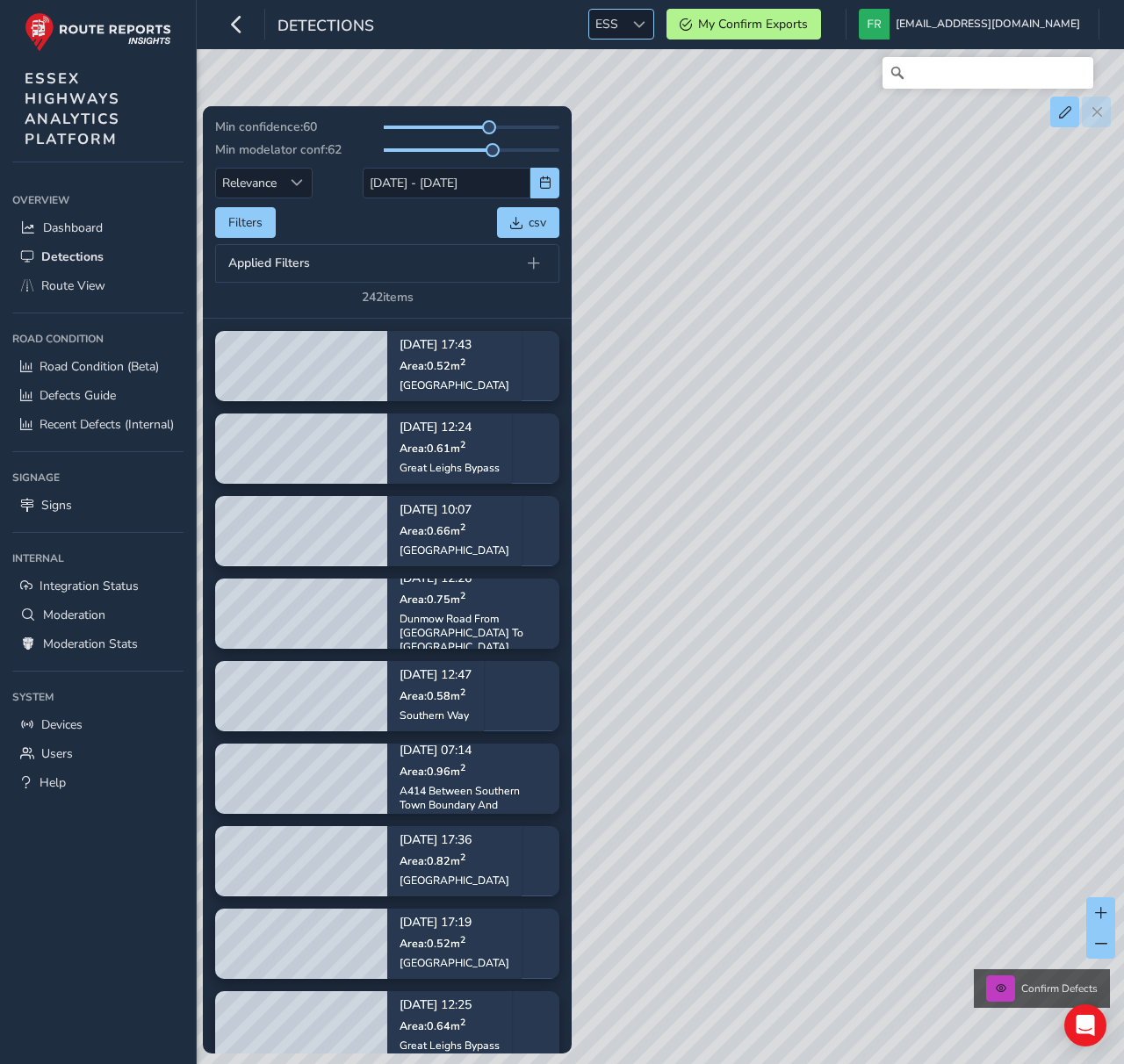
click at [653, 27] on div at bounding box center [639, 24] width 29 height 29
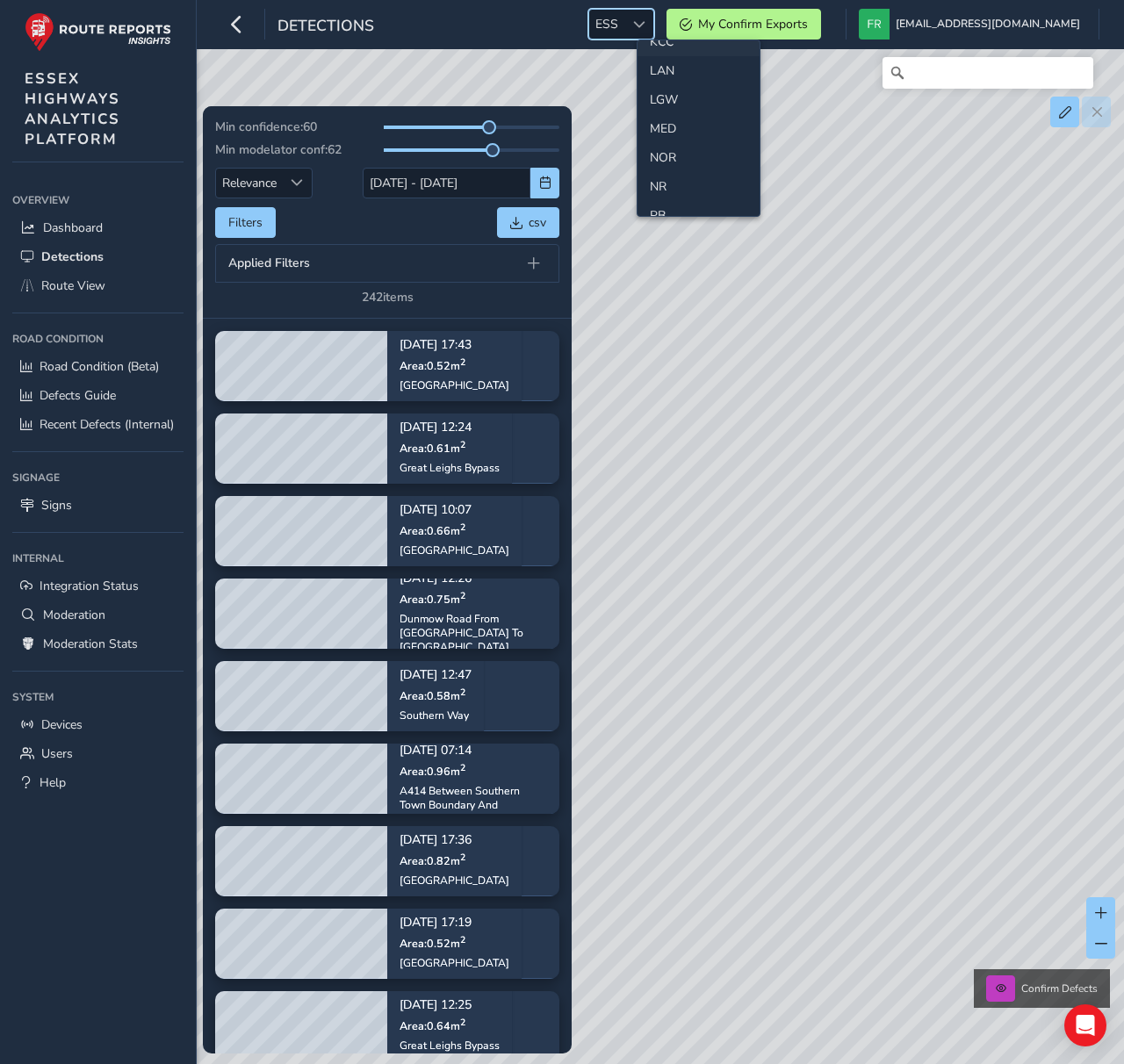
scroll to position [484, 0]
click at [683, 141] on li "MED" at bounding box center [698, 127] width 122 height 29
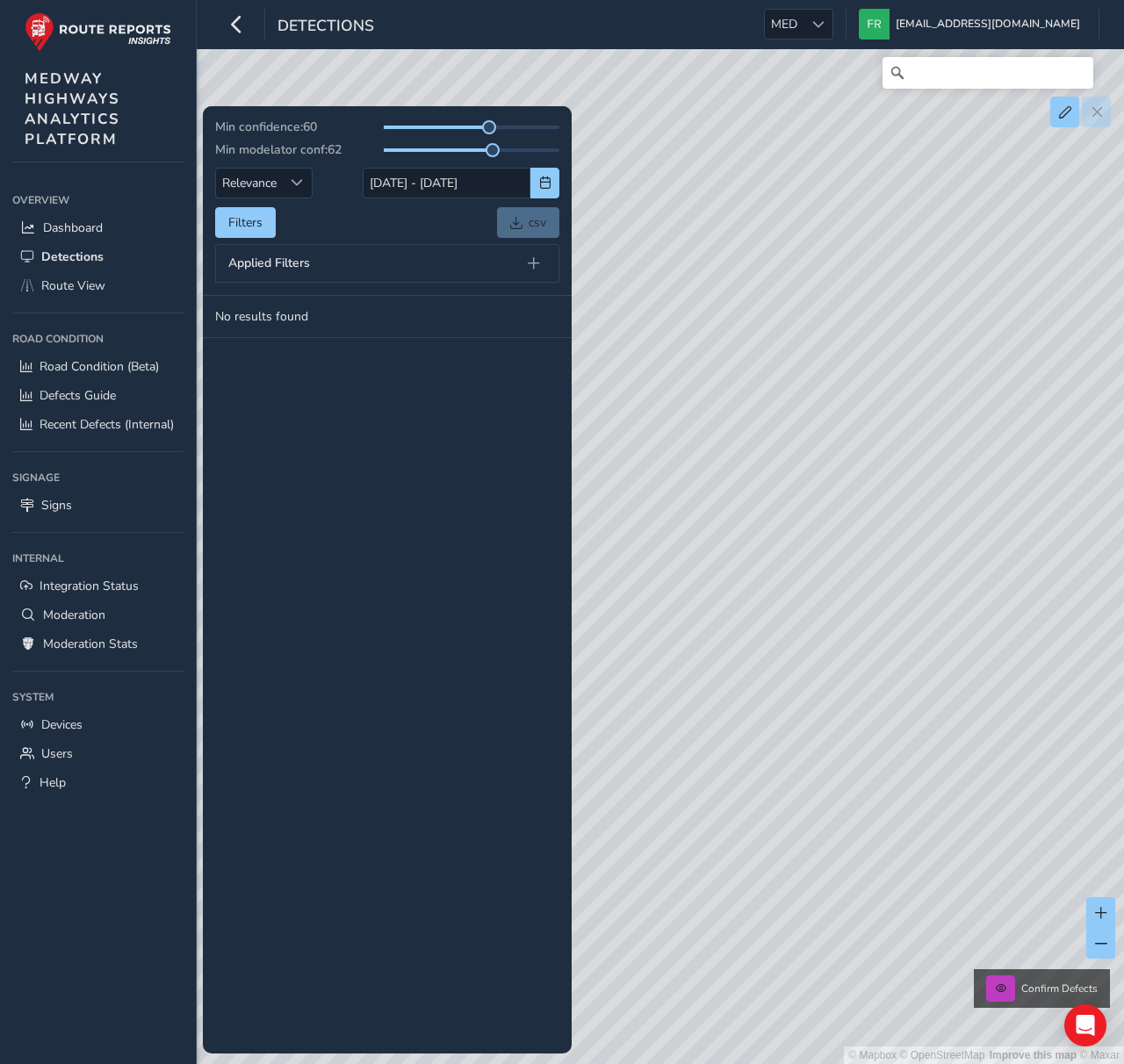
click at [339, 219] on div "Filters csv" at bounding box center [387, 222] width 344 height 30
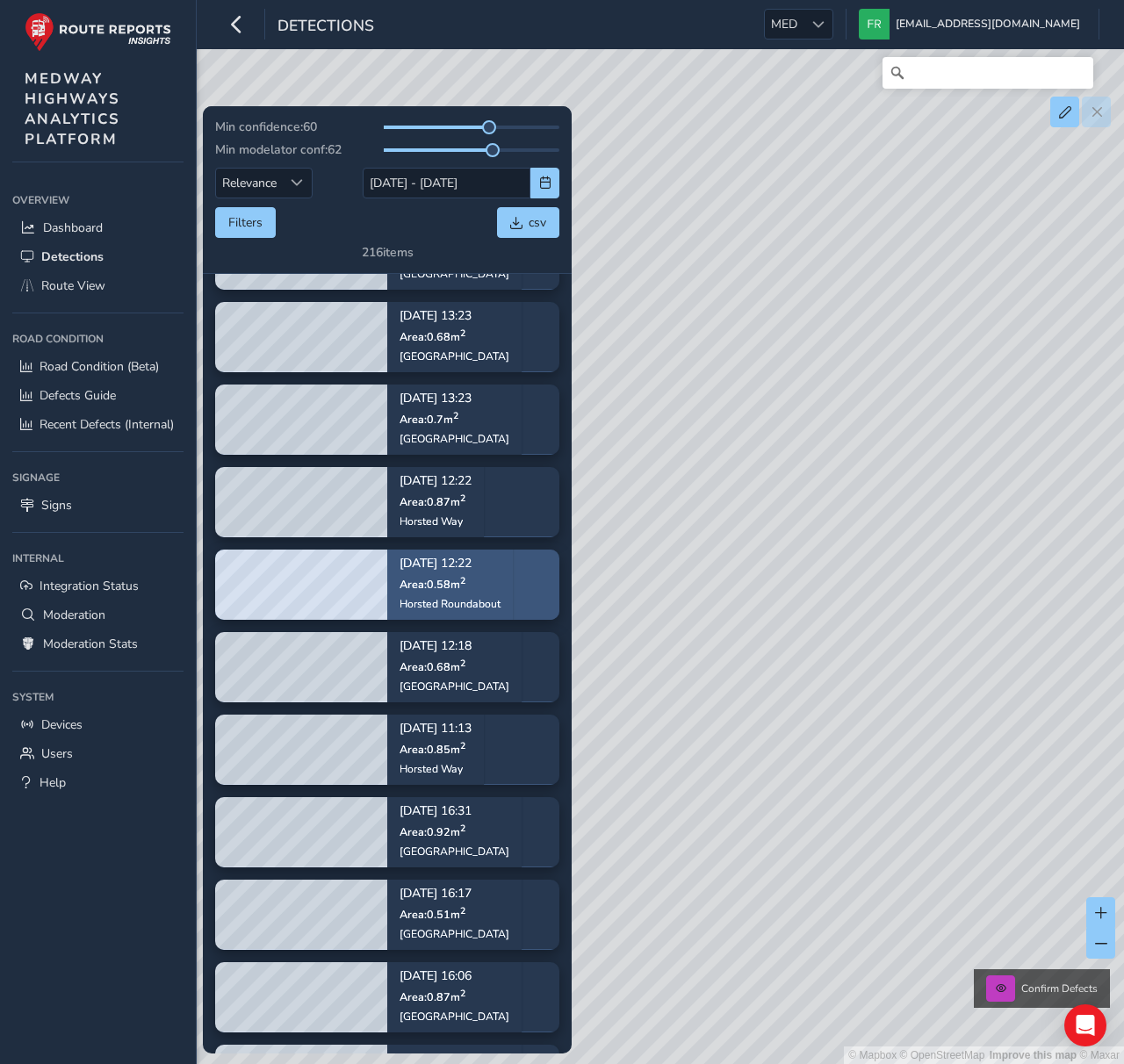
scroll to position [2599, 0]
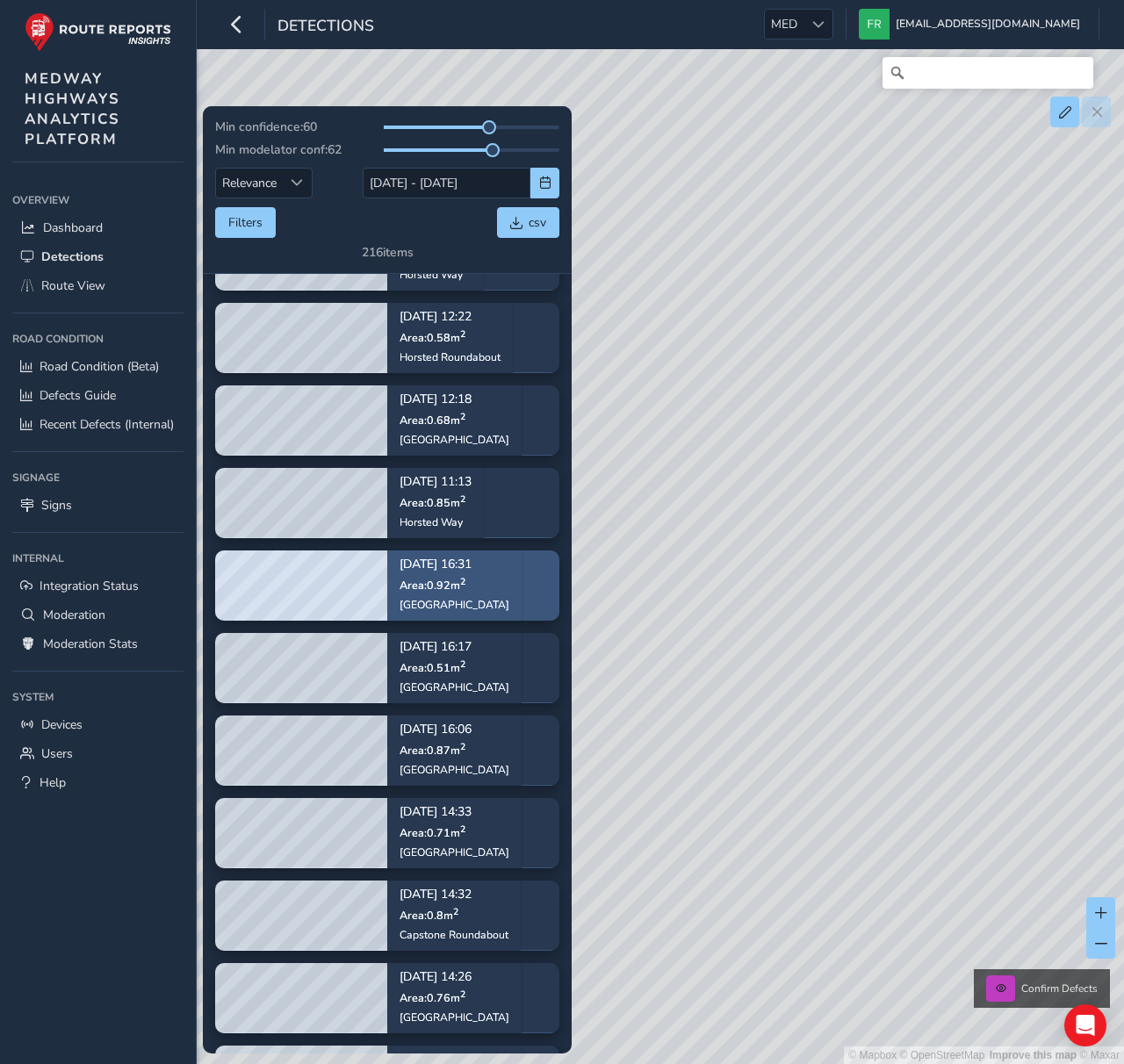
click at [481, 612] on div "Sep 03, 16:31 Area: 0.92 m 2 Capstone Road" at bounding box center [454, 586] width 134 height 102
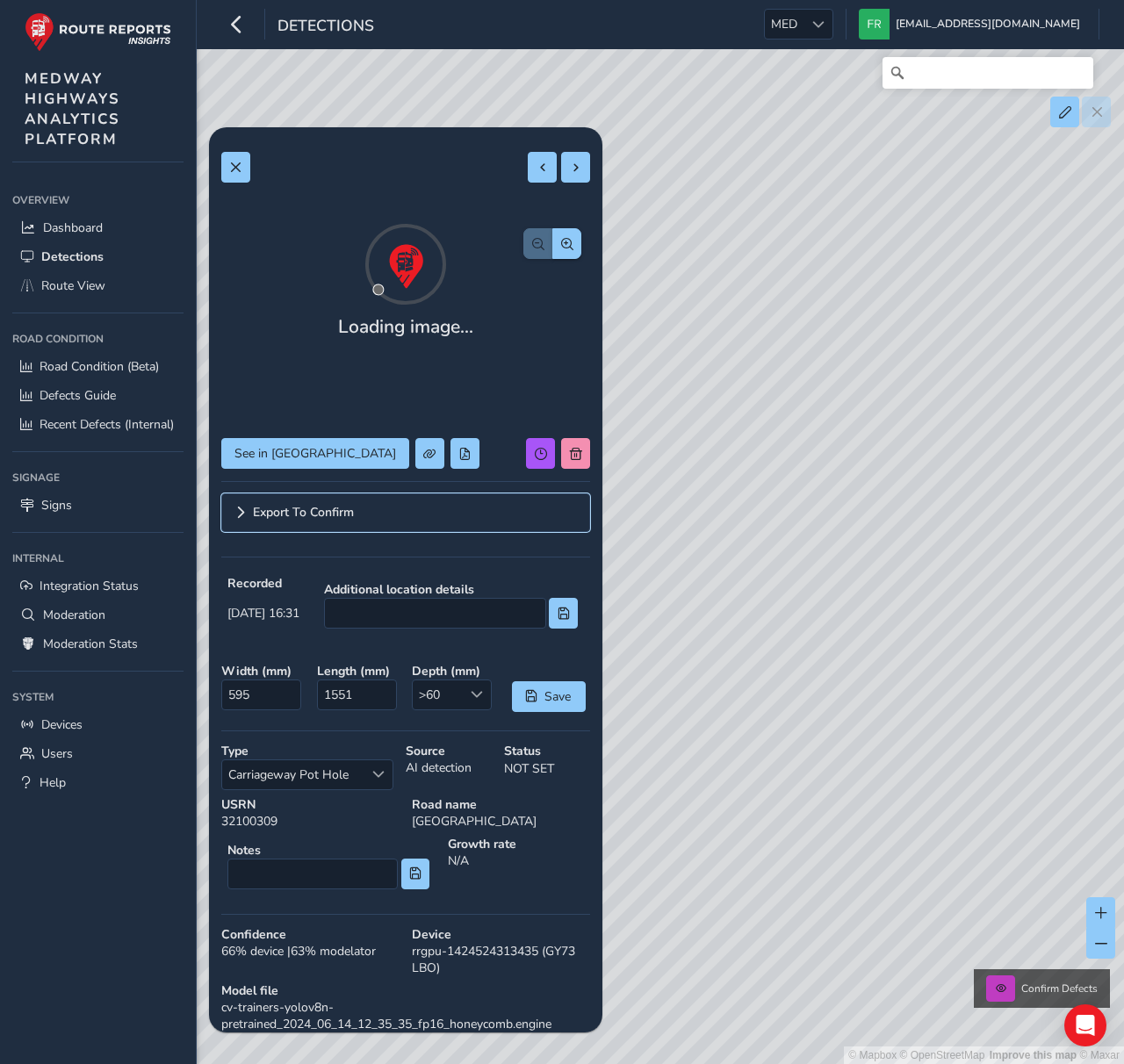
click at [345, 506] on span "Export To Confirm" at bounding box center [303, 513] width 101 height 13
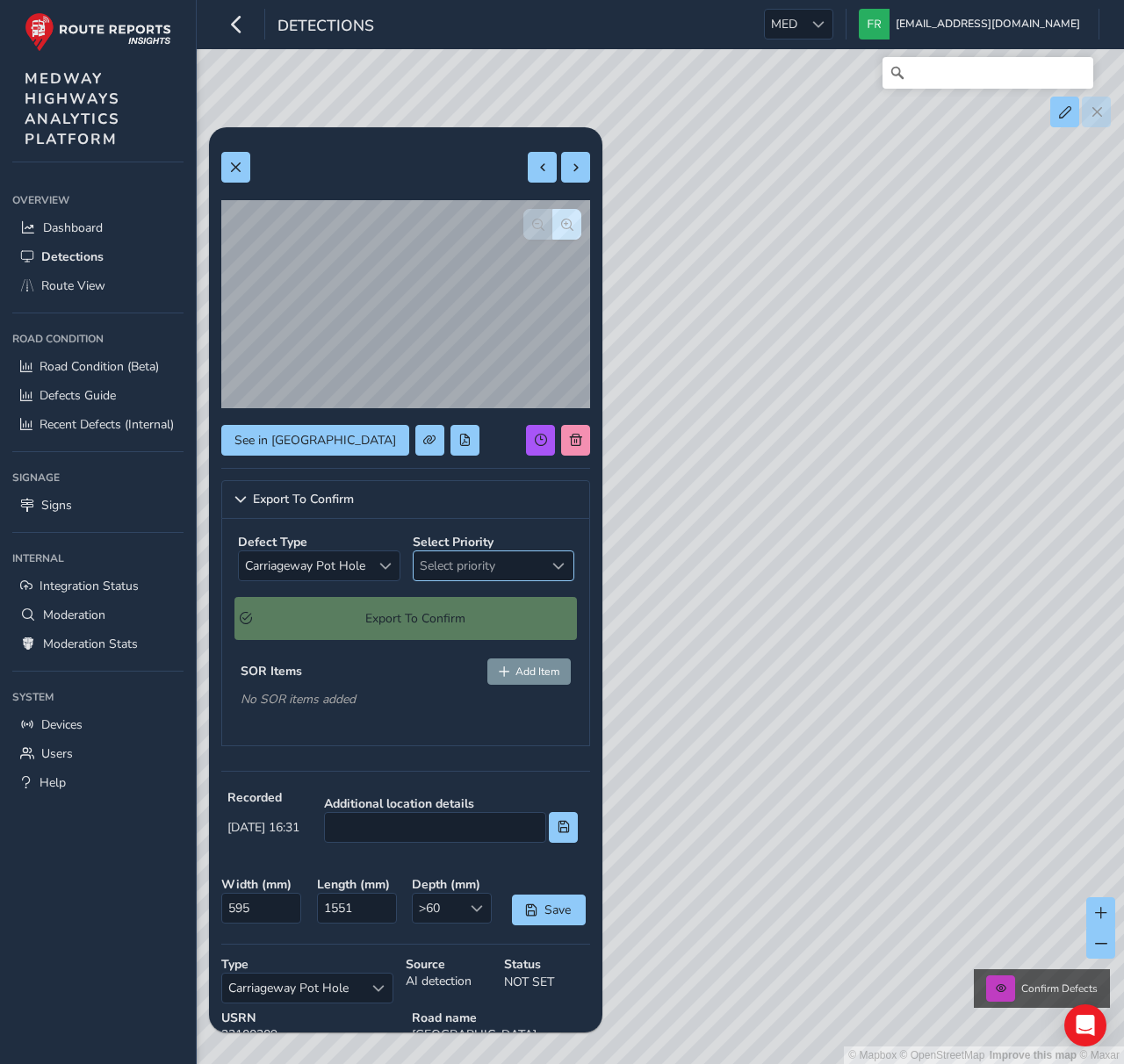
click at [454, 557] on span "Select priority" at bounding box center [478, 566] width 130 height 29
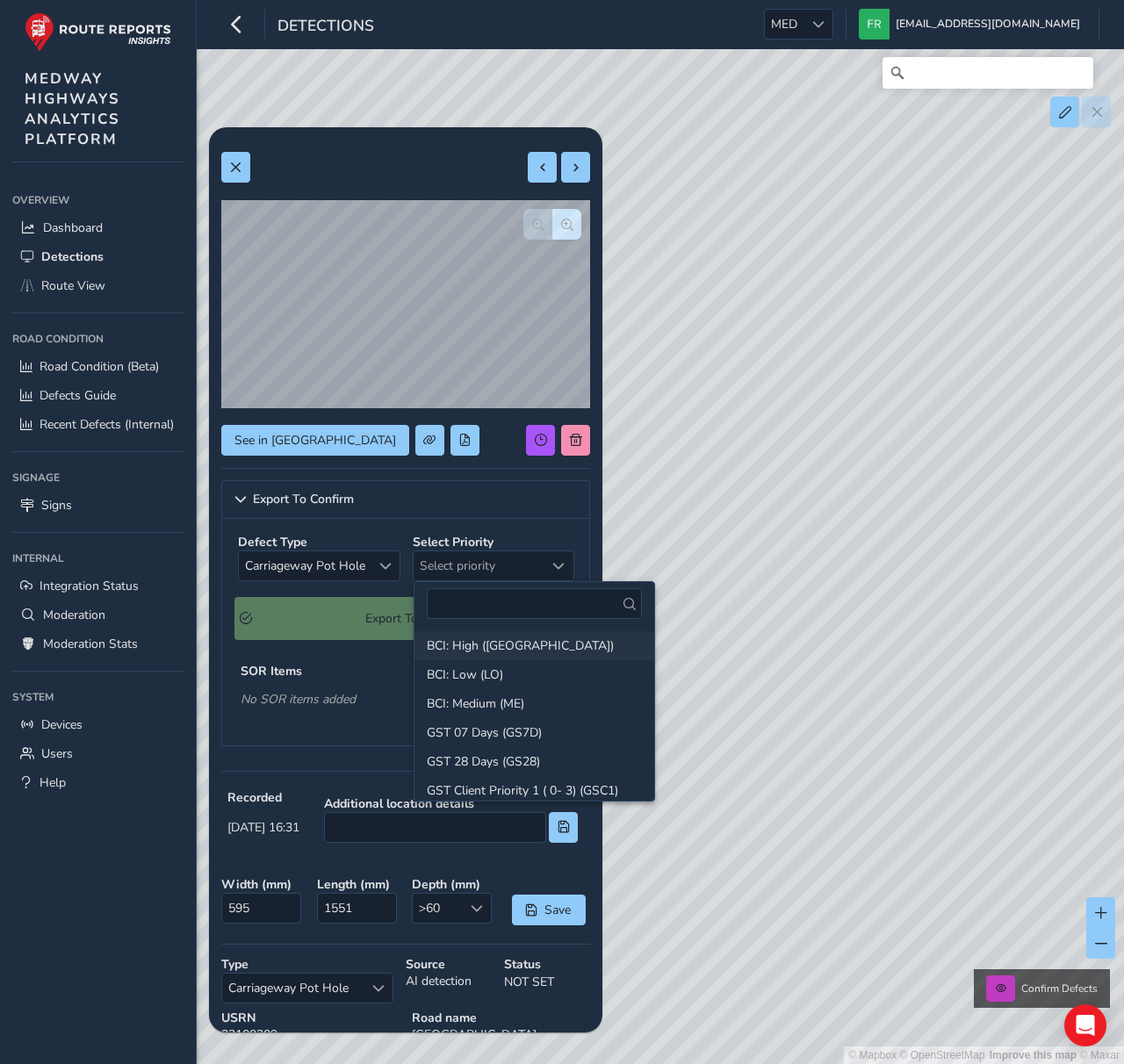
click at [454, 638] on li "BCI: High ([GEOGRAPHIC_DATA])" at bounding box center [533, 645] width 239 height 29
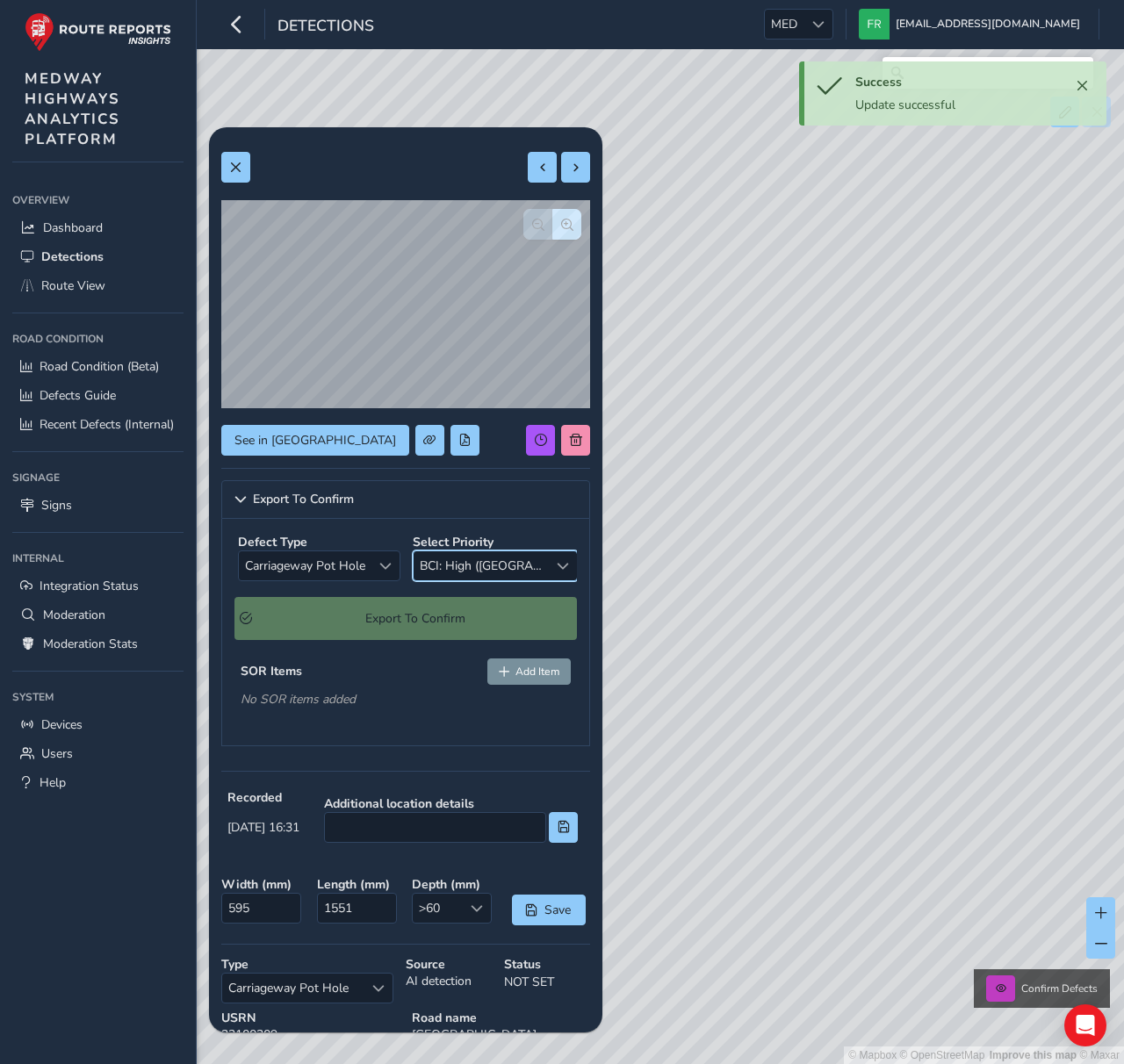
click at [406, 698] on div "No SOR items added" at bounding box center [405, 699] width 330 height 17
drag, startPoint x: 530, startPoint y: 668, endPoint x: 369, endPoint y: 714, distance: 167.4
click at [530, 668] on span "Add Item" at bounding box center [537, 672] width 44 height 14
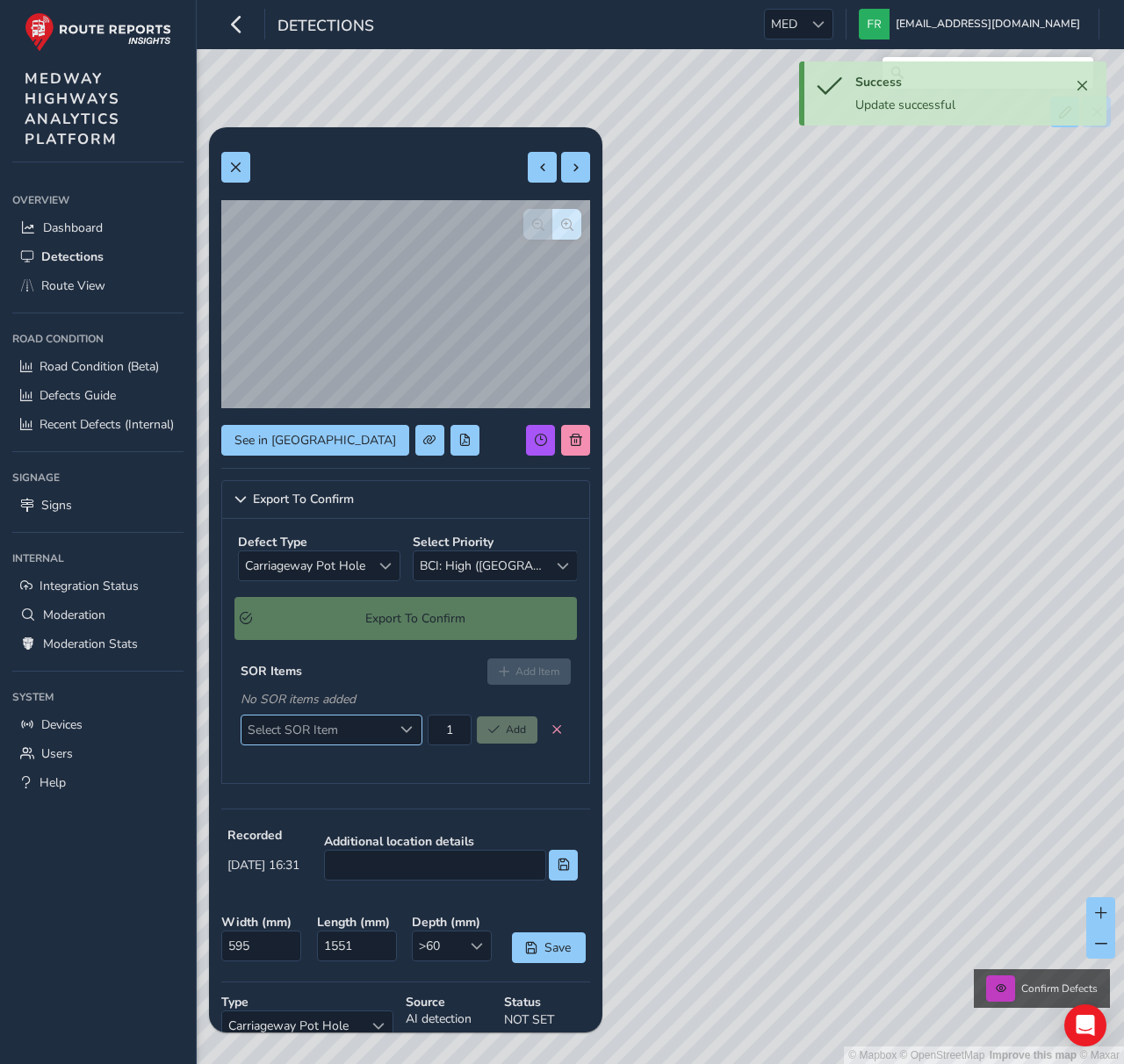
drag, startPoint x: 277, startPoint y: 727, endPoint x: 279, endPoint y: 741, distance: 14.1
click at [277, 727] on span "Select SOR Item" at bounding box center [316, 731] width 151 height 29
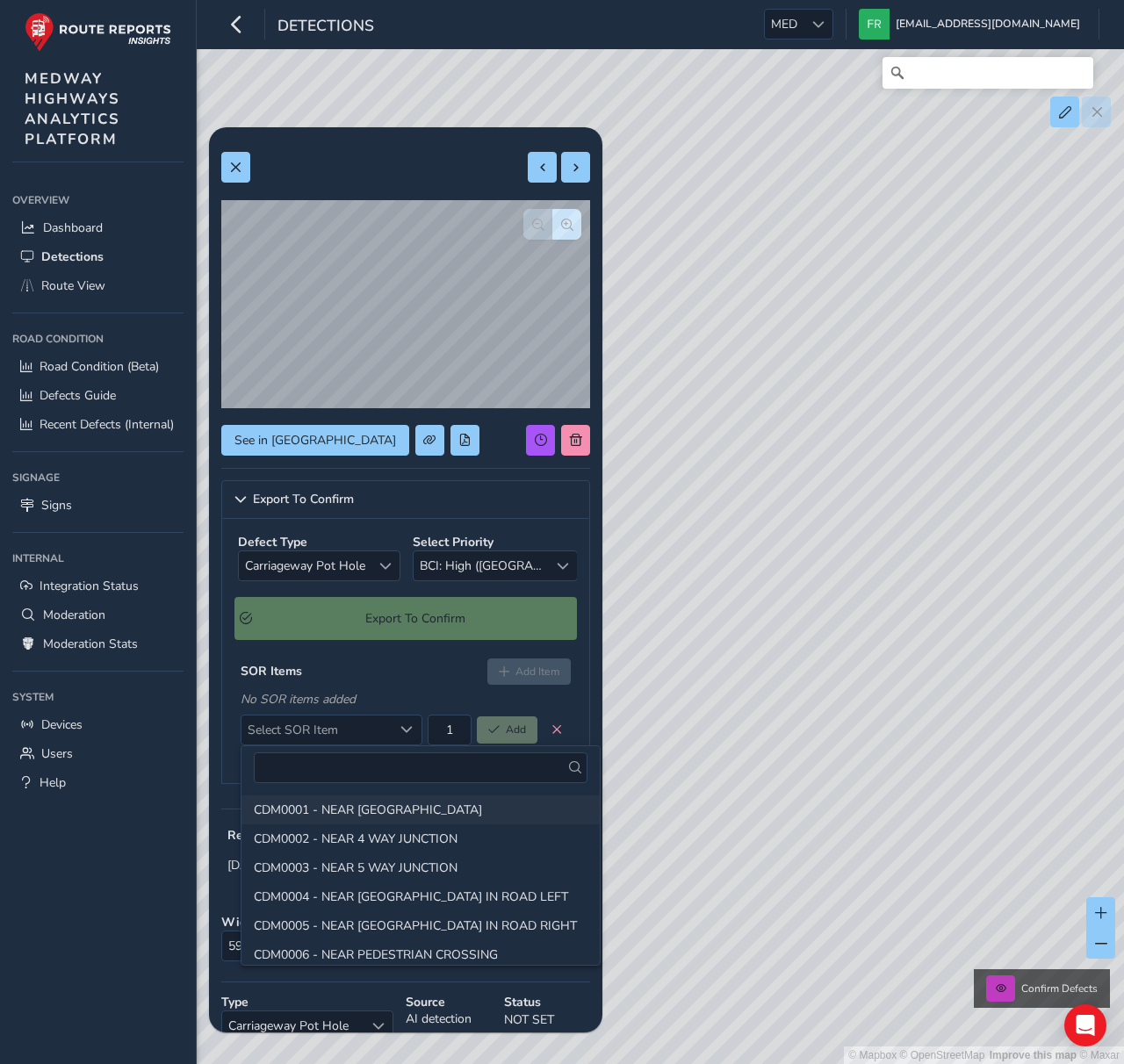
click at [307, 809] on li "CDM0001 - NEAR [GEOGRAPHIC_DATA]" at bounding box center [420, 810] width 359 height 29
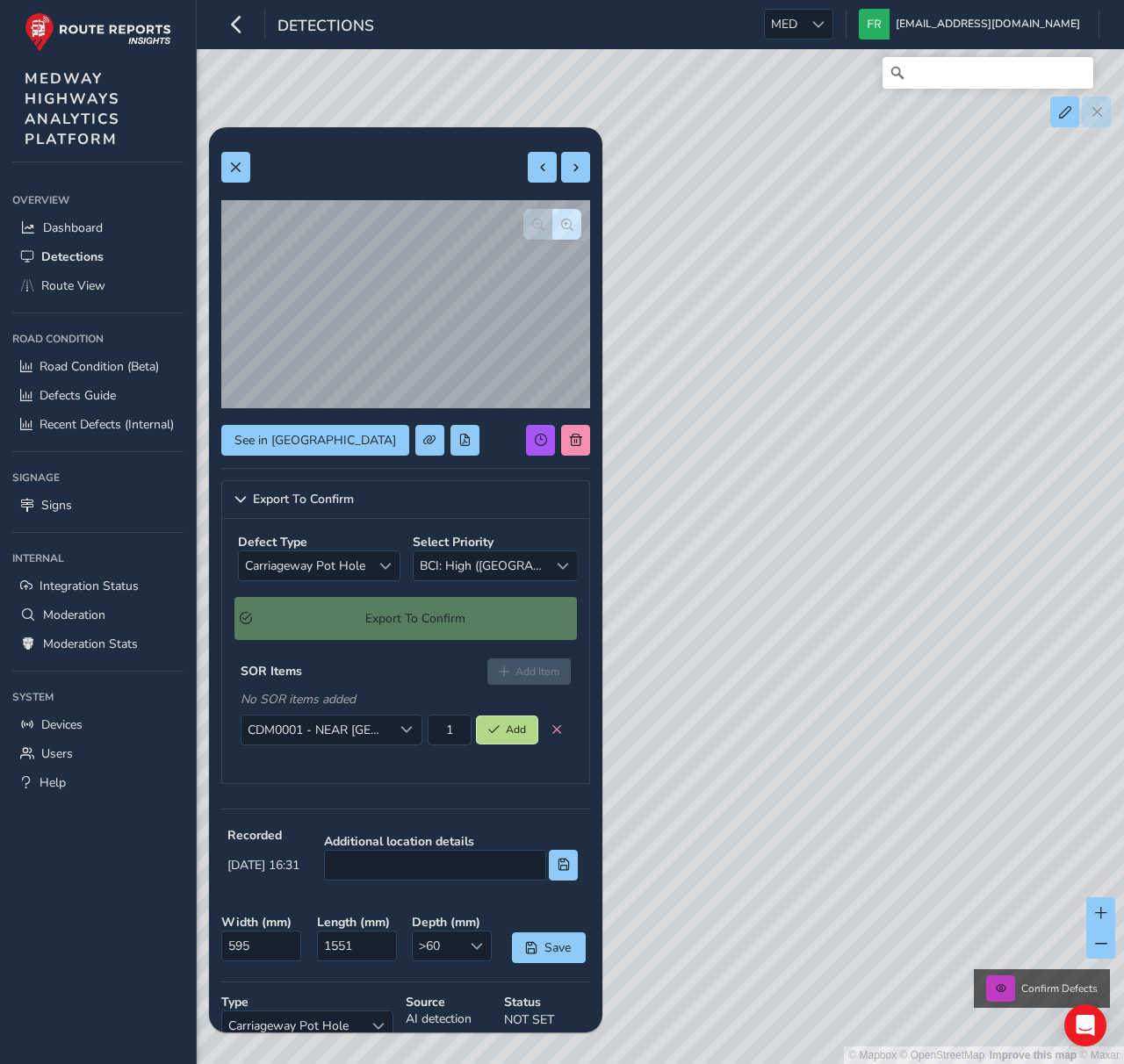
click at [522, 732] on span "Add" at bounding box center [515, 730] width 21 height 14
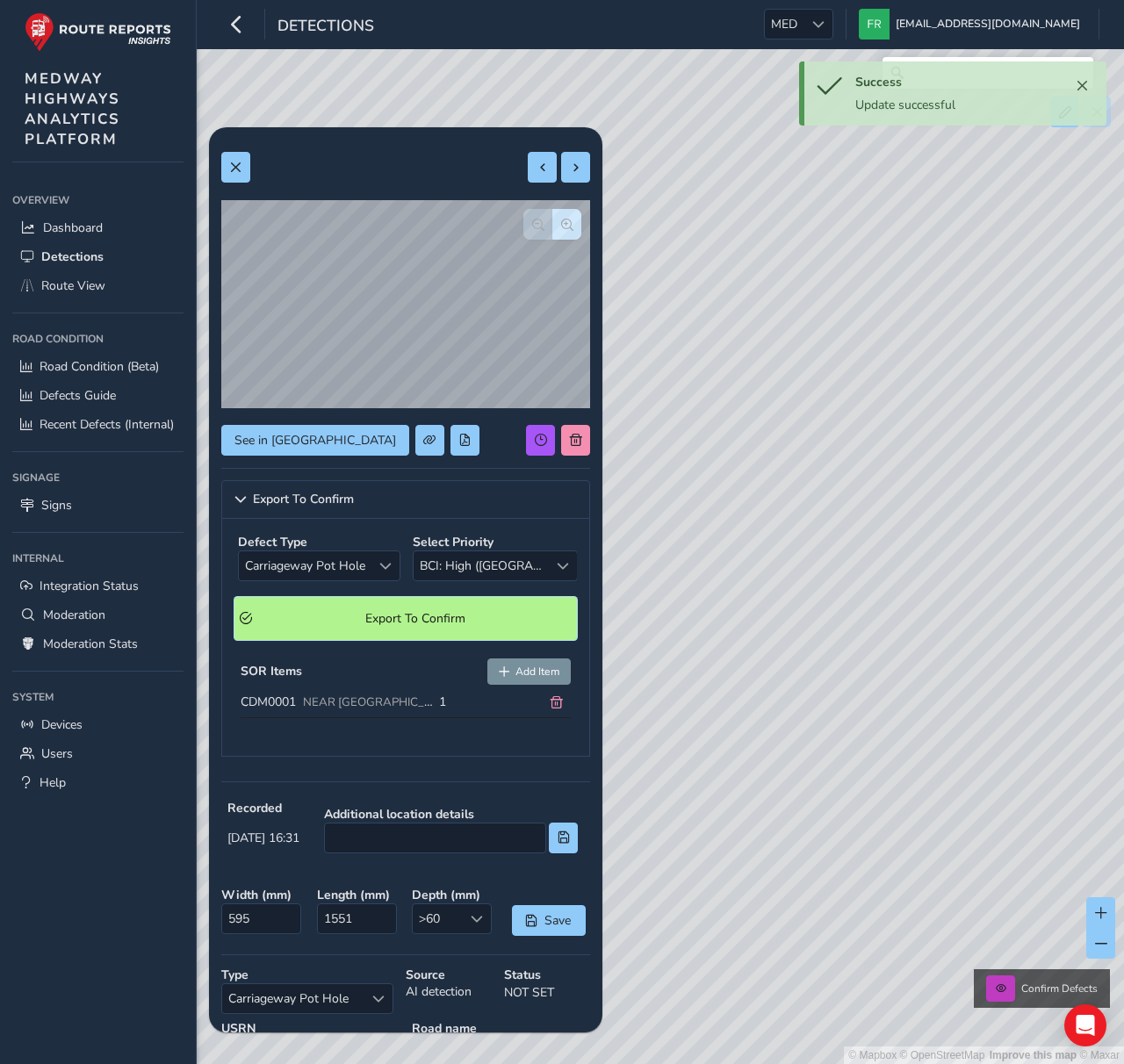
click at [440, 625] on span "Export To Confirm" at bounding box center [415, 619] width 314 height 17
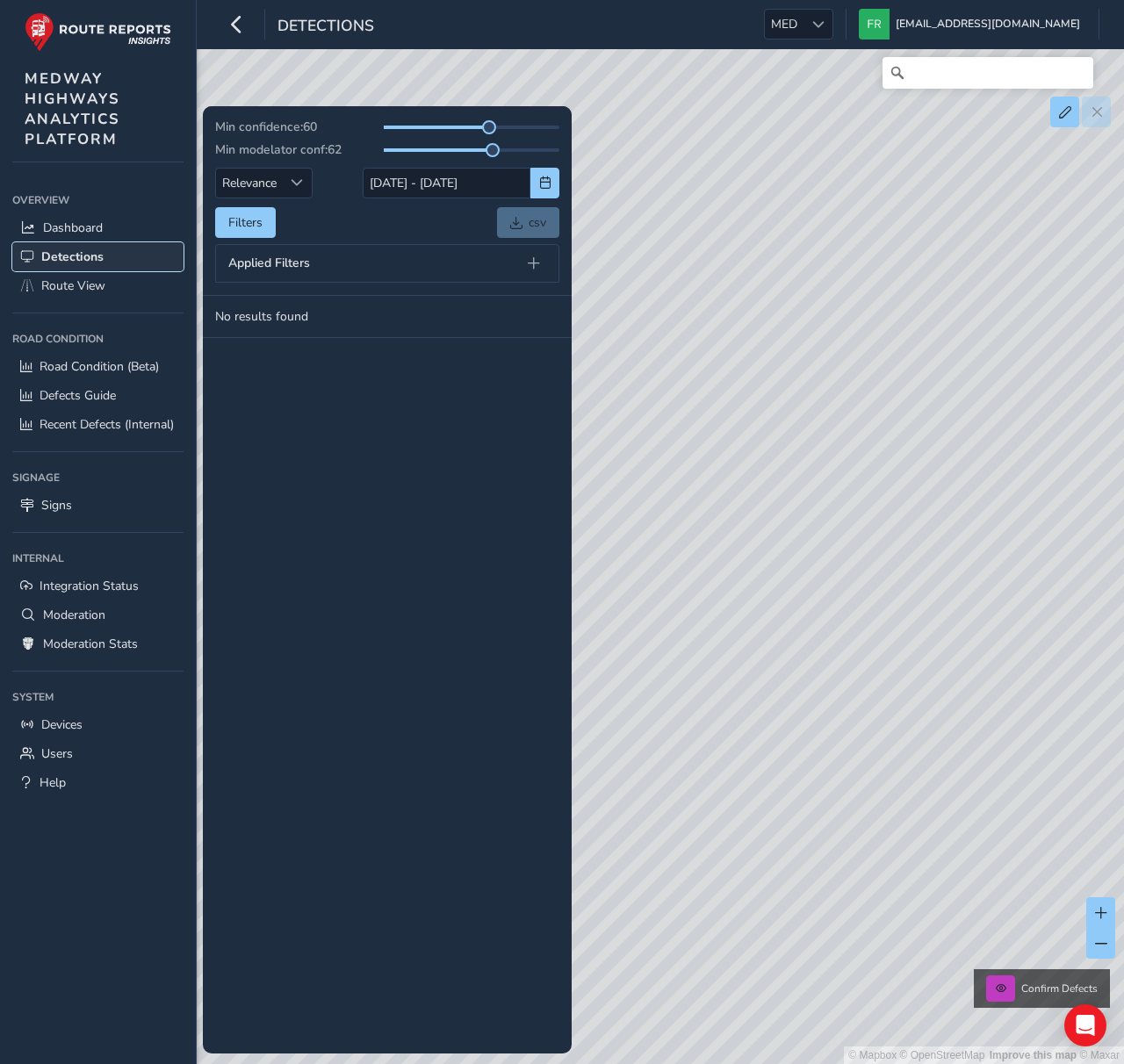
click at [85, 257] on span "Detections" at bounding box center [73, 256] width 63 height 17
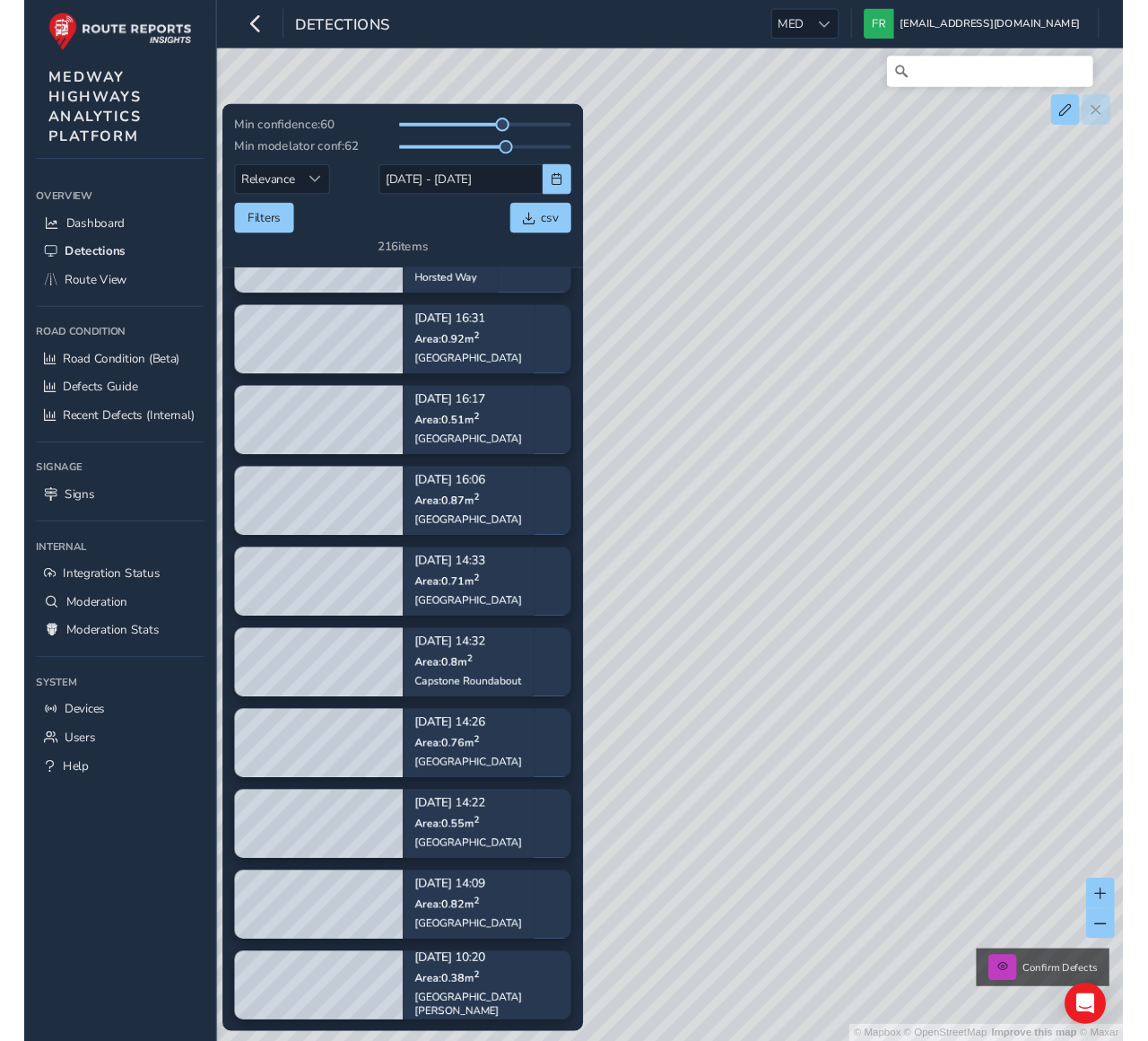
scroll to position [2901, 0]
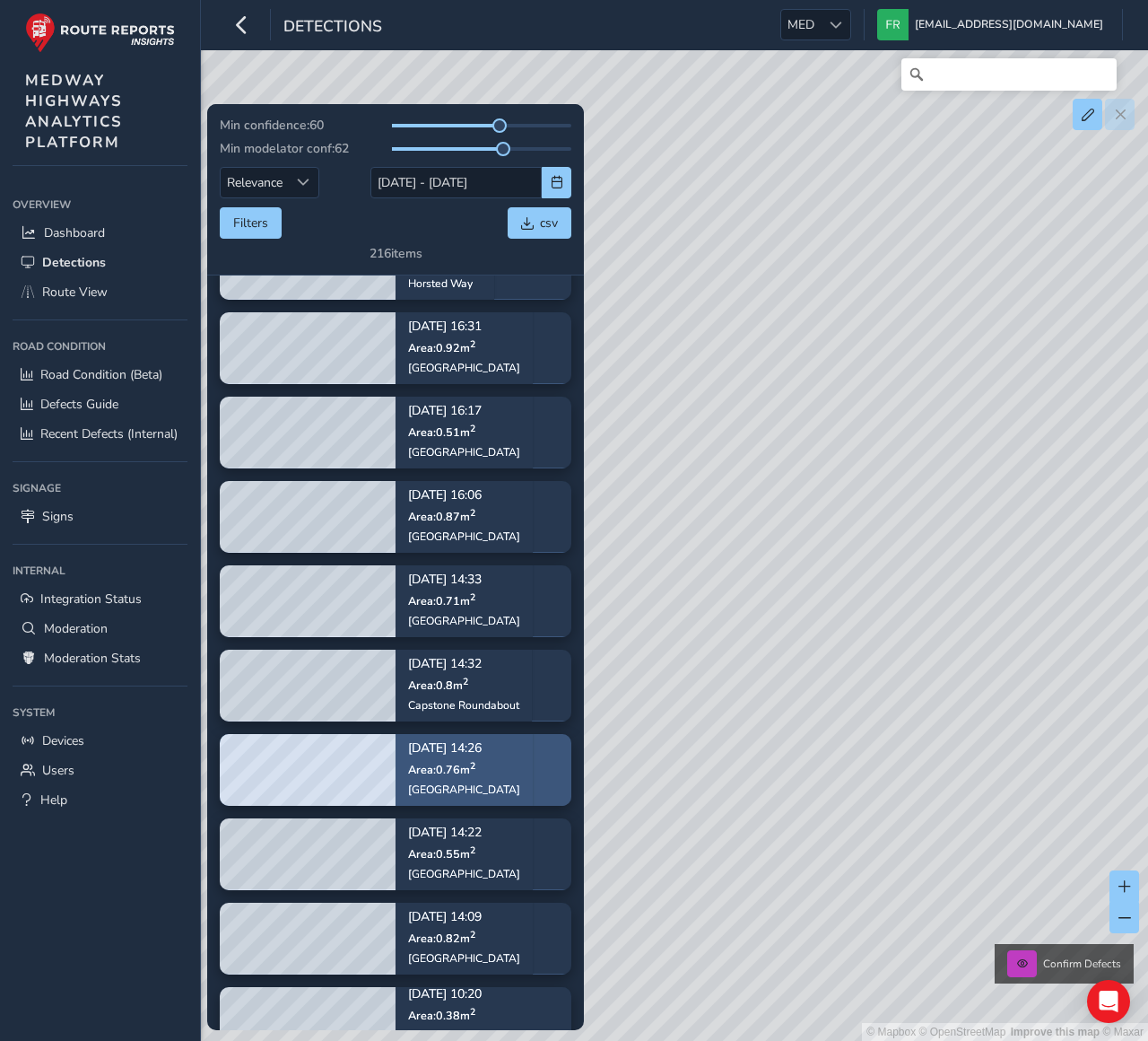
click at [422, 761] on p "Area: 0.76 m 2" at bounding box center [464, 768] width 112 height 15
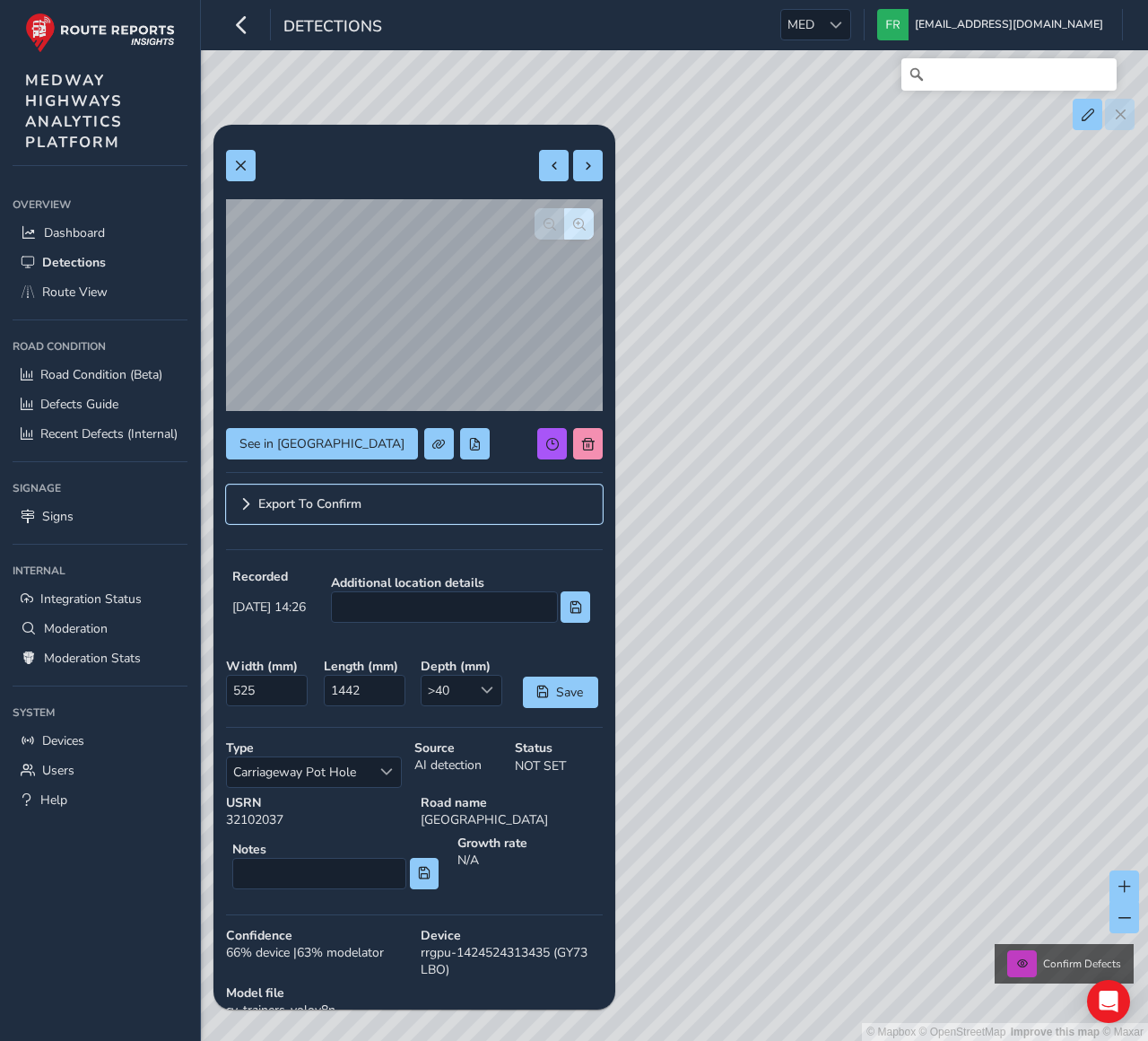
click at [280, 512] on link "Export To Confirm" at bounding box center [415, 504] width 377 height 39
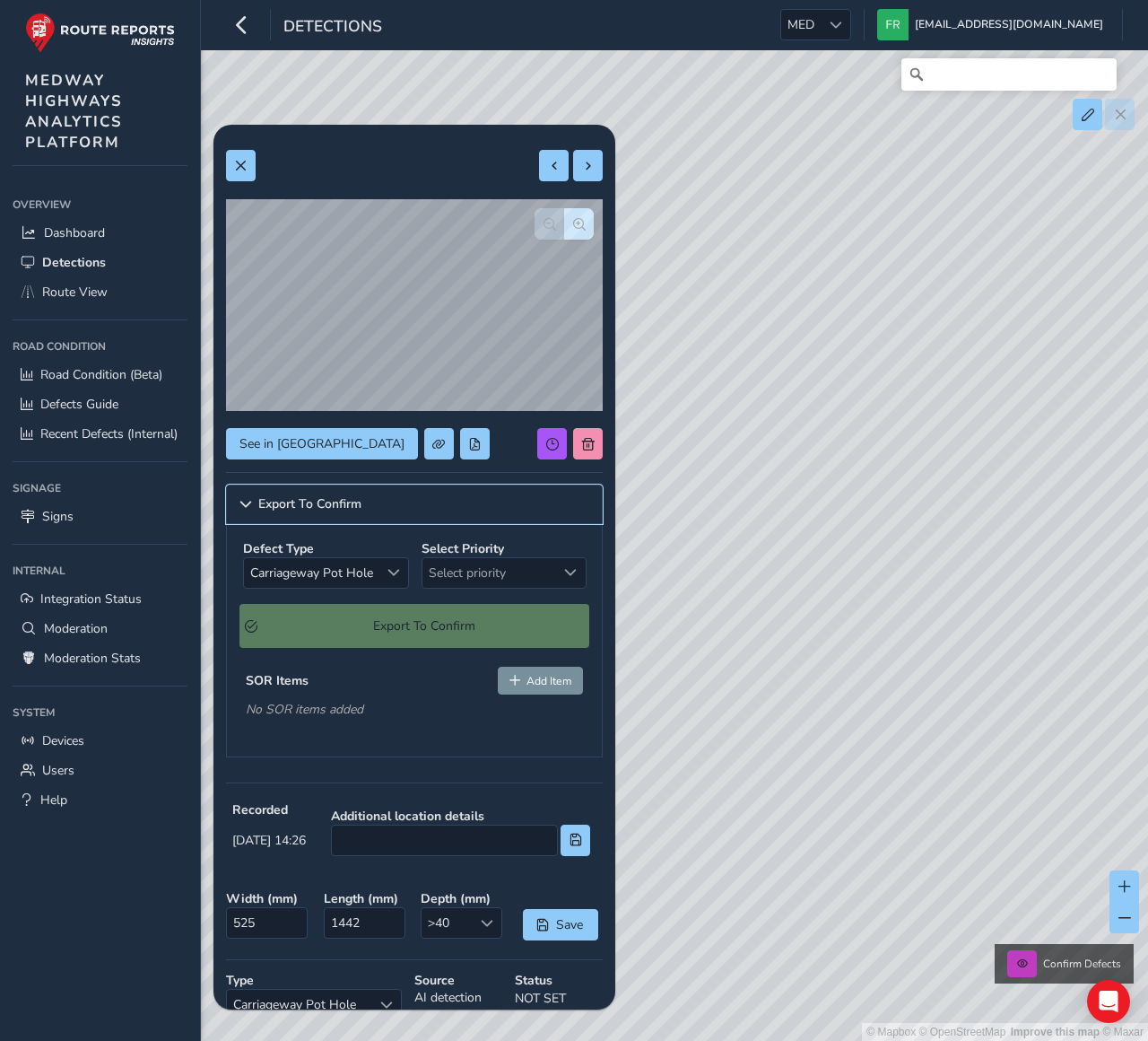
scroll to position [58, 0]
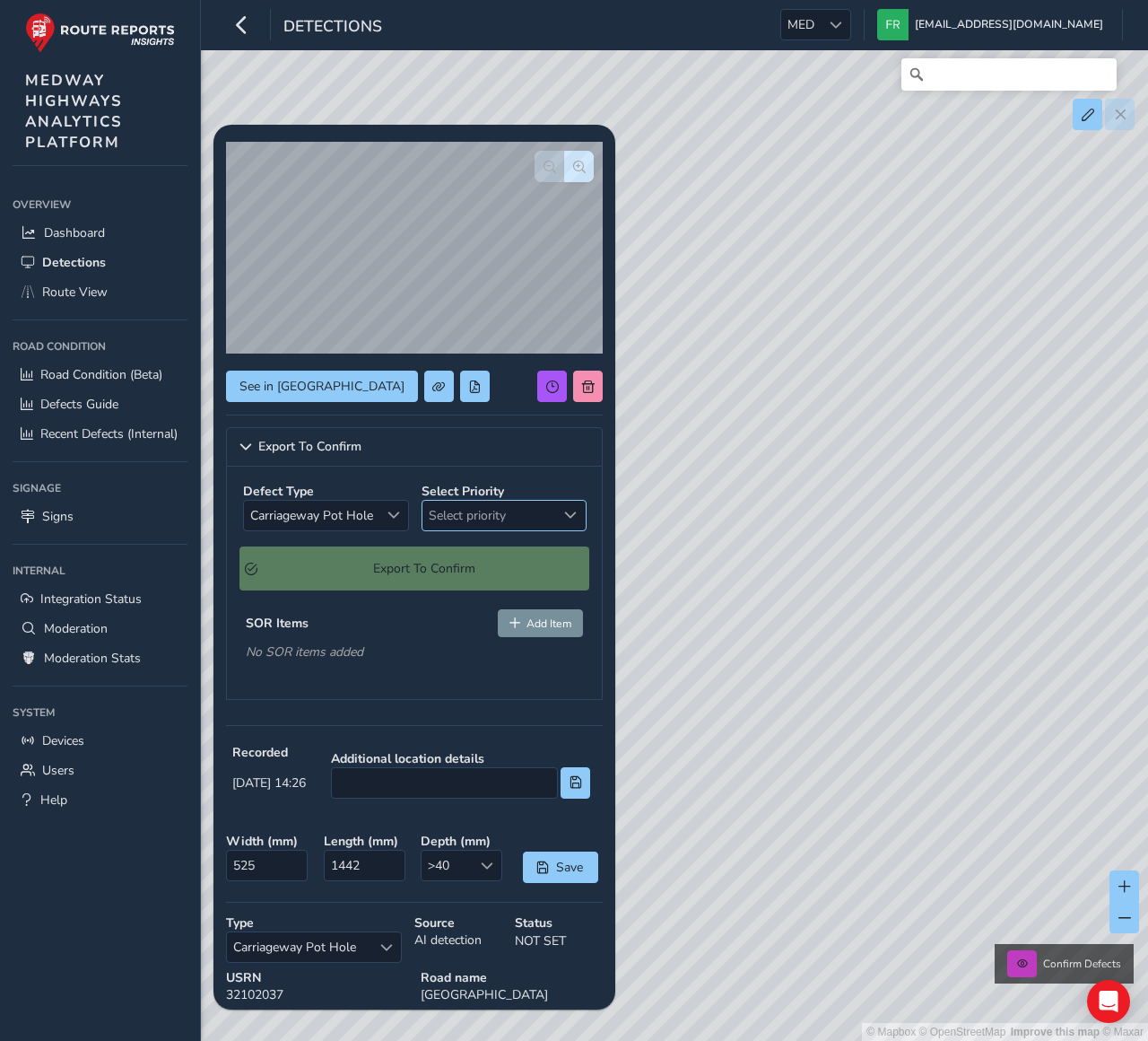
click at [480, 515] on span "Select priority" at bounding box center [488, 515] width 133 height 29
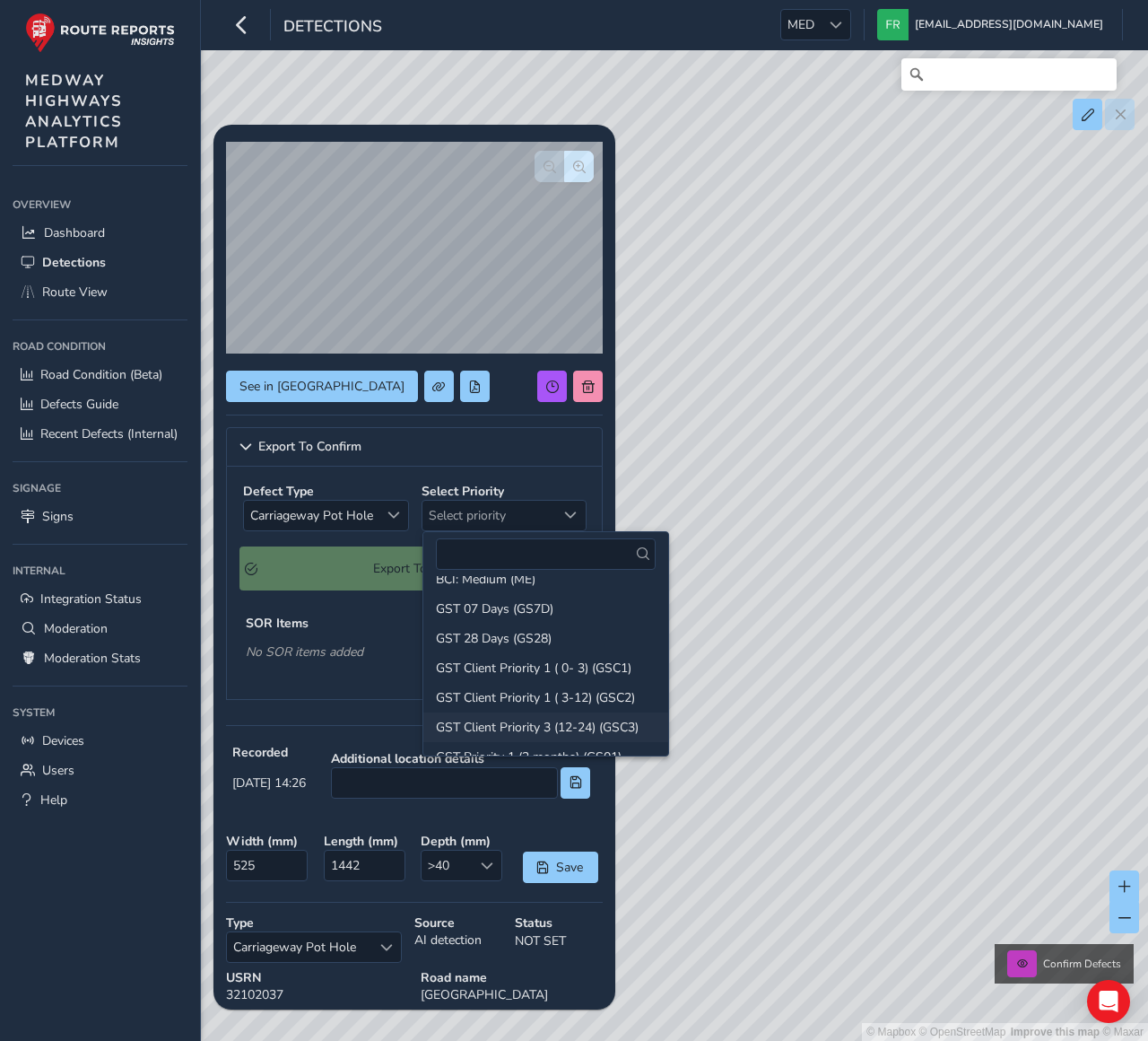
scroll to position [85, 0]
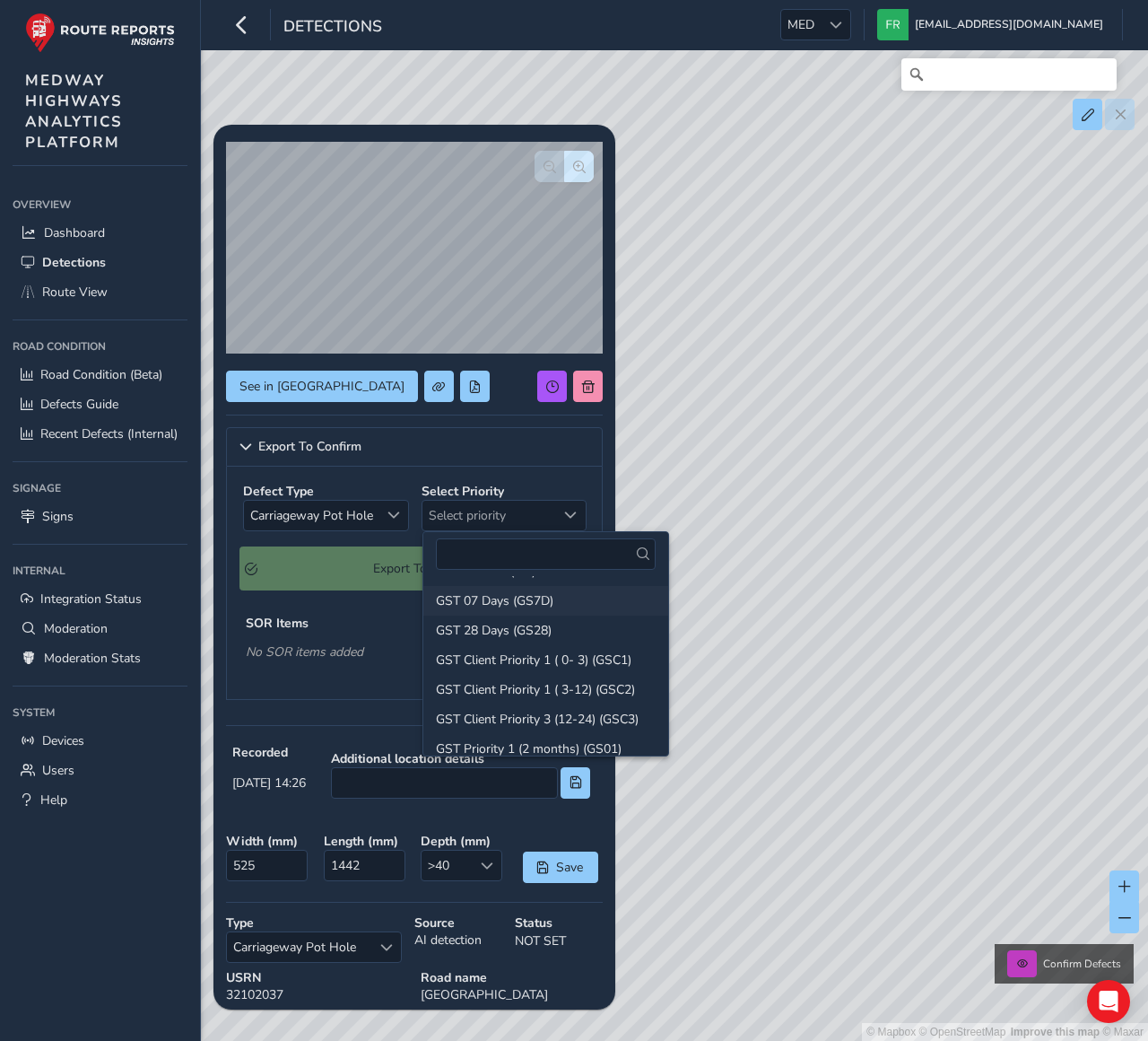
click at [502, 605] on li "GST 07 Days (GS7D)" at bounding box center [545, 601] width 244 height 29
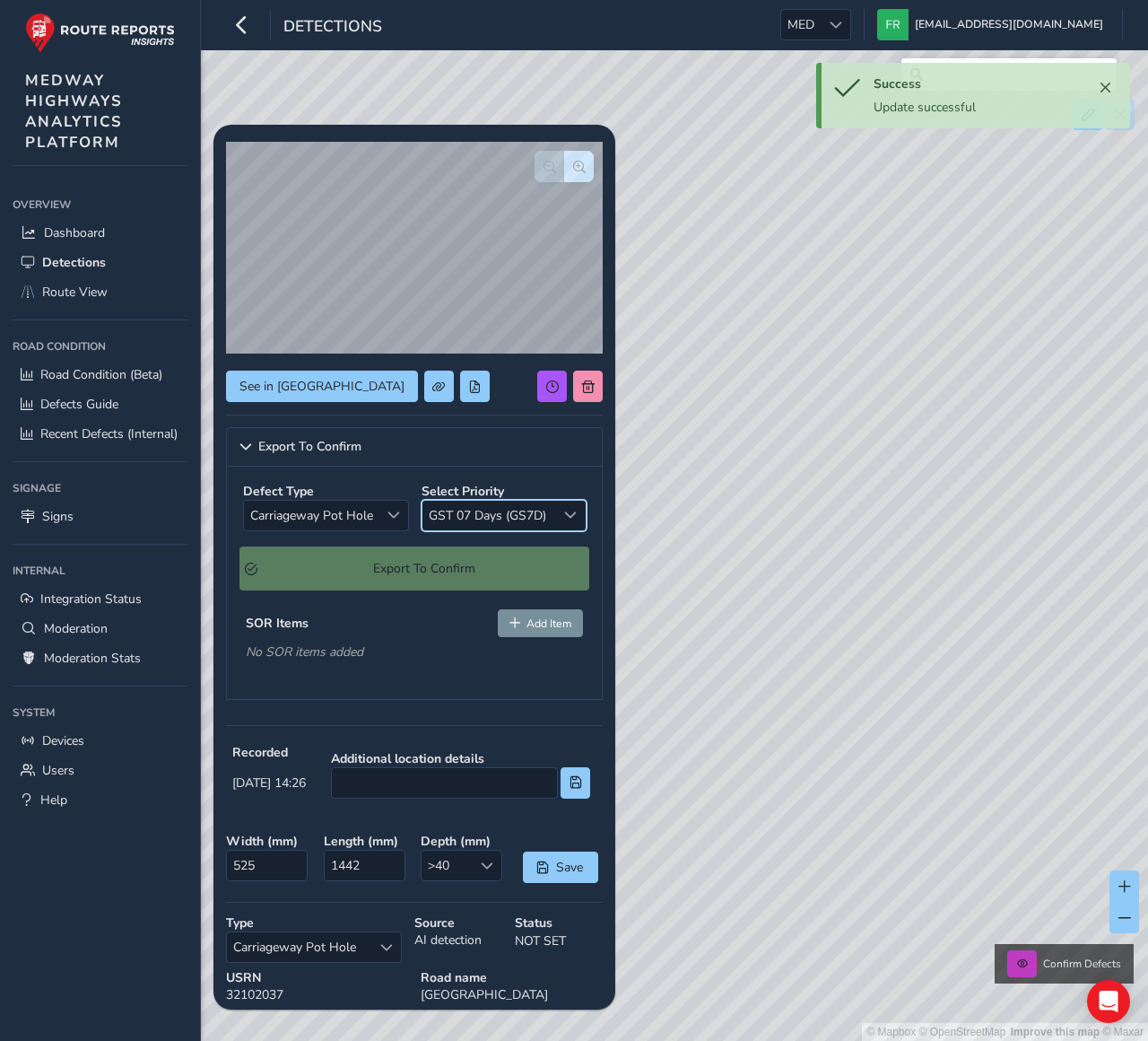
click at [384, 602] on div "Defect Type Carriageway Pot Hole Carriageway Pot Hole Select Priority GST 07 Da…" at bounding box center [415, 582] width 377 height 233
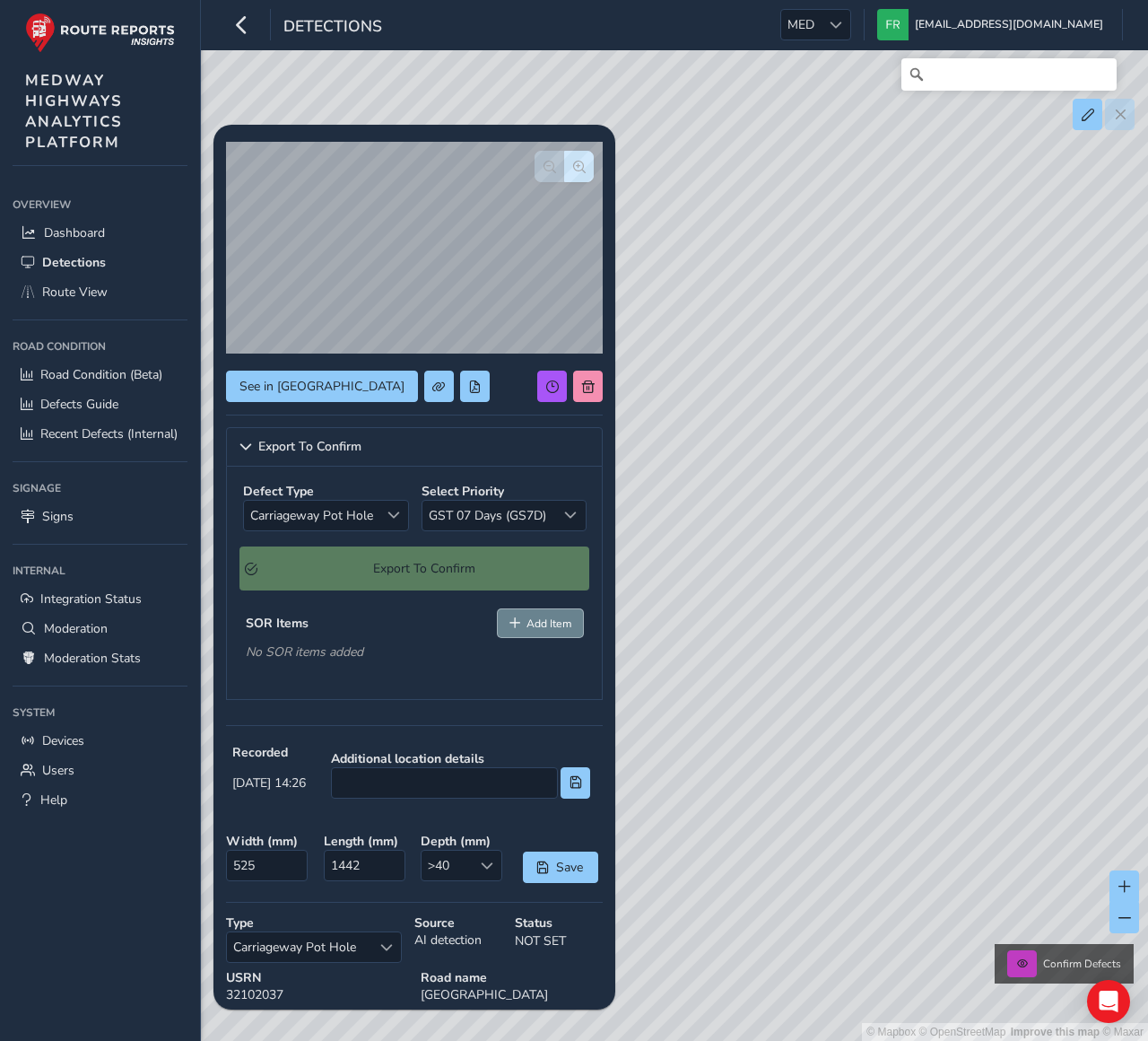
click at [551, 623] on span "Add Item" at bounding box center [548, 624] width 45 height 15
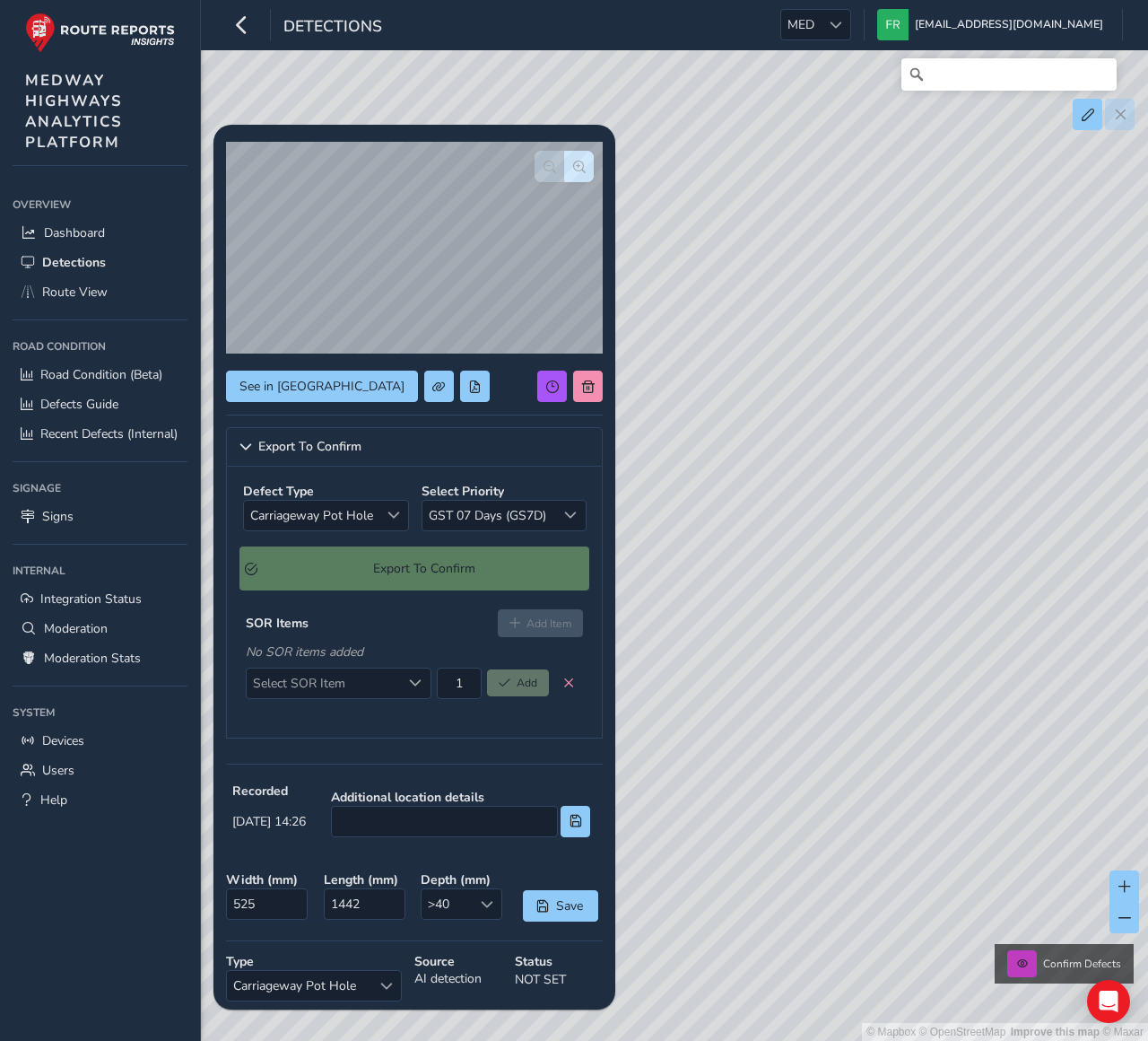
drag, startPoint x: 384, startPoint y: 687, endPoint x: 388, endPoint y: 623, distance: 64.1
click at [389, 623] on div "SOR Items Add Item No SOR items added Select SOR Item Select SOR Item 1 Add" at bounding box center [415, 656] width 350 height 109
click at [389, 622] on div "SOR Items Add Item" at bounding box center [414, 622] width 337 height 27
click at [381, 687] on span "Select SOR Item" at bounding box center [323, 683] width 155 height 29
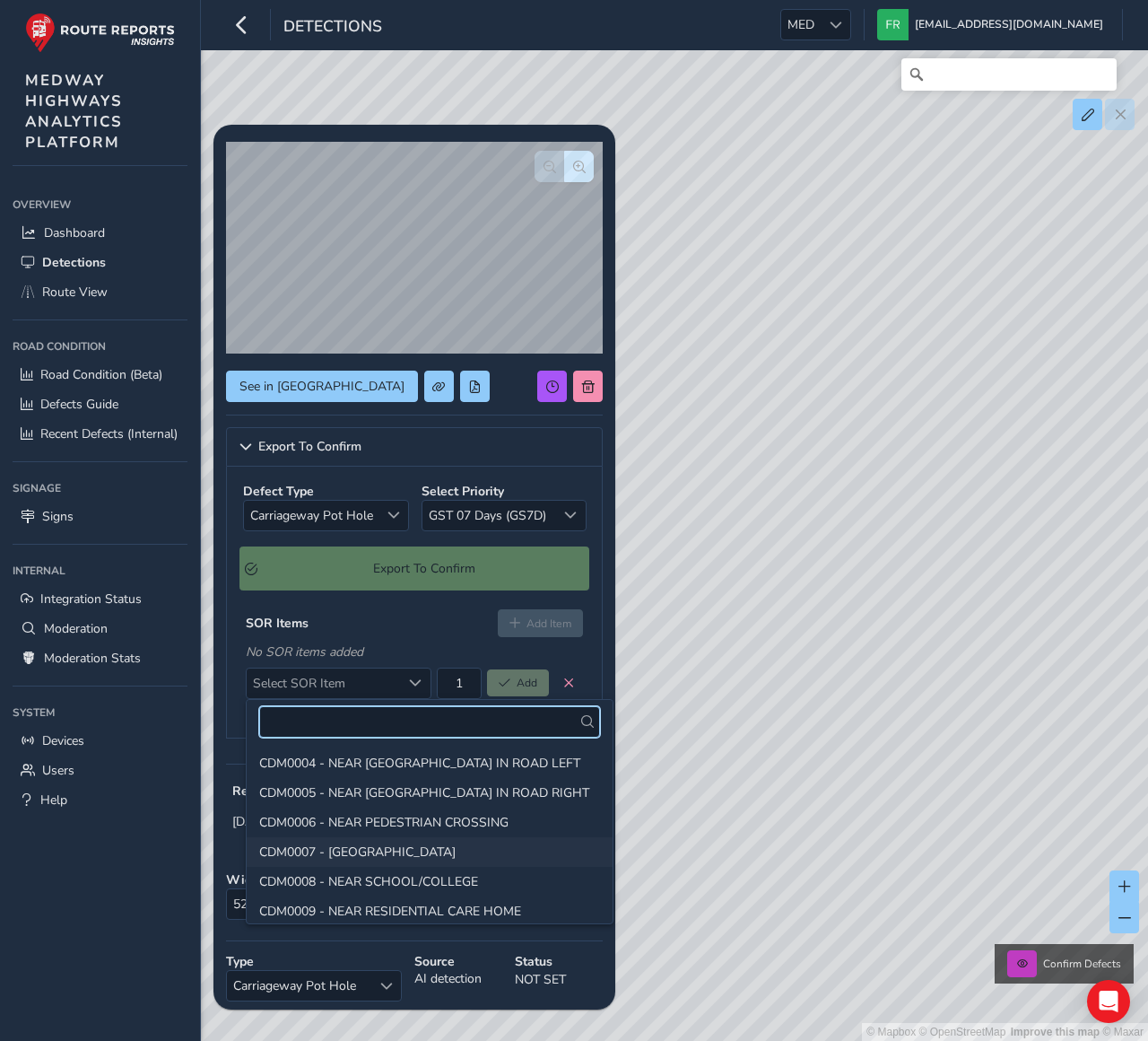
scroll to position [92, 0]
click at [374, 843] on li "CDM0007 - [GEOGRAPHIC_DATA]" at bounding box center [429, 851] width 366 height 29
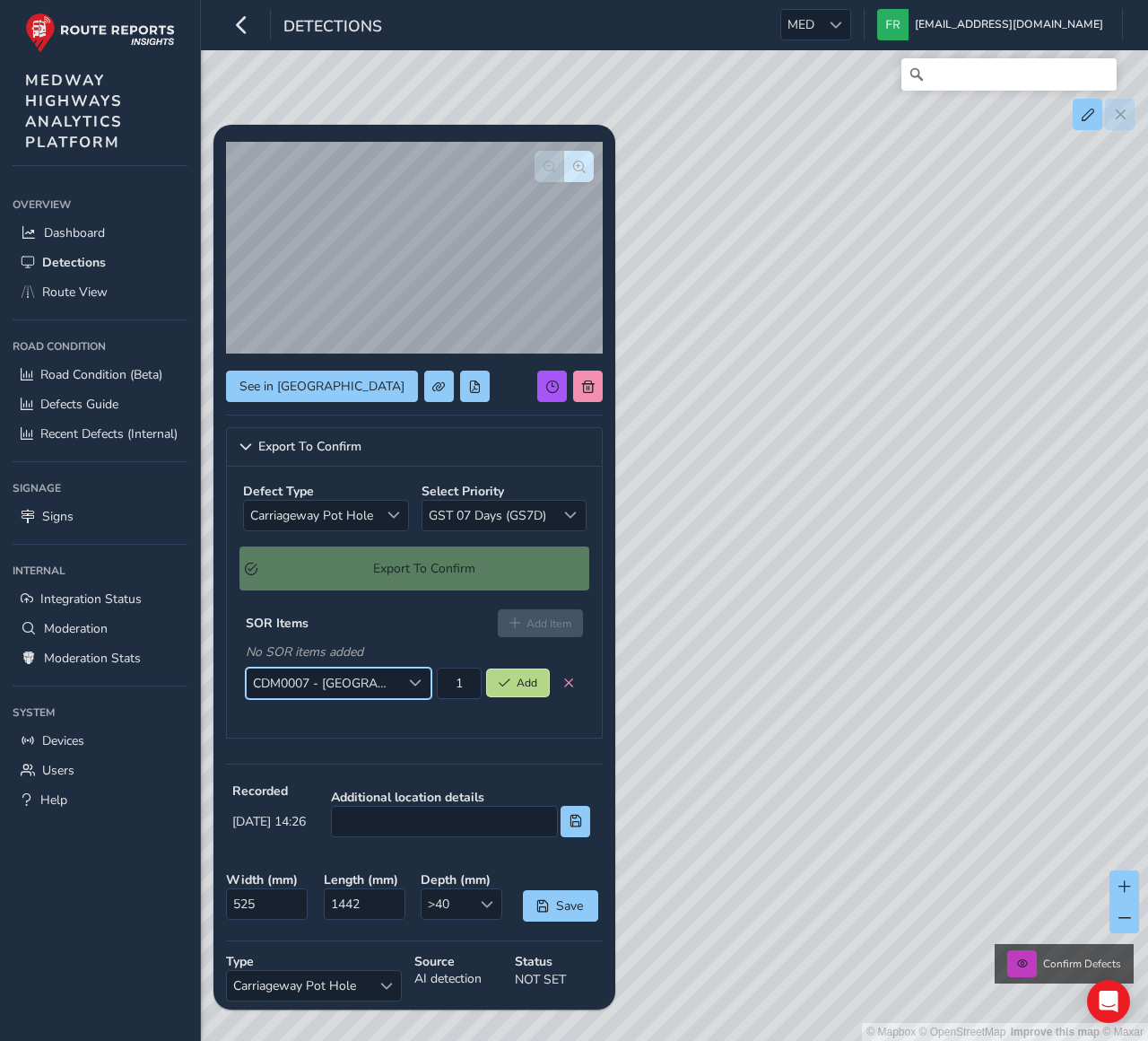
click at [533, 681] on span "Add" at bounding box center [526, 683] width 21 height 15
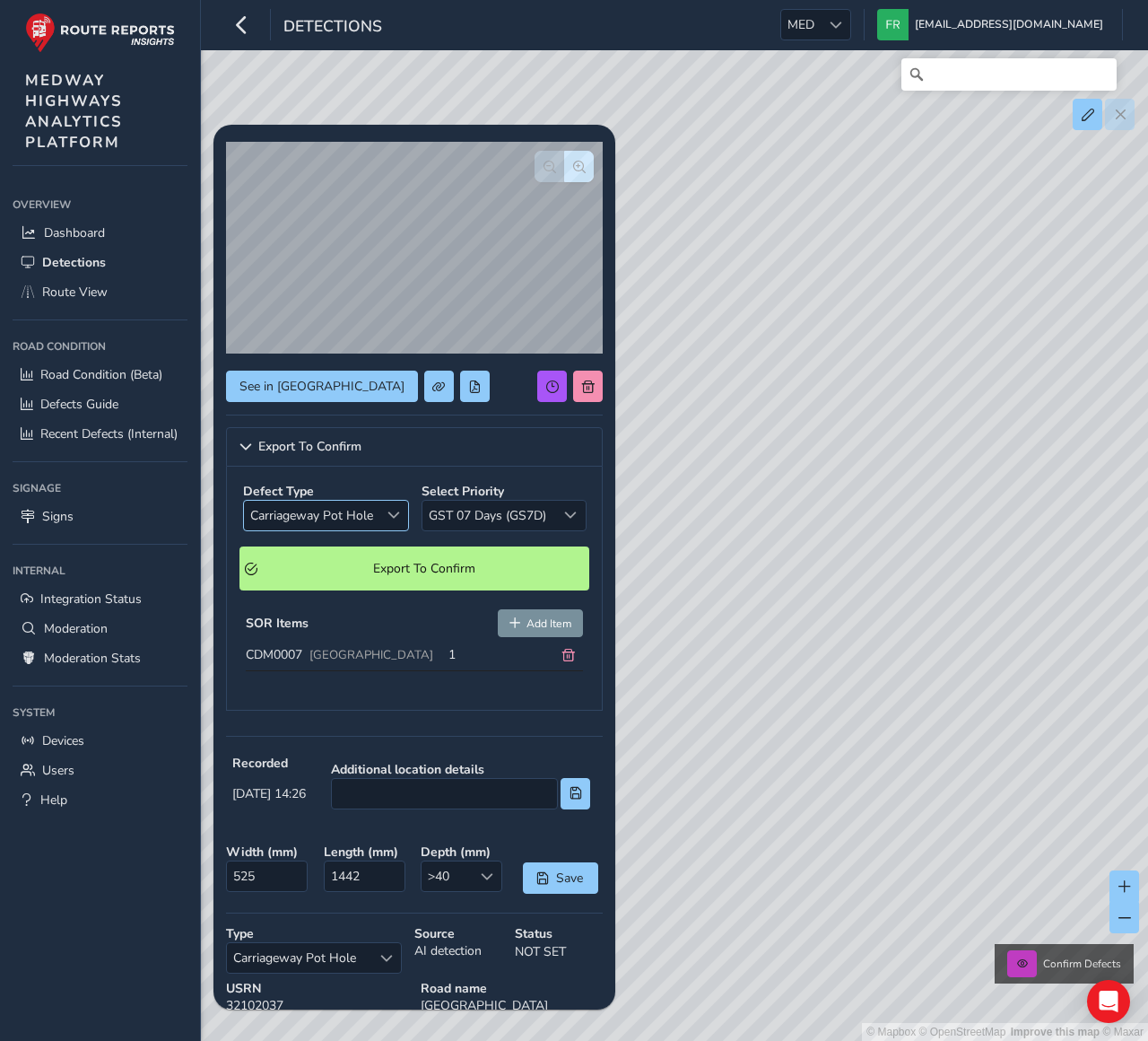
click at [390, 515] on span "Select a type" at bounding box center [394, 515] width 13 height 13
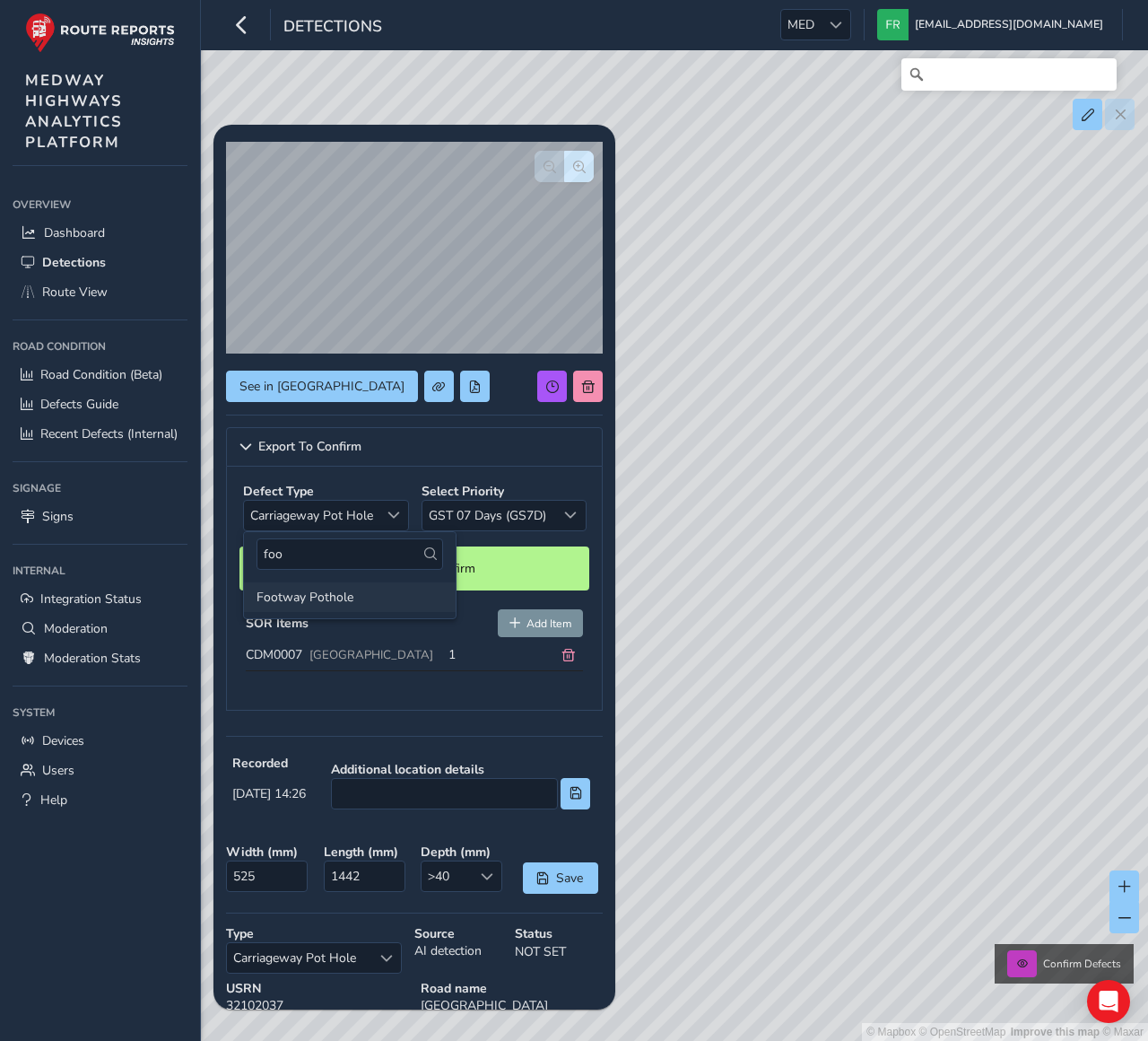
type input "foo"
click at [361, 598] on li "Footway Pothole" at bounding box center [350, 597] width 211 height 29
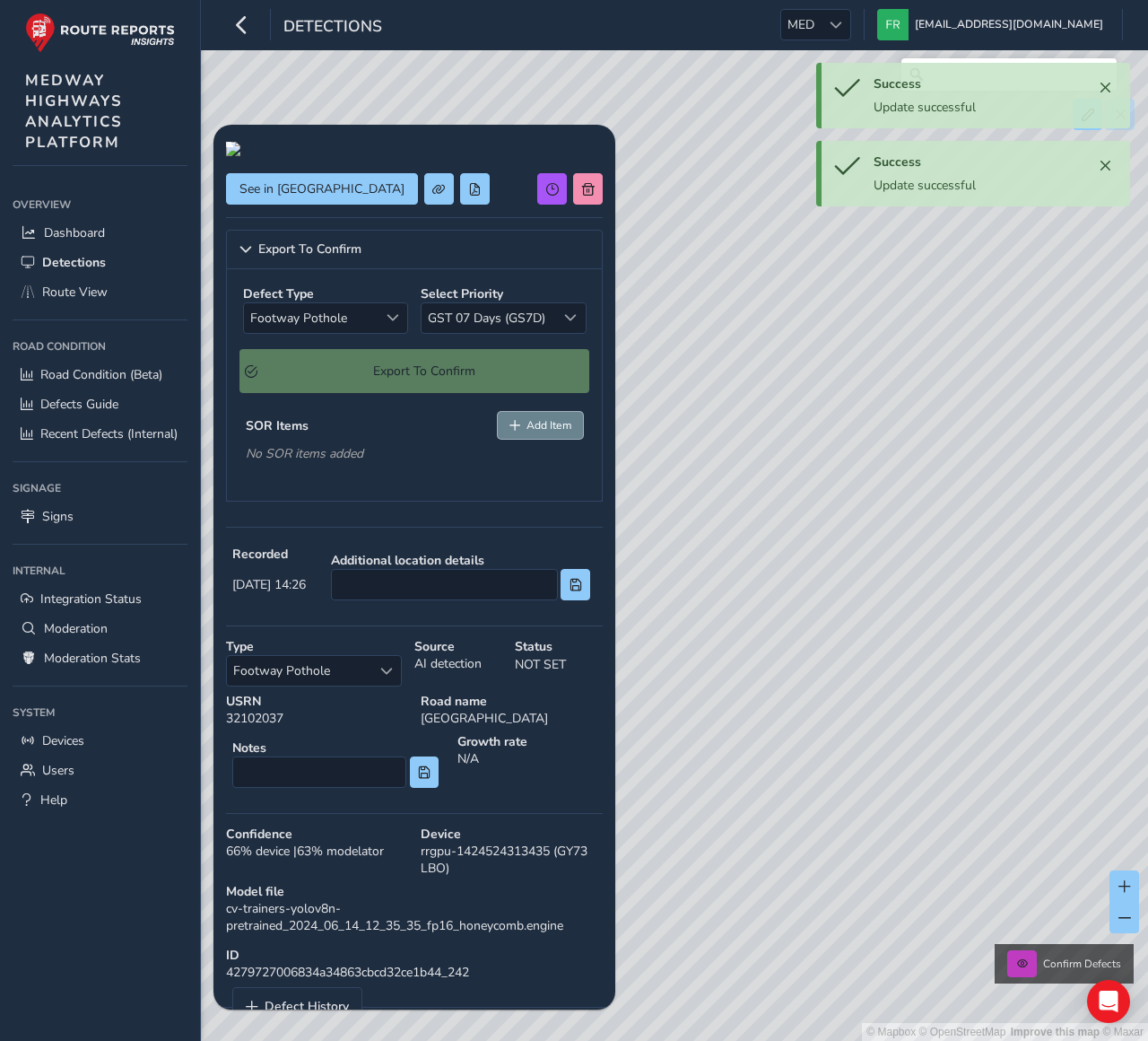
click at [564, 432] on span "Add Item" at bounding box center [548, 426] width 45 height 15
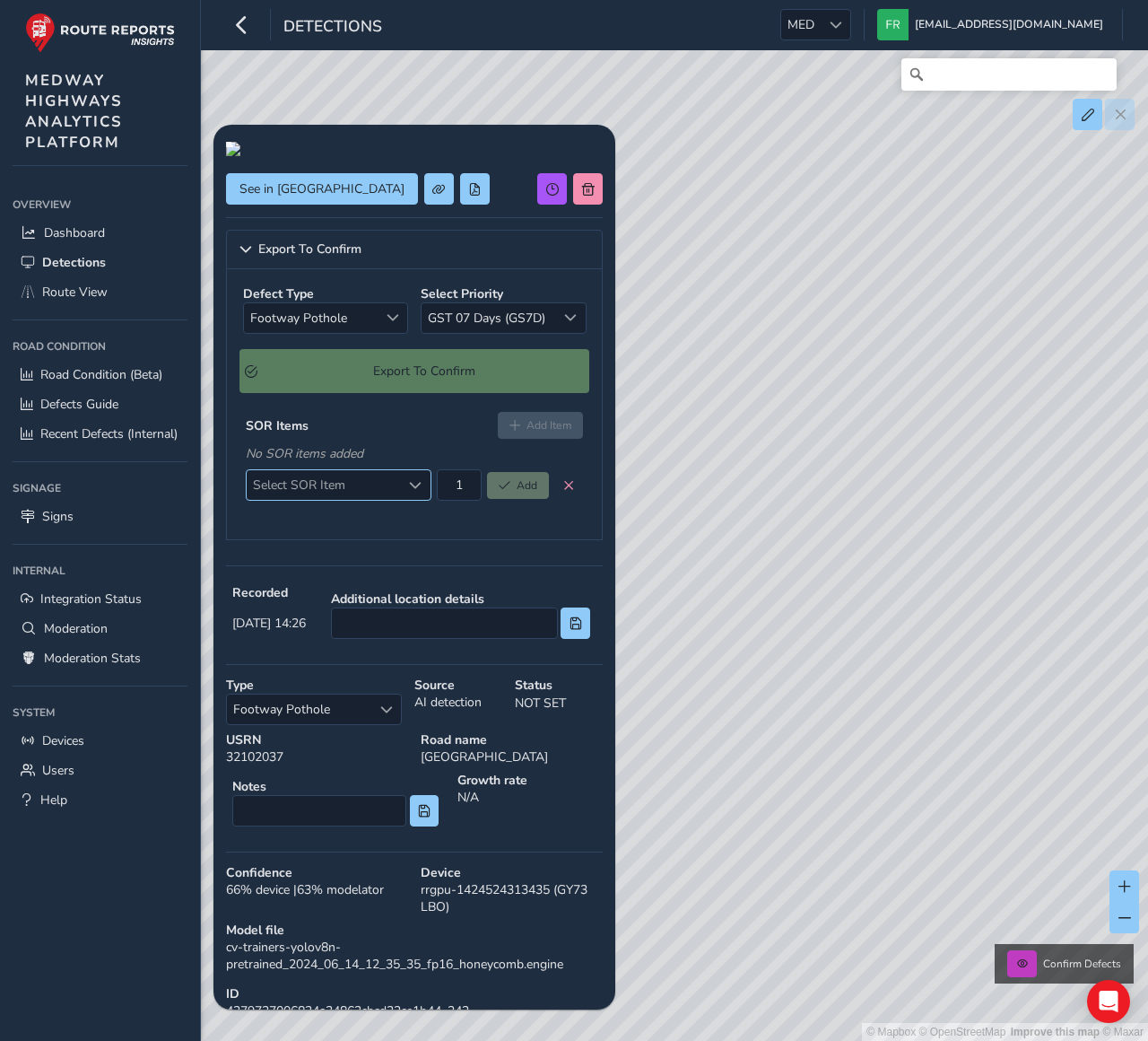
click at [391, 500] on span "Select SOR Item" at bounding box center [323, 484] width 155 height 29
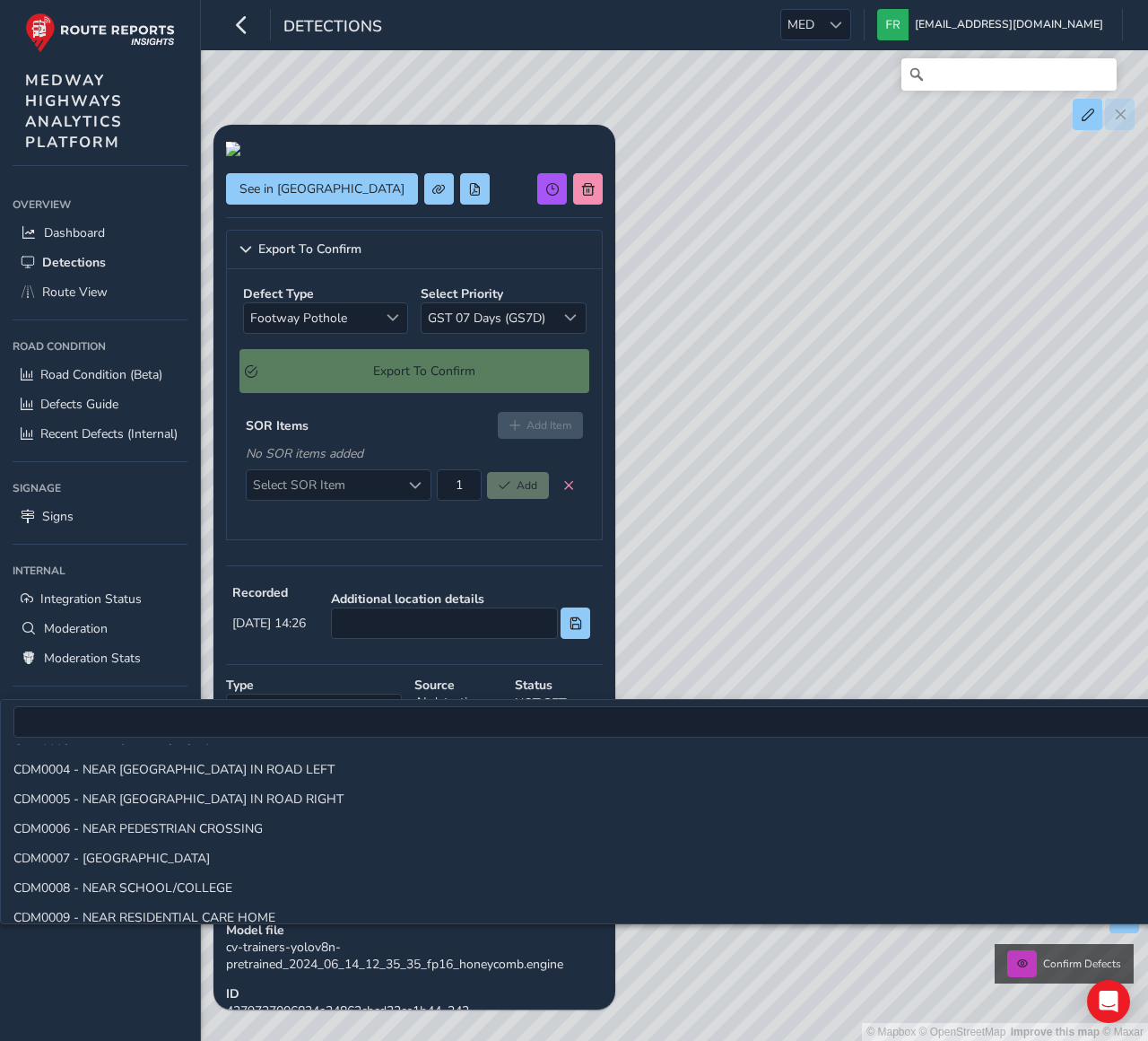
scroll to position [2438, 0]
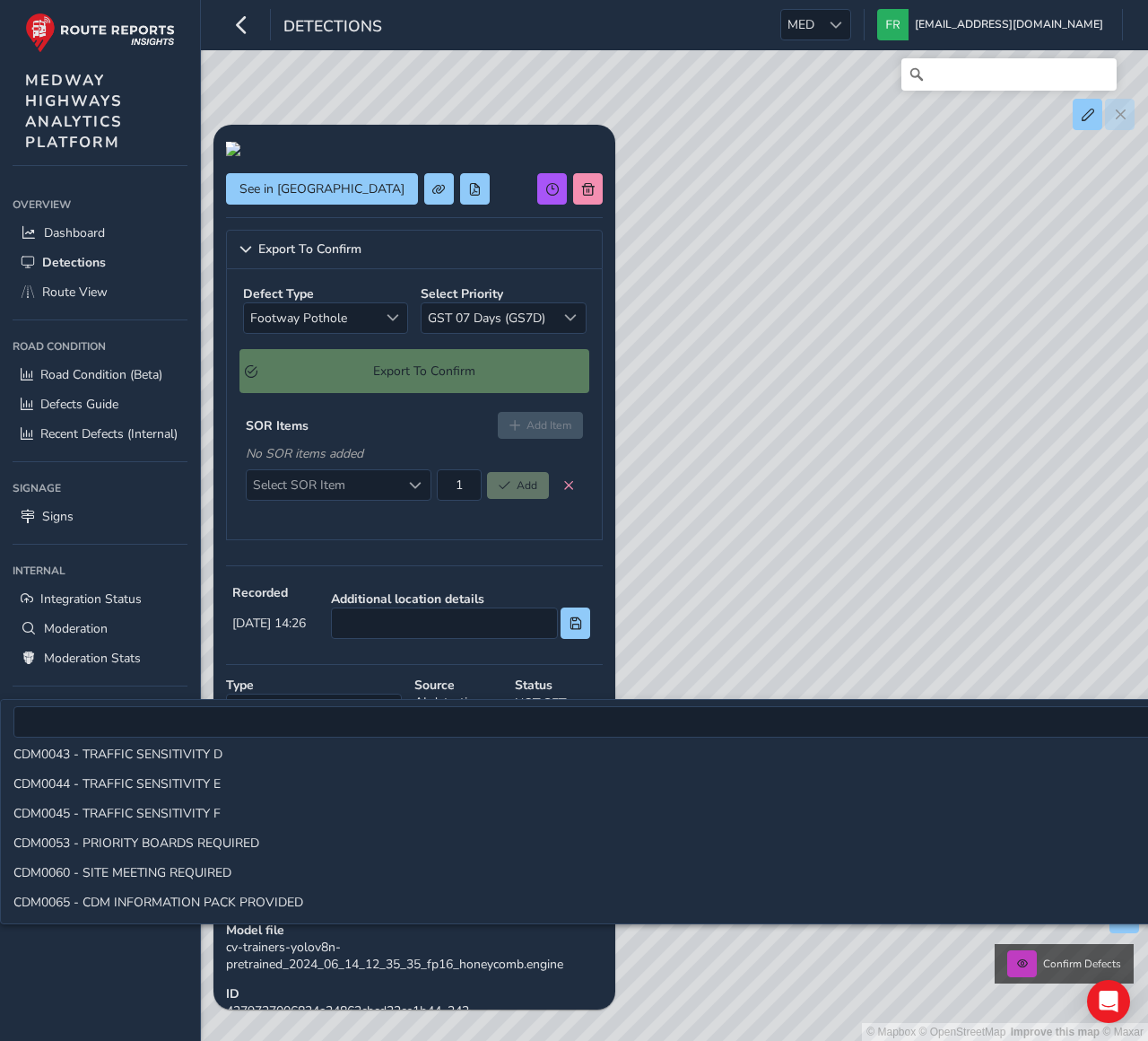
click at [297, 434] on strong "SOR Items" at bounding box center [276, 426] width 63 height 17
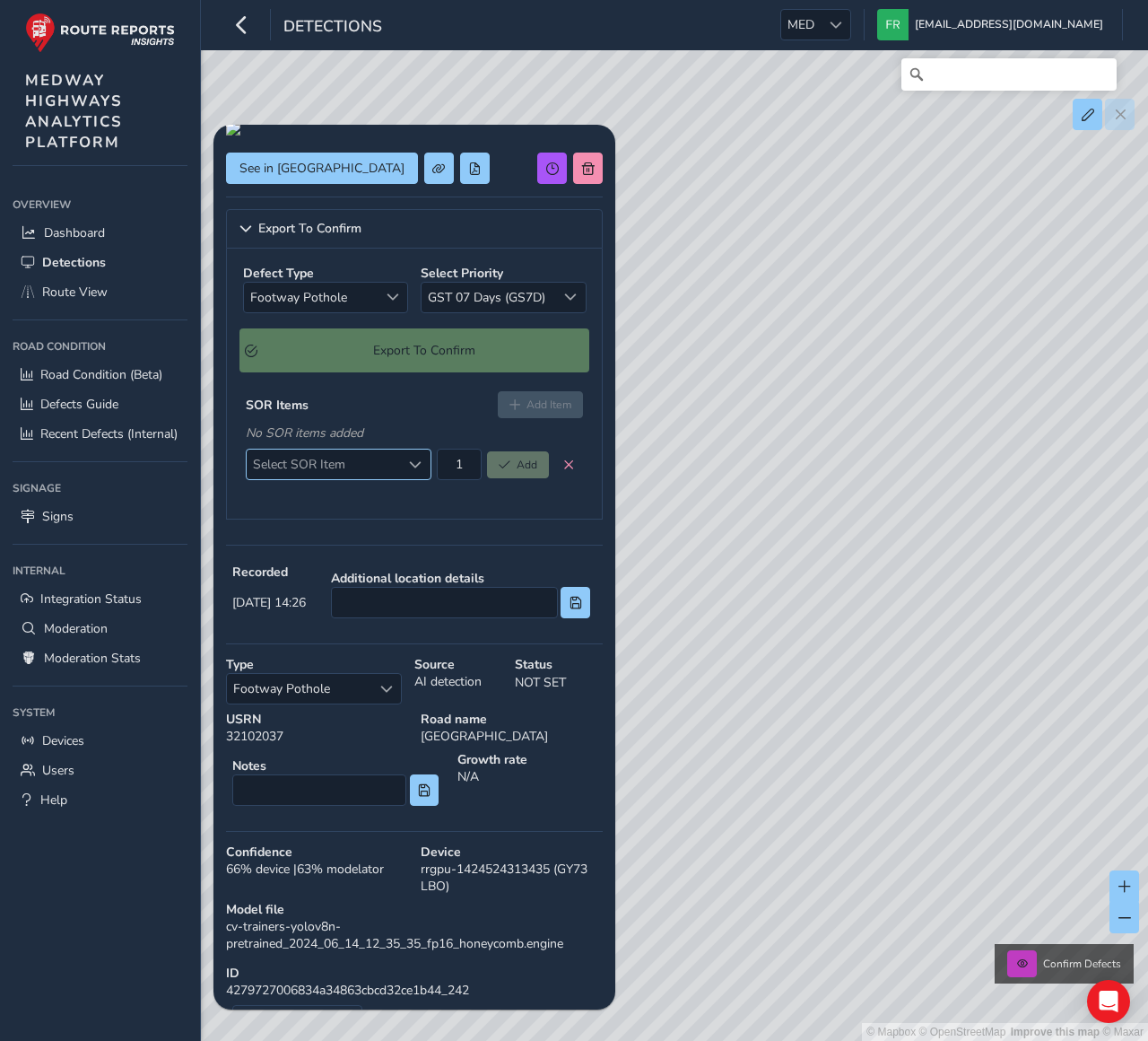
scroll to position [47, 0]
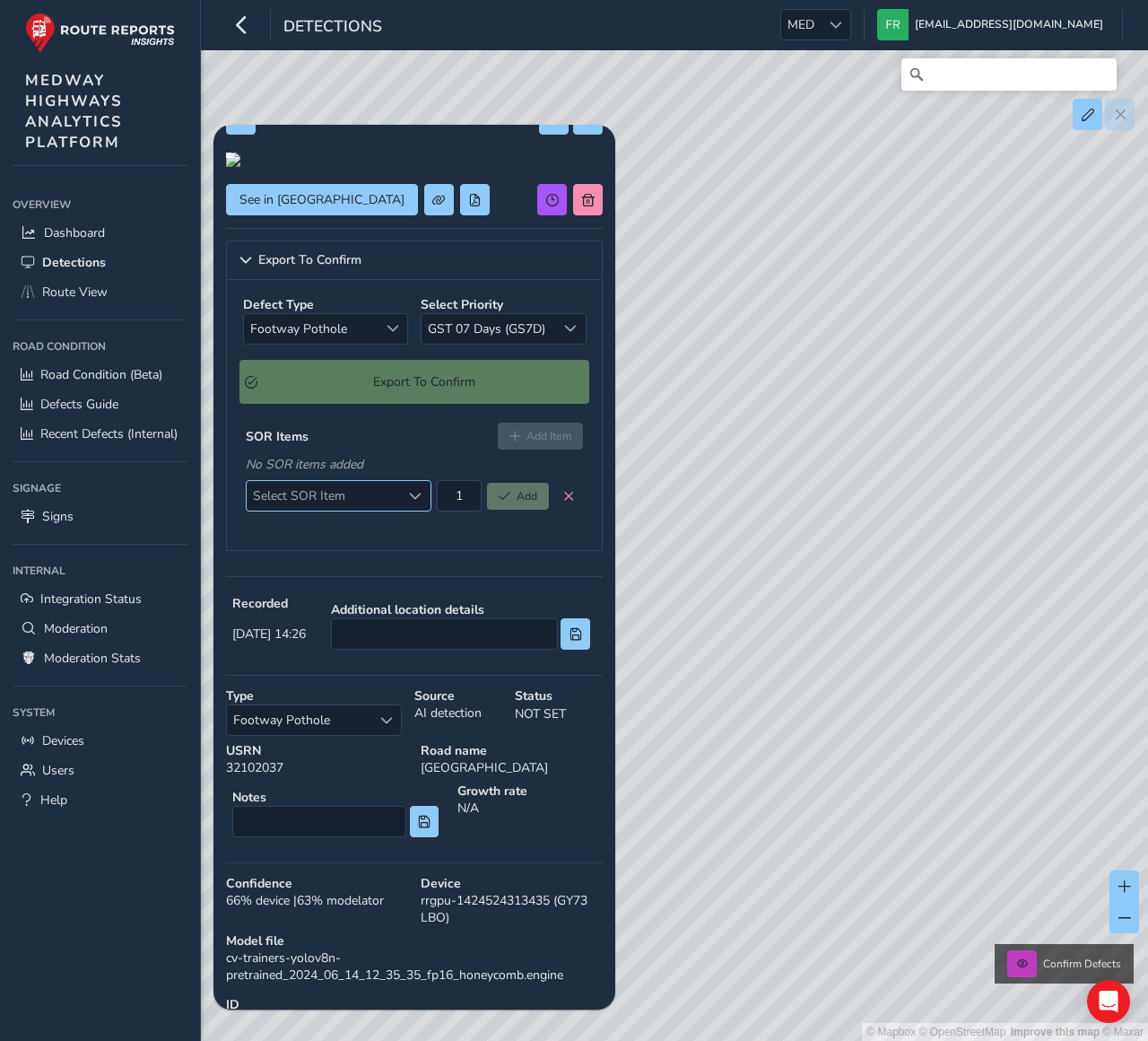
click at [310, 510] on span "Select SOR Item" at bounding box center [323, 495] width 155 height 29
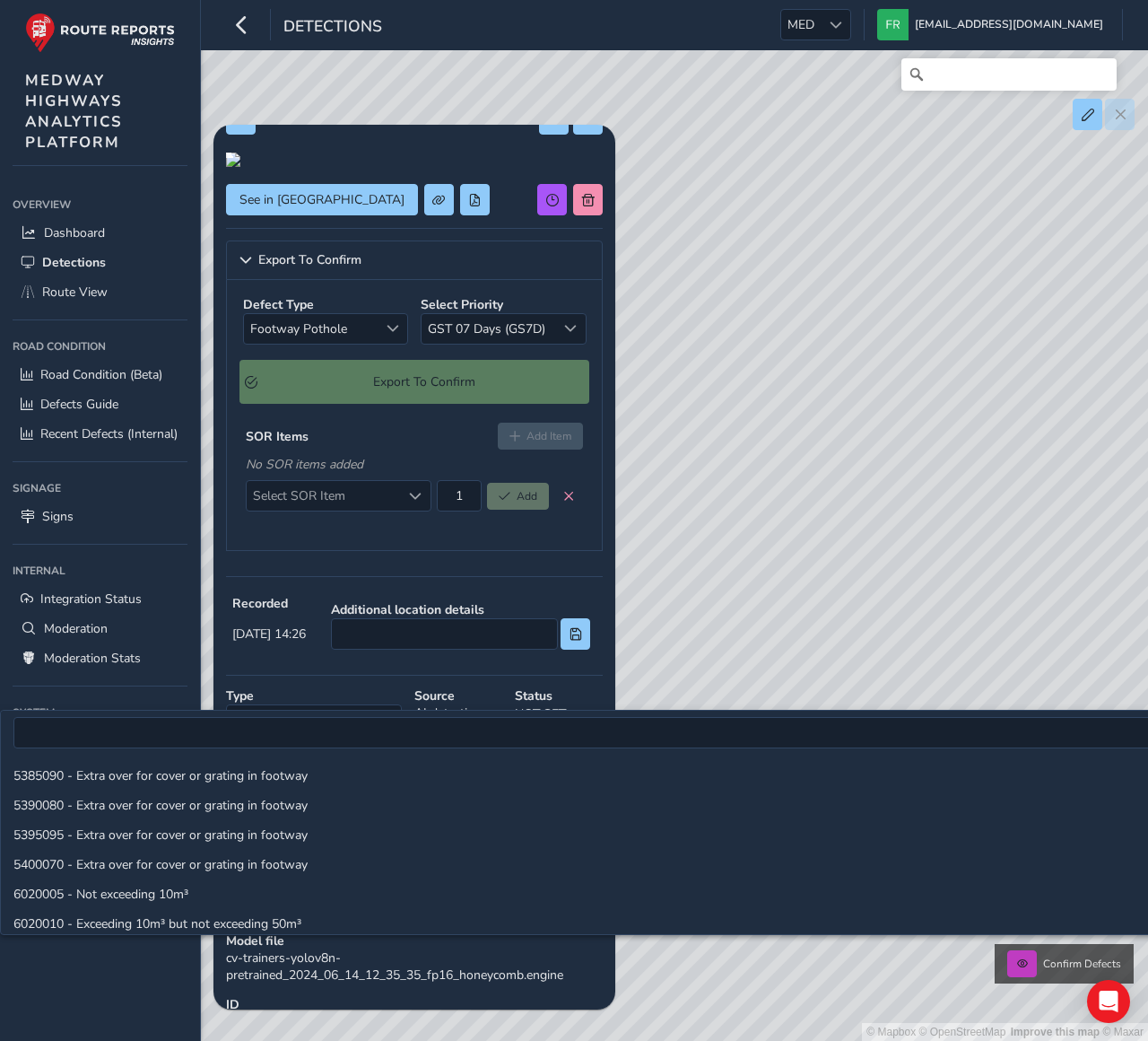
click at [354, 450] on div "SOR Items Add Item" at bounding box center [414, 435] width 337 height 27
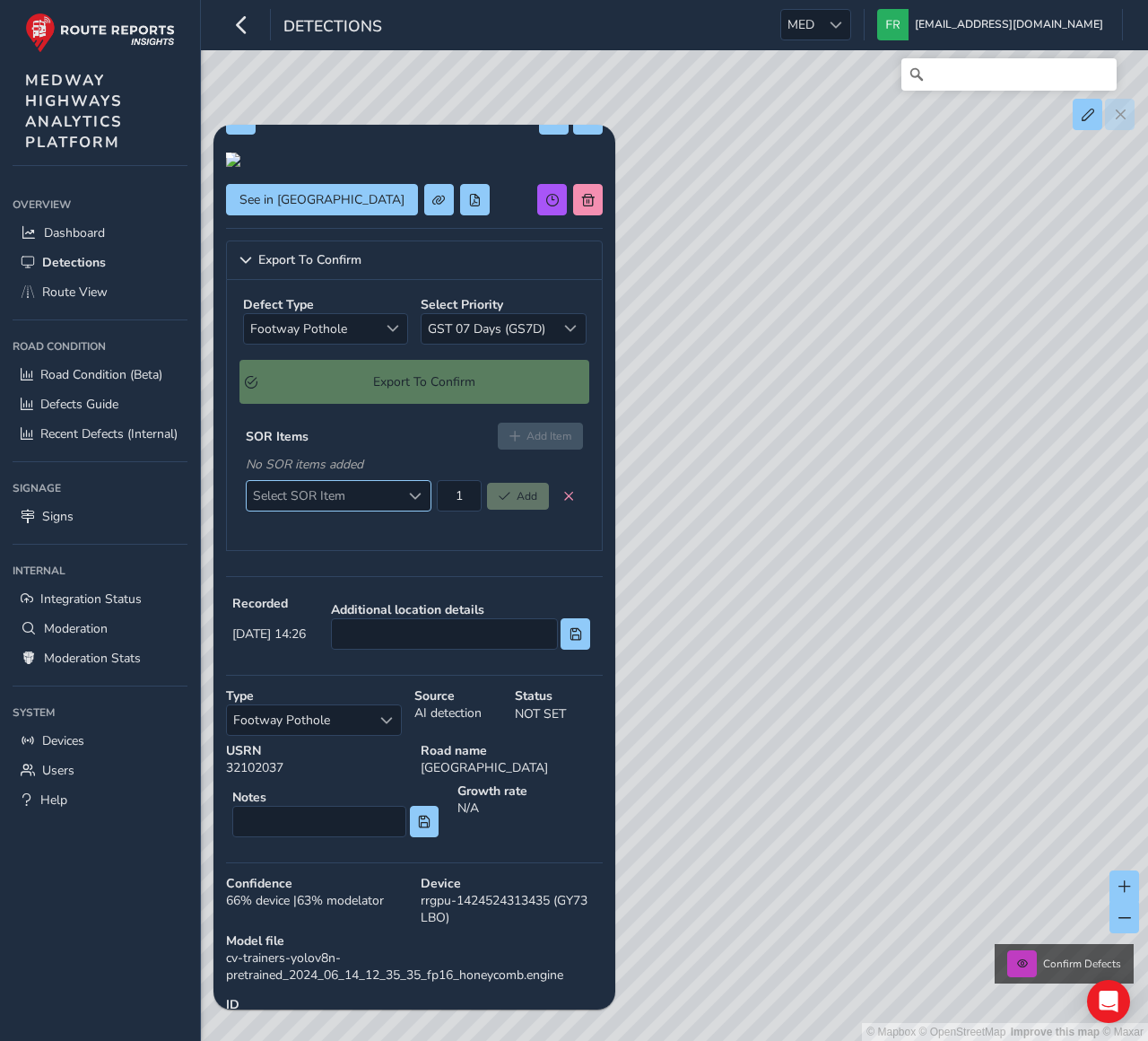
click at [362, 510] on span "Select SOR Item" at bounding box center [323, 495] width 155 height 29
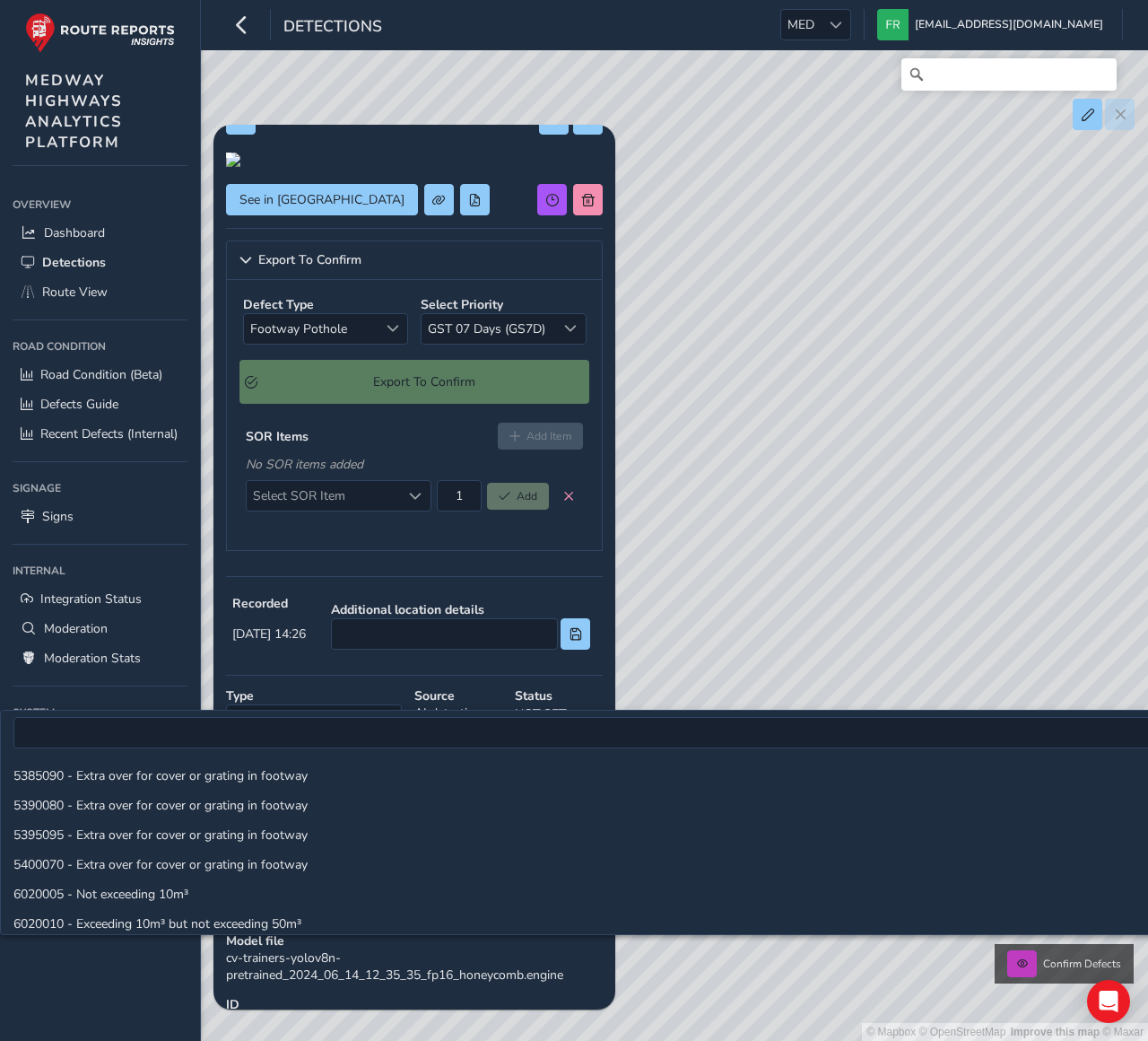
click at [352, 450] on div "SOR Items Add Item" at bounding box center [414, 435] width 337 height 27
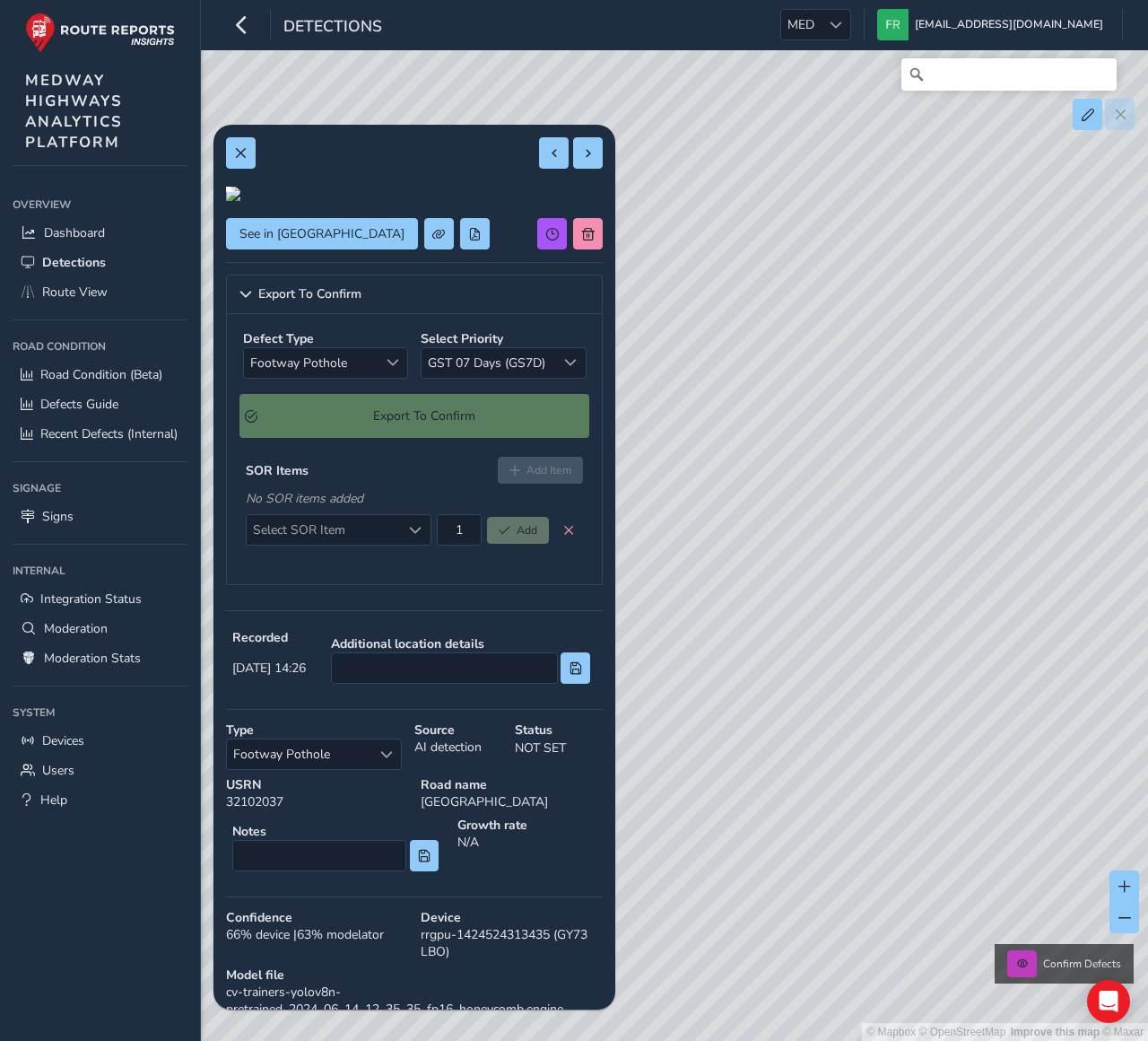
scroll to position [0, 0]
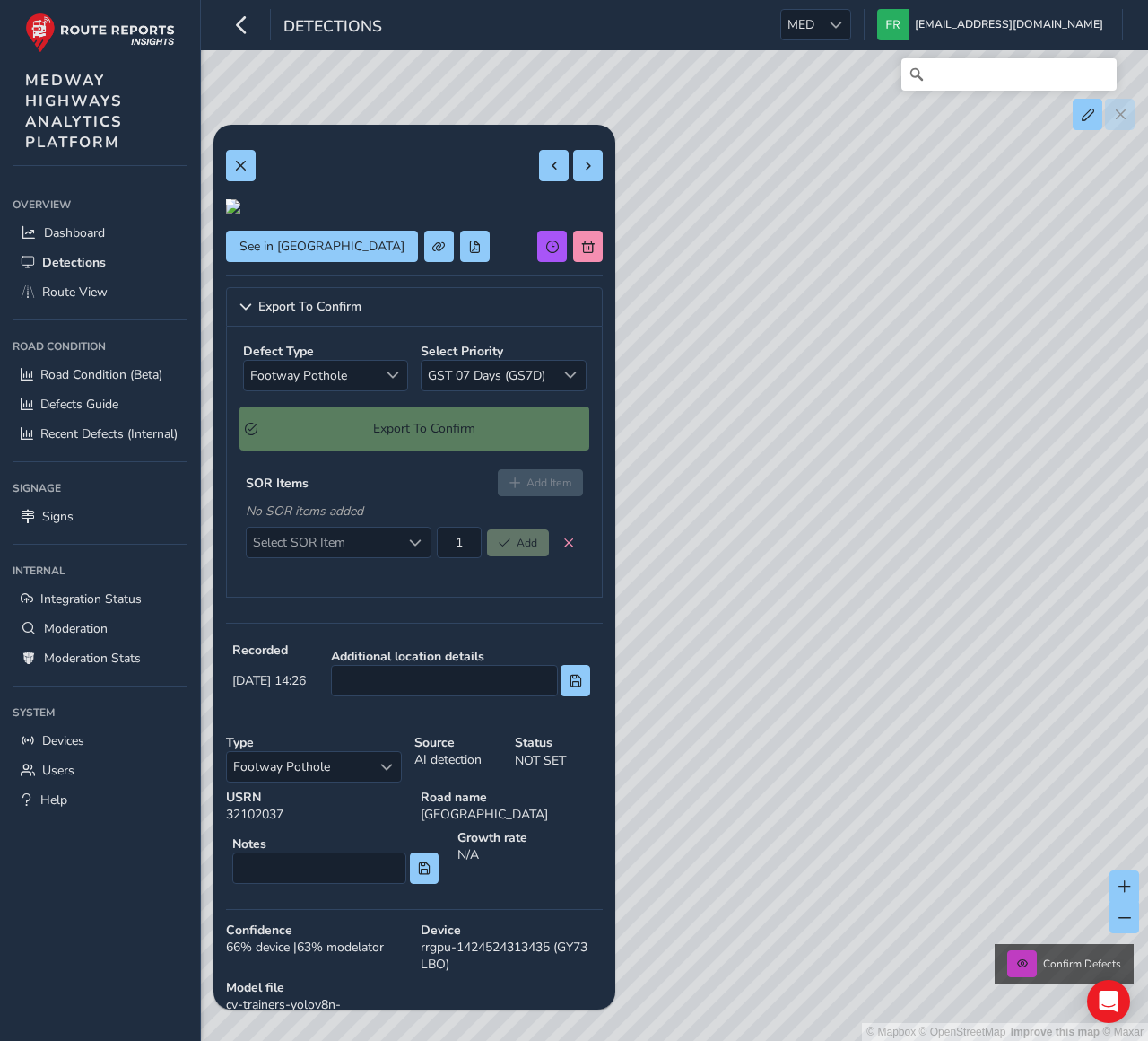
click at [245, 496] on div "SOR Items Add Item" at bounding box center [414, 482] width 337 height 27
click at [314, 390] on span "Footway Pothole" at bounding box center [311, 375] width 135 height 29
click at [320, 390] on span "Footway Pothole" at bounding box center [311, 375] width 135 height 29
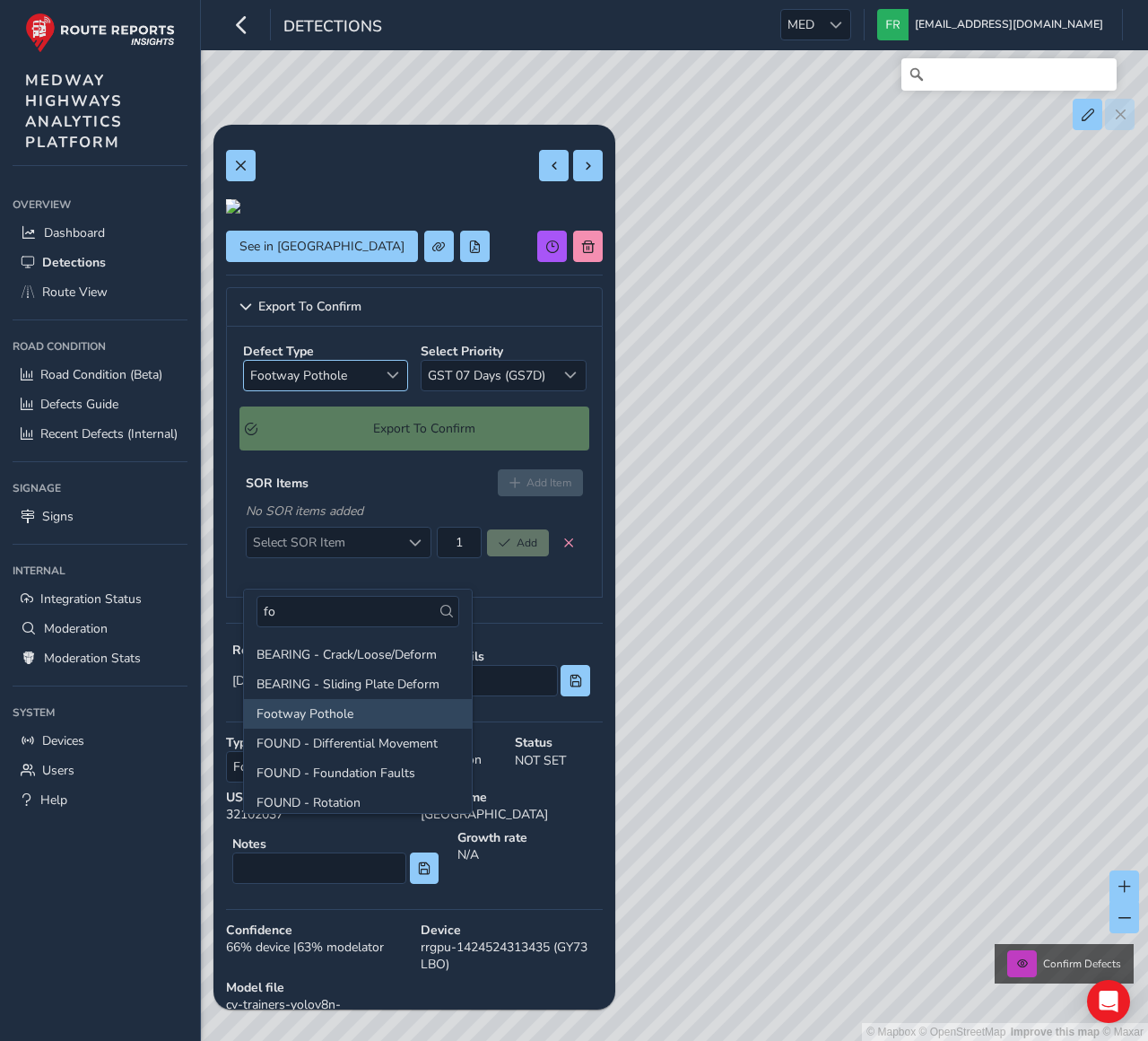
type input "f"
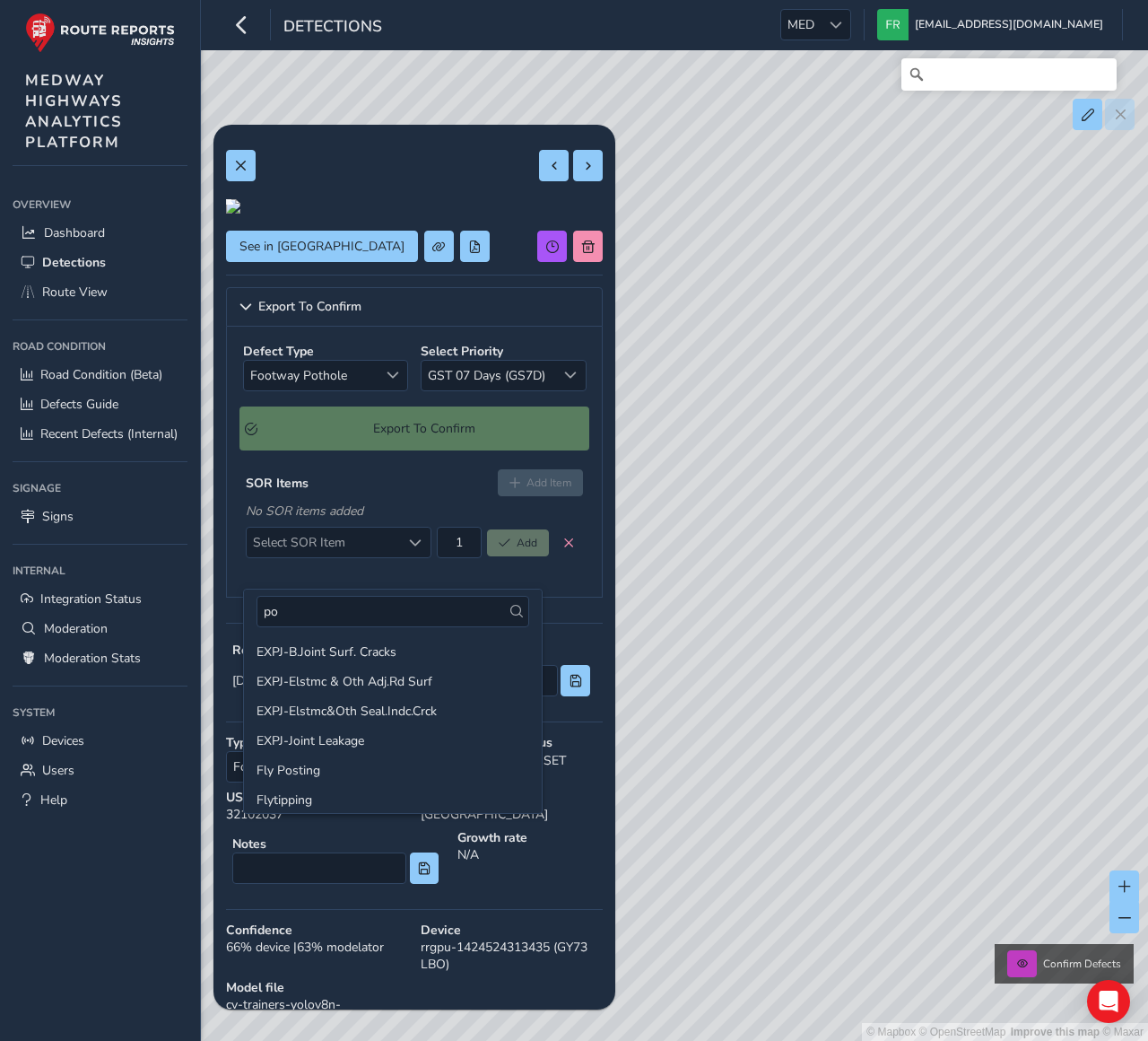
scroll to position [11, 0]
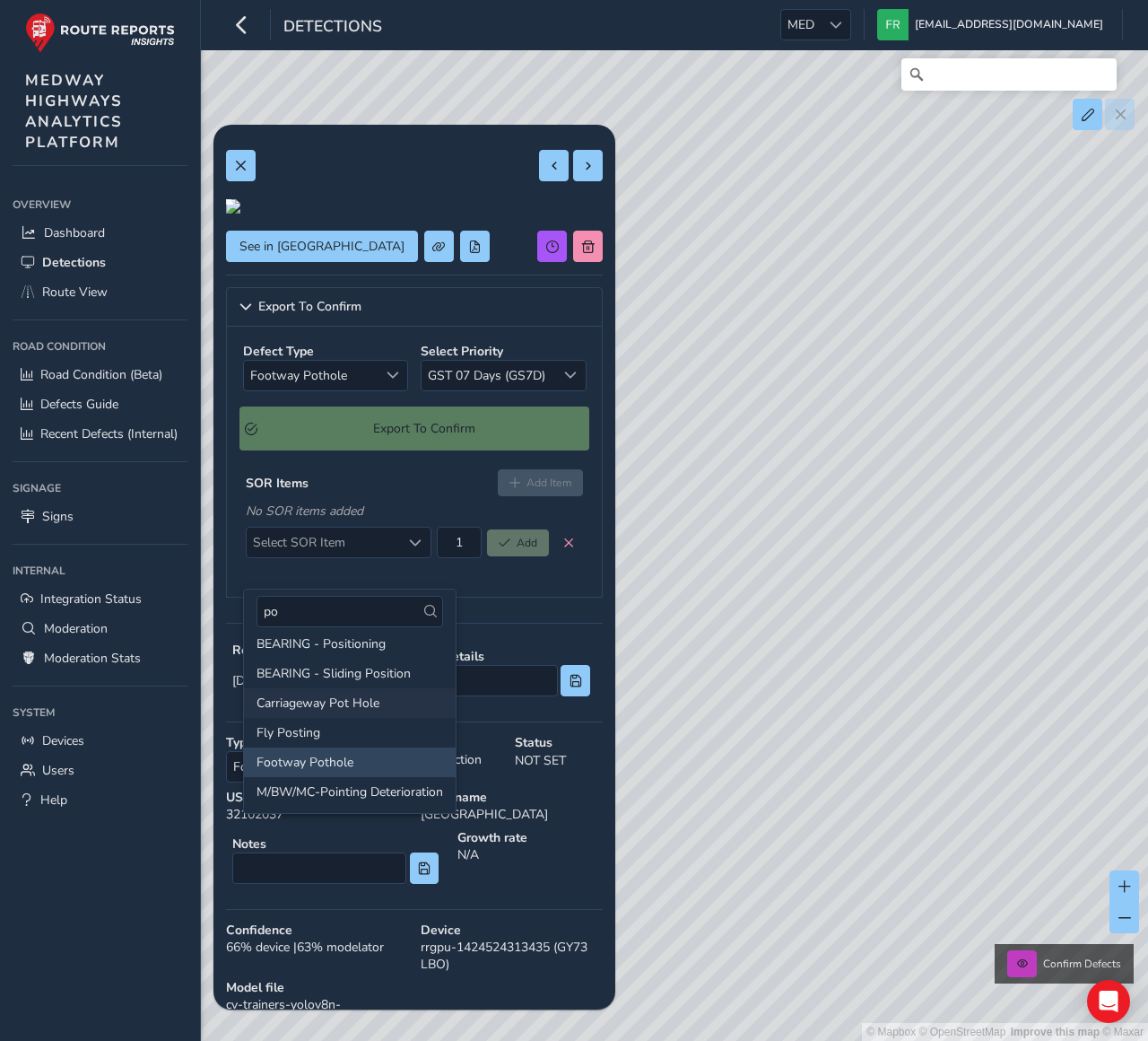
type input "po"
click at [344, 706] on li "Carriageway Pot Hole" at bounding box center [350, 702] width 211 height 29
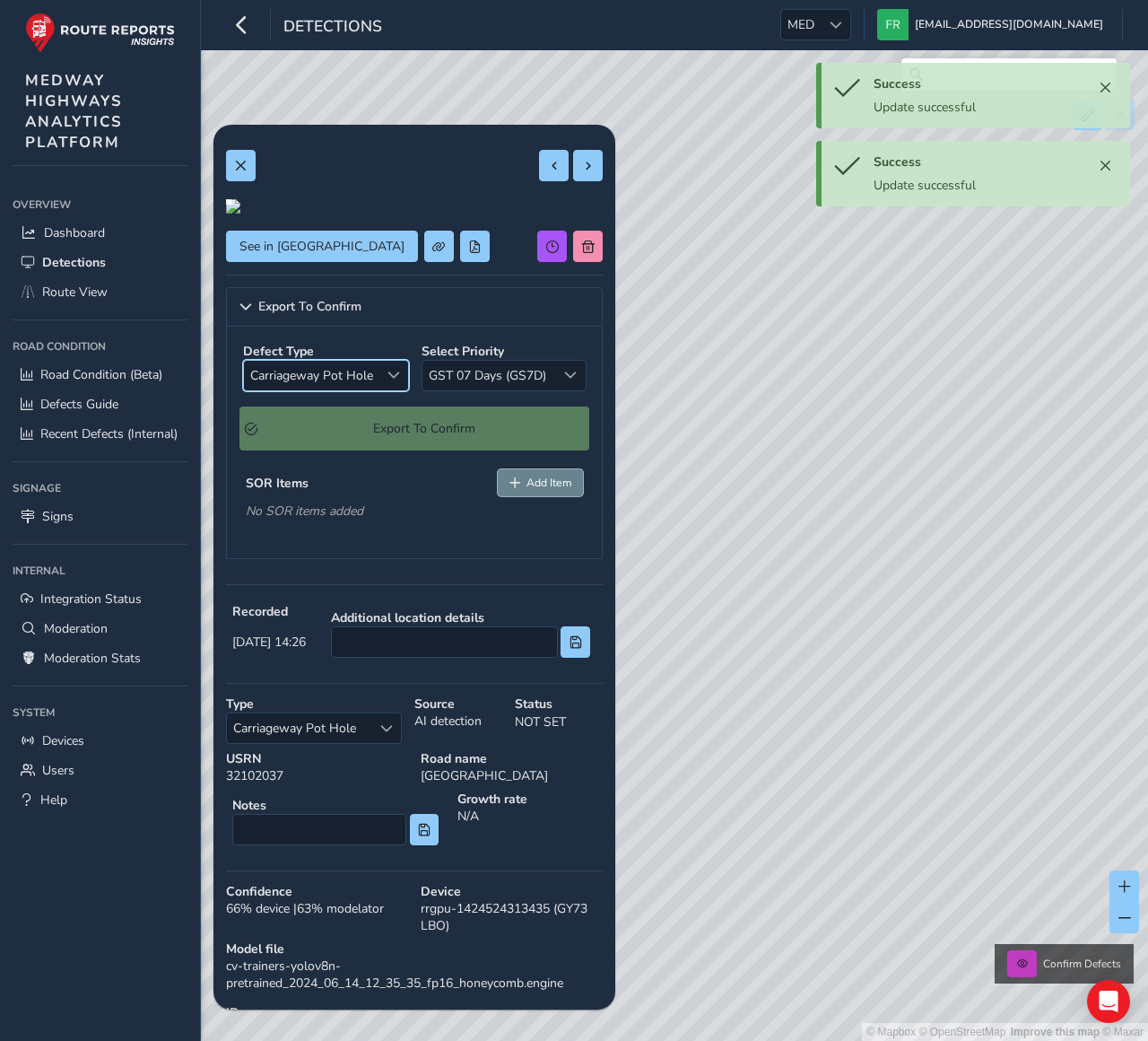
click at [552, 496] on button "Add Item" at bounding box center [541, 482] width 86 height 27
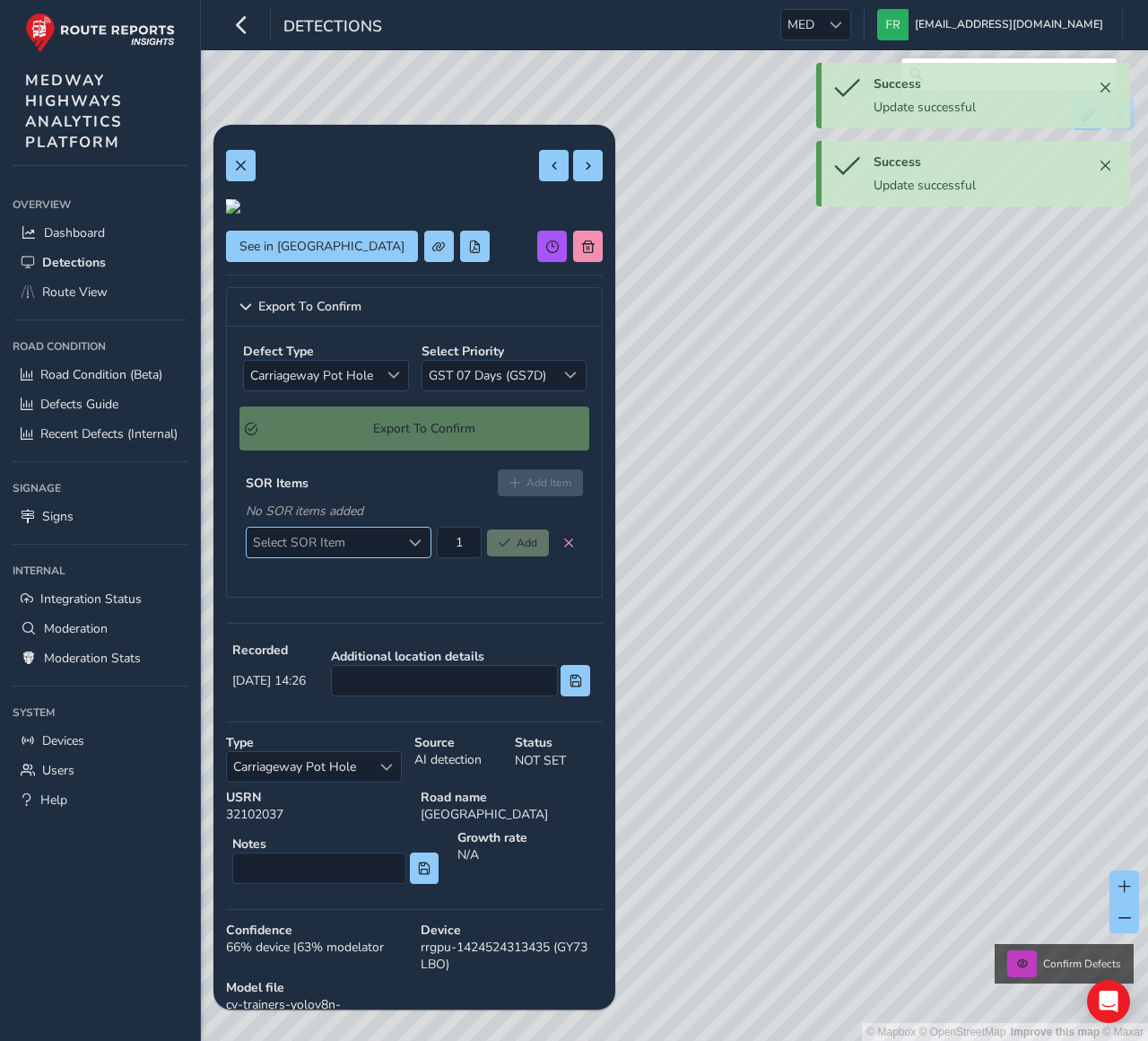
click at [370, 557] on span "Select SOR Item" at bounding box center [323, 542] width 155 height 29
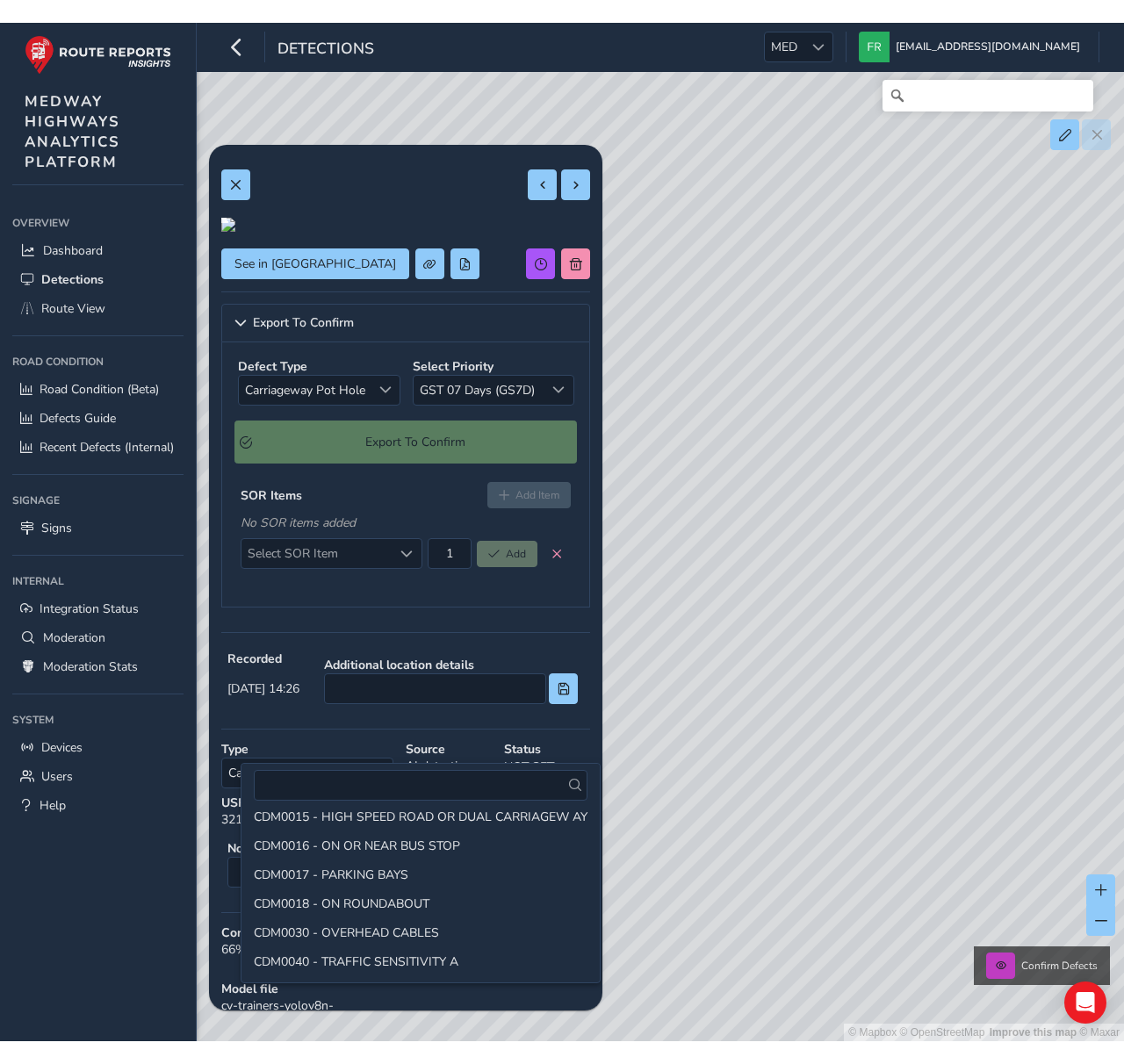
scroll to position [417, 0]
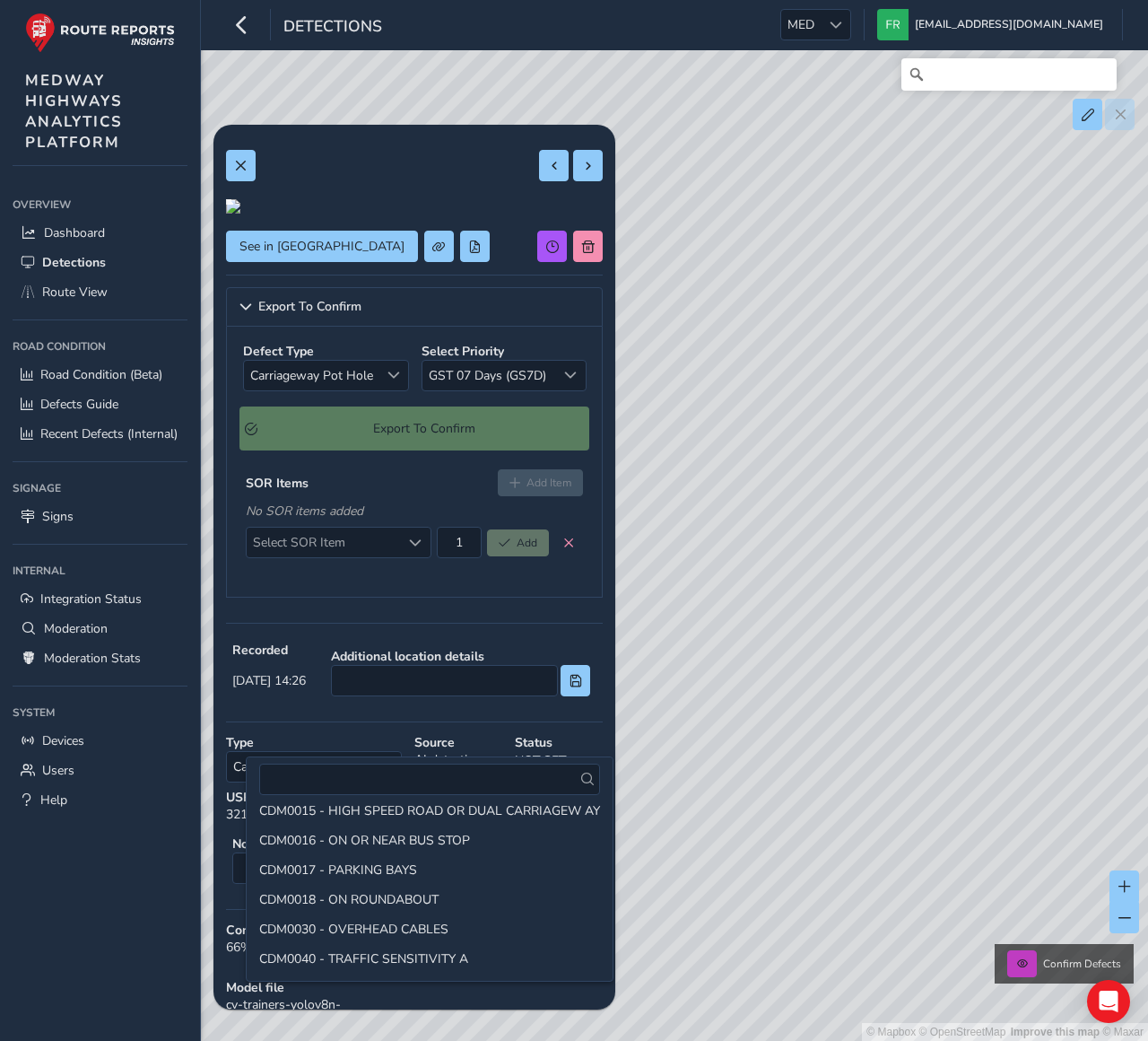
click at [430, 519] on div "No SOR items added" at bounding box center [414, 511] width 337 height 17
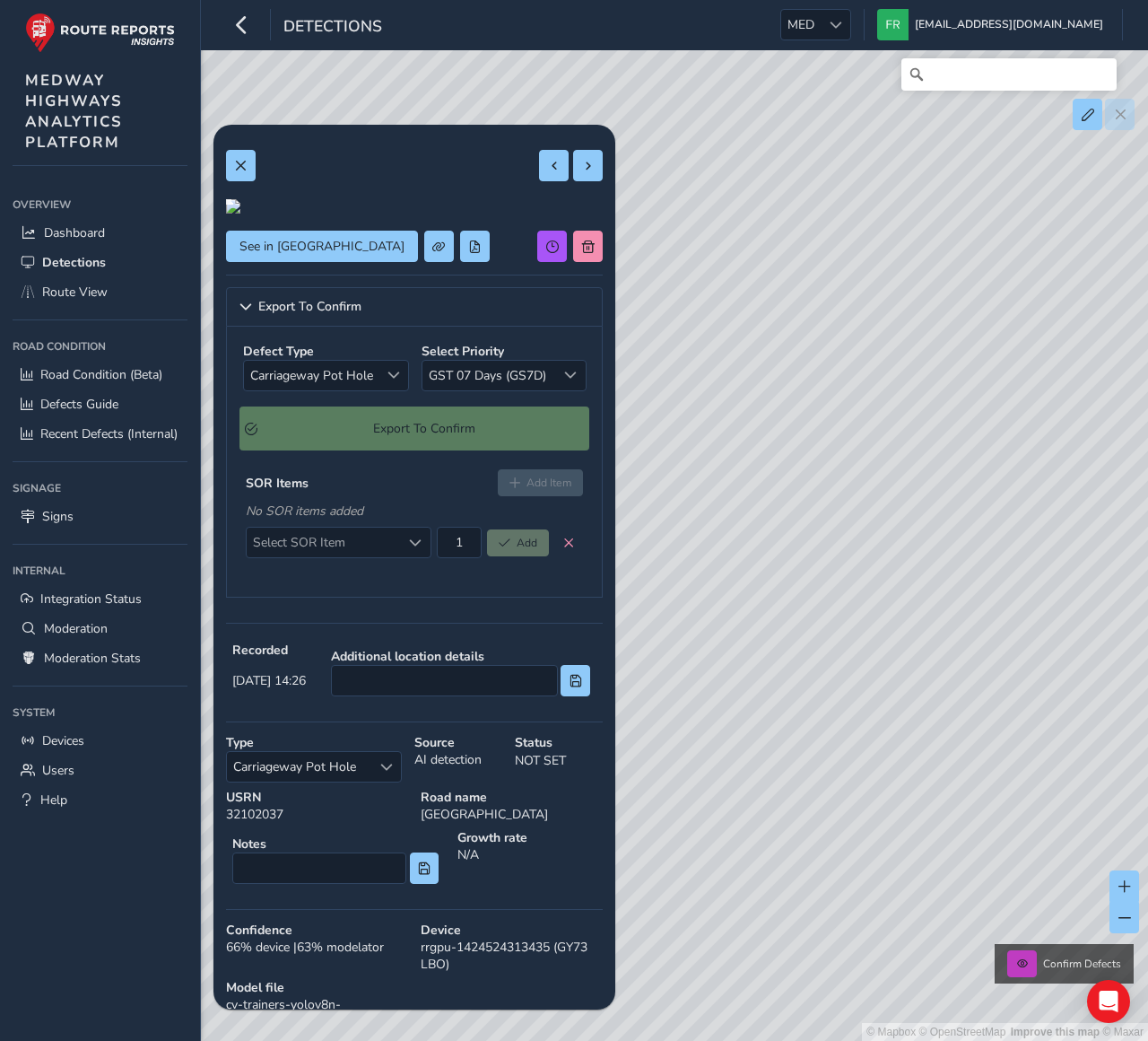
click at [428, 450] on div "Export To Confirm" at bounding box center [415, 428] width 350 height 44
click at [427, 496] on div "SOR Items Add Item" at bounding box center [414, 482] width 337 height 27
